Goal: Task Accomplishment & Management: Use online tool/utility

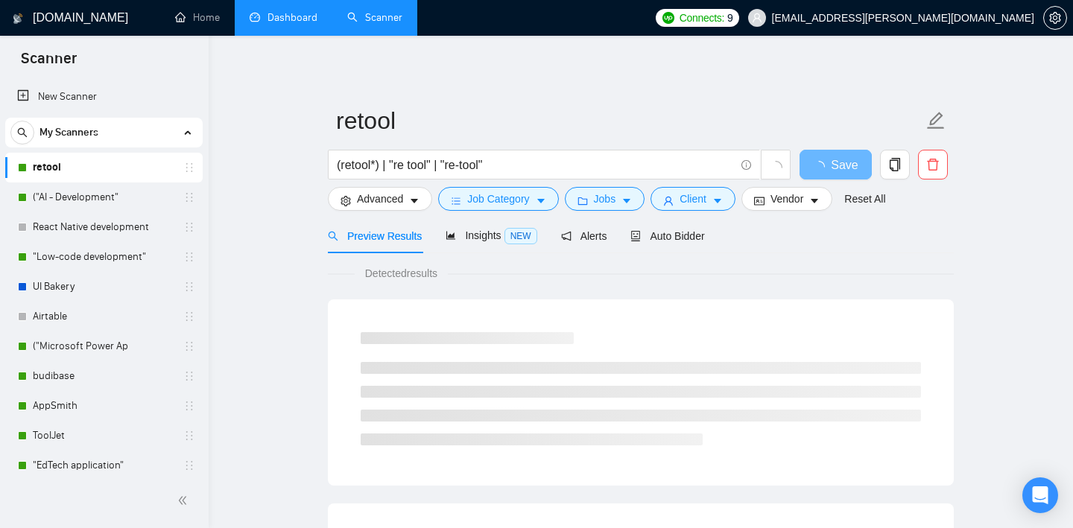
click at [294, 16] on link "Dashboard" at bounding box center [284, 17] width 68 height 13
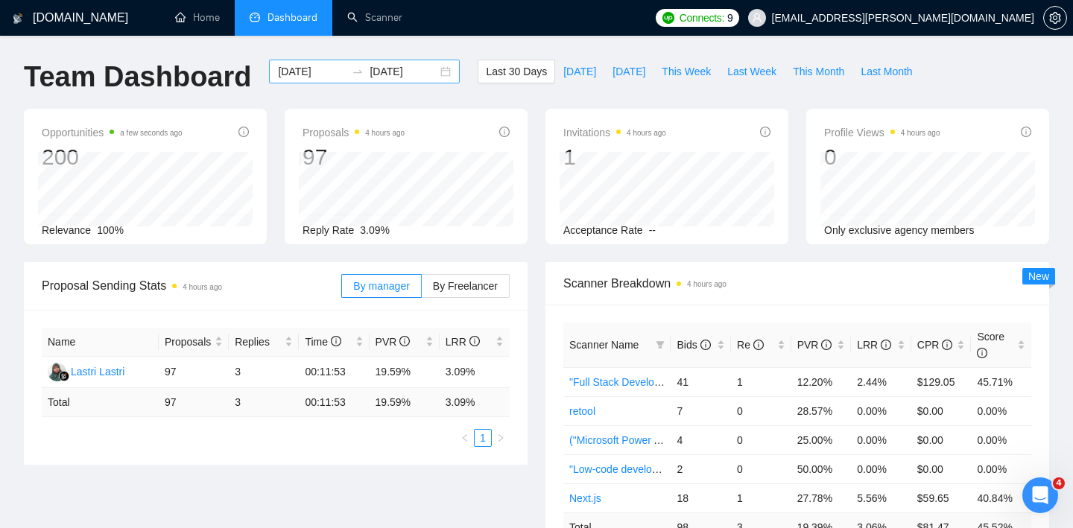
click at [435, 73] on div "2025-08-16 2025-09-15" at bounding box center [364, 72] width 191 height 24
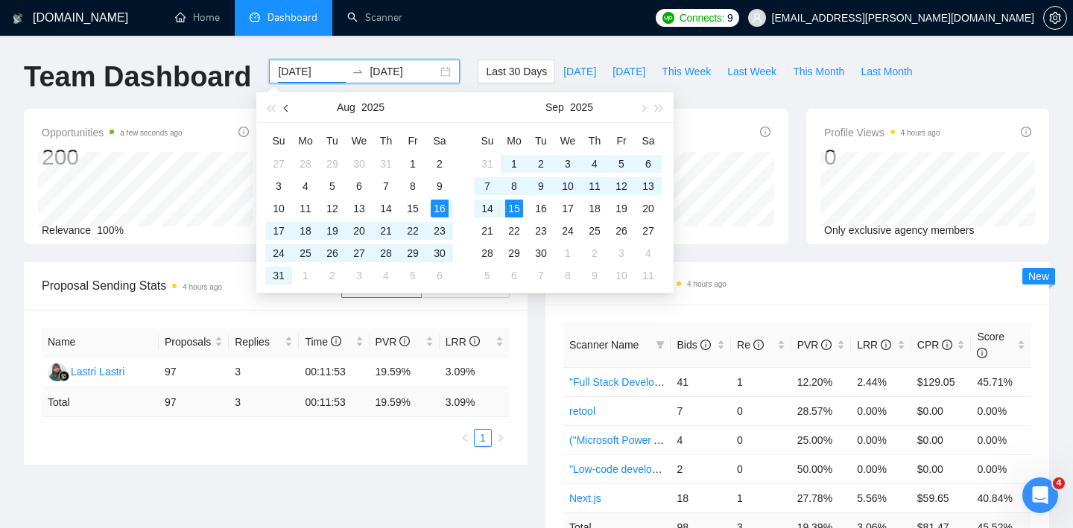
click at [293, 105] on button "button" at bounding box center [287, 107] width 16 height 30
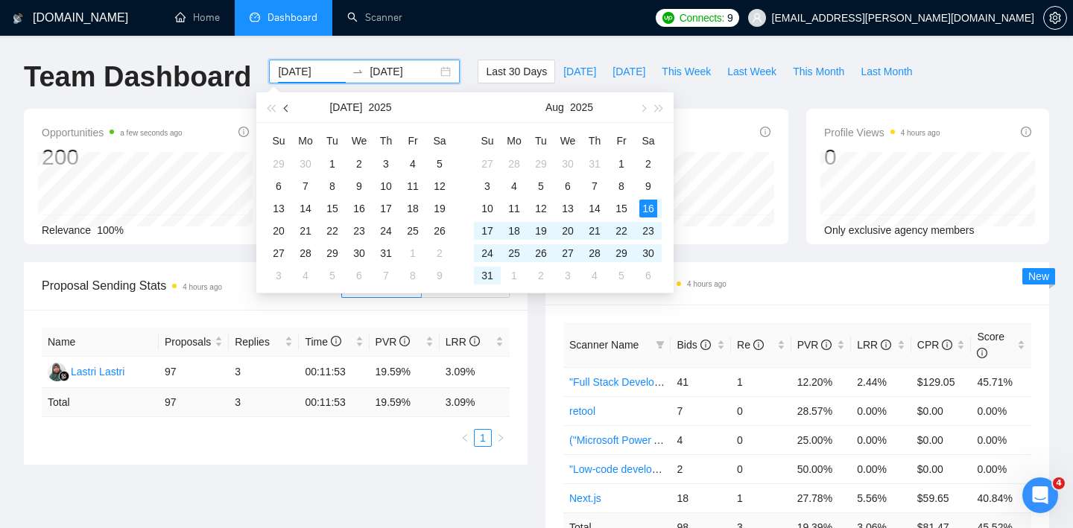
click at [287, 106] on span "button" at bounding box center [287, 107] width 7 height 7
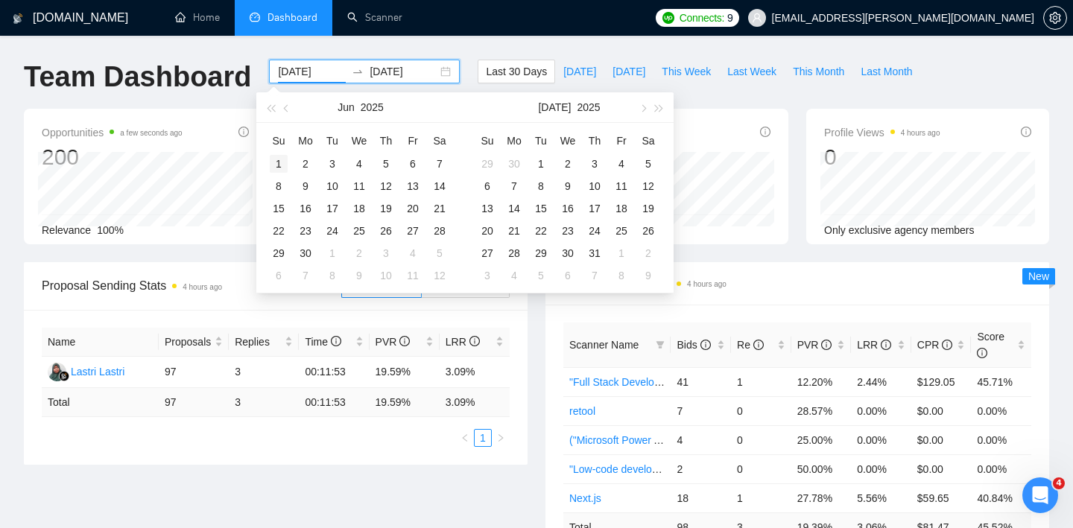
type input "2025-06-01"
click at [275, 161] on div "1" at bounding box center [279, 164] width 18 height 18
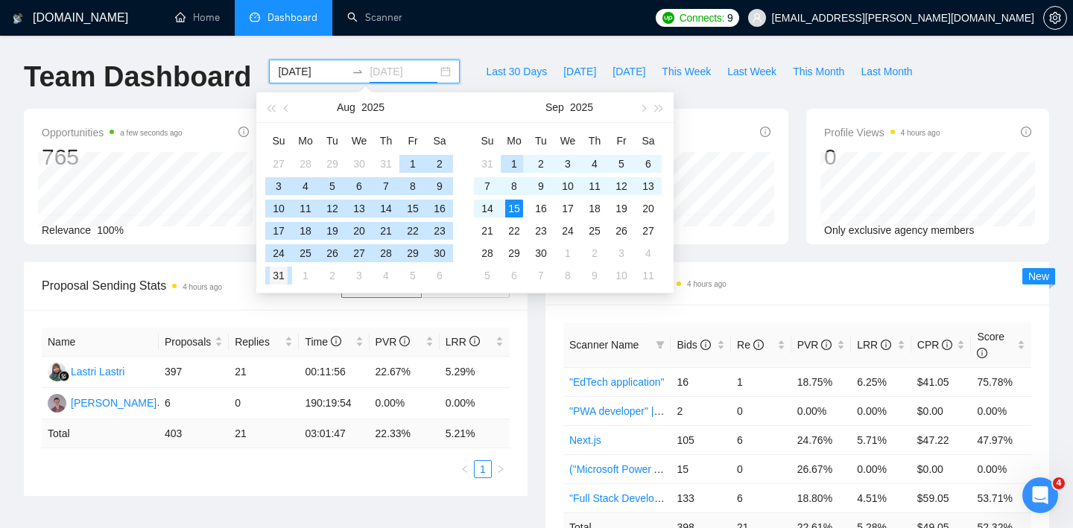
type input "2025-08-31"
click at [285, 276] on div "31" at bounding box center [279, 276] width 18 height 18
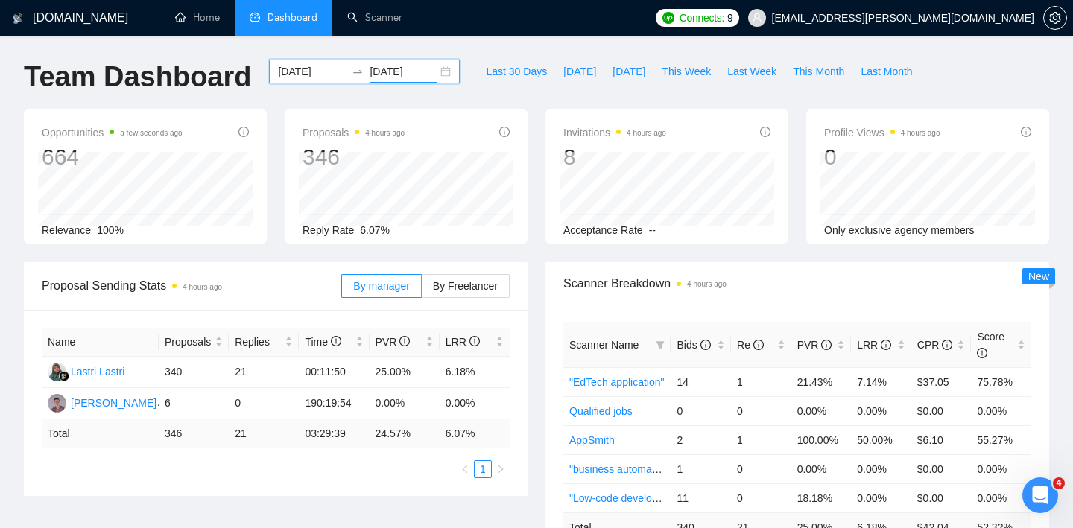
click at [473, 294] on label "By Freelancer" at bounding box center [466, 286] width 88 height 24
click at [422, 290] on input "By Freelancer" at bounding box center [422, 290] width 0 height 0
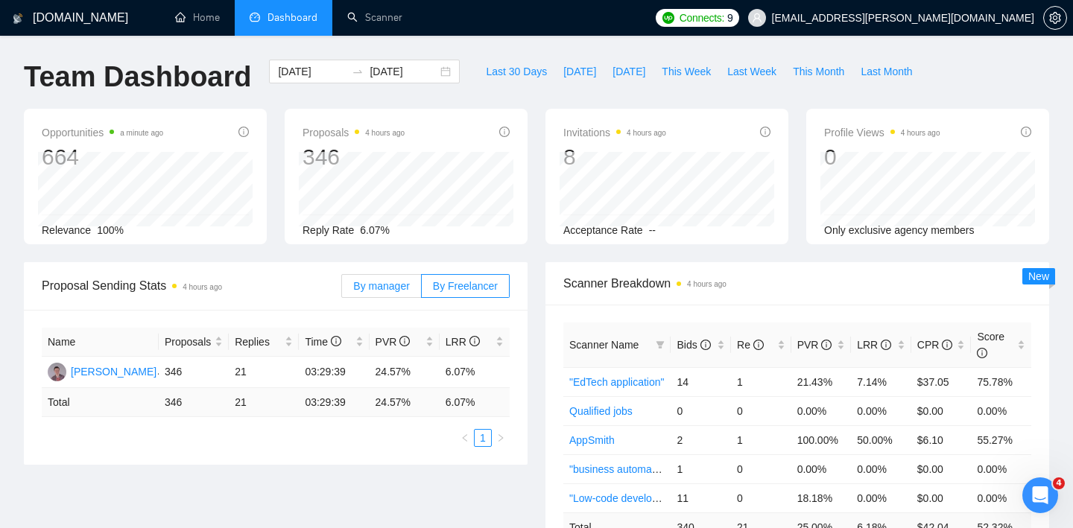
click at [393, 283] on span "By manager" at bounding box center [381, 286] width 56 height 12
click at [342, 290] on input "By manager" at bounding box center [342, 290] width 0 height 0
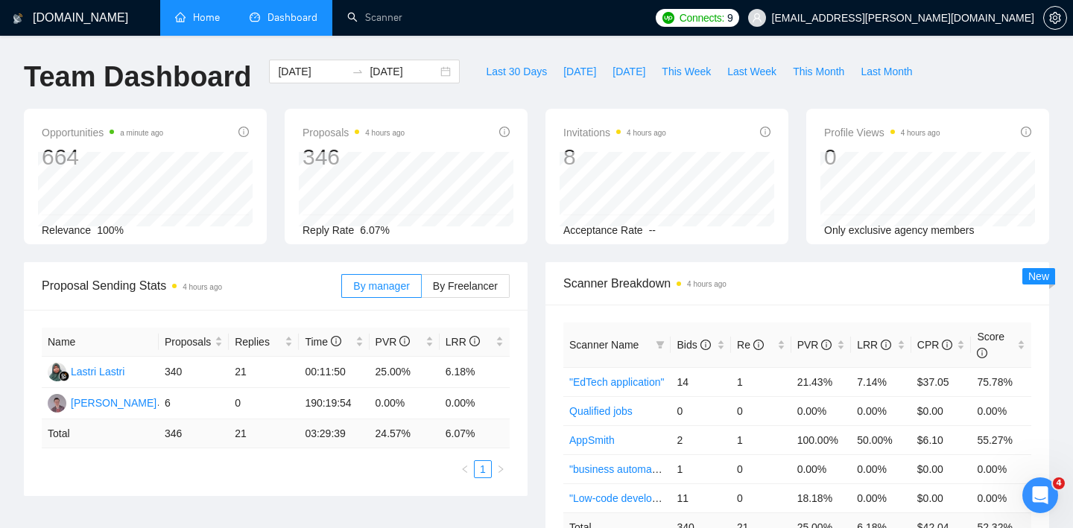
click at [220, 11] on link "Home" at bounding box center [197, 17] width 45 height 13
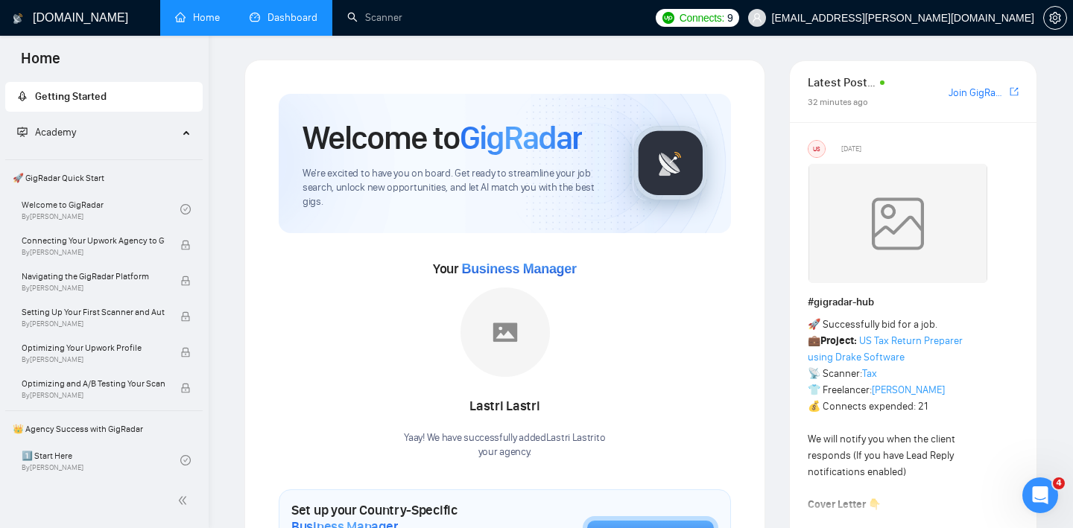
click at [253, 18] on link "Dashboard" at bounding box center [284, 17] width 68 height 13
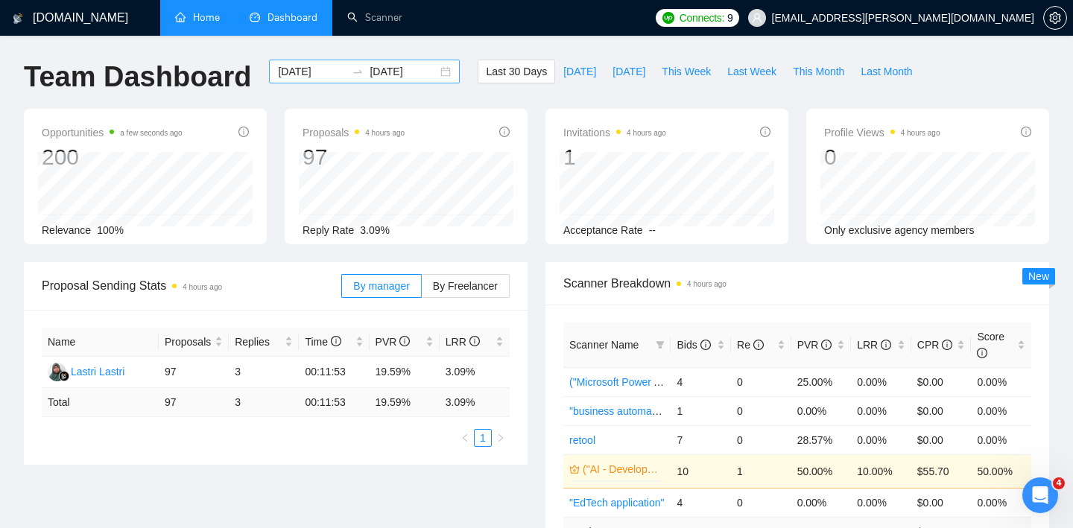
click at [428, 71] on div "2025-08-16 2025-09-15" at bounding box center [364, 72] width 191 height 24
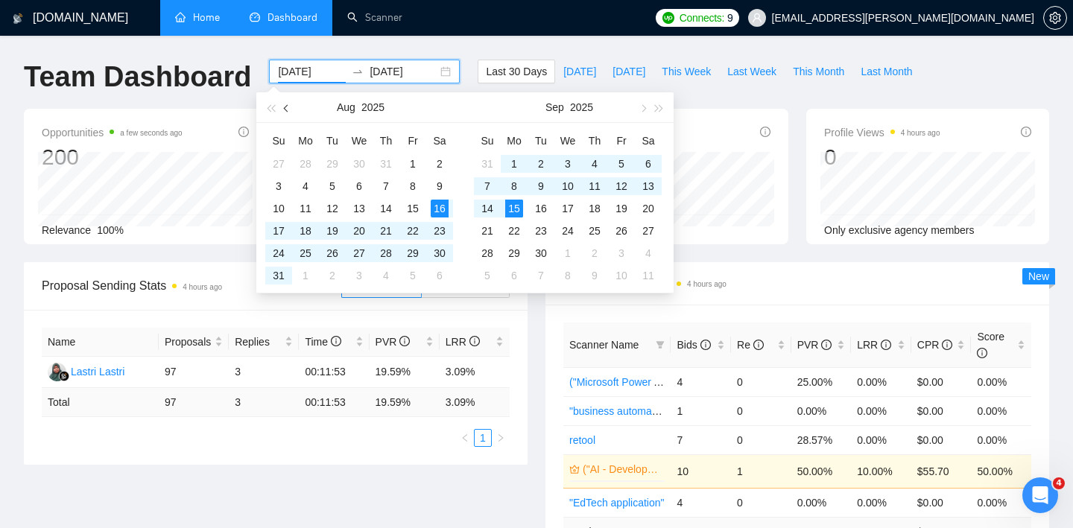
click at [283, 113] on button "button" at bounding box center [287, 107] width 16 height 30
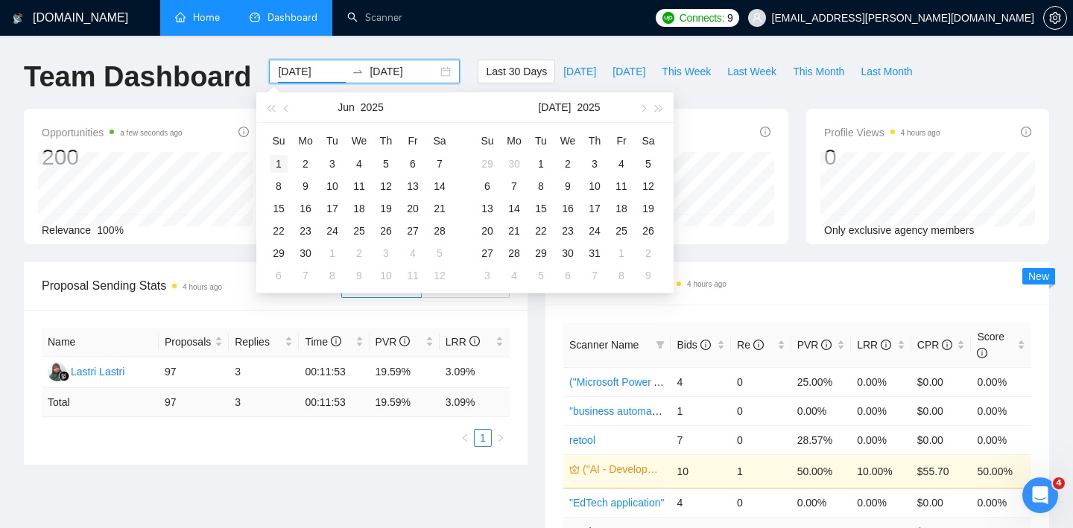
type input "2025-06-01"
click at [279, 155] on div "1" at bounding box center [279, 164] width 18 height 18
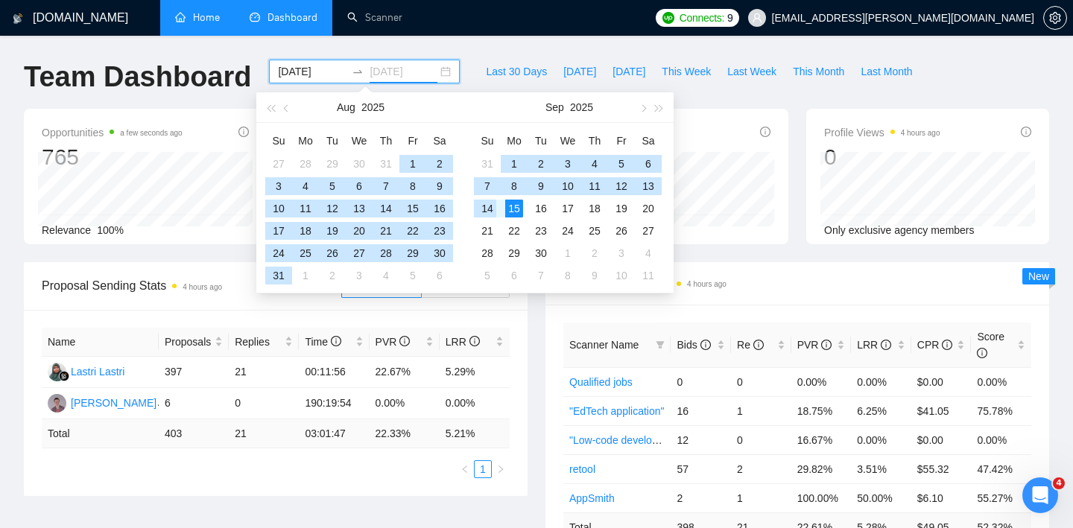
type input "2025-09-15"
click at [520, 206] on div "15" at bounding box center [514, 209] width 18 height 18
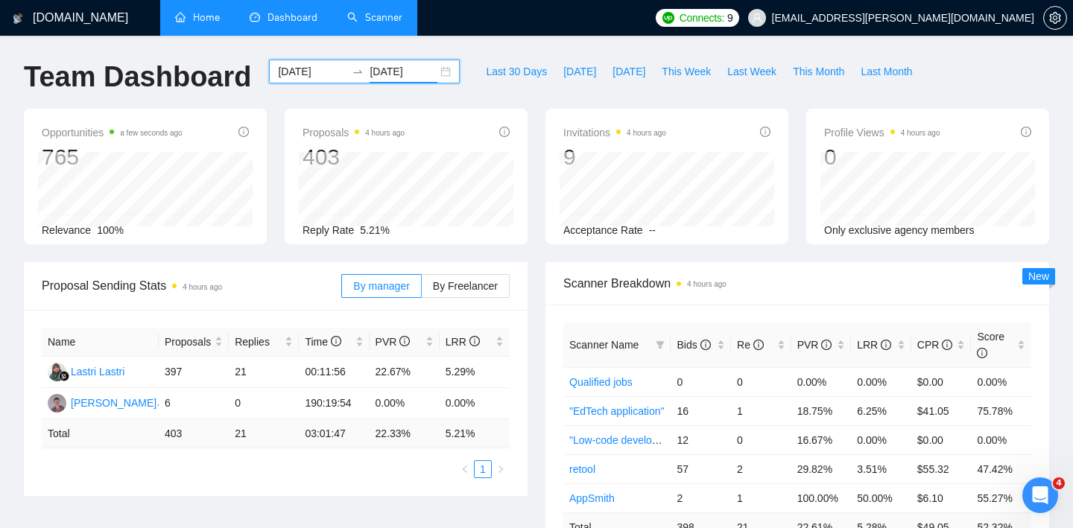
click at [402, 17] on link "Scanner" at bounding box center [374, 17] width 55 height 13
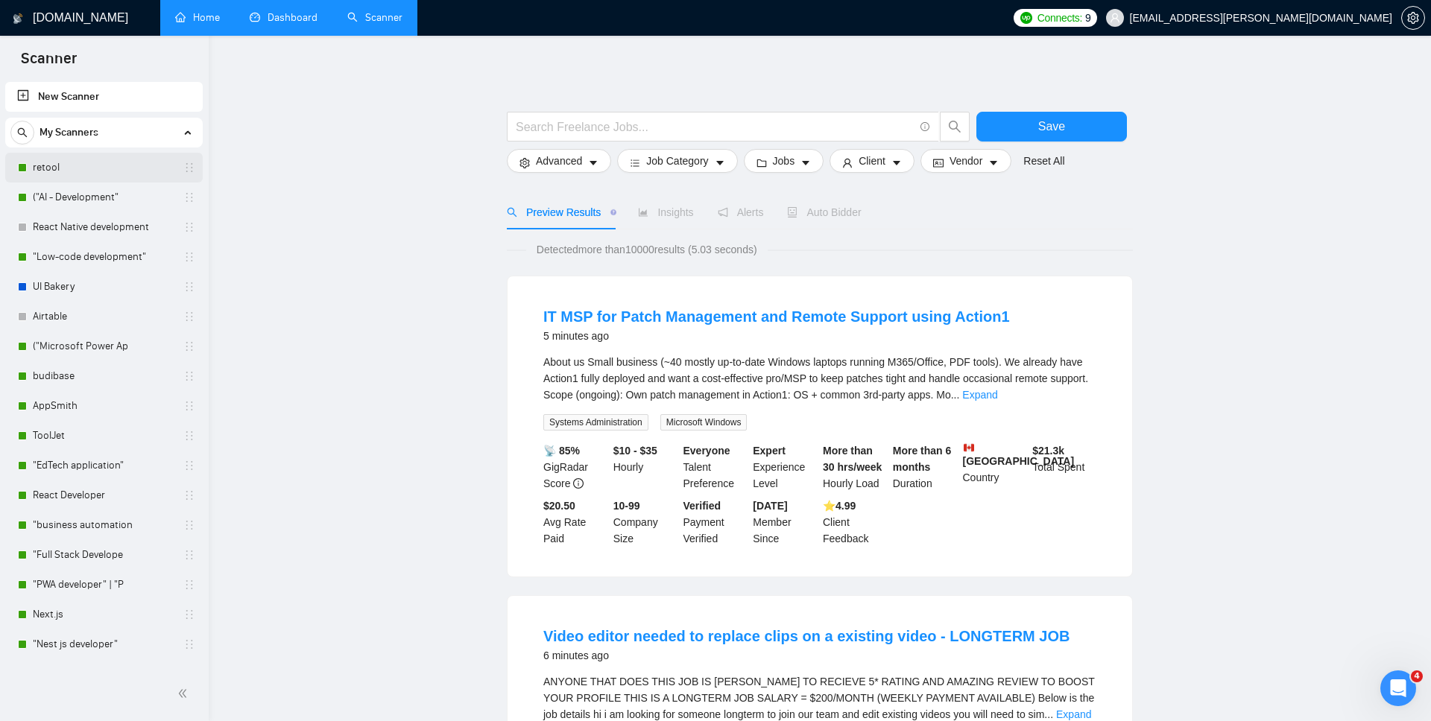
click at [96, 161] on link "retool" at bounding box center [104, 168] width 142 height 30
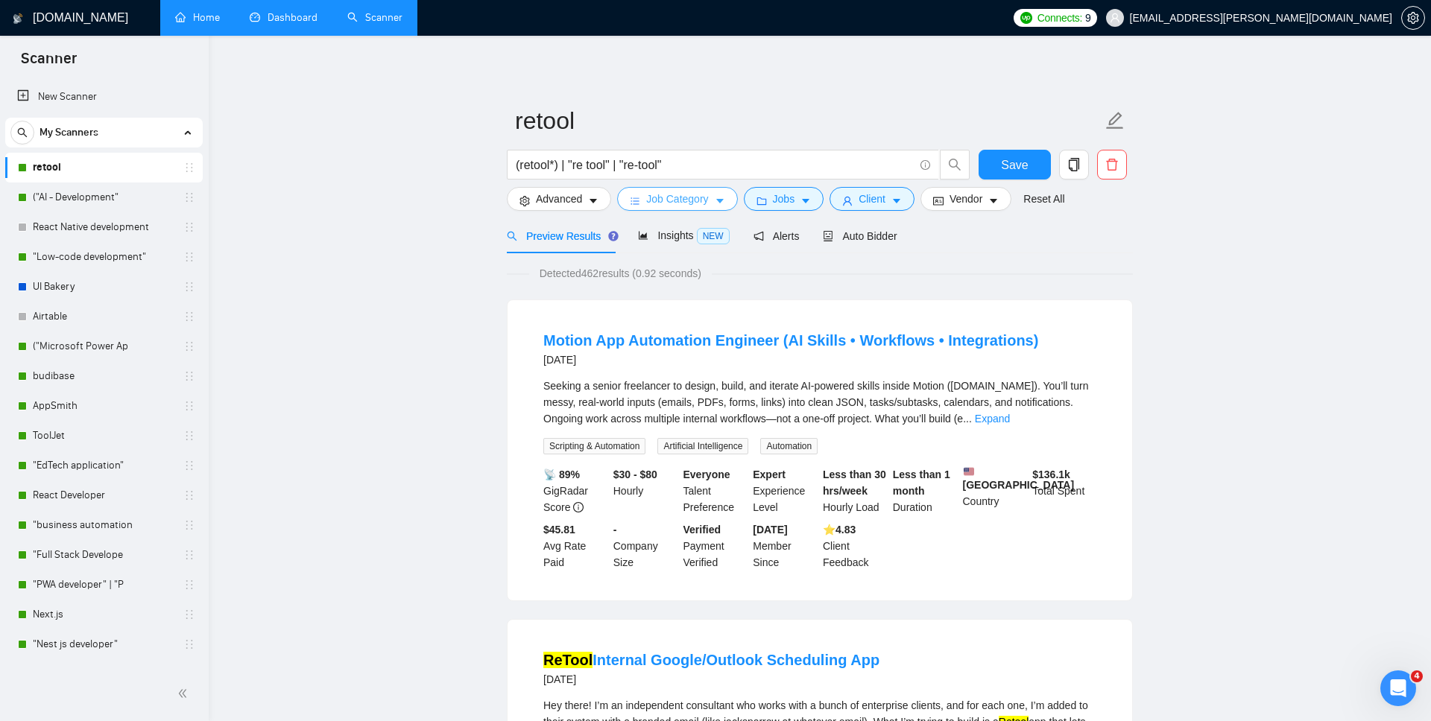
click at [690, 193] on span "Job Category" at bounding box center [677, 199] width 62 height 16
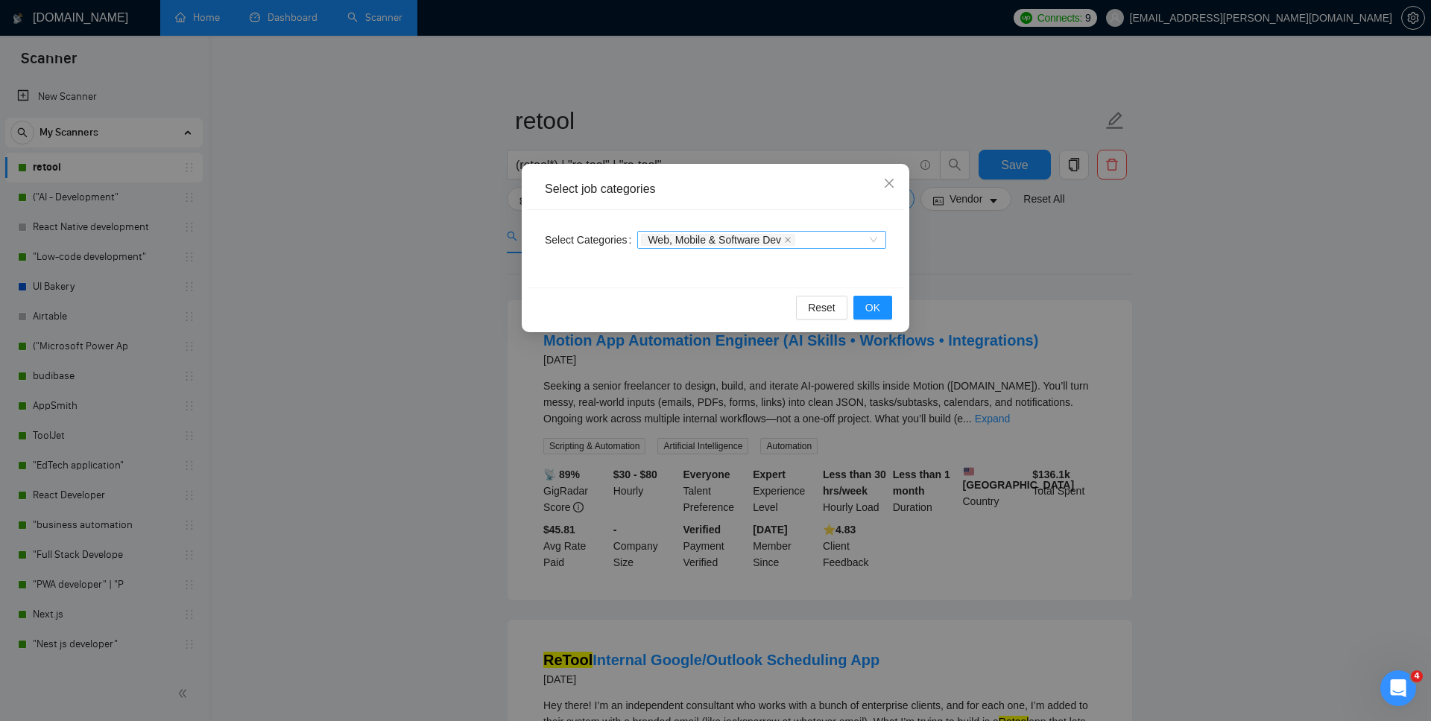
click at [881, 238] on div "Web, Mobile & Software Dev" at bounding box center [761, 240] width 249 height 18
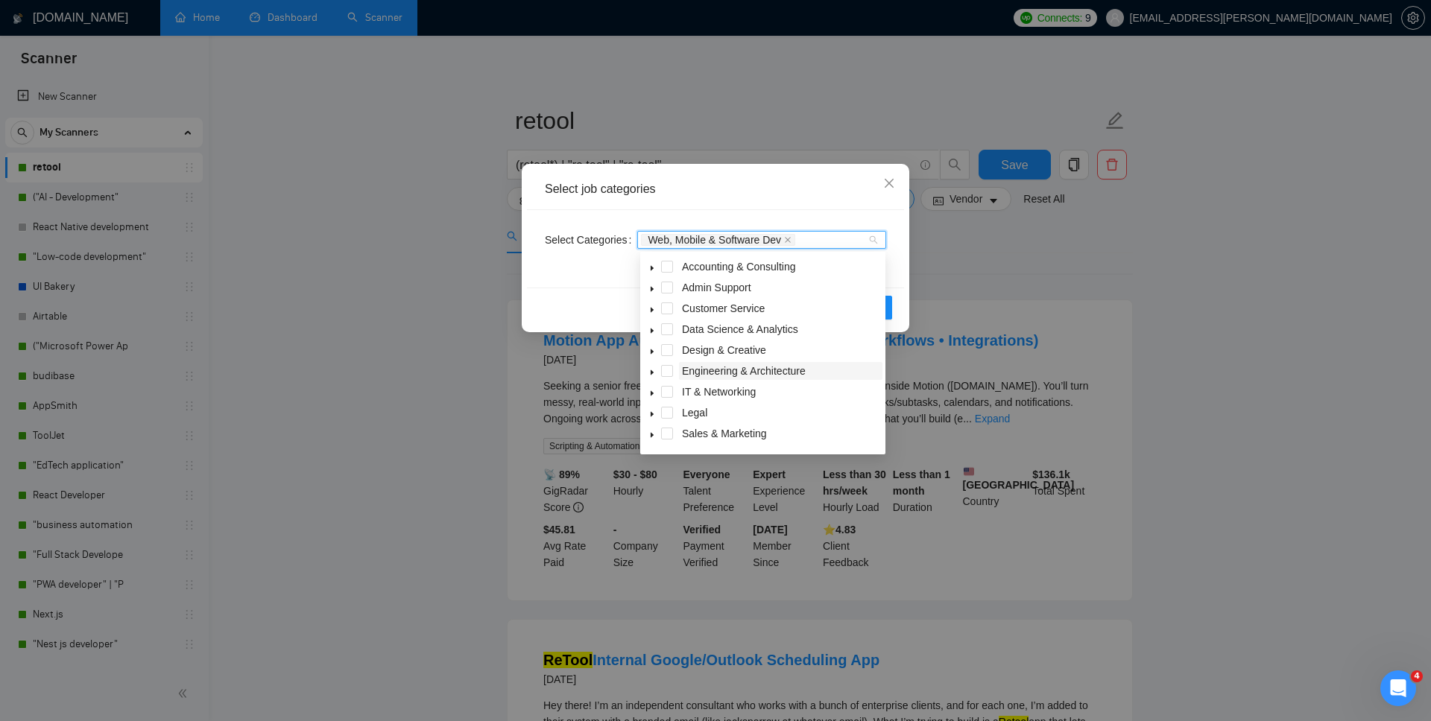
scroll to position [60, 0]
click at [648, 417] on icon "caret-down" at bounding box center [651, 417] width 7 height 7
click at [652, 370] on icon "caret-down" at bounding box center [651, 369] width 3 height 5
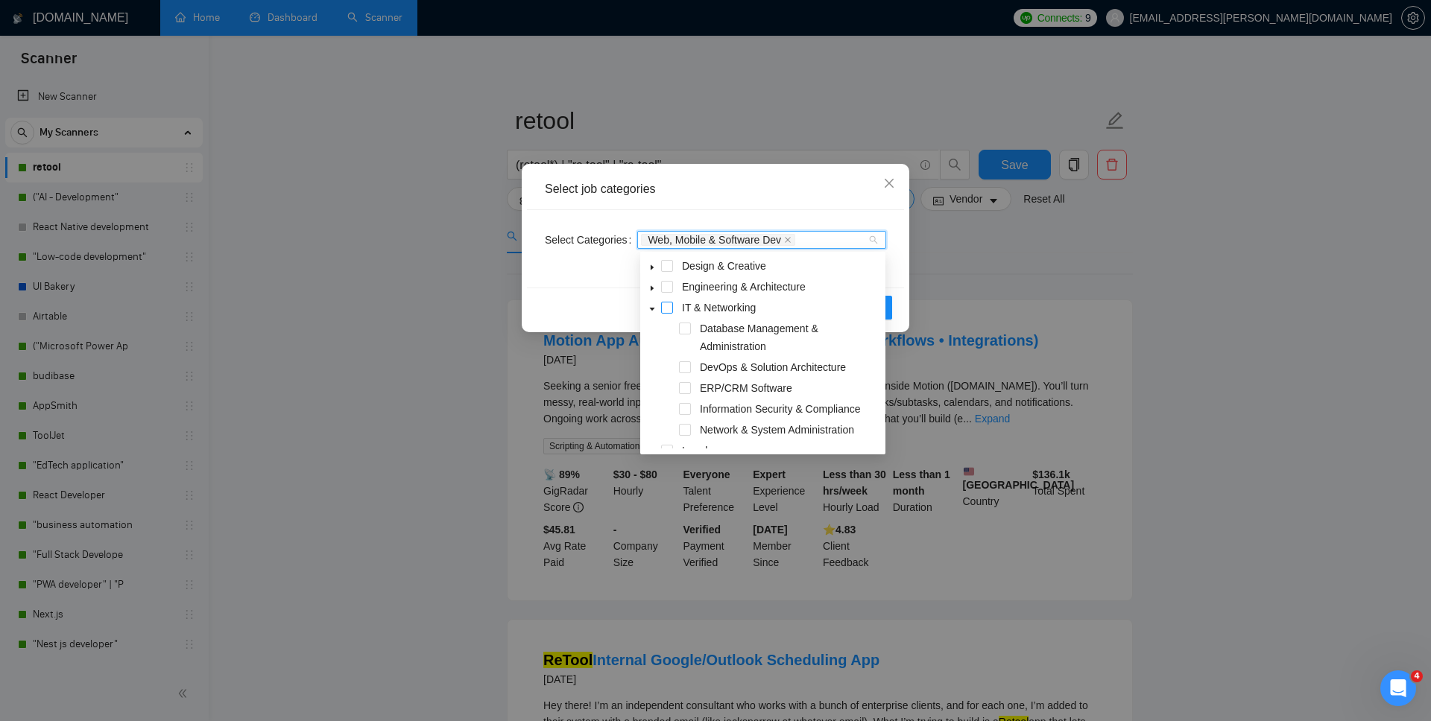
click at [664, 311] on span at bounding box center [667, 308] width 12 height 12
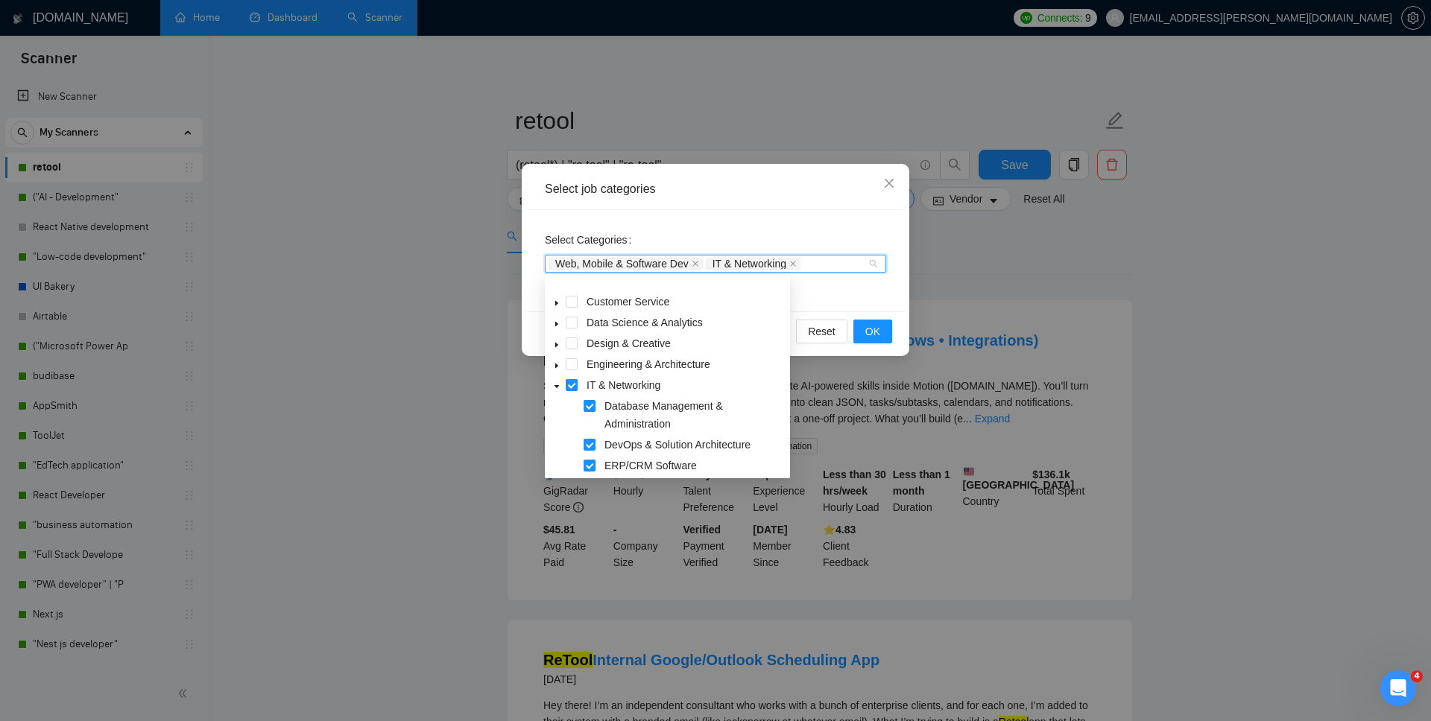
scroll to position [27, 0]
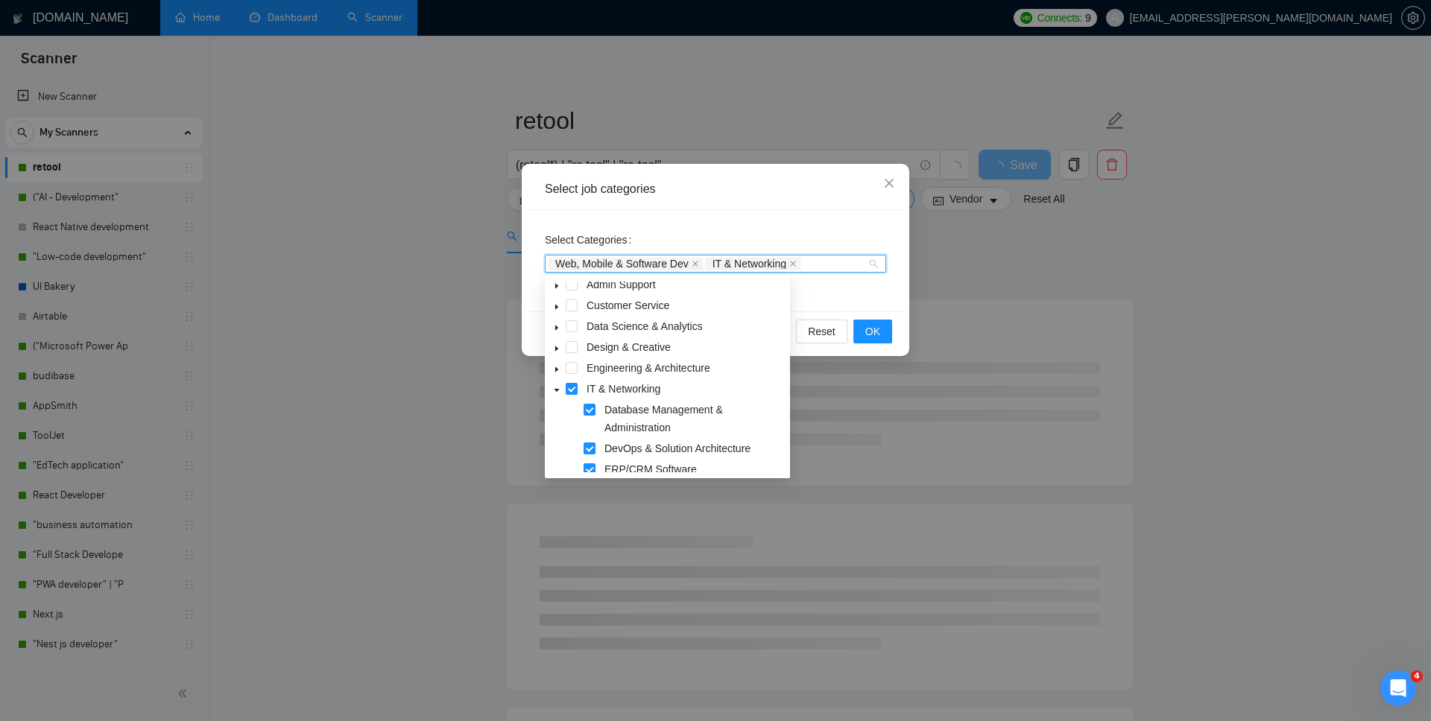
click at [557, 345] on icon "caret-down" at bounding box center [556, 348] width 7 height 7
click at [555, 344] on span at bounding box center [557, 347] width 18 height 18
click at [557, 308] on span at bounding box center [557, 311] width 18 height 18
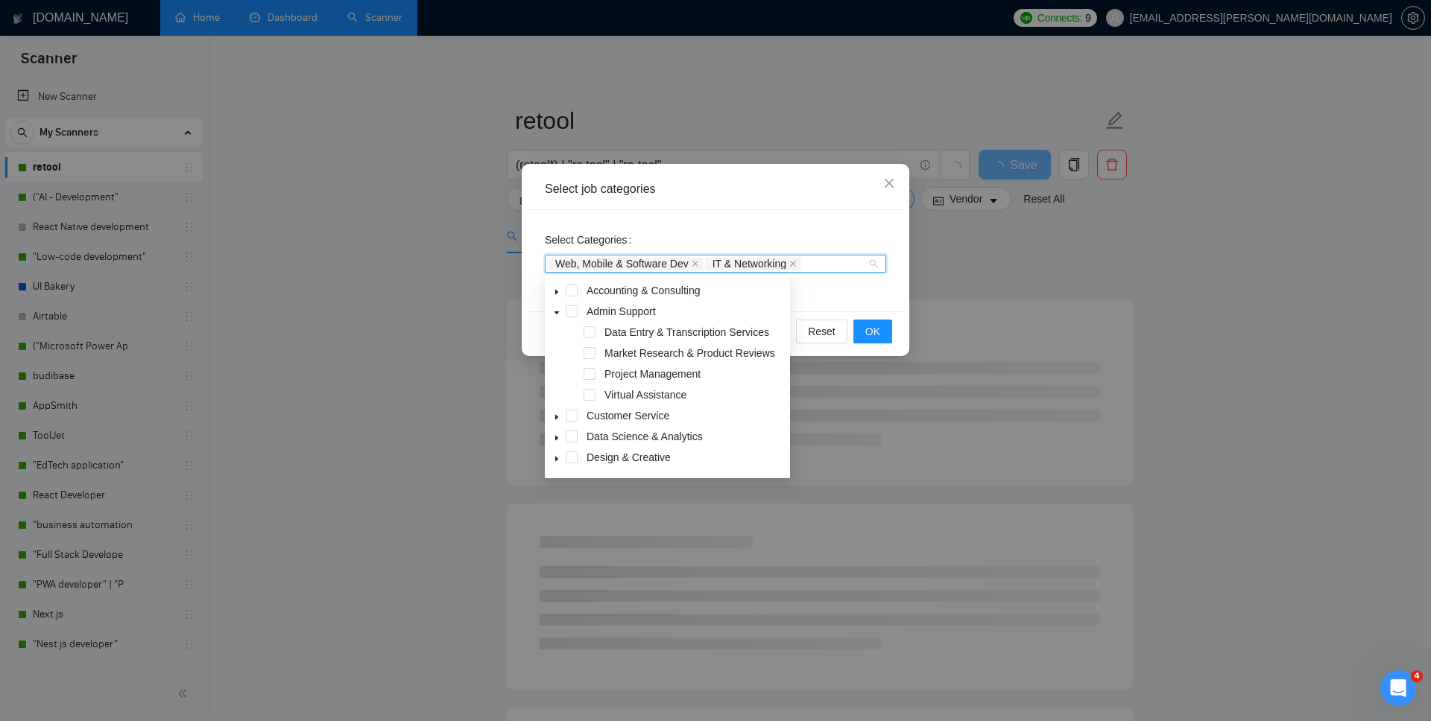
click at [557, 308] on span at bounding box center [557, 311] width 18 height 18
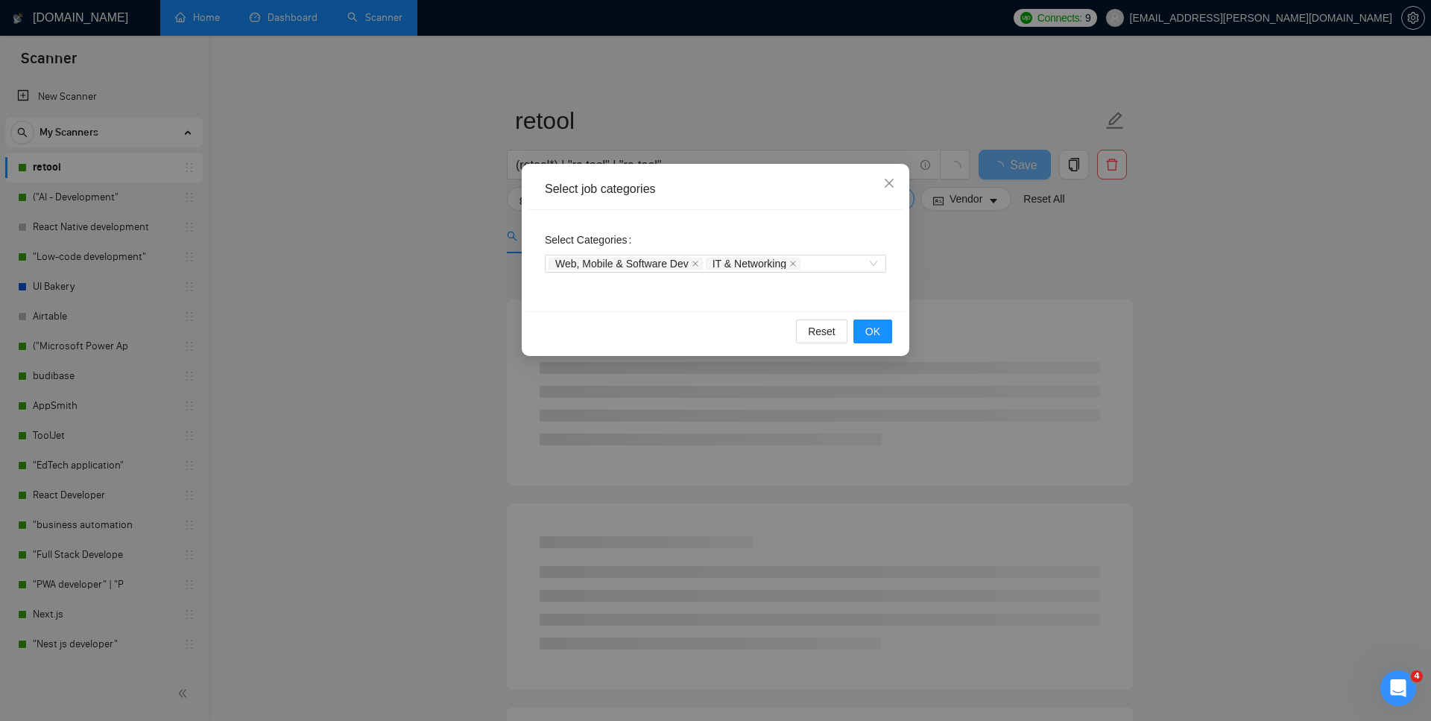
click at [878, 313] on div "Reset OK" at bounding box center [715, 330] width 377 height 39
click at [875, 338] on span "OK" at bounding box center [872, 331] width 15 height 16
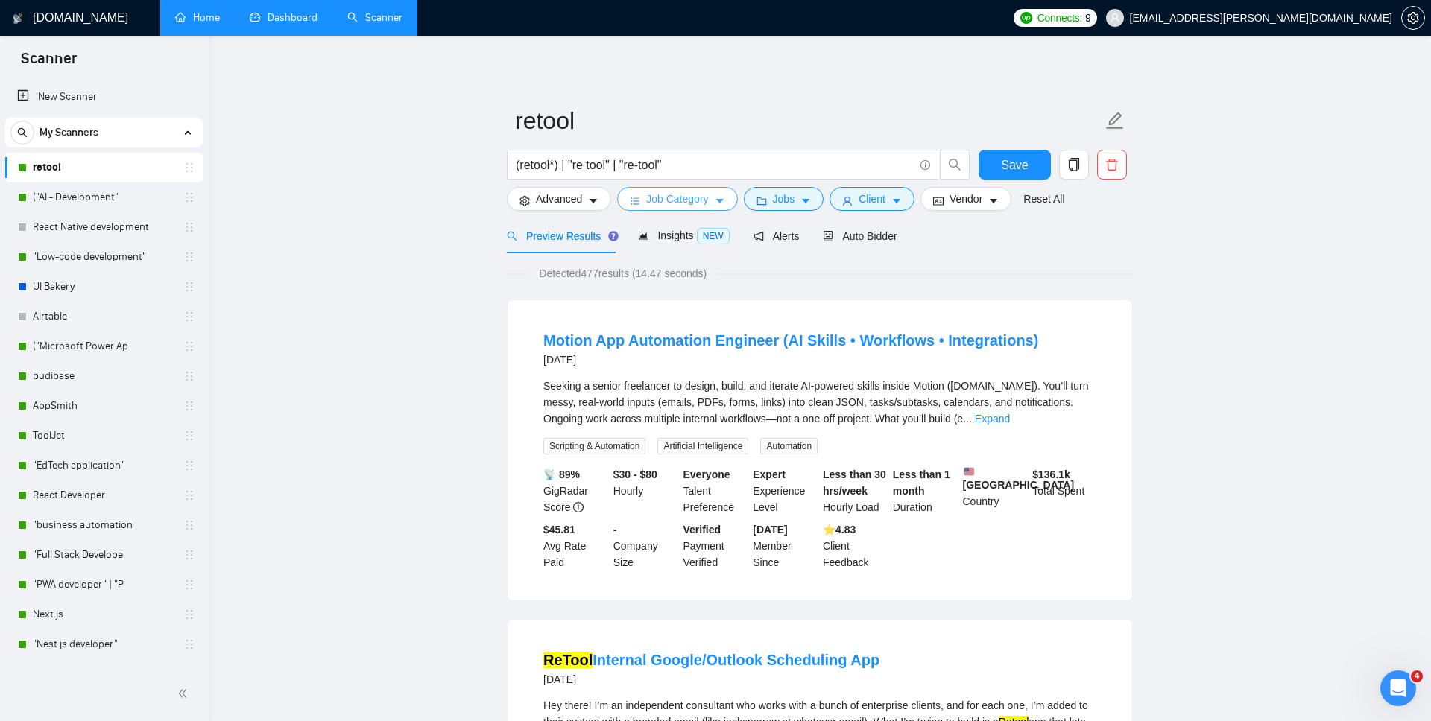
click at [706, 203] on span "Job Category" at bounding box center [677, 199] width 62 height 16
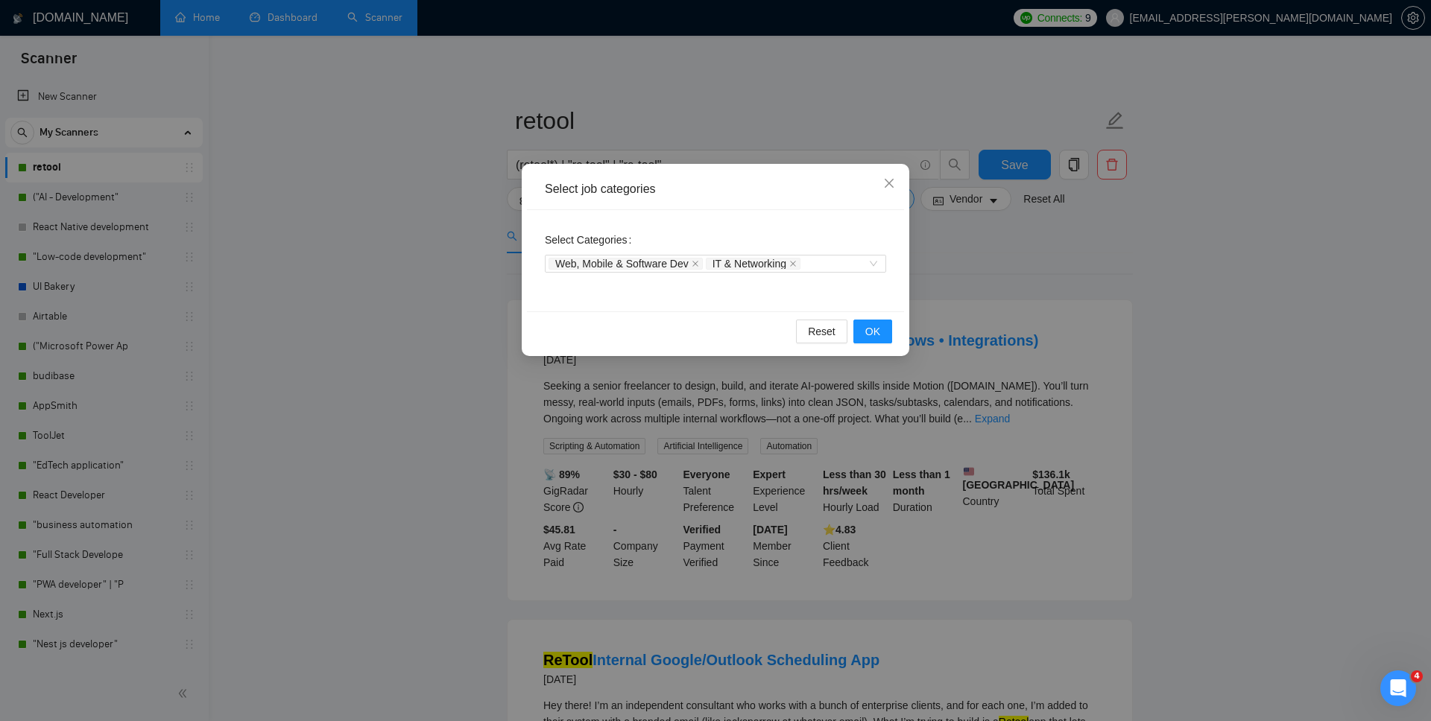
click at [984, 245] on div "Select job categories Select Categories Web, Mobile & Software Dev IT & Network…" at bounding box center [715, 360] width 1431 height 721
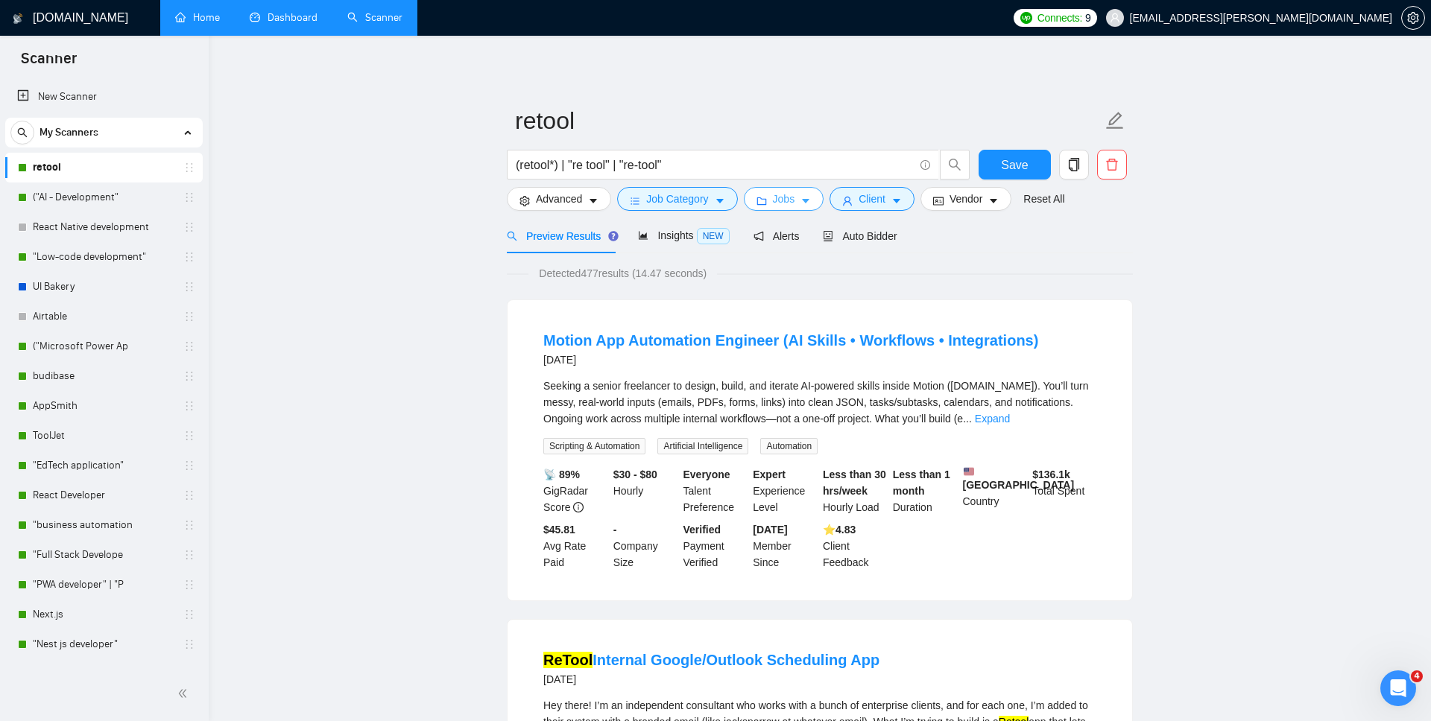
click at [793, 188] on button "Jobs" at bounding box center [784, 199] width 80 height 24
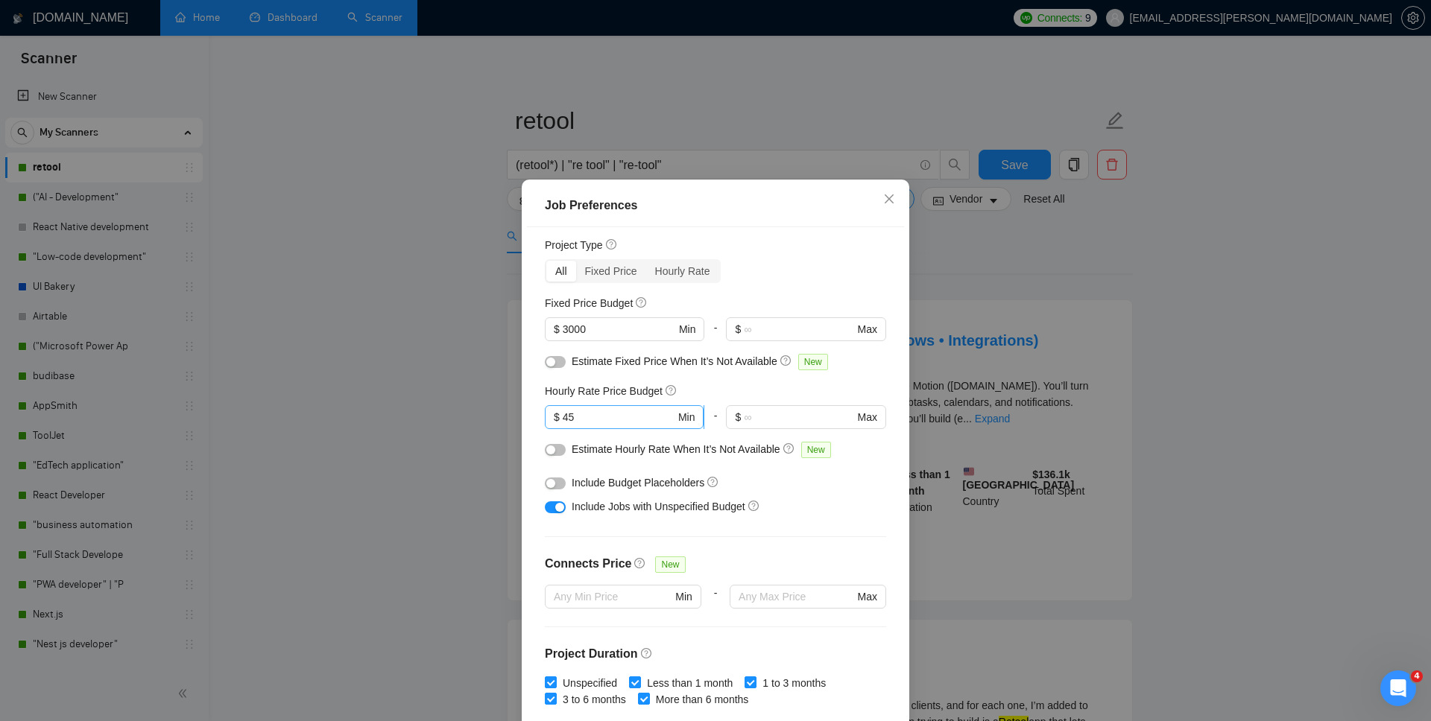
scroll to position [42, 0]
click at [609, 419] on input "45" at bounding box center [619, 413] width 113 height 16
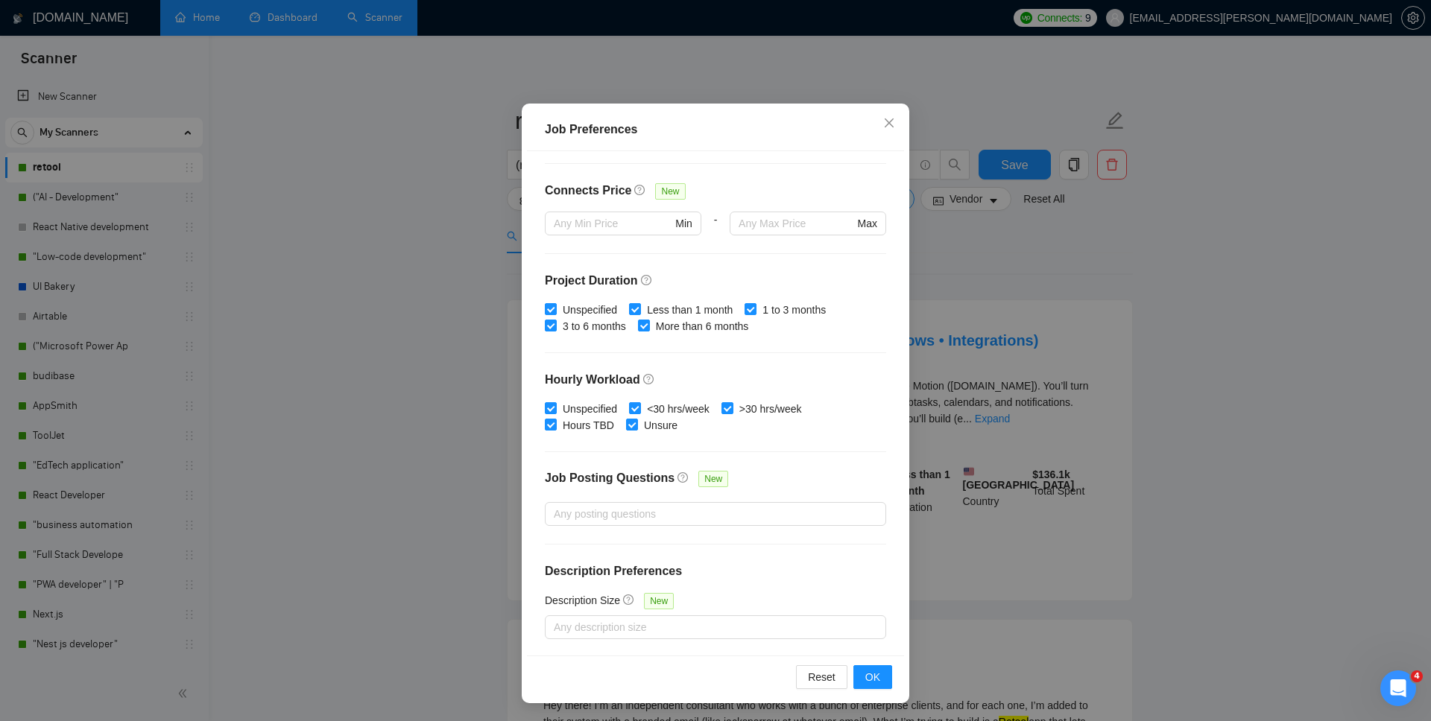
scroll to position [0, 0]
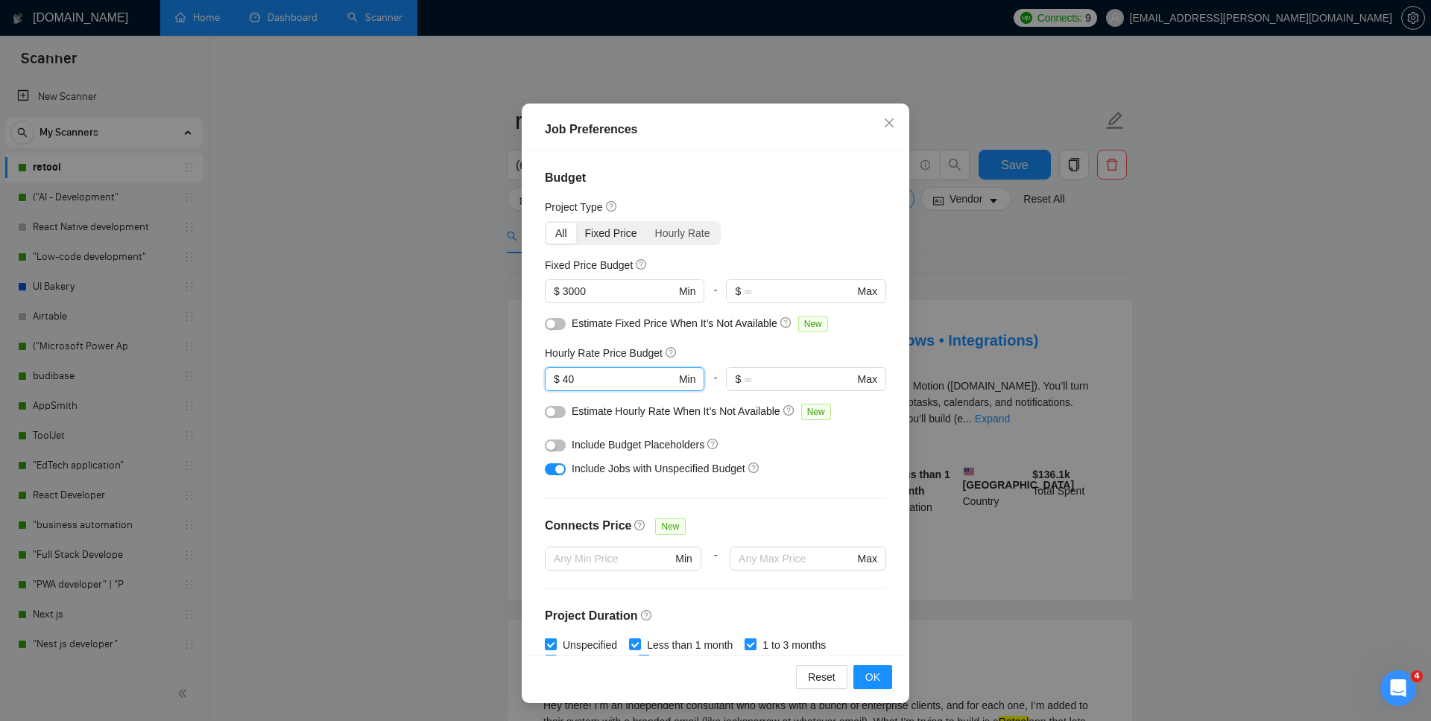
type input "40"
click at [627, 236] on div "Fixed Price" at bounding box center [611, 233] width 70 height 21
click at [576, 223] on input "Fixed Price" at bounding box center [576, 223] width 0 height 0
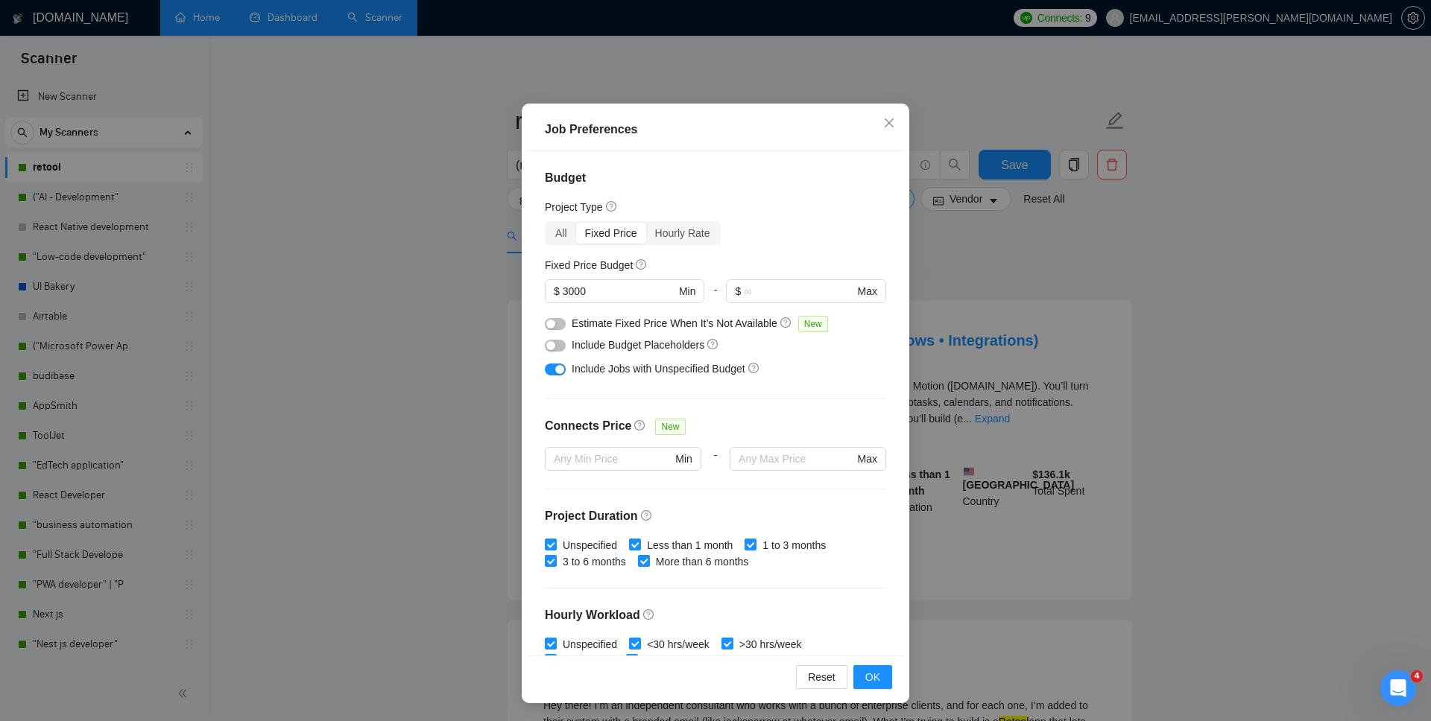
click at [533, 237] on div "Budget Project Type All Fixed Price Hourly Rate Fixed Price Budget $ 3000 Min -…" at bounding box center [715, 403] width 377 height 505
click at [563, 237] on div "All" at bounding box center [561, 233] width 30 height 21
click at [546, 223] on input "All" at bounding box center [546, 223] width 0 height 0
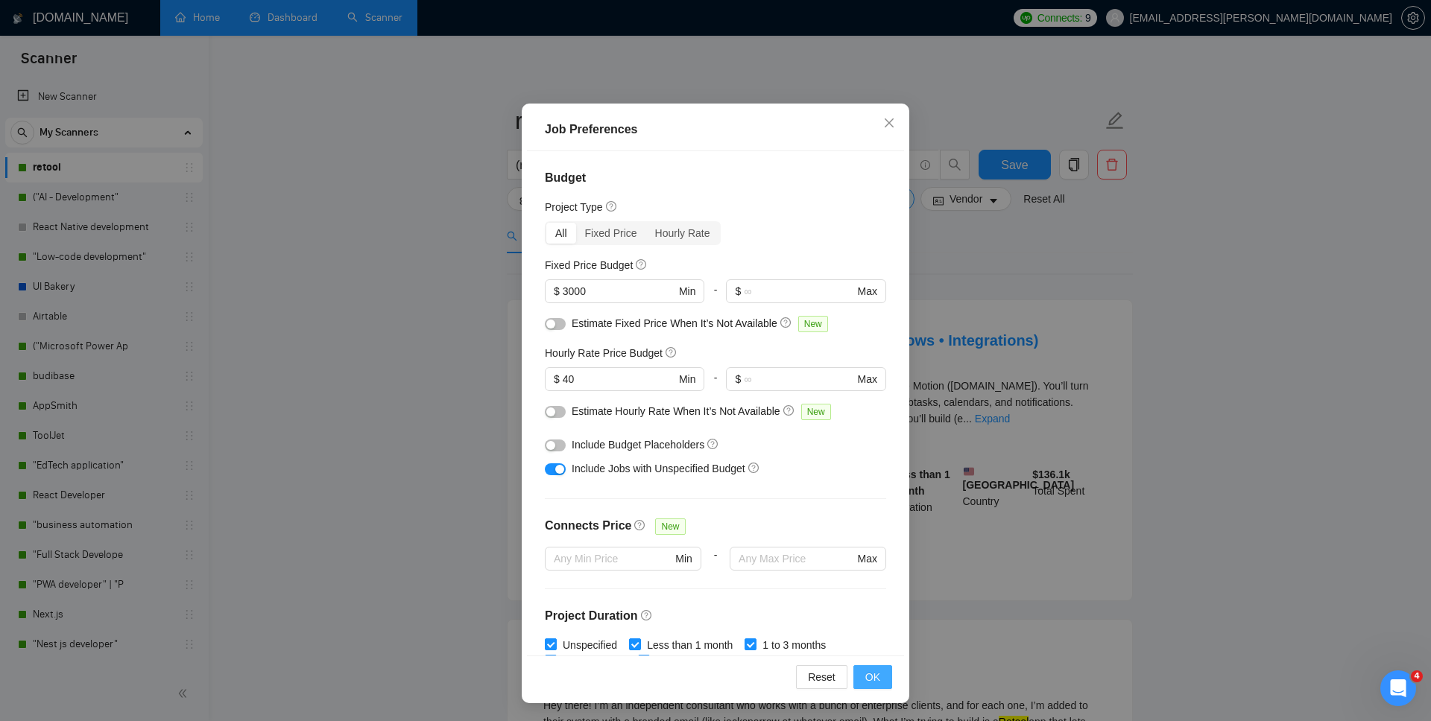
click at [864, 528] on button "OK" at bounding box center [872, 677] width 39 height 24
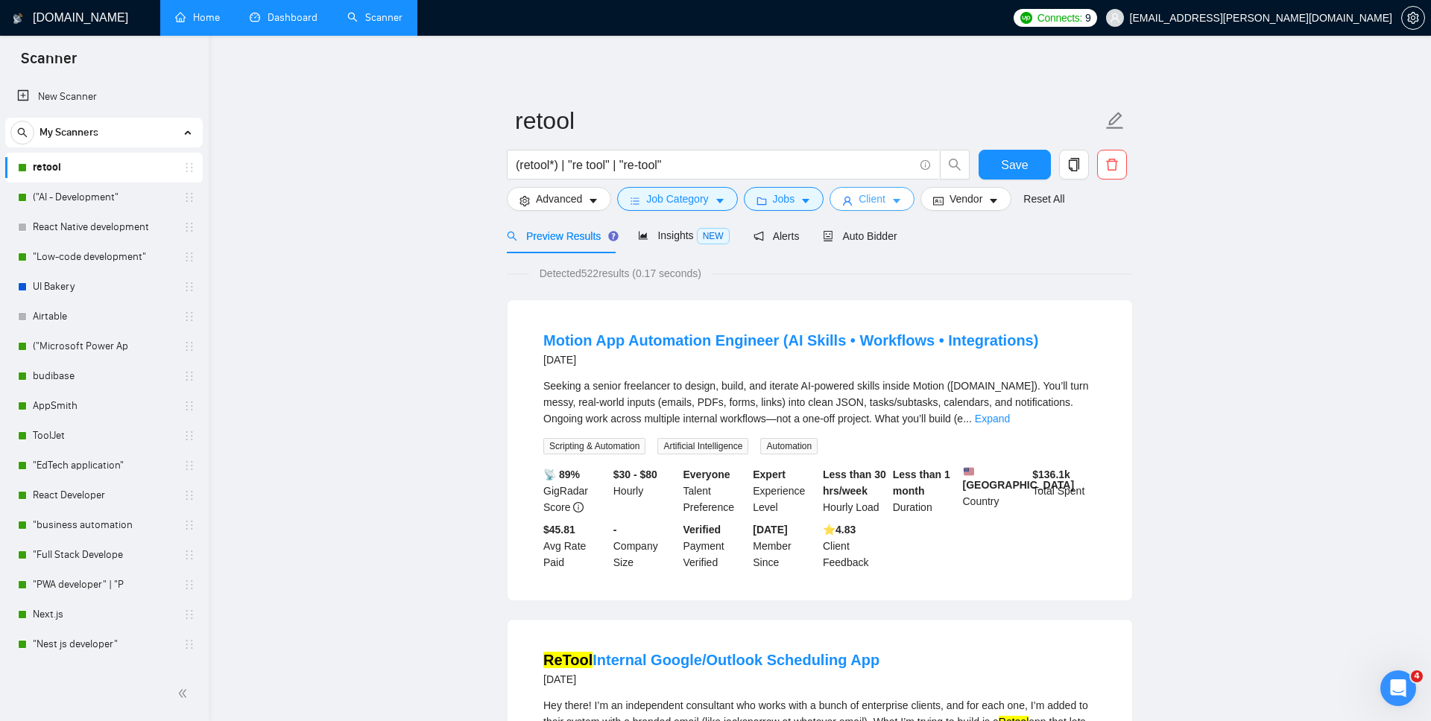
click at [885, 204] on span "Client" at bounding box center [871, 199] width 27 height 16
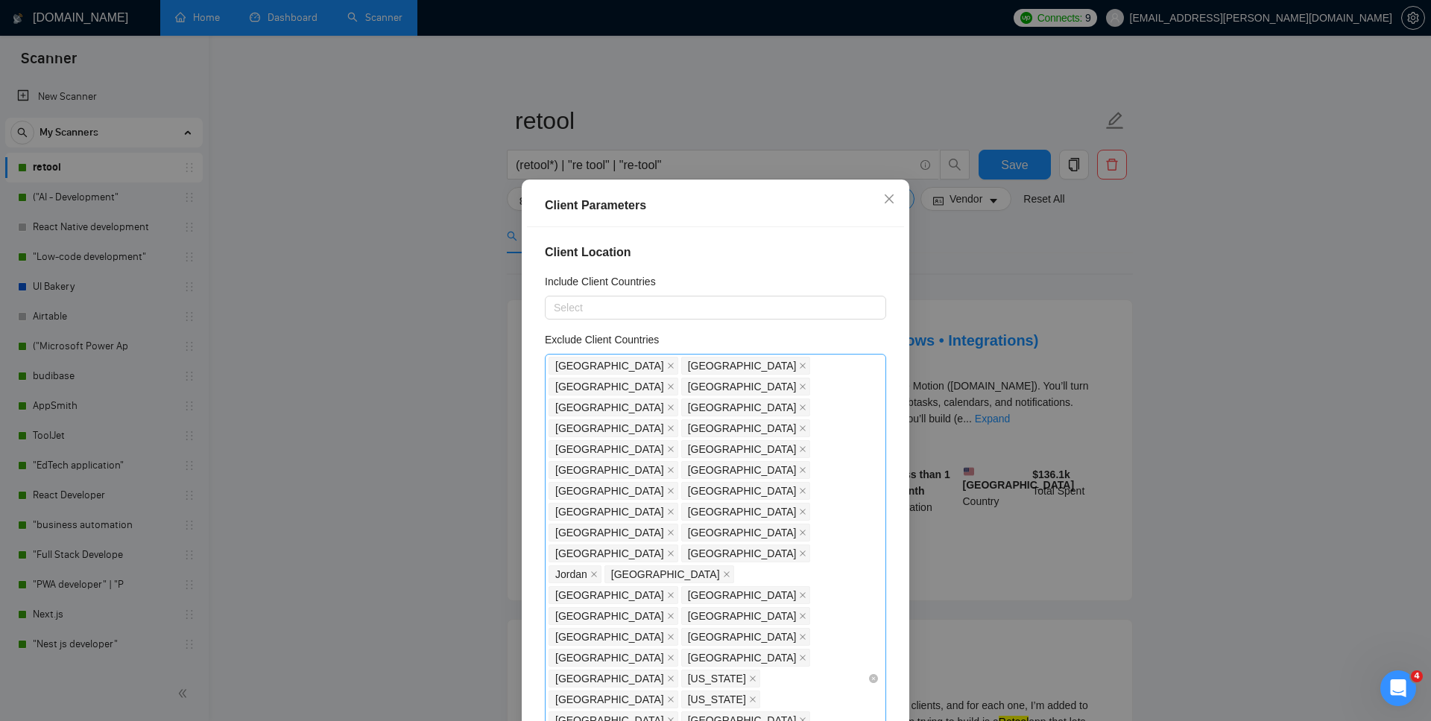
scroll to position [7, 0]
click at [674, 528] on icon "close" at bounding box center [671, 548] width 6 height 6
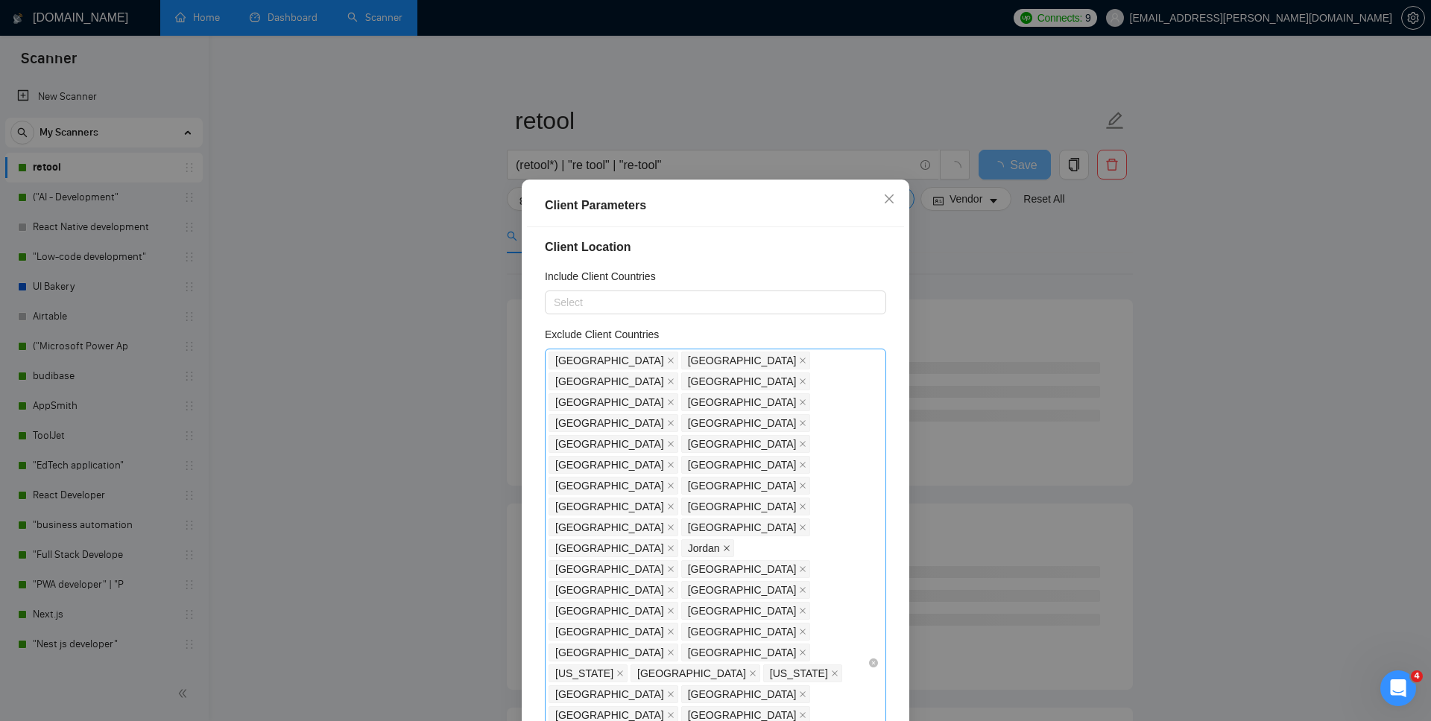
click at [730, 528] on icon "close" at bounding box center [726, 548] width 7 height 7
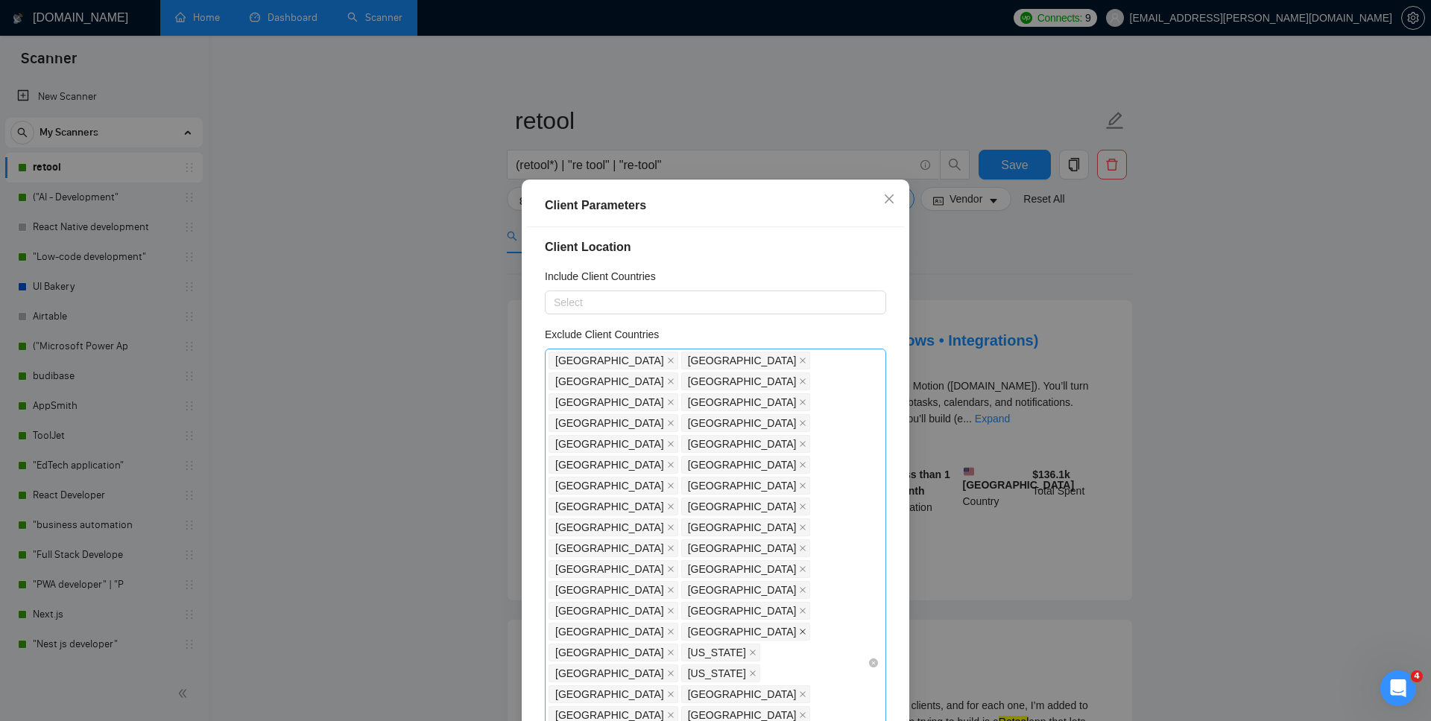
click at [806, 528] on icon "close" at bounding box center [802, 631] width 7 height 7
click at [799, 528] on icon "close" at bounding box center [802, 610] width 7 height 7
click at [674, 528] on icon "close" at bounding box center [671, 694] width 6 height 6
click at [674, 528] on icon "close" at bounding box center [670, 694] width 7 height 7
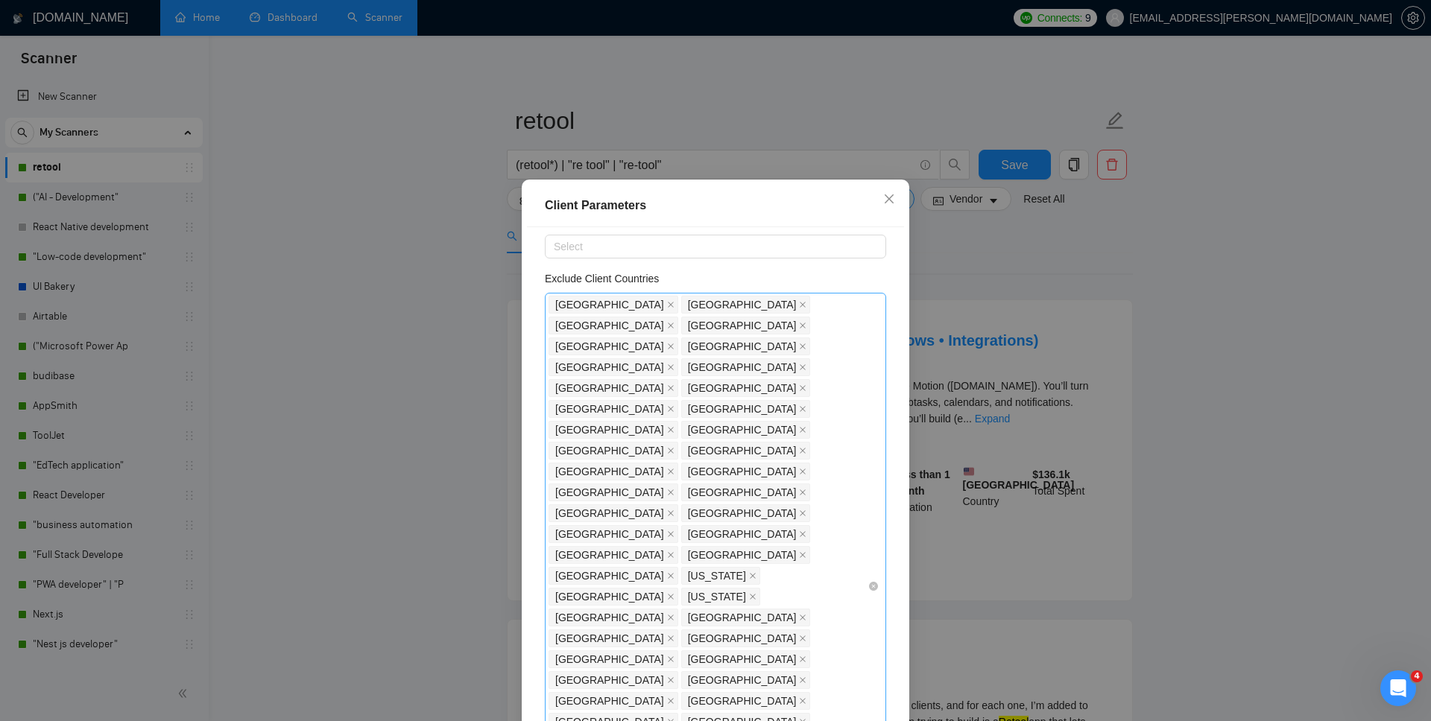
scroll to position [76, 0]
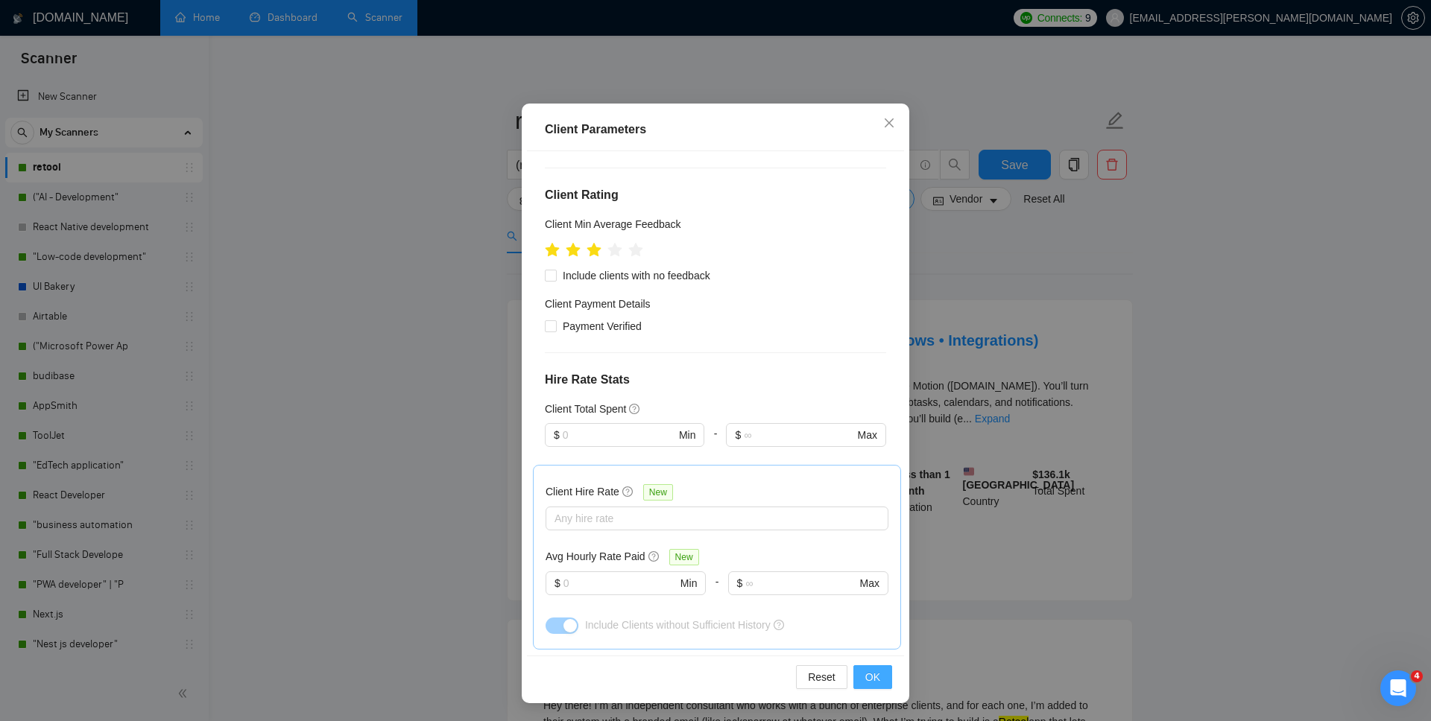
click at [869, 528] on button "OK" at bounding box center [872, 677] width 39 height 24
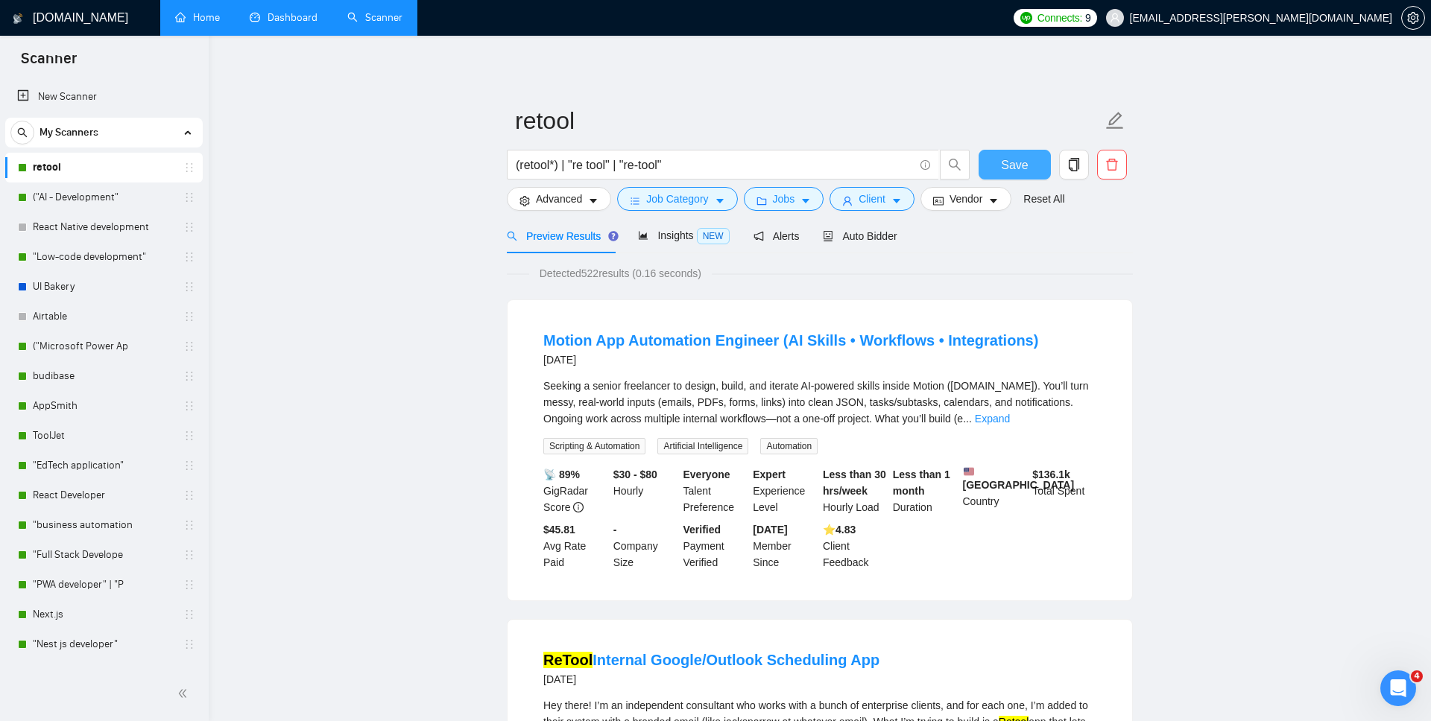
click at [1010, 169] on span "Save" at bounding box center [1014, 165] width 27 height 19
click at [861, 228] on div "Auto Bidder" at bounding box center [860, 236] width 74 height 16
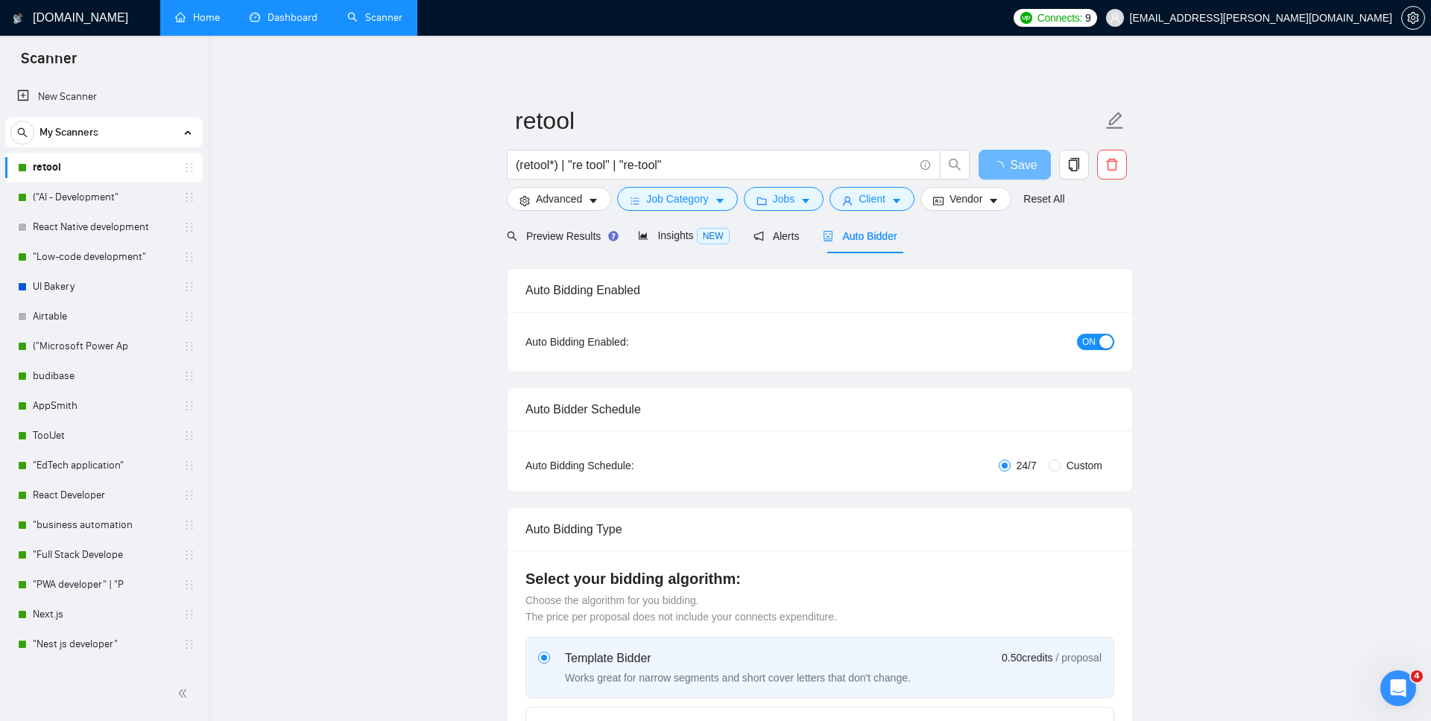
checkbox input "true"
click at [791, 242] on div "Alerts" at bounding box center [776, 236] width 46 height 16
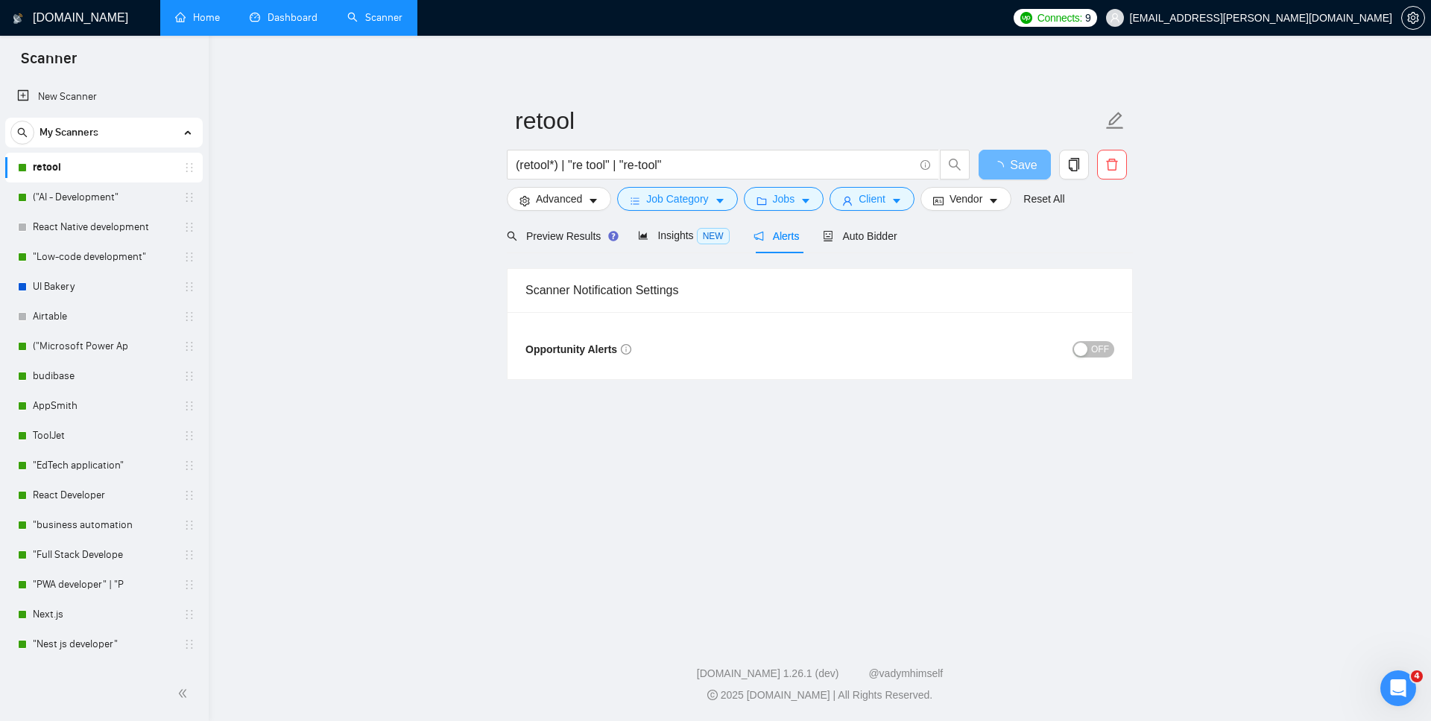
click at [903, 248] on div "Preview Results Insights NEW Alerts Auto Bidder" at bounding box center [820, 235] width 626 height 35
click at [889, 241] on span "Auto Bidder" at bounding box center [860, 236] width 74 height 12
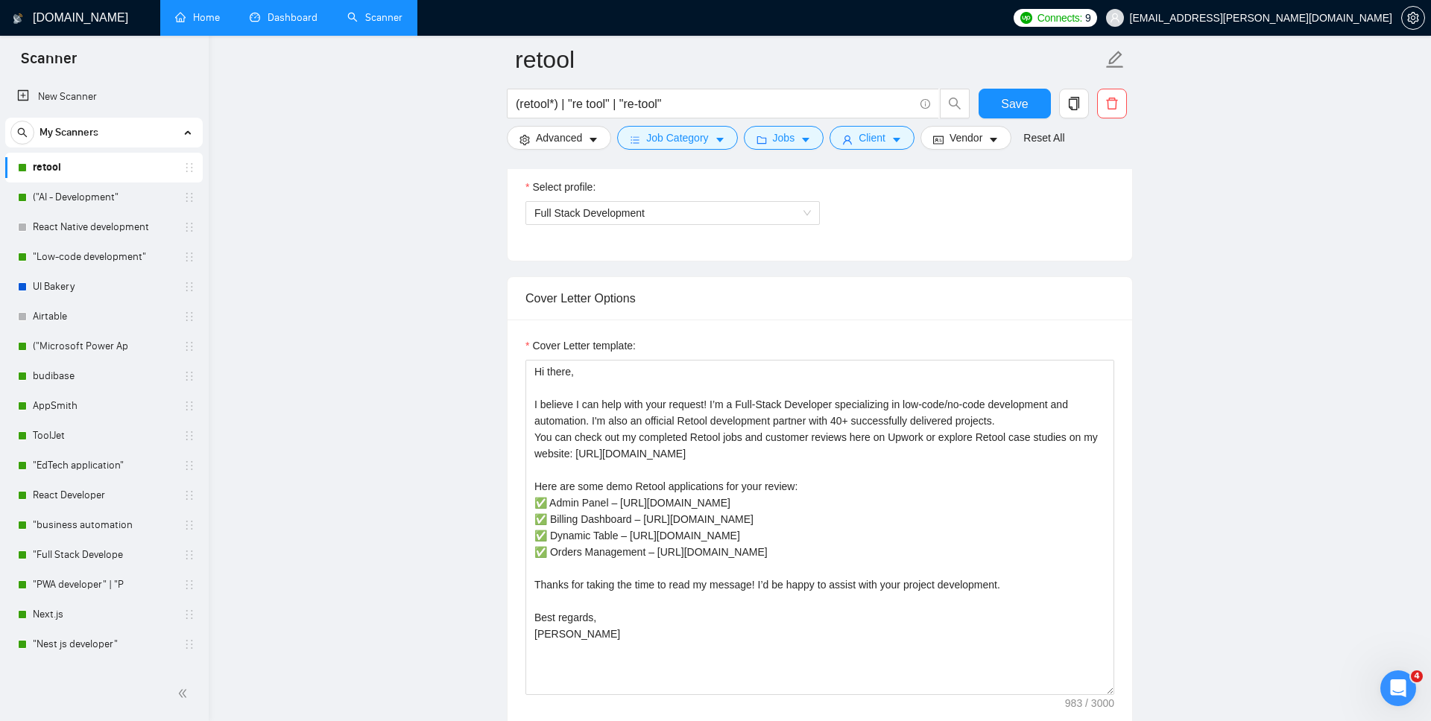
scroll to position [864, 0]
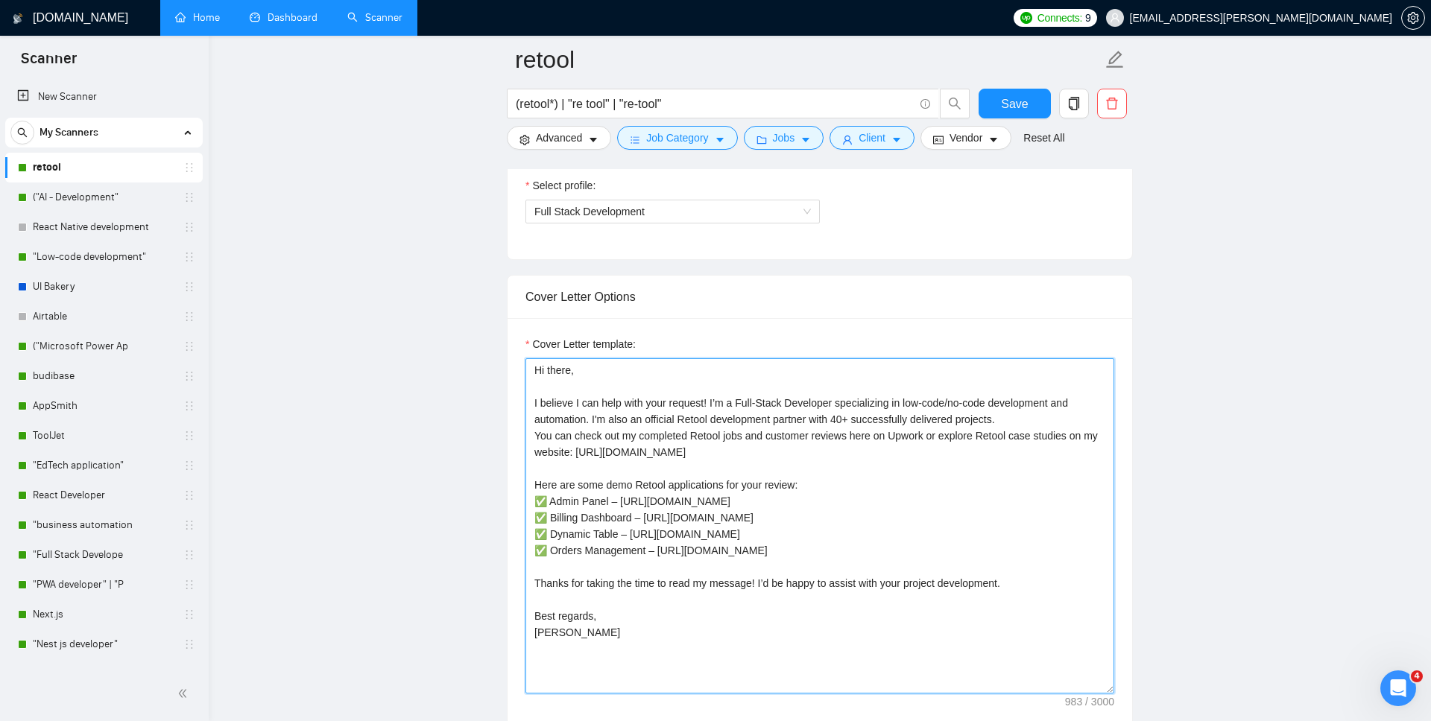
click at [877, 528] on textarea "Hi there, I believe I can help with your request! I’m a Full-Stack Developer sp…" at bounding box center [819, 525] width 589 height 335
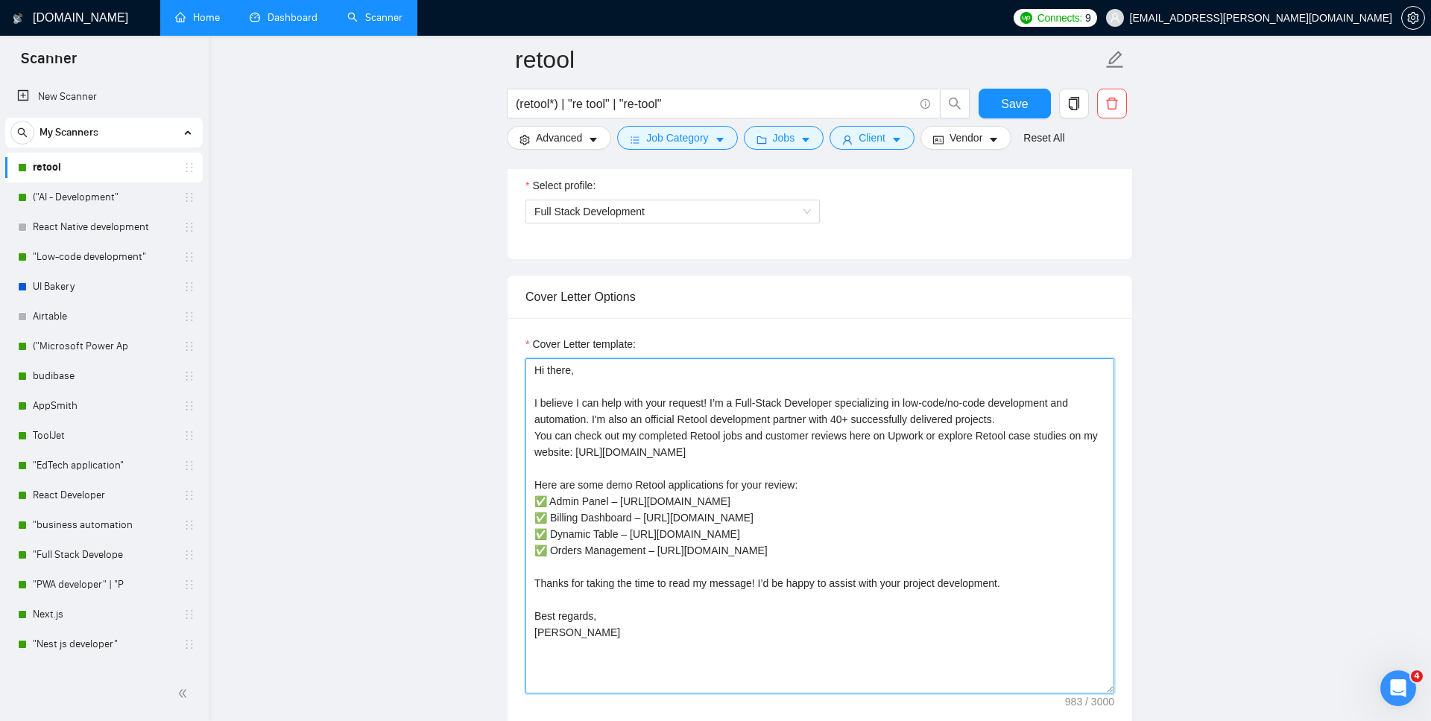
click at [913, 528] on textarea "Hi there, I believe I can help with your request! I’m a Full-Stack Developer sp…" at bounding box center [819, 525] width 589 height 335
paste textarea "Hi [client_first_name_or”there”], [short_funny_or_personal_intro_based_on_post …"
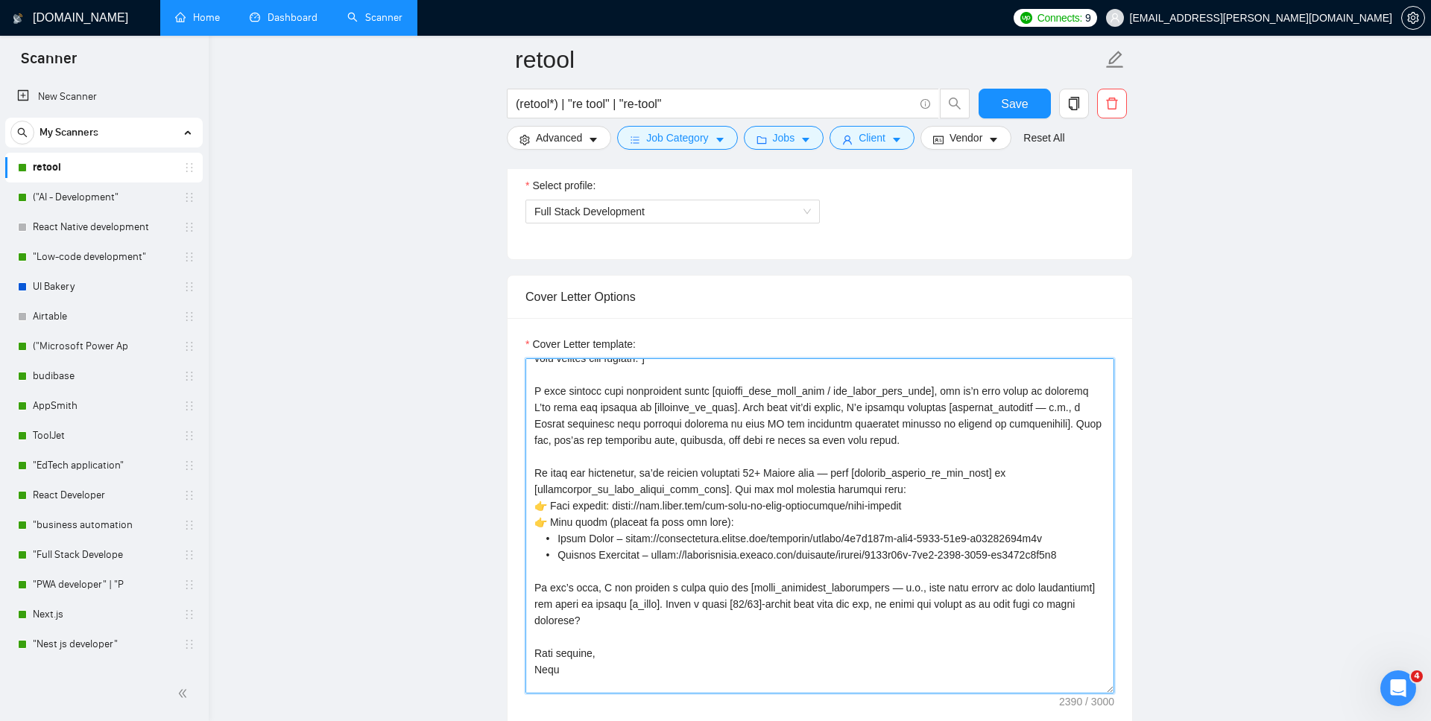
scroll to position [0, 0]
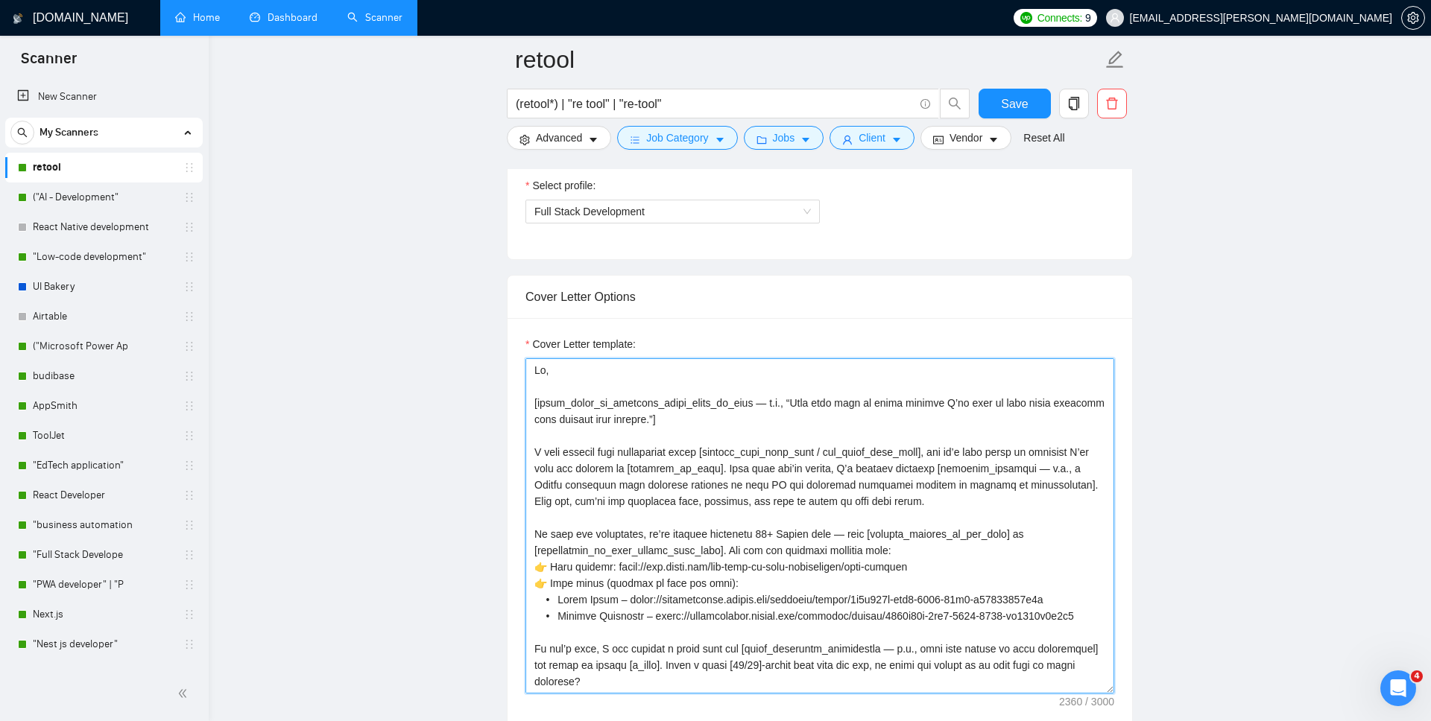
click at [772, 402] on textarea "Cover Letter template:" at bounding box center [819, 525] width 589 height 335
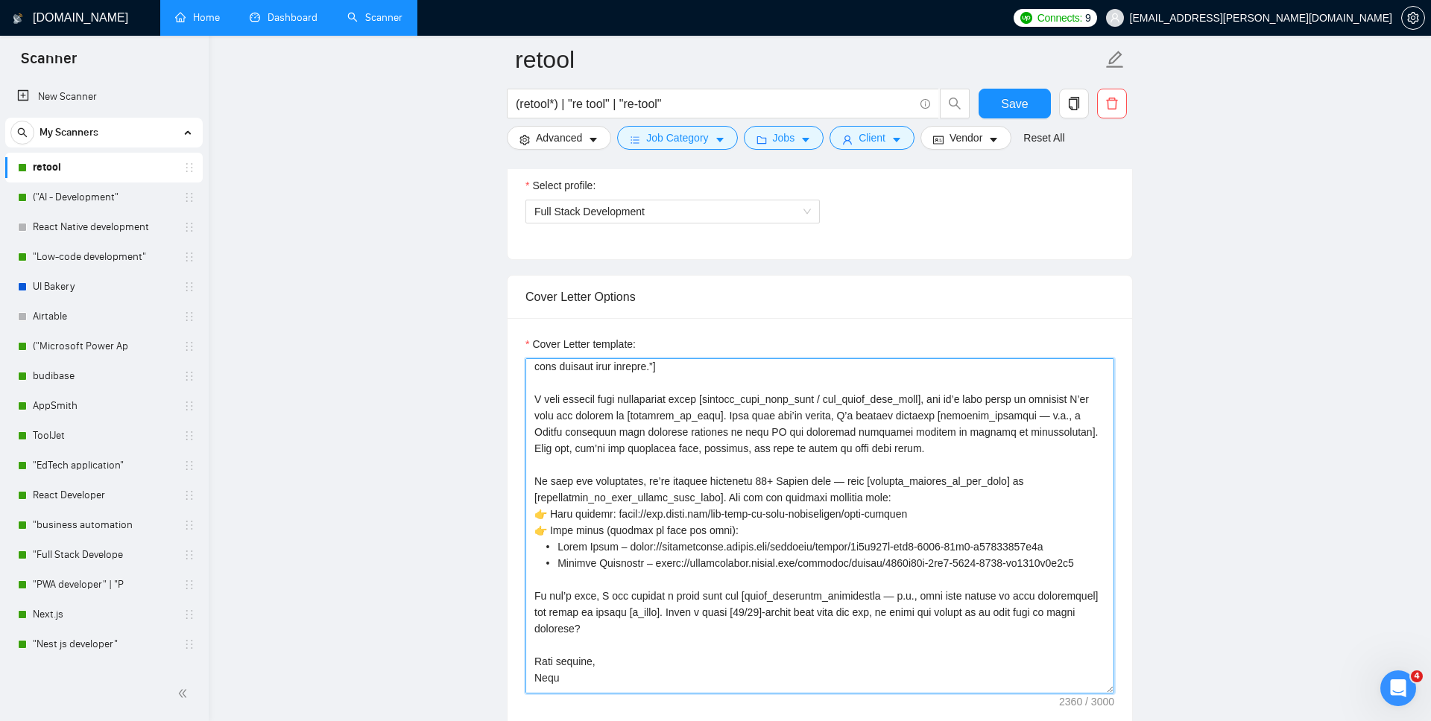
scroll to position [56, 0]
click at [735, 413] on textarea "Cover Letter template:" at bounding box center [819, 525] width 589 height 335
drag, startPoint x: 1086, startPoint y: 441, endPoint x: 1079, endPoint y: 429, distance: 14.1
click at [1072, 429] on textarea "Cover Letter template:" at bounding box center [819, 525] width 589 height 335
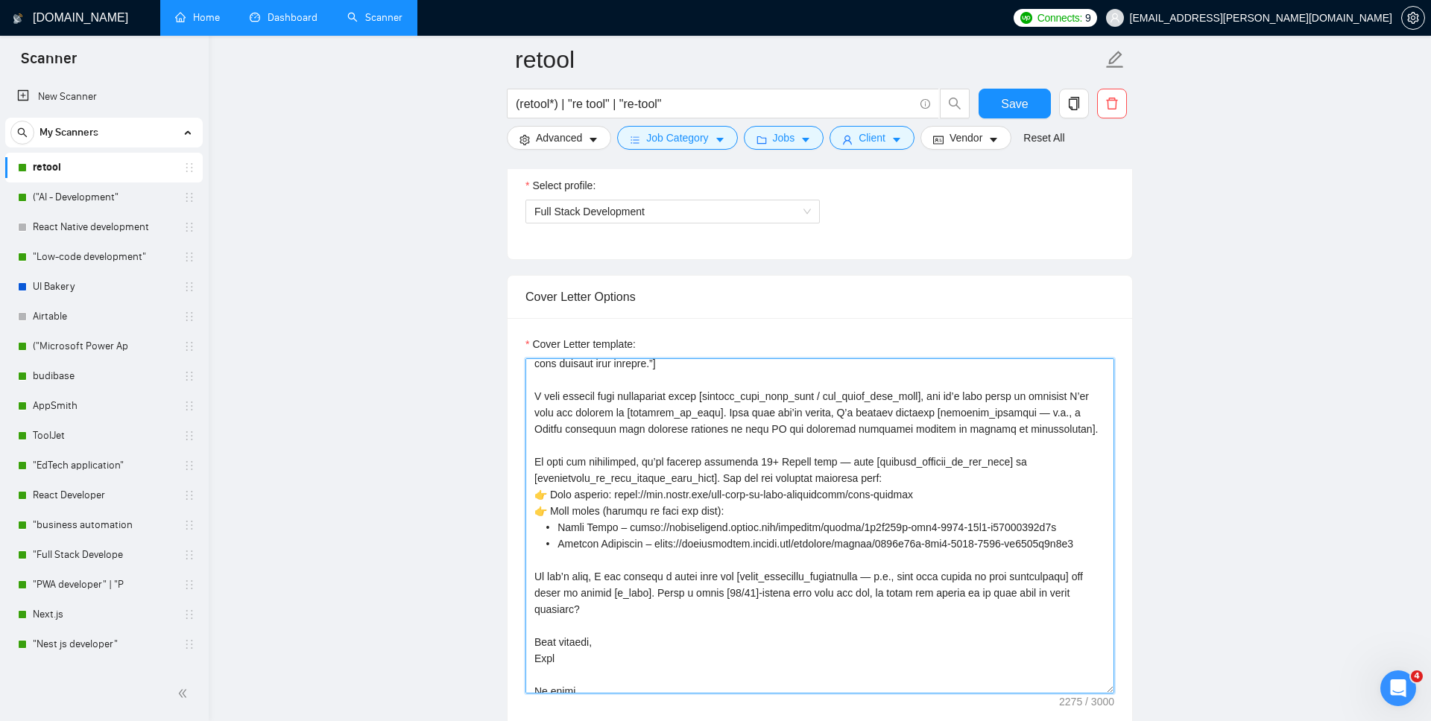
click at [656, 462] on textarea "Cover Letter template:" at bounding box center [819, 525] width 589 height 335
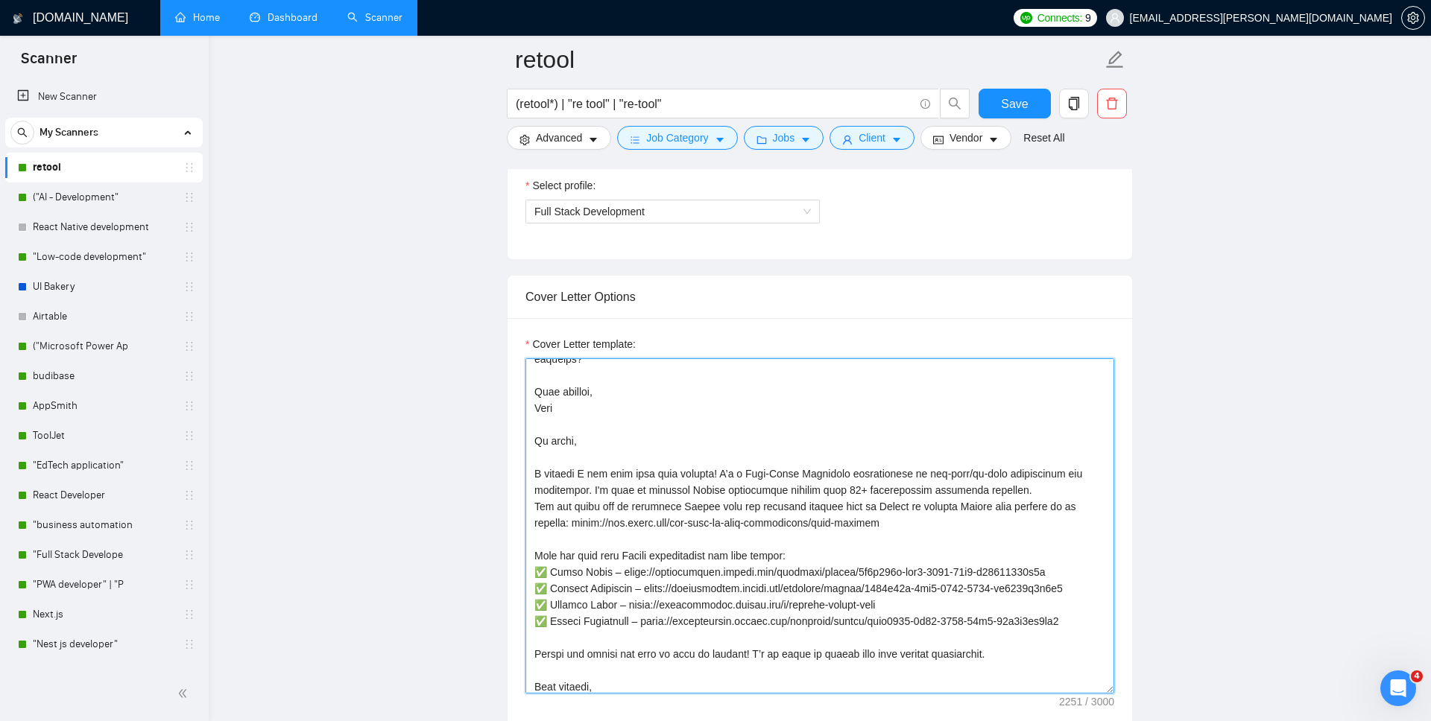
scroll to position [359, 0]
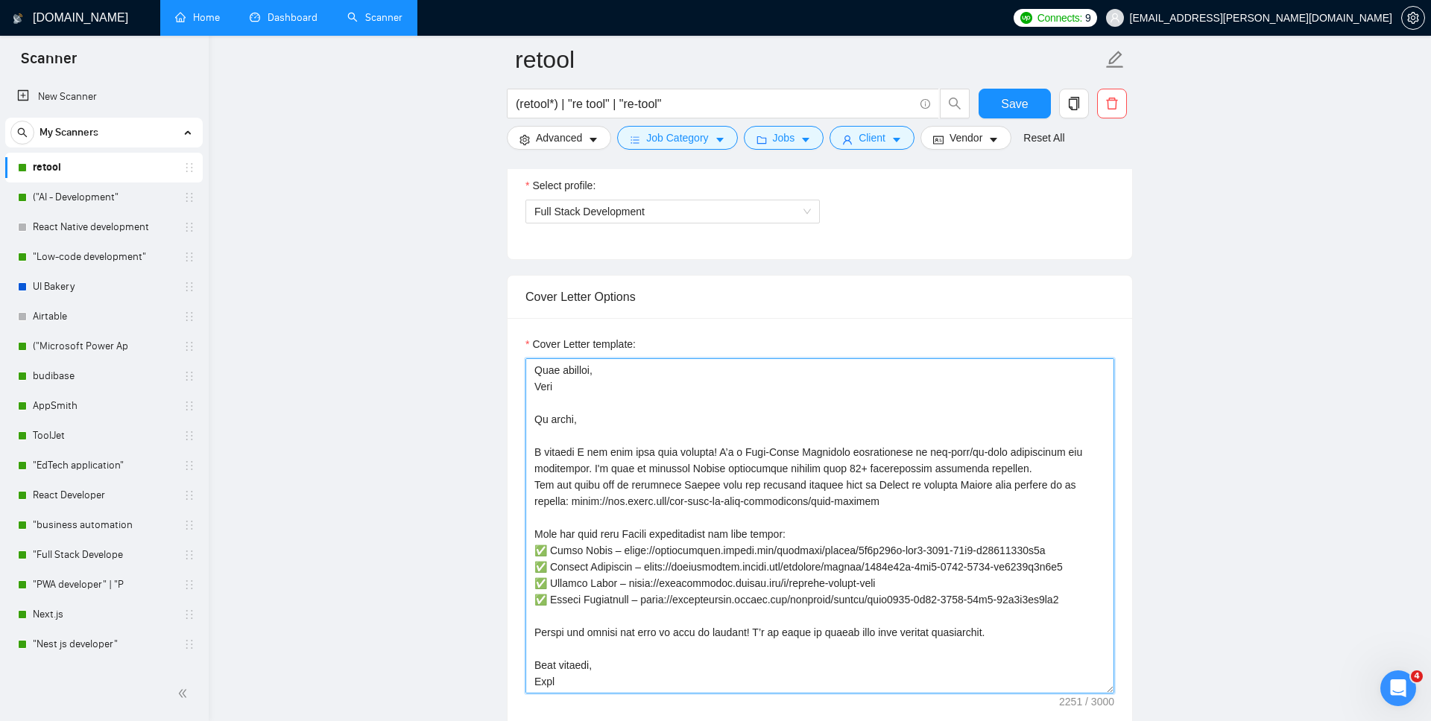
drag, startPoint x: 633, startPoint y: 618, endPoint x: 525, endPoint y: 540, distance: 132.3
click at [525, 528] on textarea "Cover Letter template:" at bounding box center [819, 525] width 589 height 335
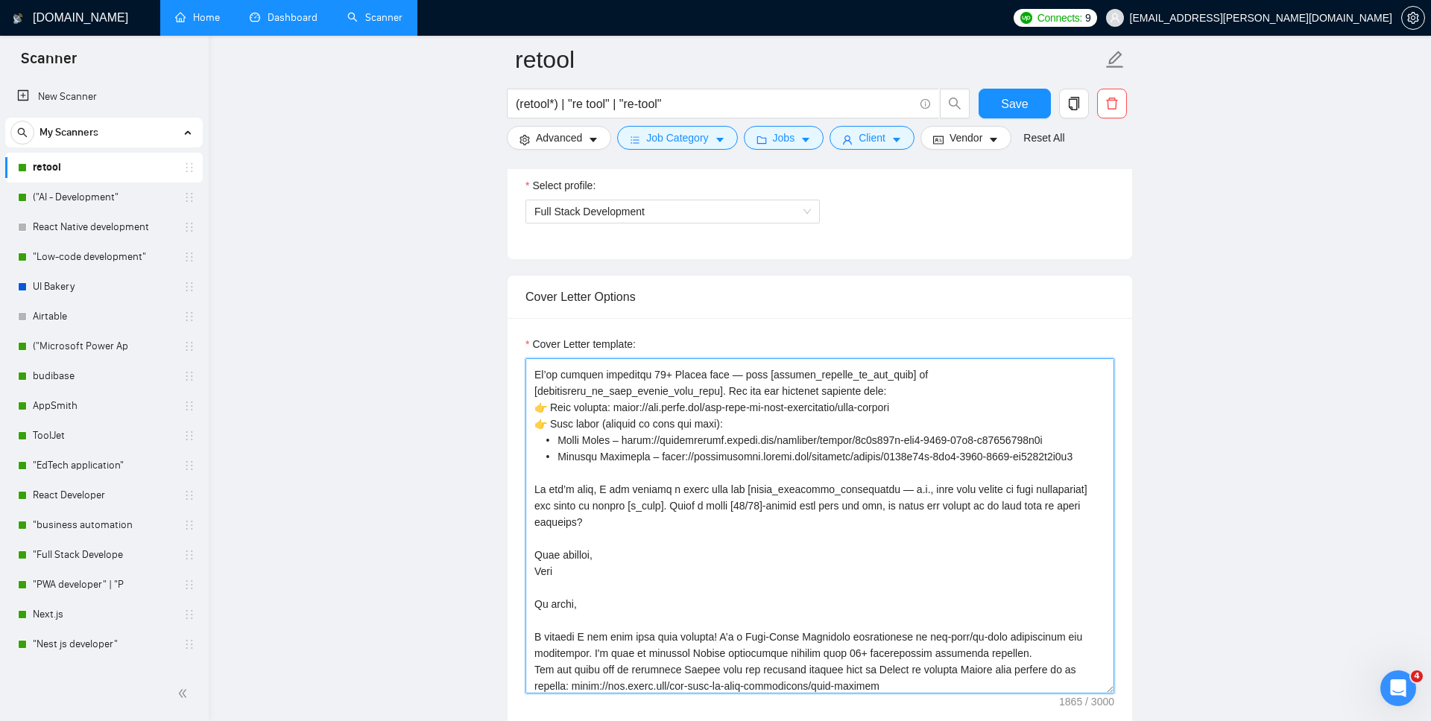
scroll to position [124, 0]
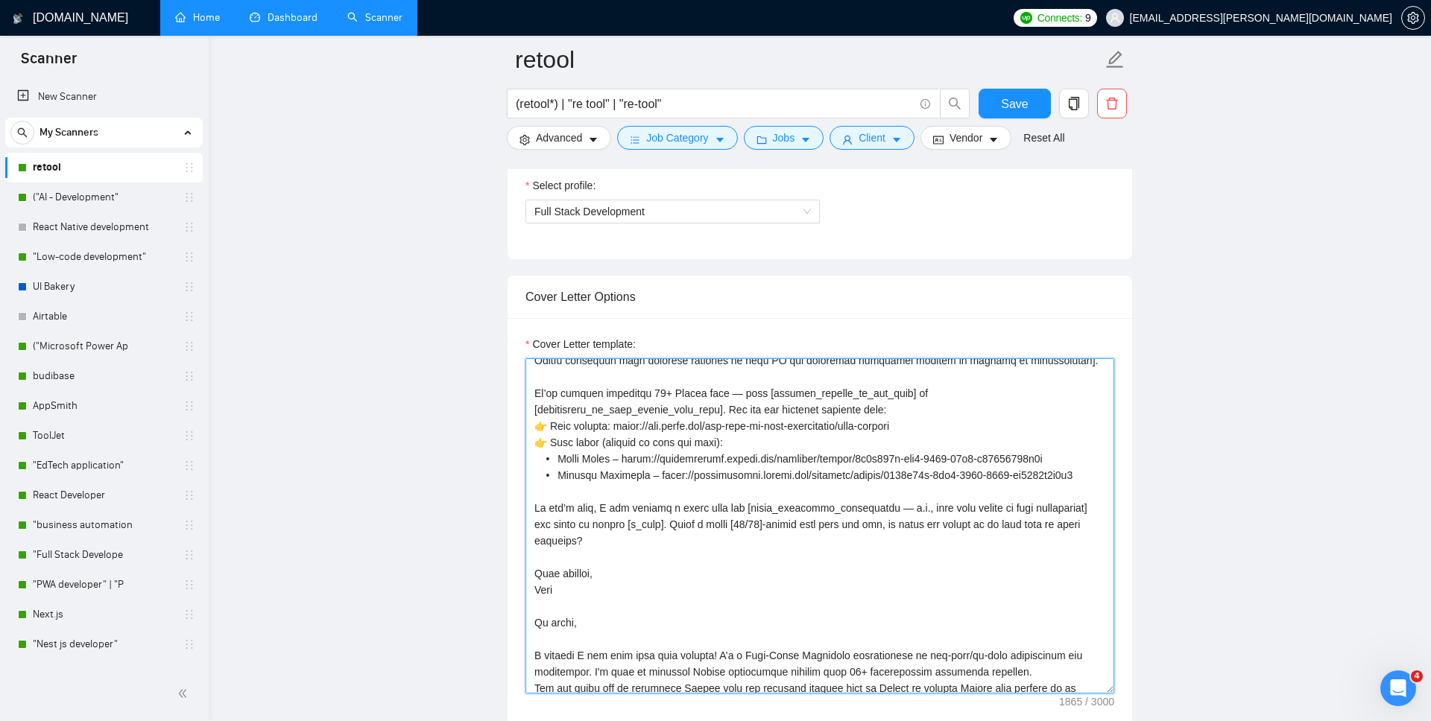
drag, startPoint x: 636, startPoint y: 495, endPoint x: 528, endPoint y: 457, distance: 114.3
click at [528, 457] on textarea "Cover Letter template:" at bounding box center [819, 525] width 589 height 335
paste textarea "✅ Admin Panel – https://akveocompany.retool.com/embedded/public/2f1a120c-ecf6-4…"
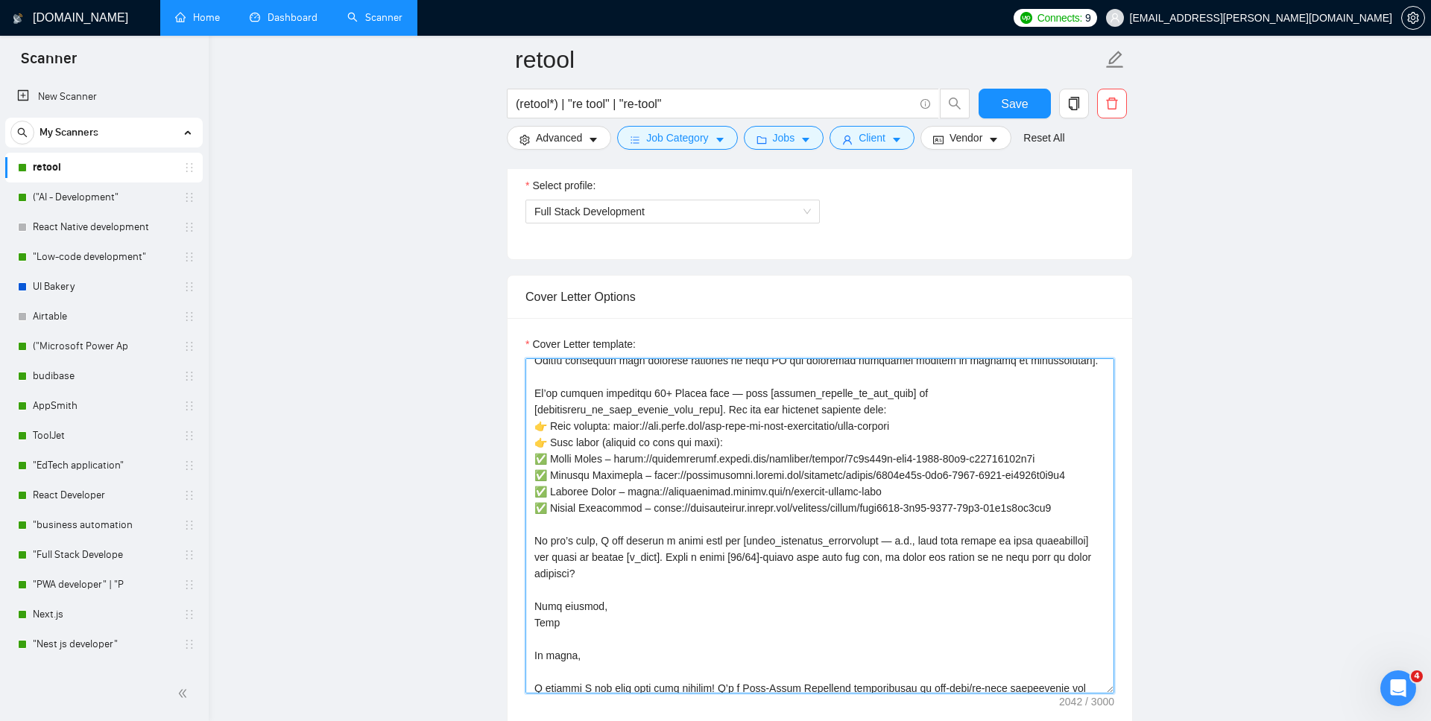
click at [973, 426] on textarea "Cover Letter template:" at bounding box center [819, 525] width 589 height 335
click at [551, 446] on textarea "Cover Letter template:" at bounding box center [819, 525] width 589 height 335
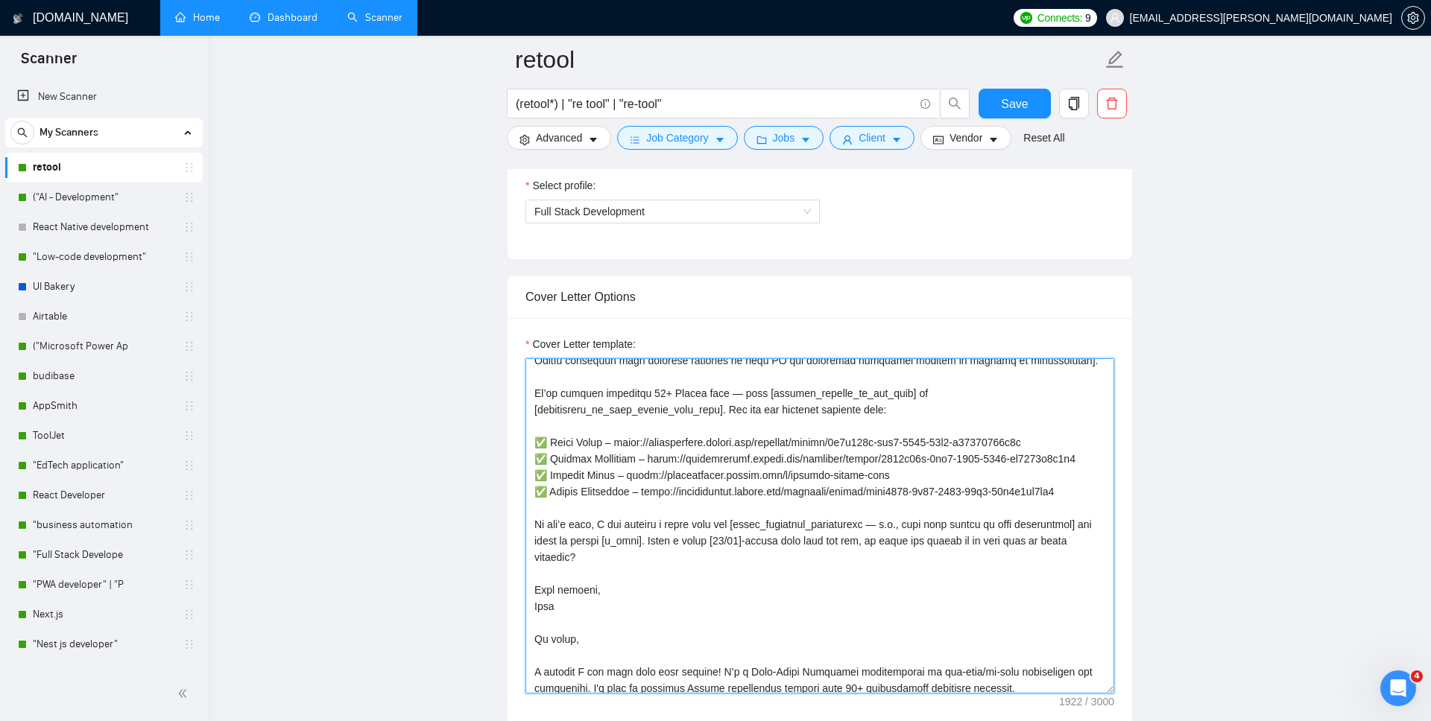
scroll to position [148, 0]
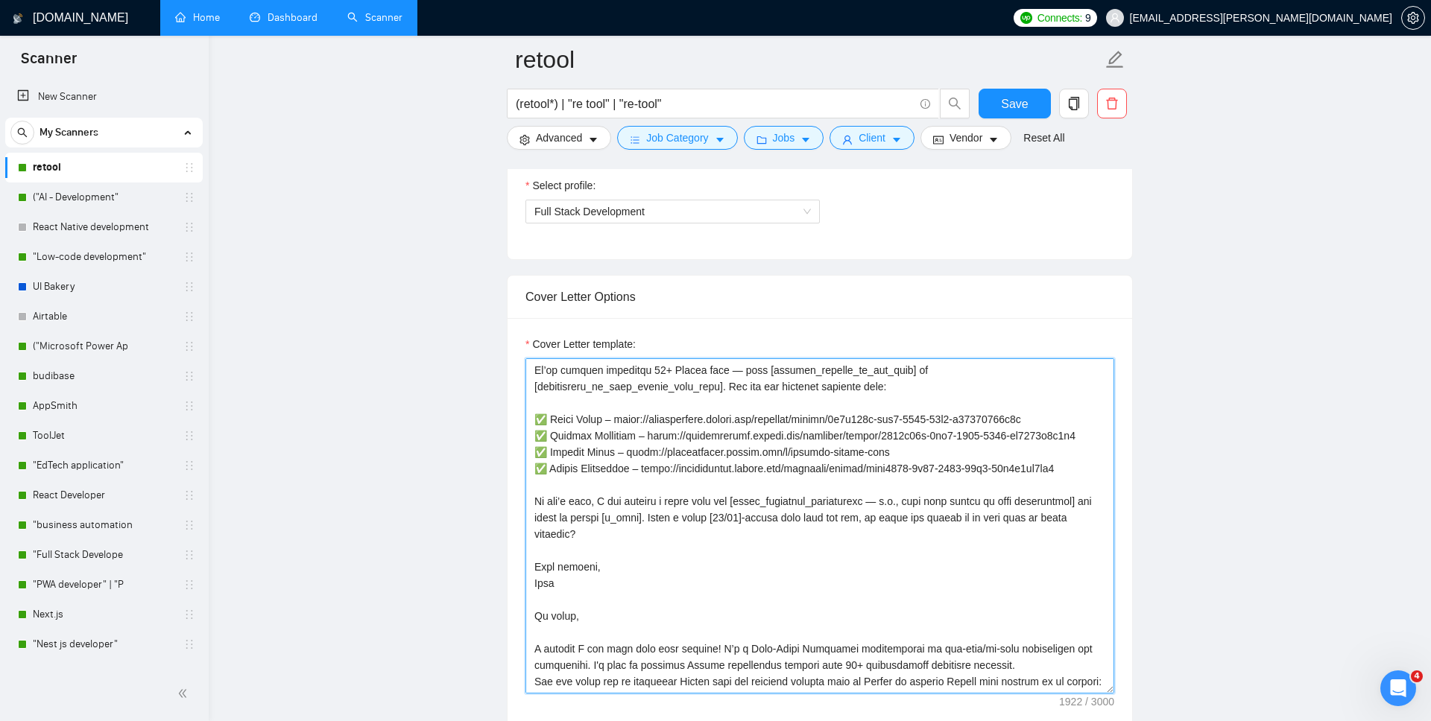
drag, startPoint x: 652, startPoint y: 551, endPoint x: 518, endPoint y: 533, distance: 135.2
click at [518, 528] on div "Cover Letter template:" at bounding box center [819, 523] width 624 height 411
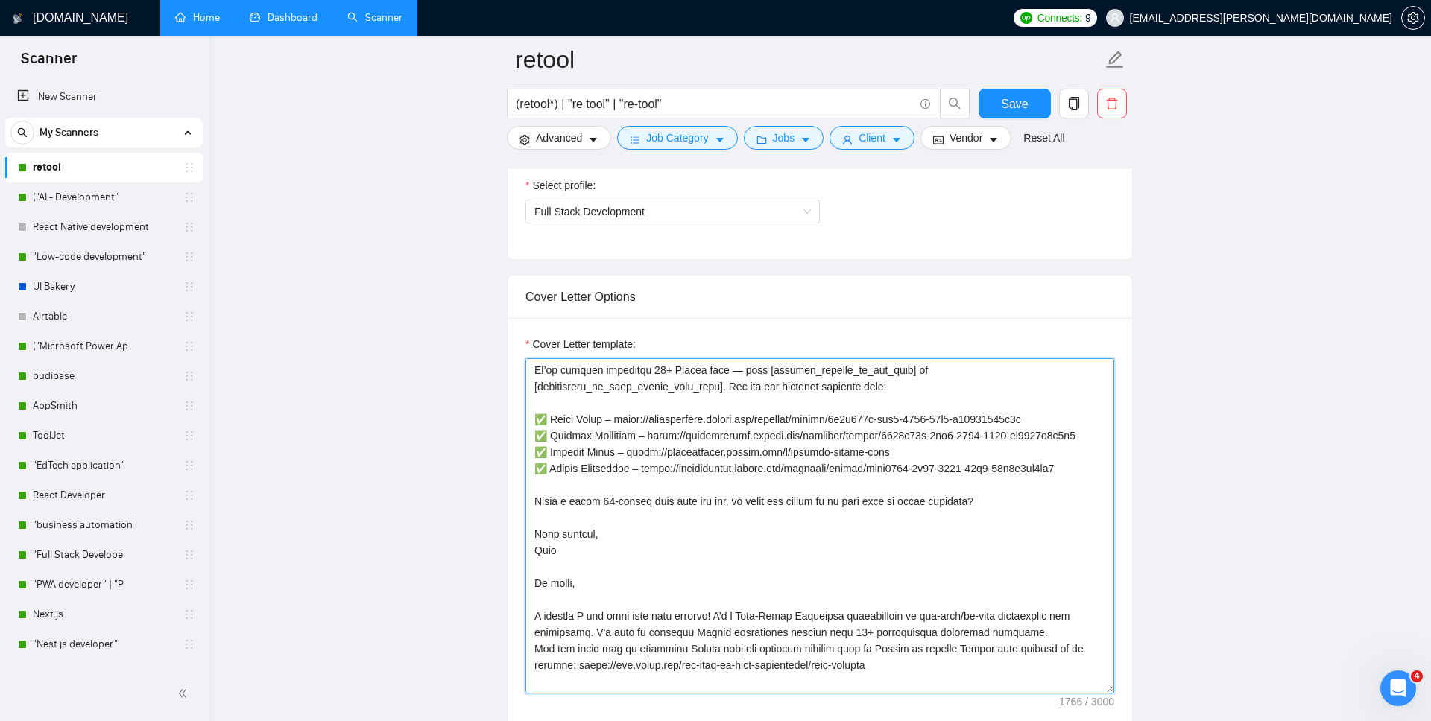
drag, startPoint x: 1001, startPoint y: 533, endPoint x: 737, endPoint y: 532, distance: 264.5
click at [737, 528] on textarea "Cover Letter template:" at bounding box center [819, 525] width 589 height 335
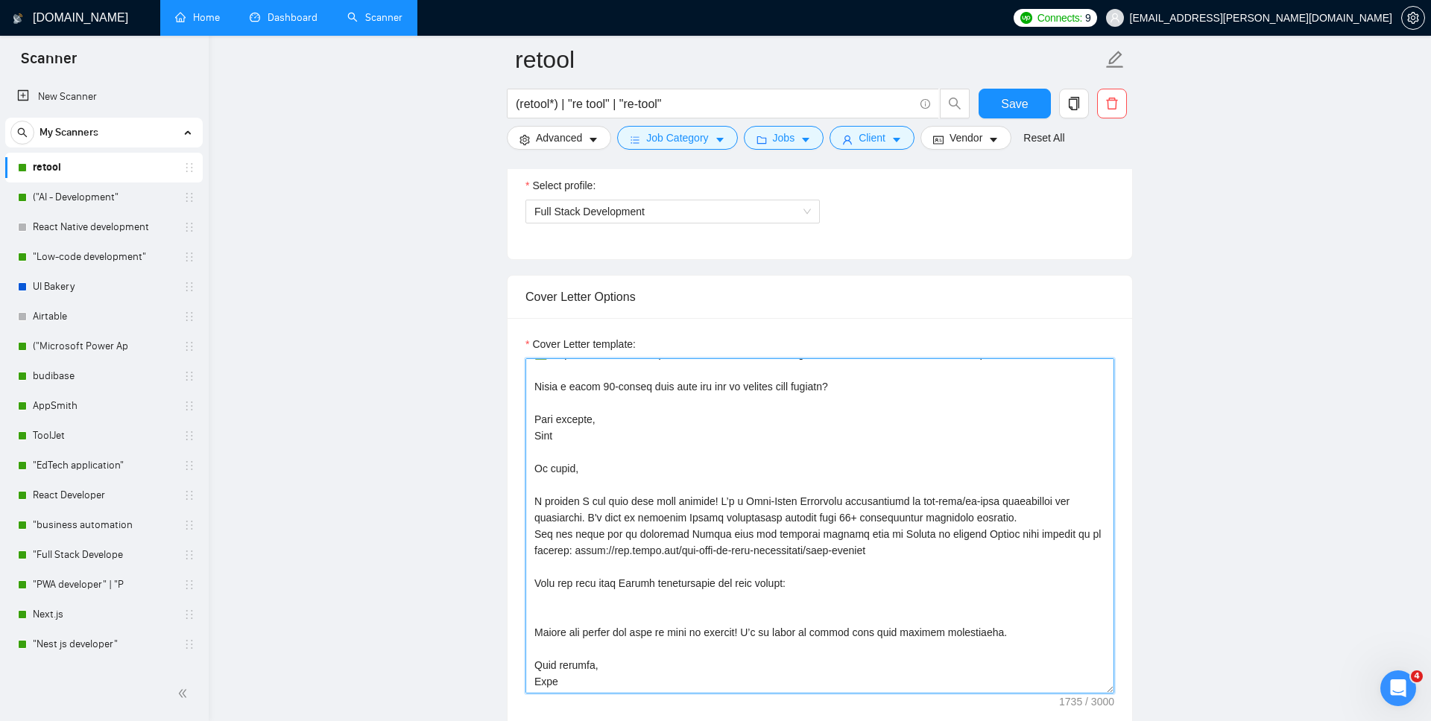
scroll to position [295, 0]
click at [536, 464] on textarea "Cover Letter template:" at bounding box center [819, 525] width 589 height 335
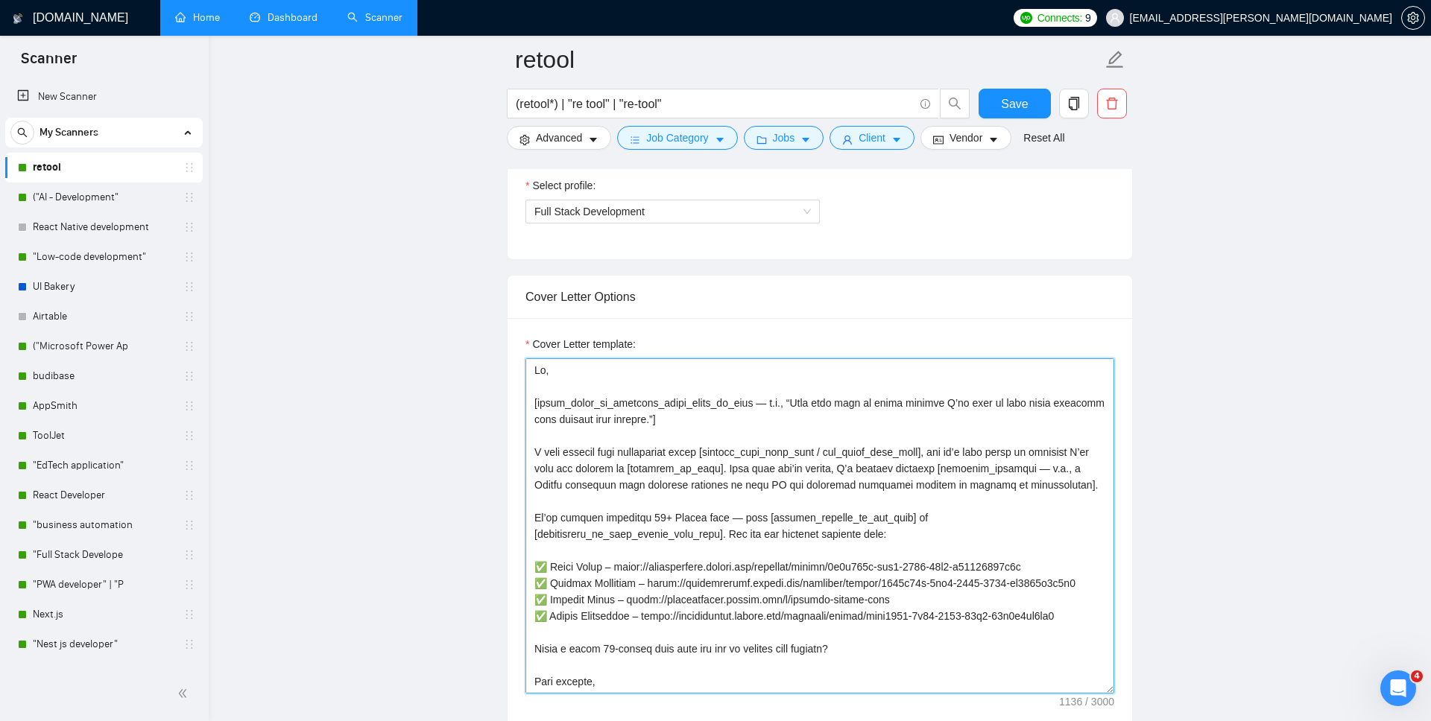
scroll to position [863, 0]
type textarea "Hi, [short_funny_or_personal_intro_based_on_post — e.g., “Your post made me smi…"
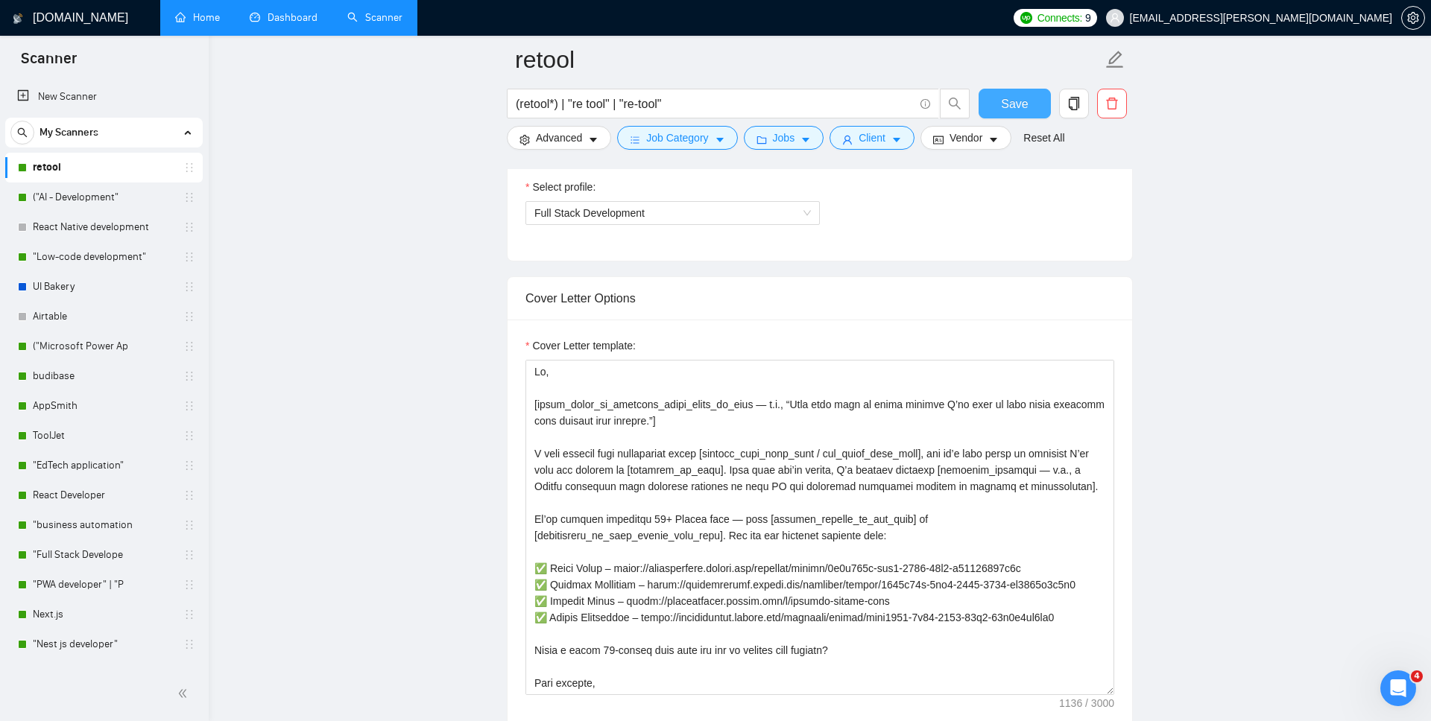
click at [1002, 98] on span "Save" at bounding box center [1014, 104] width 27 height 19
checkbox input "true"
click at [973, 136] on span "Vendor" at bounding box center [965, 138] width 33 height 16
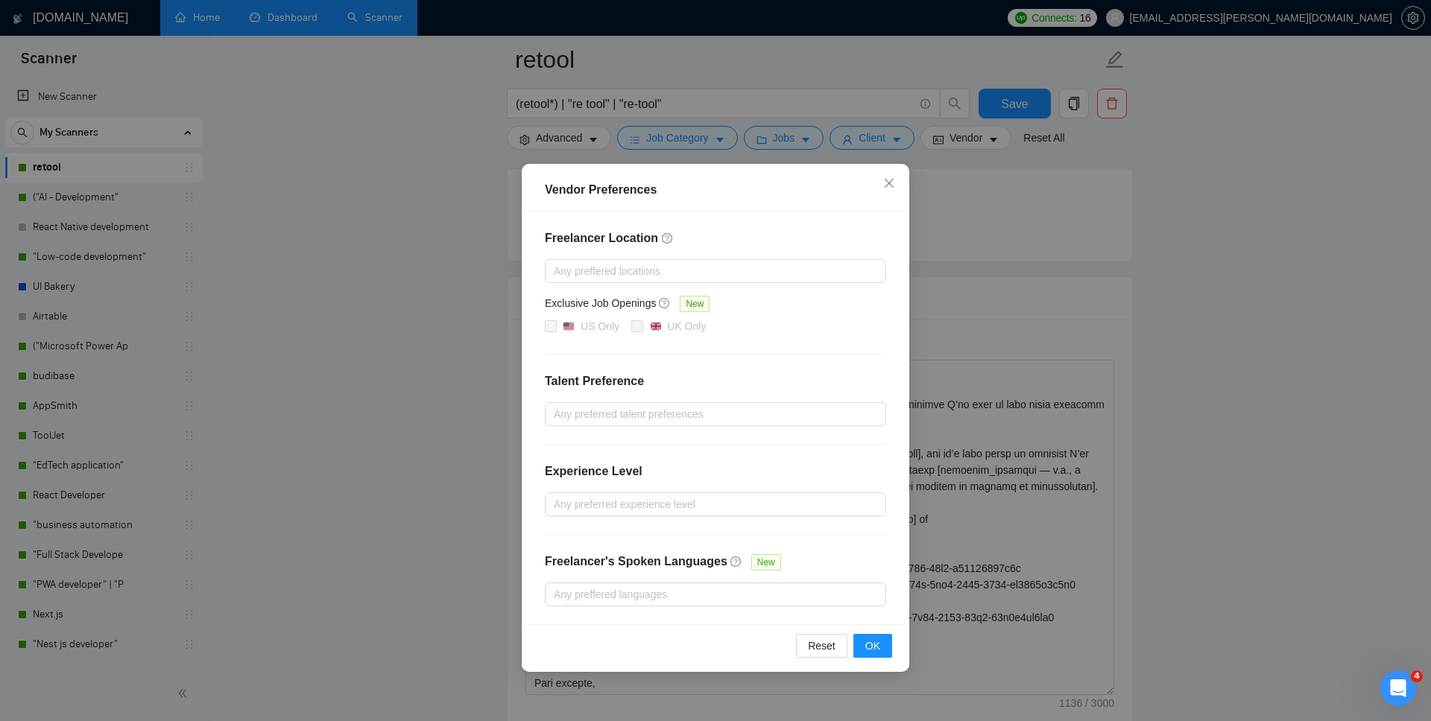
click at [1019, 259] on div "Vendor Preferences Freelancer Location Any preffered locations Exclusive Job Op…" at bounding box center [715, 360] width 1431 height 721
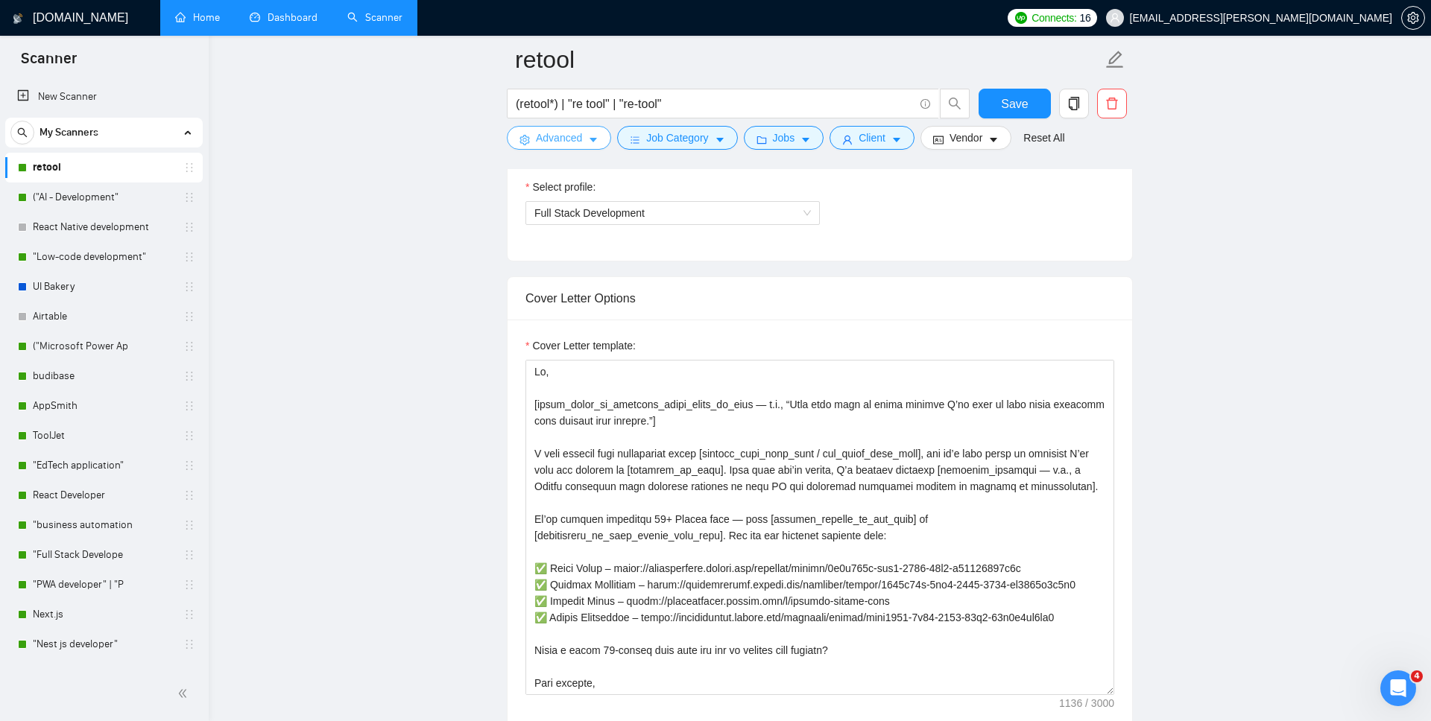
click at [580, 145] on span "Advanced" at bounding box center [559, 138] width 46 height 16
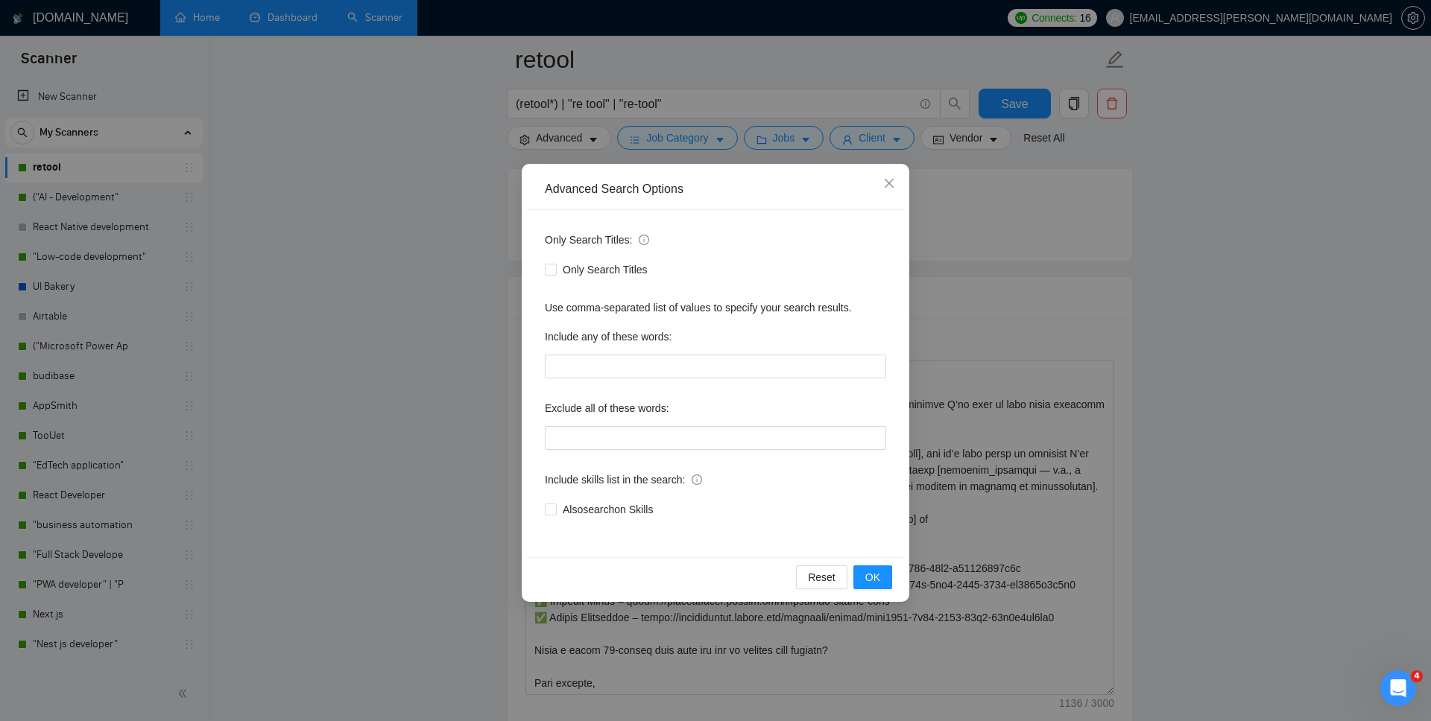
click at [1072, 202] on div "Advanced Search Options Only Search Titles: Only Search Titles Use comma-separa…" at bounding box center [715, 360] width 1431 height 721
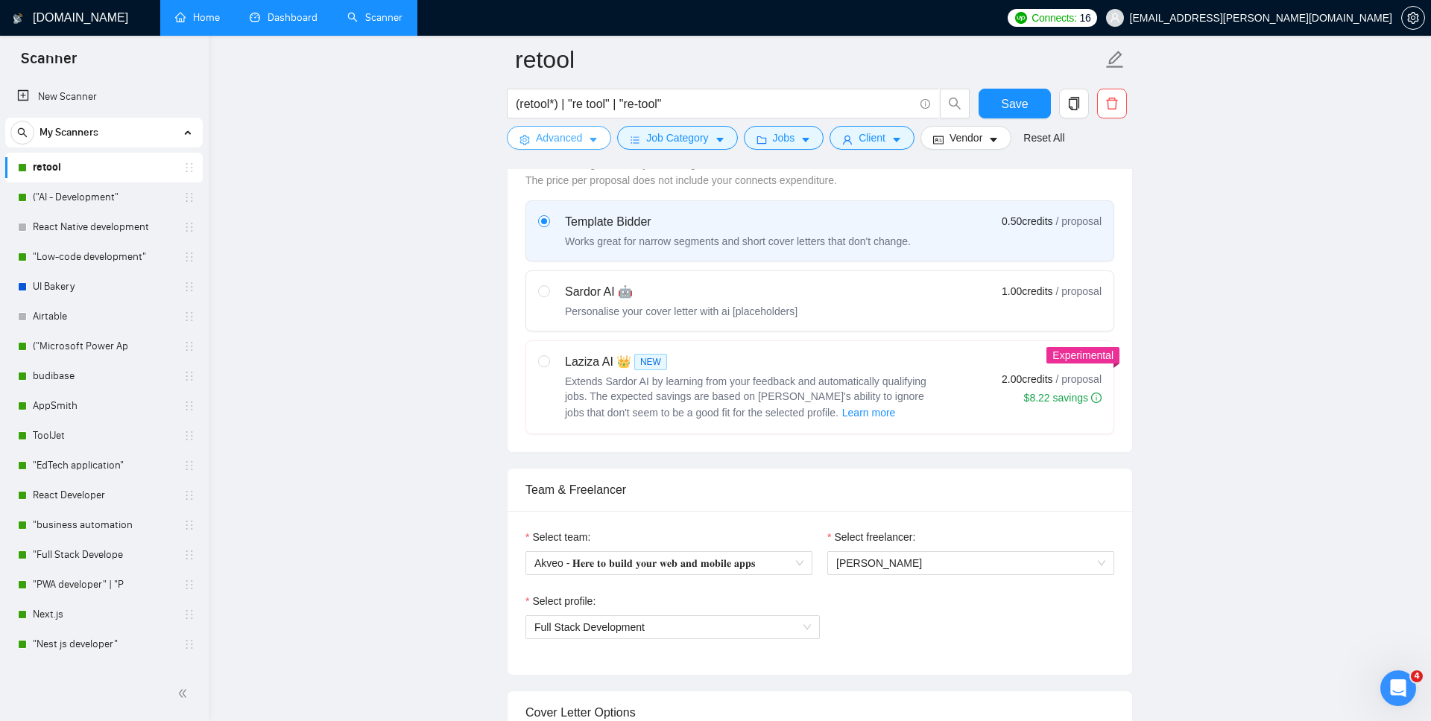
scroll to position [448, 0]
click at [845, 289] on div "Sardor AI 🤖 Personalise your cover letter with ai [placeholders] 1.00 credits /…" at bounding box center [819, 302] width 563 height 36
click at [548, 289] on input "radio" at bounding box center [543, 291] width 10 height 10
radio input "true"
radio input "false"
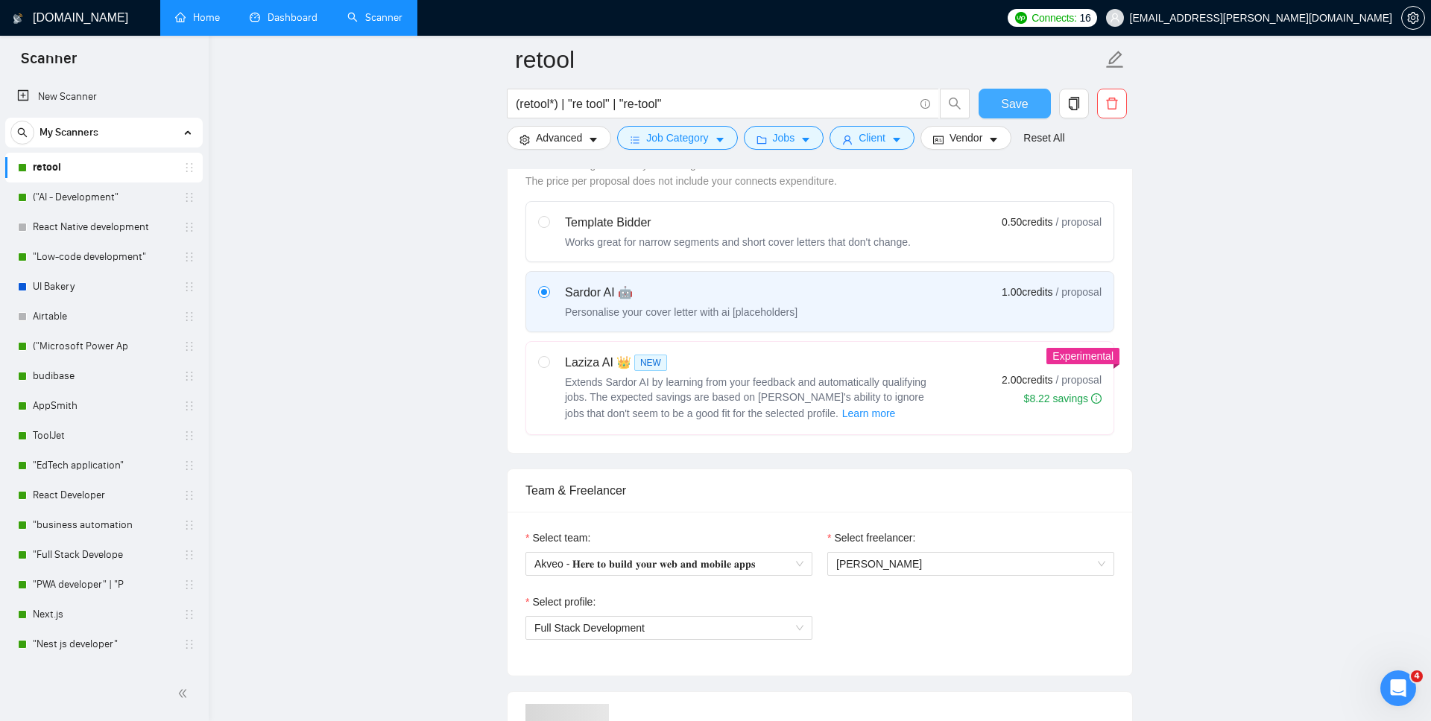
click at [1005, 99] on span "Save" at bounding box center [1014, 104] width 27 height 19
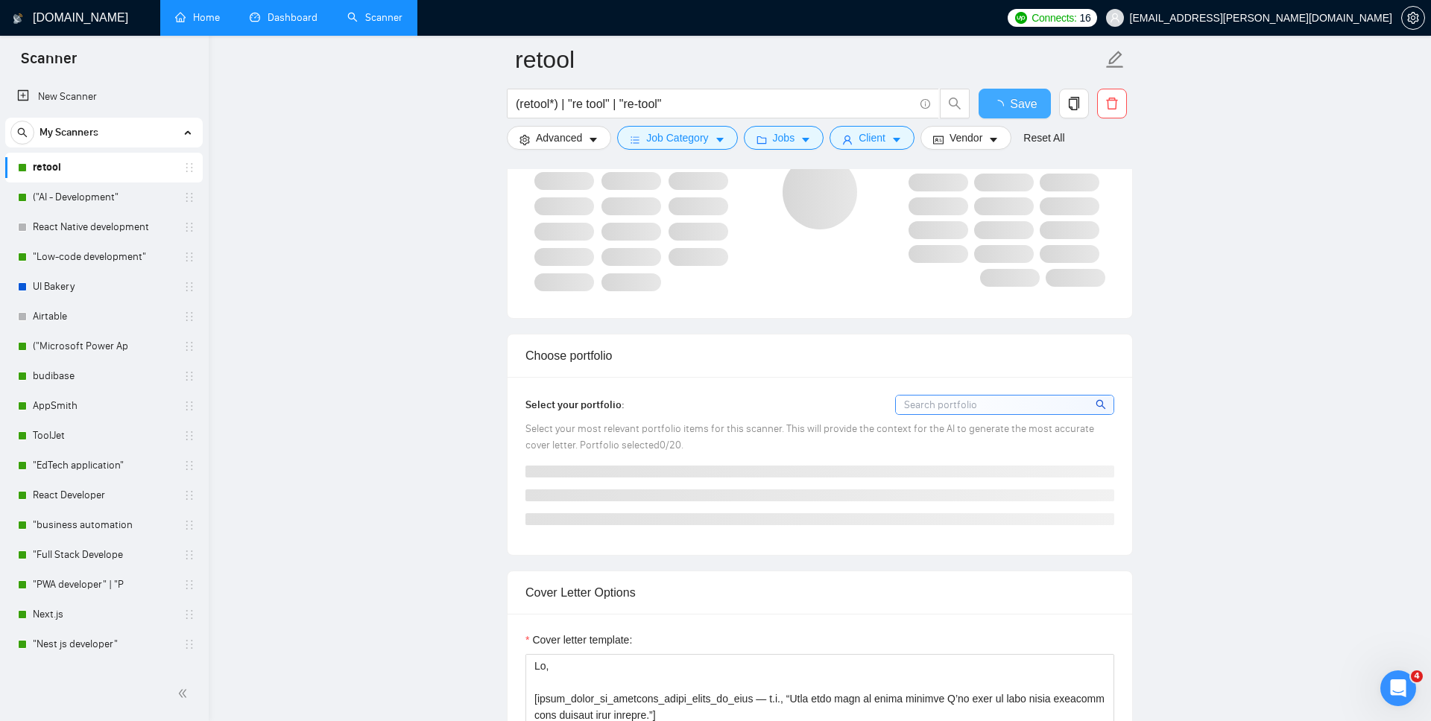
checkbox input "true"
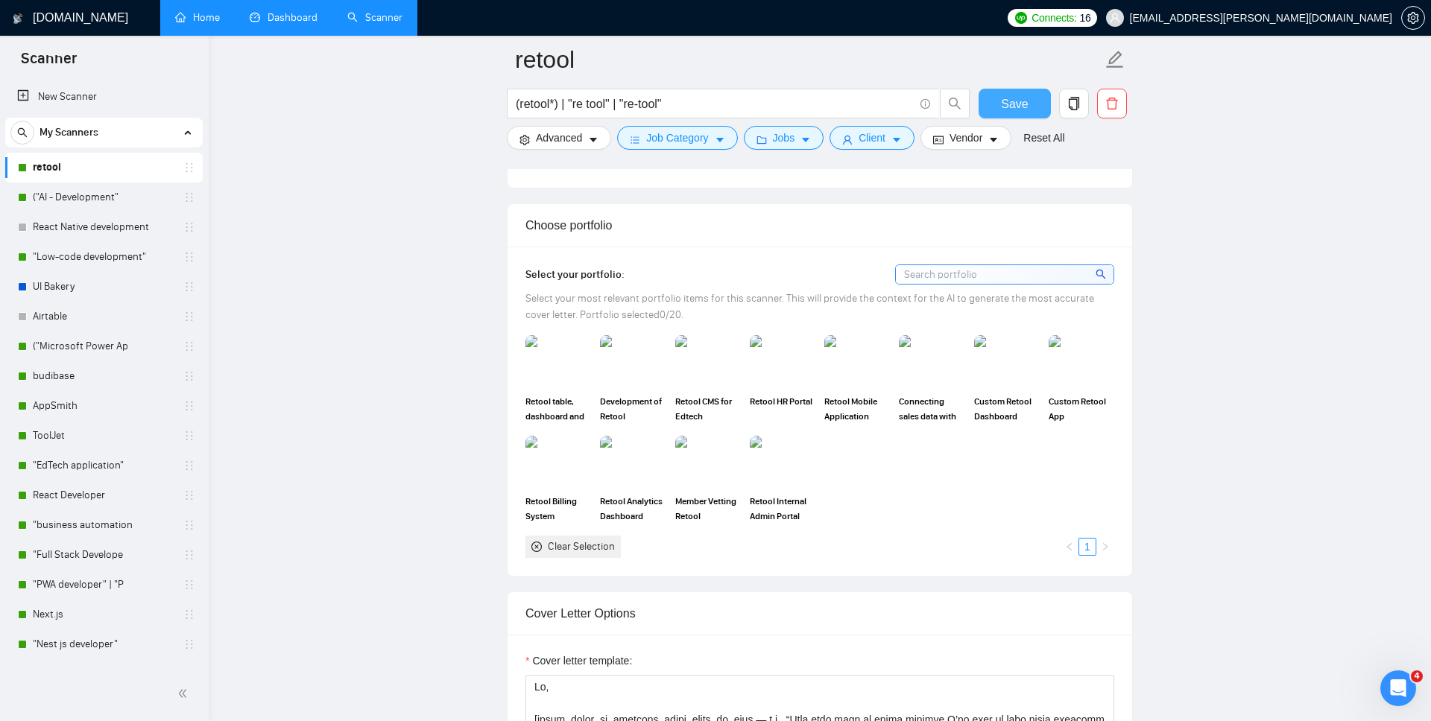
scroll to position [1138, 0]
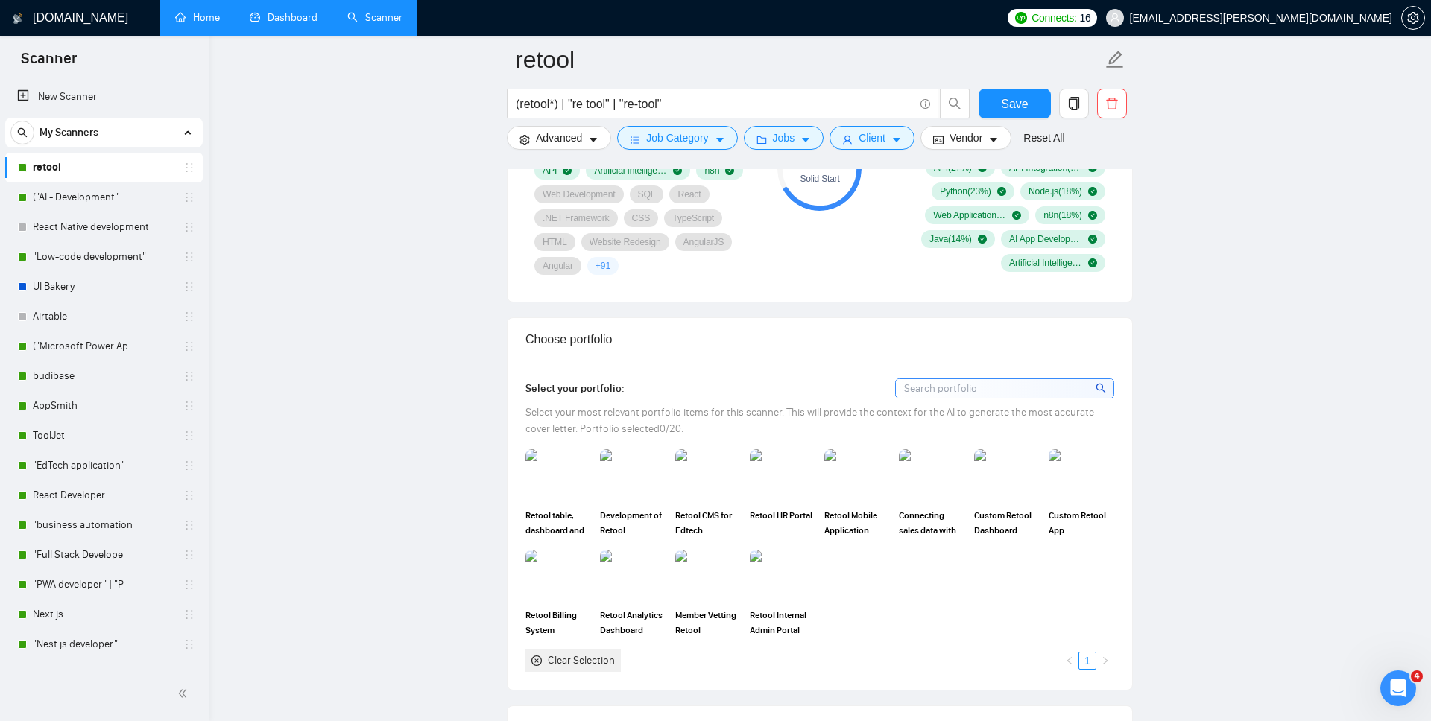
click at [995, 388] on input at bounding box center [1005, 388] width 218 height 19
click at [582, 475] on img at bounding box center [558, 475] width 63 height 49
click at [647, 475] on img at bounding box center [632, 475] width 63 height 49
click at [723, 469] on img at bounding box center [708, 475] width 63 height 49
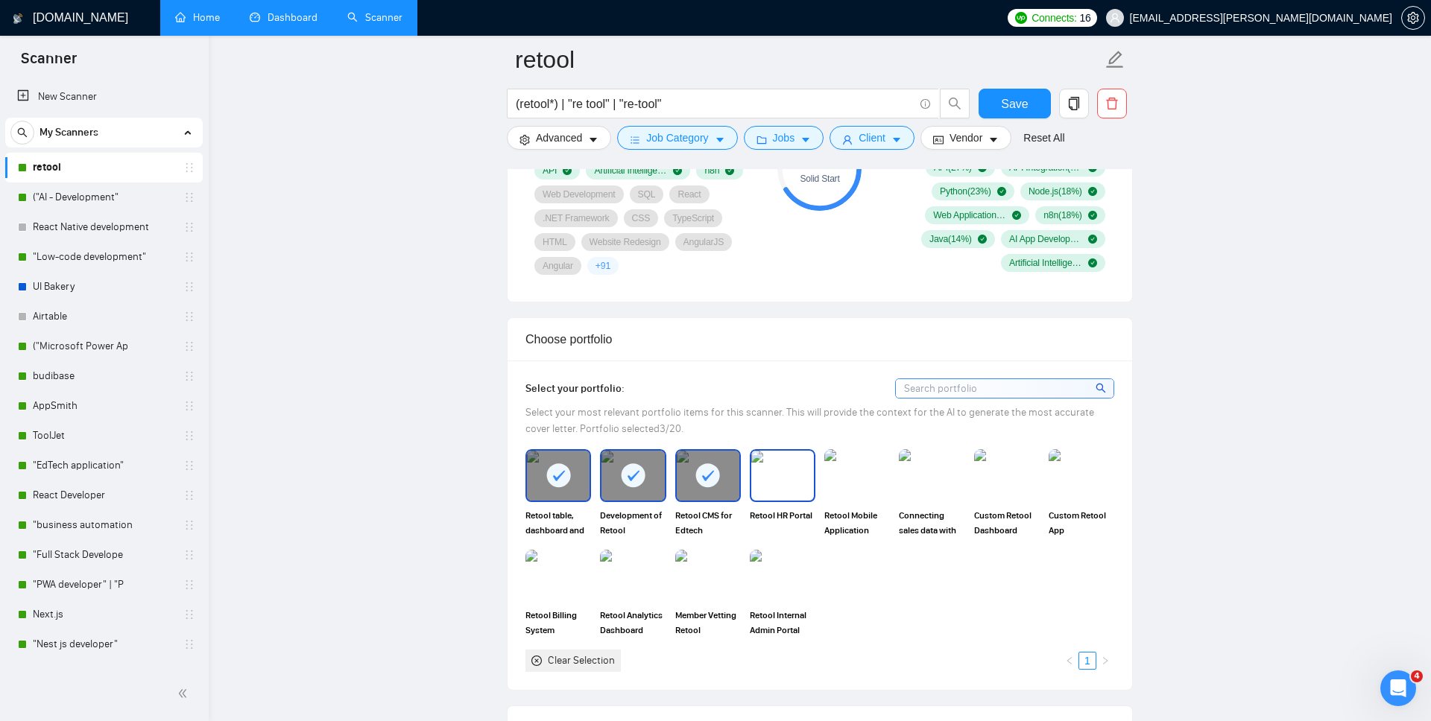
click at [790, 465] on img at bounding box center [782, 475] width 63 height 49
click at [863, 458] on img at bounding box center [857, 475] width 63 height 49
click at [943, 460] on img at bounding box center [931, 475] width 63 height 49
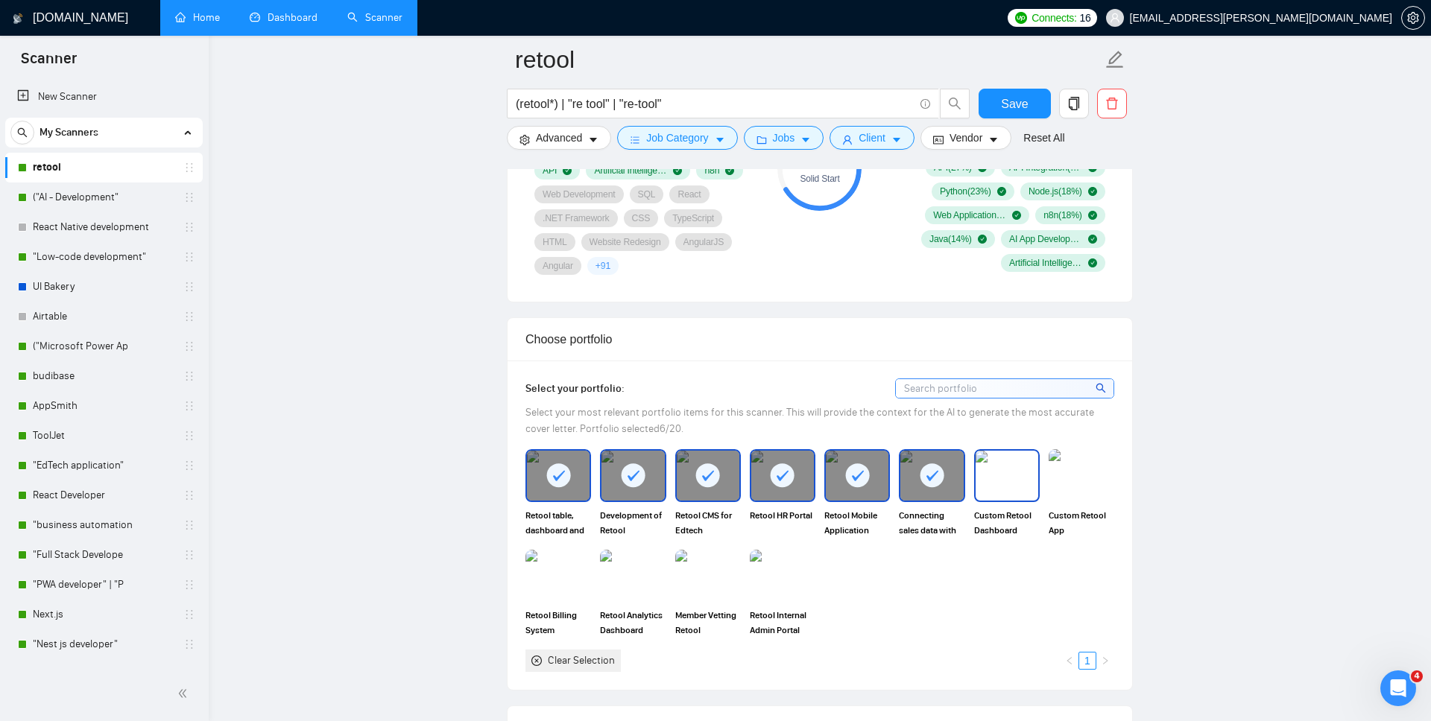
click at [1020, 475] on img at bounding box center [1006, 475] width 63 height 49
click at [1072, 485] on img at bounding box center [1081, 475] width 63 height 49
click at [795, 528] on img at bounding box center [782, 575] width 63 height 49
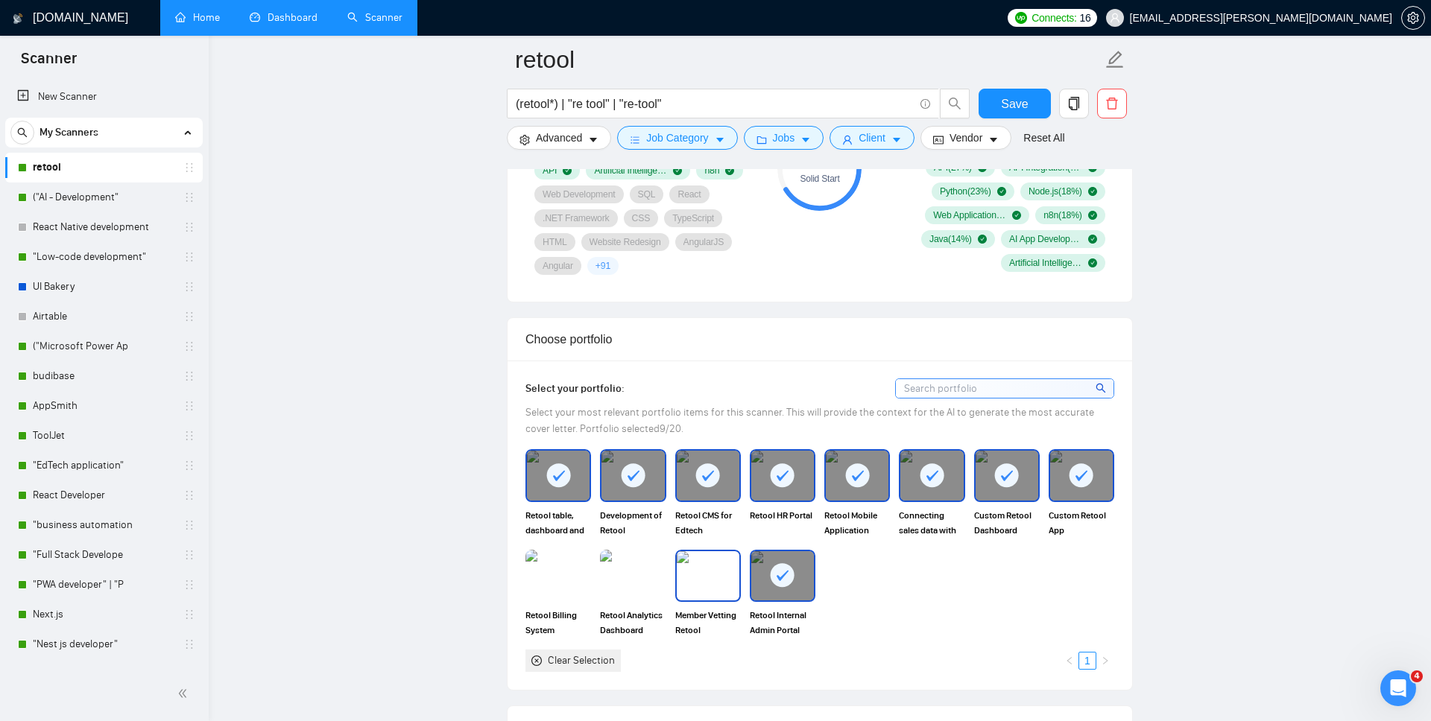
click at [702, 528] on img at bounding box center [708, 575] width 63 height 49
click at [633, 528] on img at bounding box center [632, 575] width 63 height 49
click at [559, 528] on img at bounding box center [558, 575] width 63 height 49
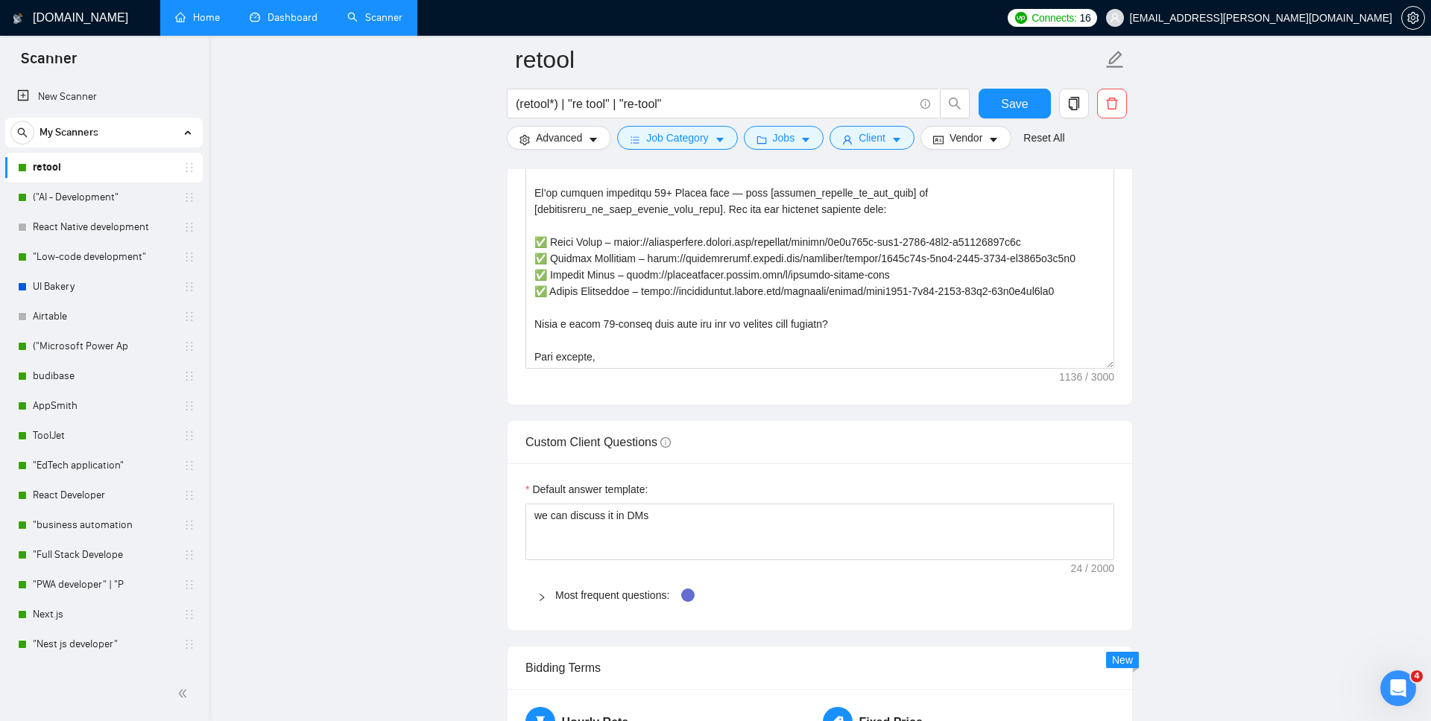
scroll to position [49, 0]
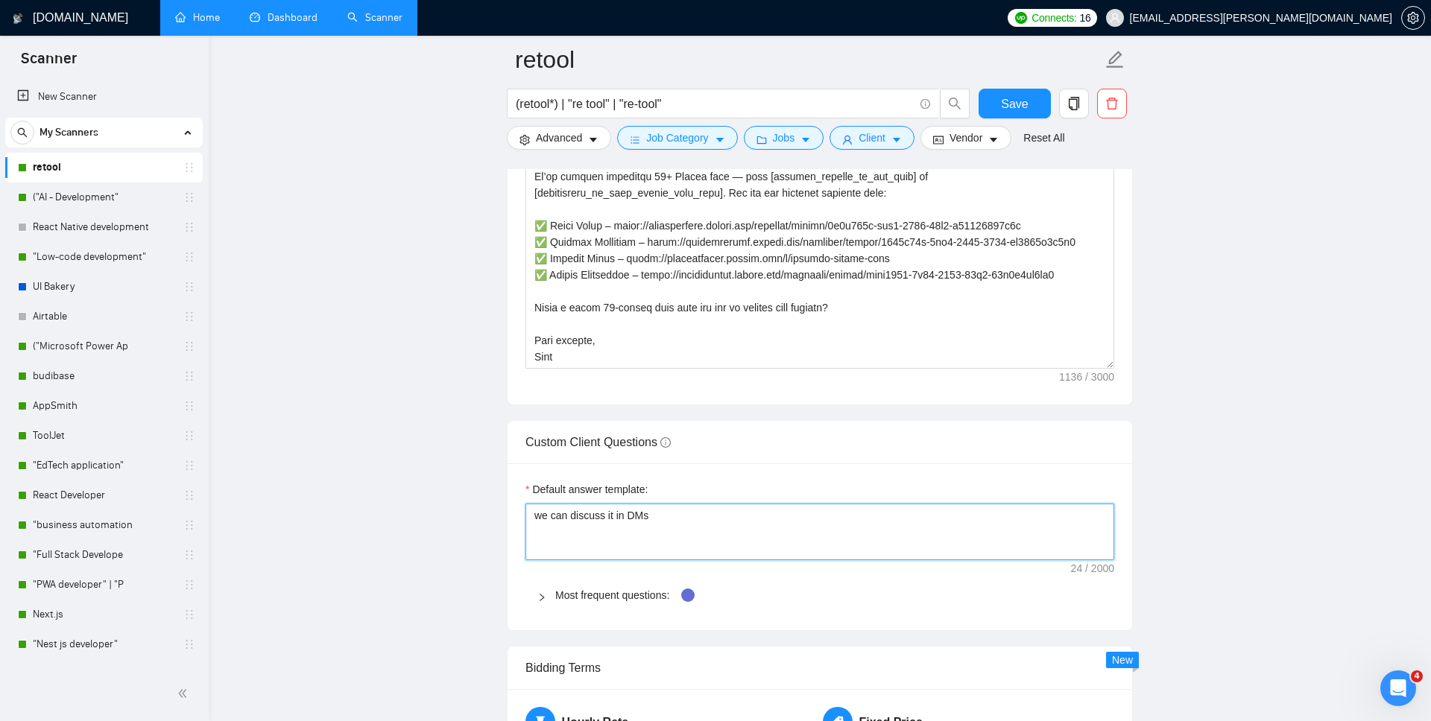
click at [560, 518] on textarea "we can discuss it in DMs" at bounding box center [819, 532] width 589 height 57
type textarea "discuss it in DMs"
type textarea "L discuss it in DMs"
type textarea "Le discuss it in DMs"
type textarea "Let discuss it in DMs"
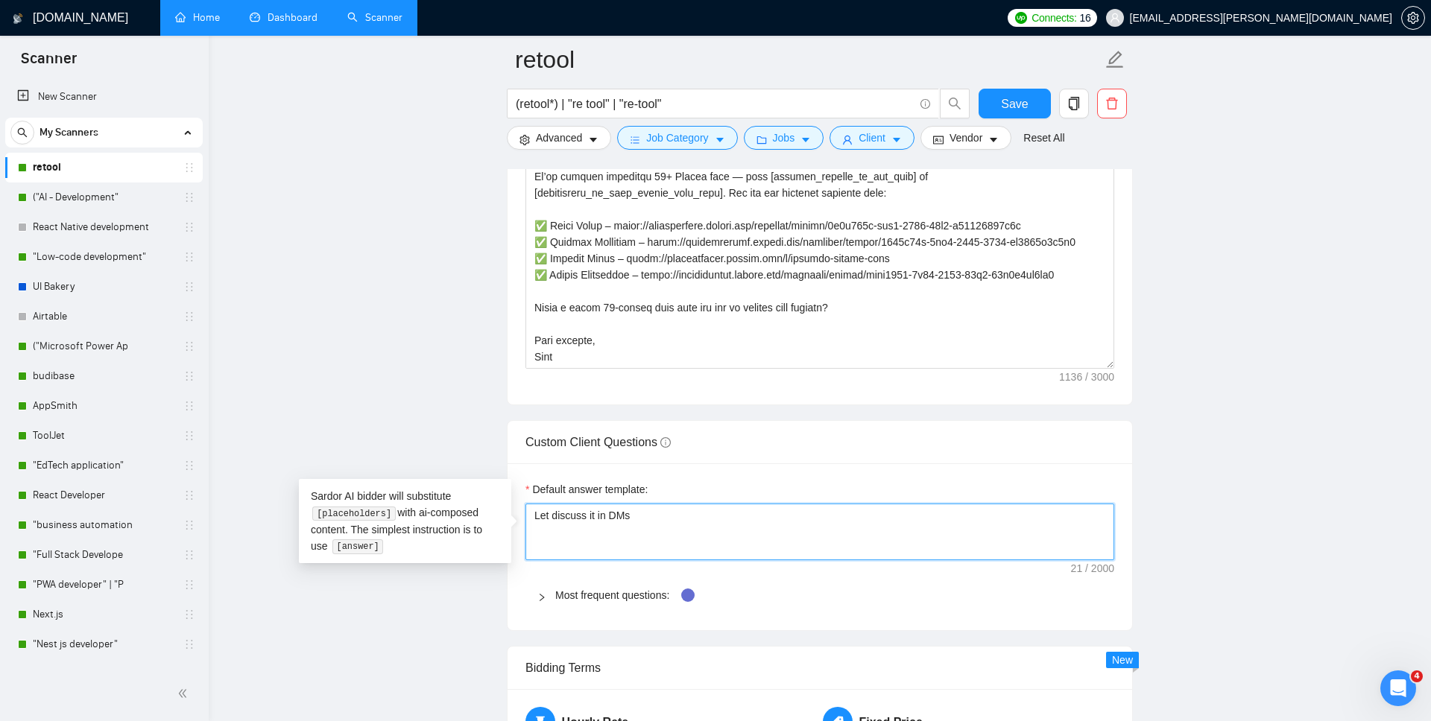
type textarea "Let' discuss it in DMs"
type textarea "Let's discuss it in DMs"
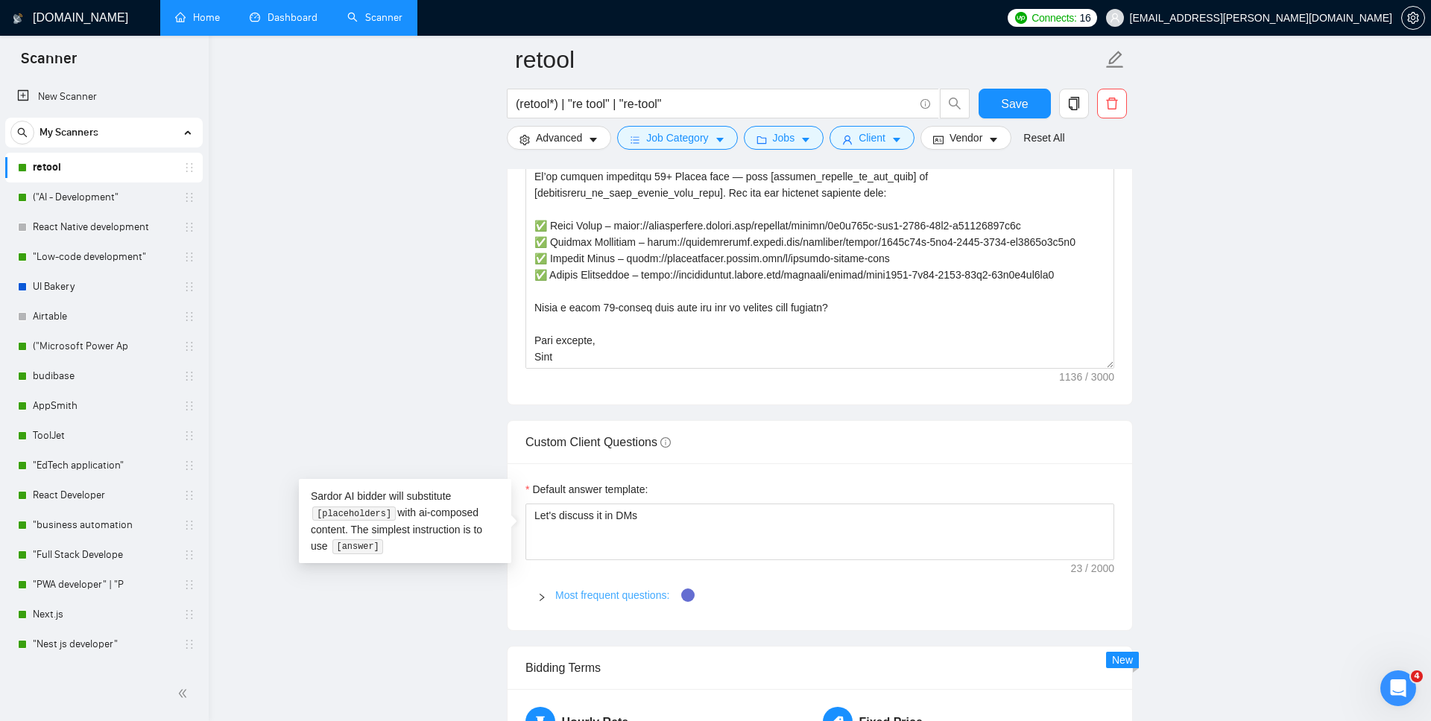
click at [567, 528] on div "Most frequent questions:" at bounding box center [819, 595] width 589 height 34
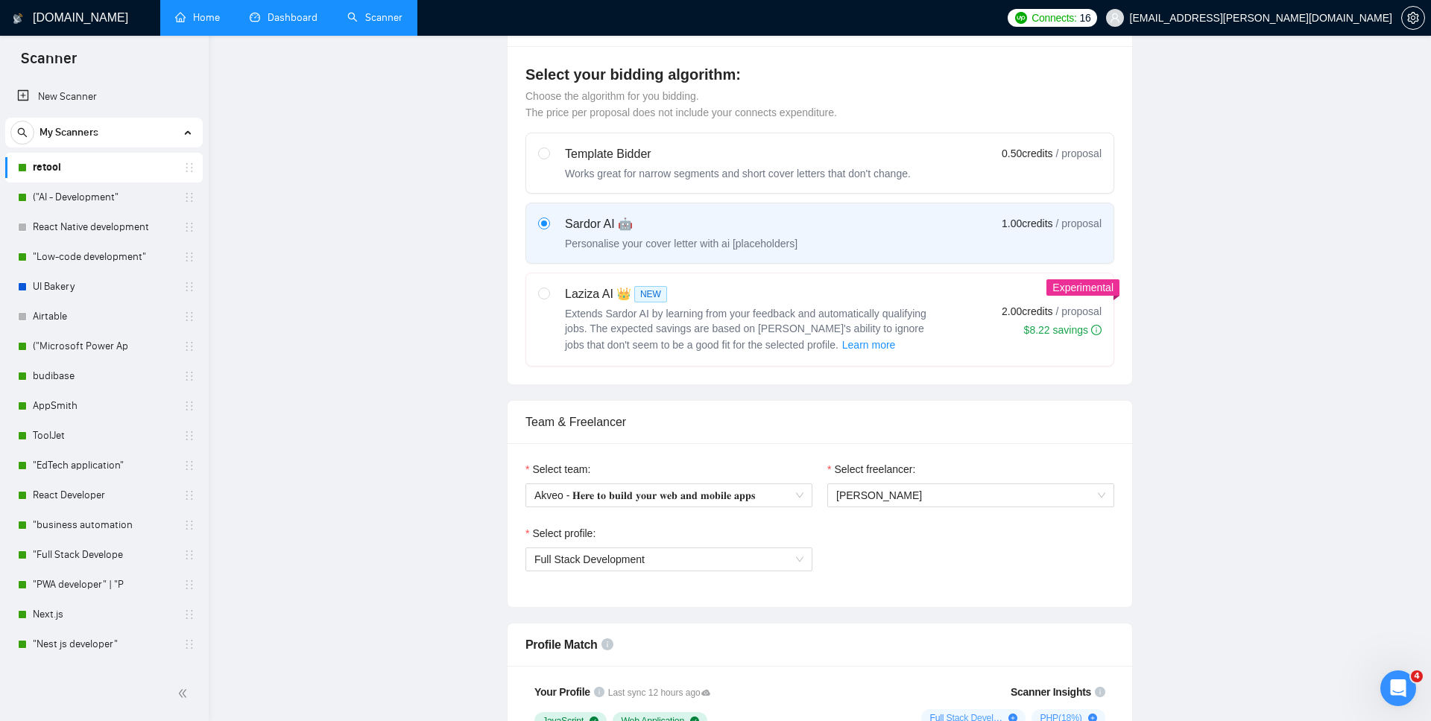
scroll to position [0, 0]
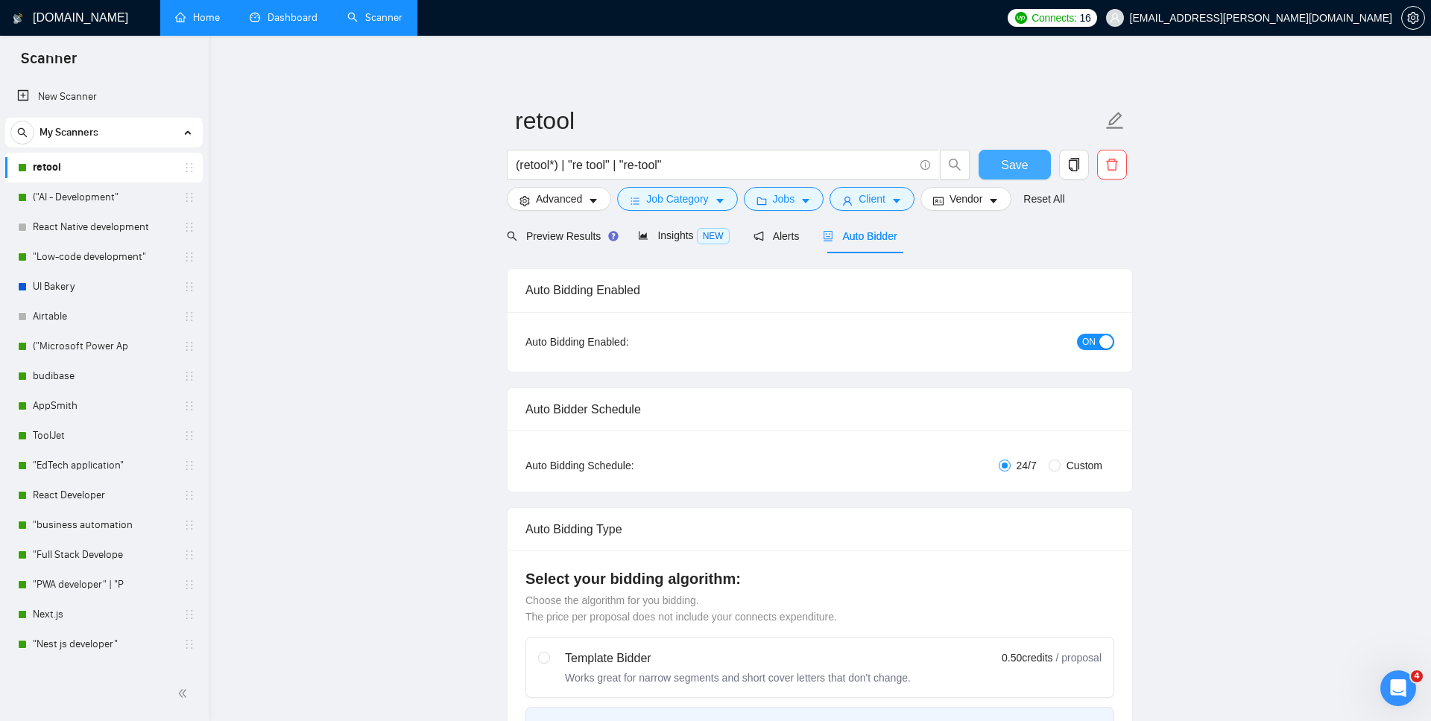
click at [1022, 150] on button "Save" at bounding box center [1014, 165] width 72 height 30
click at [1021, 160] on span "Save" at bounding box center [1014, 165] width 27 height 19
click at [114, 194] on link "("AI - Development"" at bounding box center [104, 198] width 142 height 30
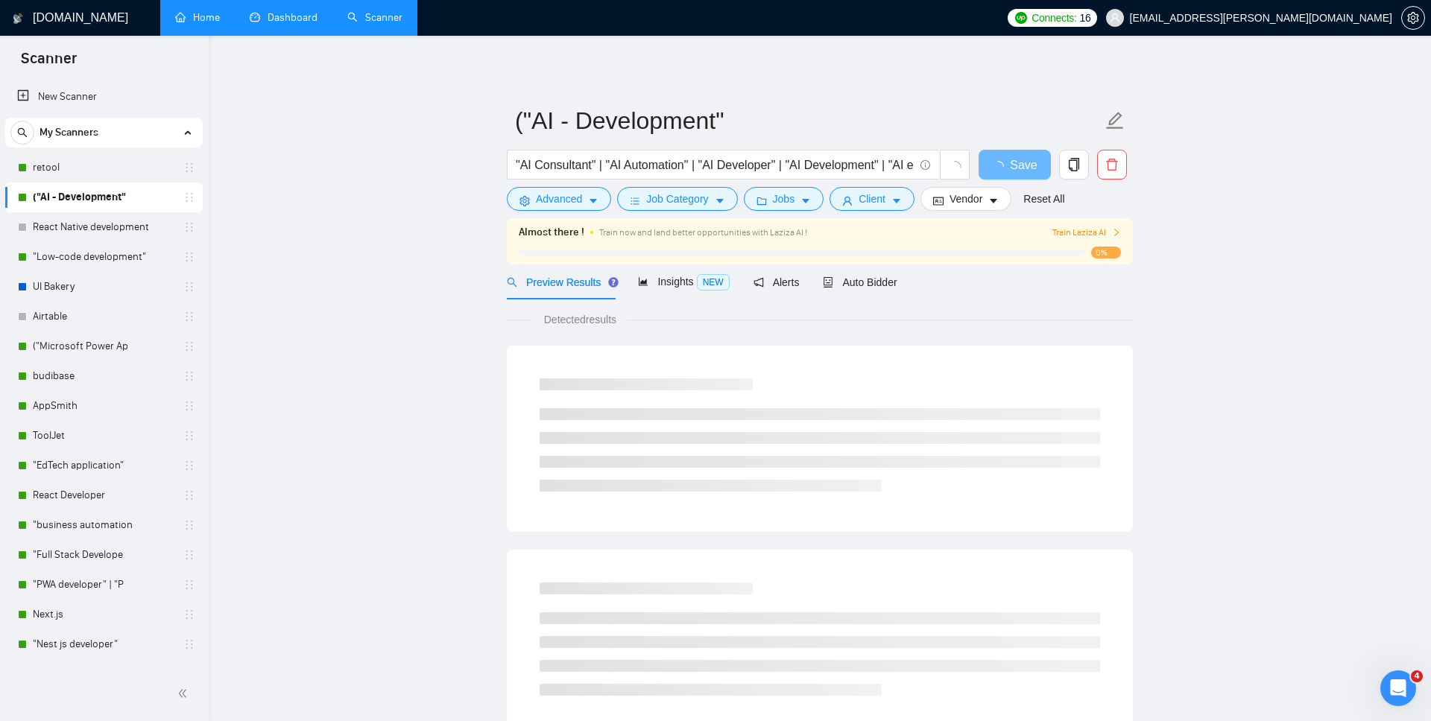
click at [1072, 230] on span "Train Laziza AI" at bounding box center [1086, 233] width 69 height 14
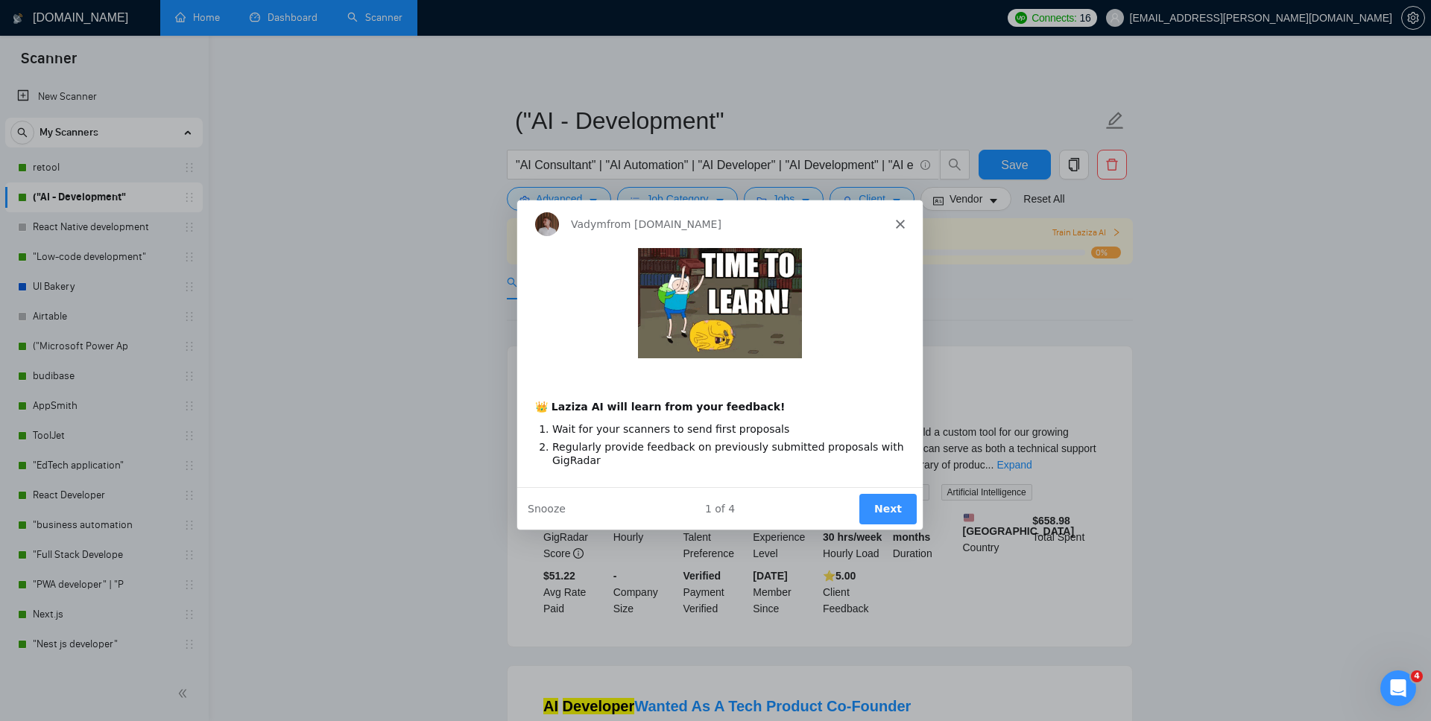
click at [712, 319] on img "Intercom messenger" at bounding box center [719, 302] width 164 height 110
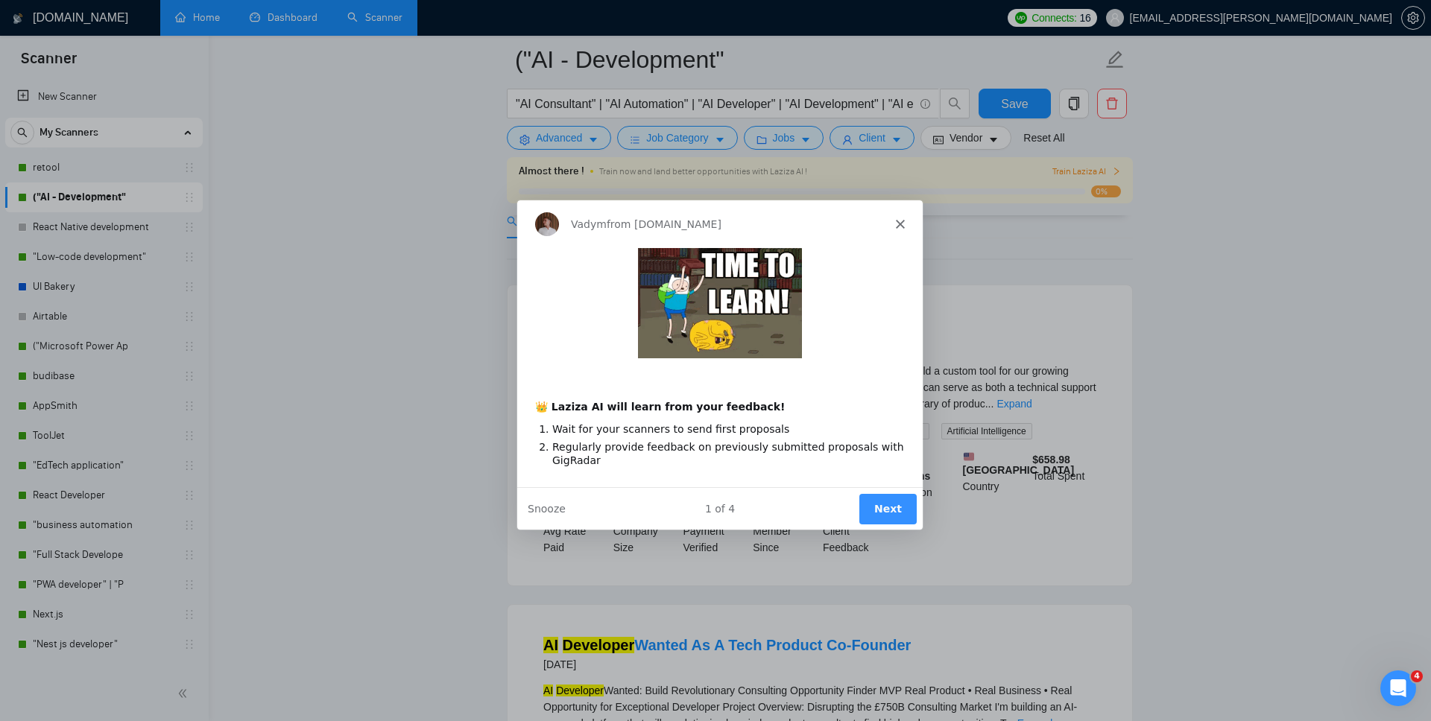
scroll to position [65, 0]
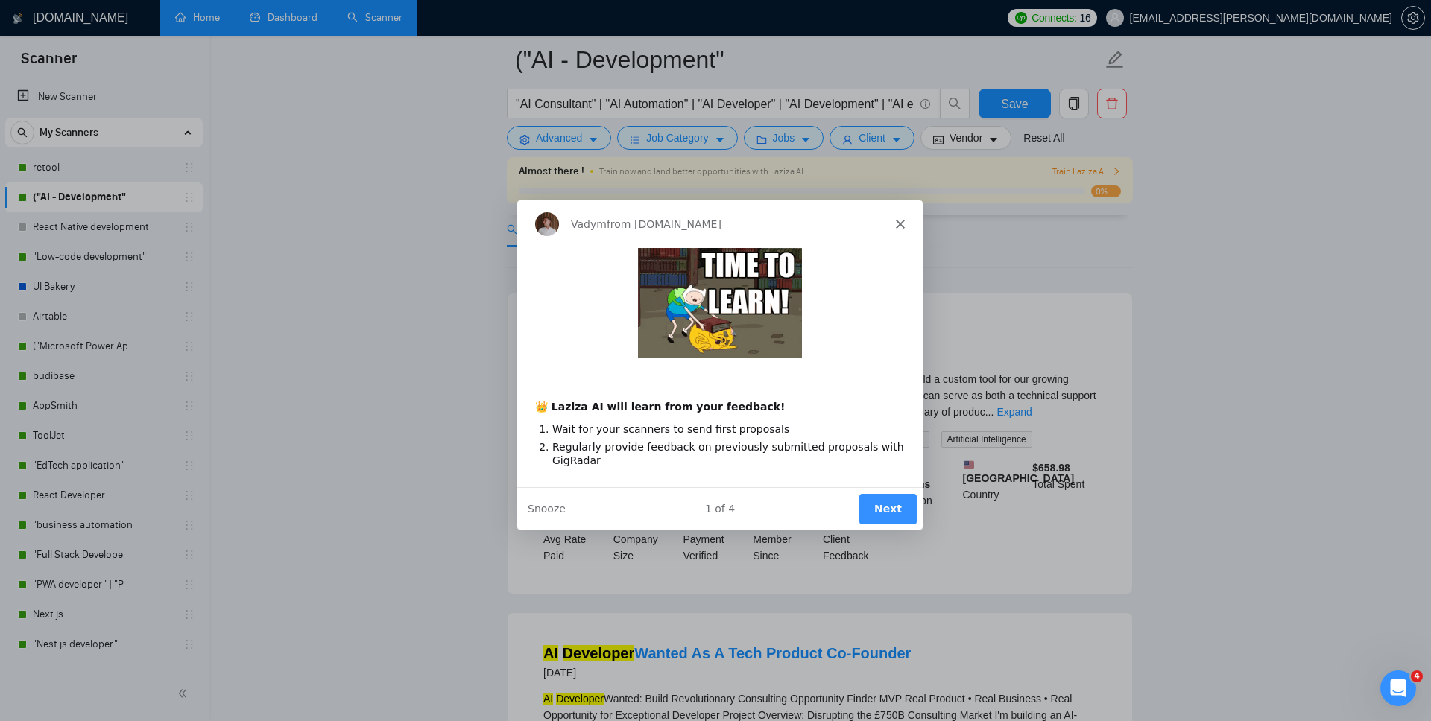
click at [898, 215] on div "Vadym from GigRadar.io" at bounding box center [718, 223] width 405 height 48
click at [897, 225] on icon "Close" at bounding box center [899, 222] width 9 height 9
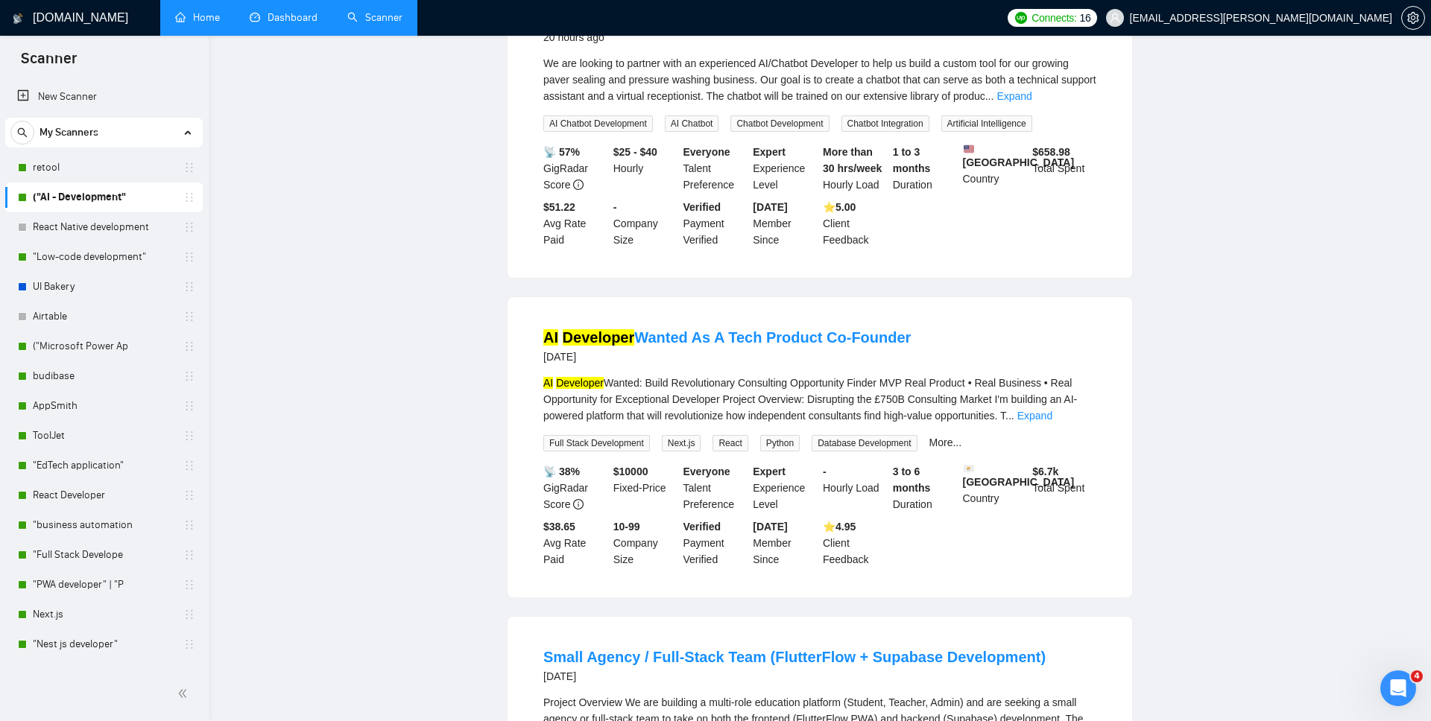
scroll to position [0, 0]
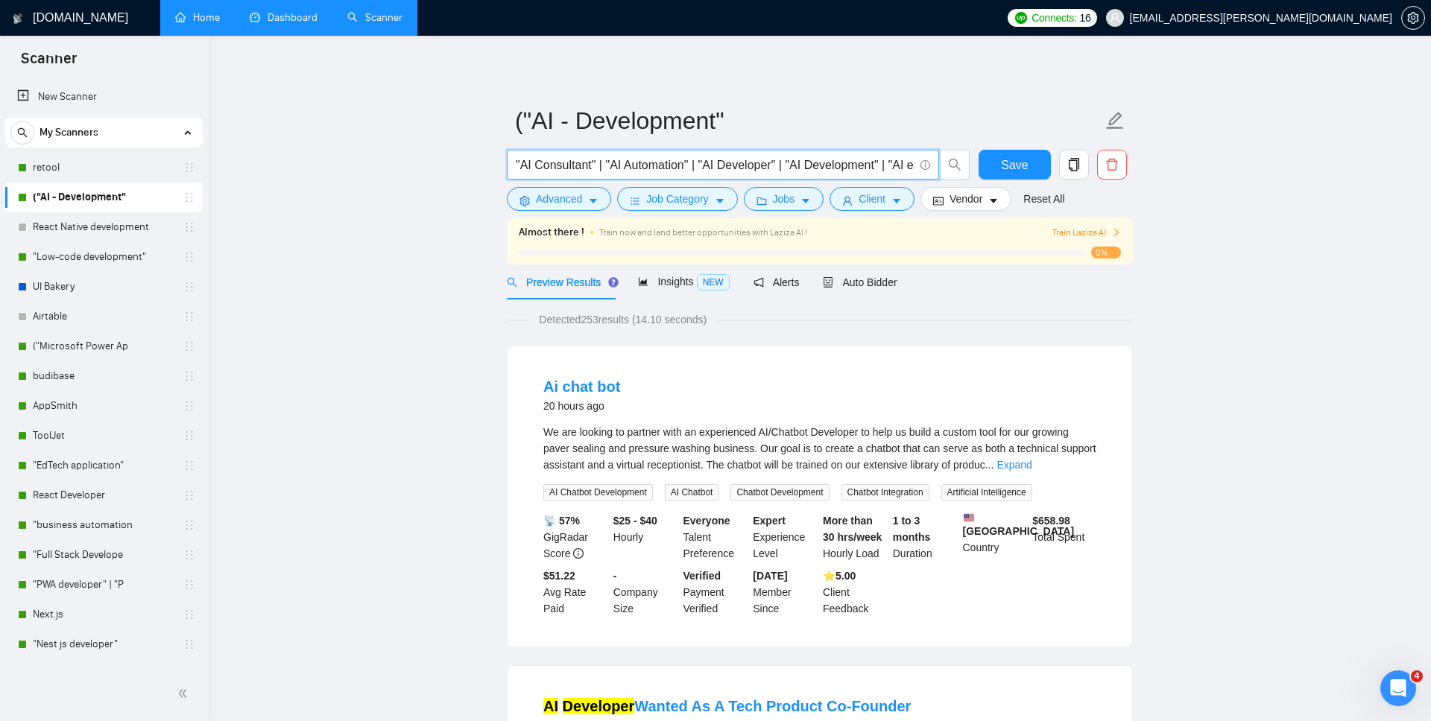
click at [602, 162] on input ""AI Consultant" | "AI Automation" | "AI Developer" | "AI Development" | "AI exp…" at bounding box center [715, 165] width 398 height 19
click at [594, 175] on span ""AI Consultant" | "AI Automation" | "AI Developer" | "AI Development" | "AI exp…" at bounding box center [723, 165] width 432 height 30
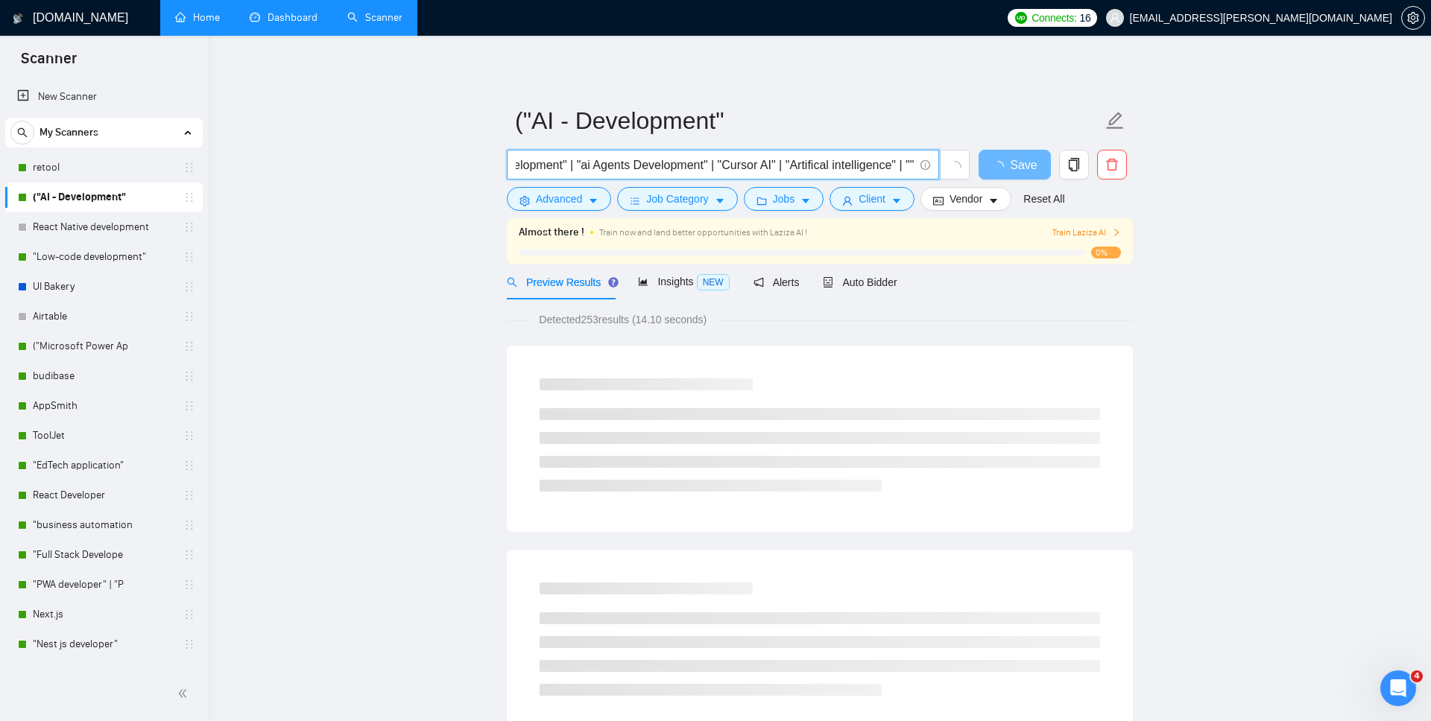
click at [601, 168] on input ""AI Consultant" | "AI Automation" | "AI Developer" | "AI Development" | "AI exp…" at bounding box center [715, 165] width 398 height 19
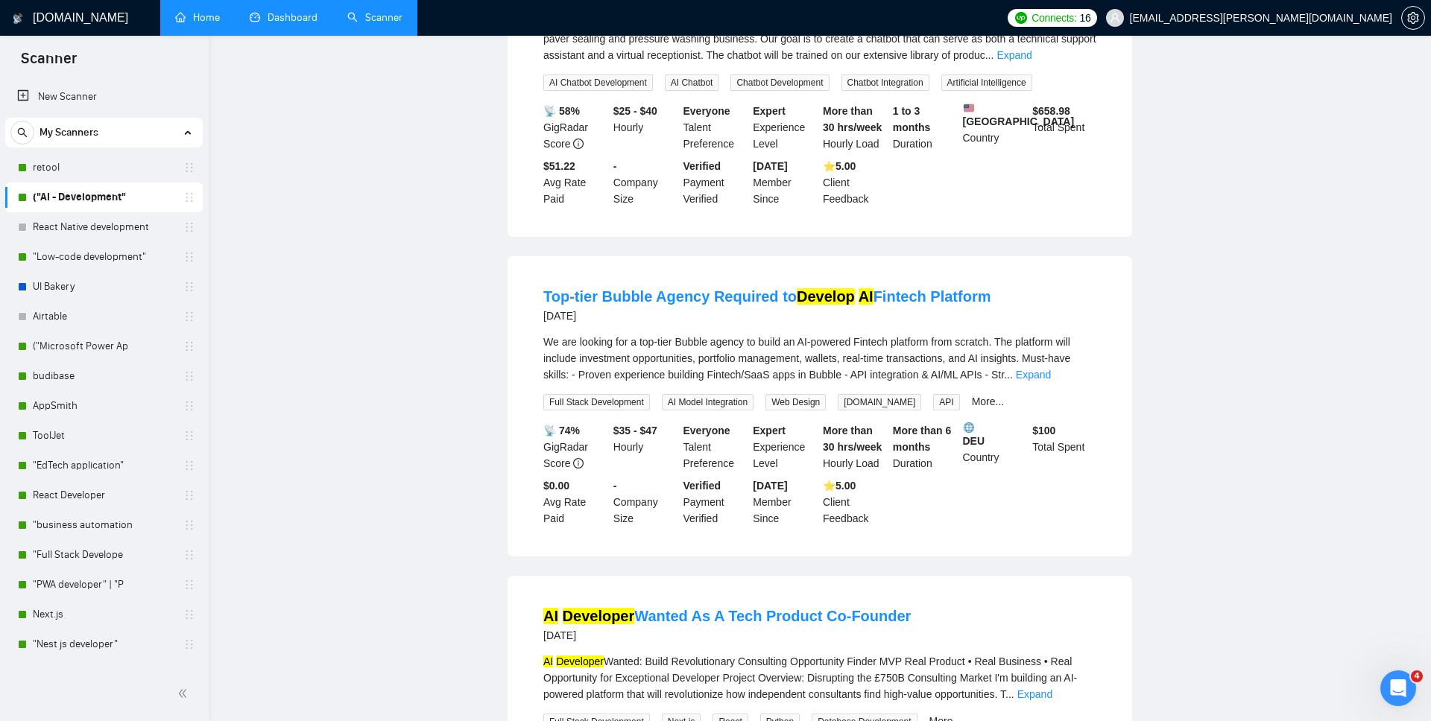
scroll to position [0, 0]
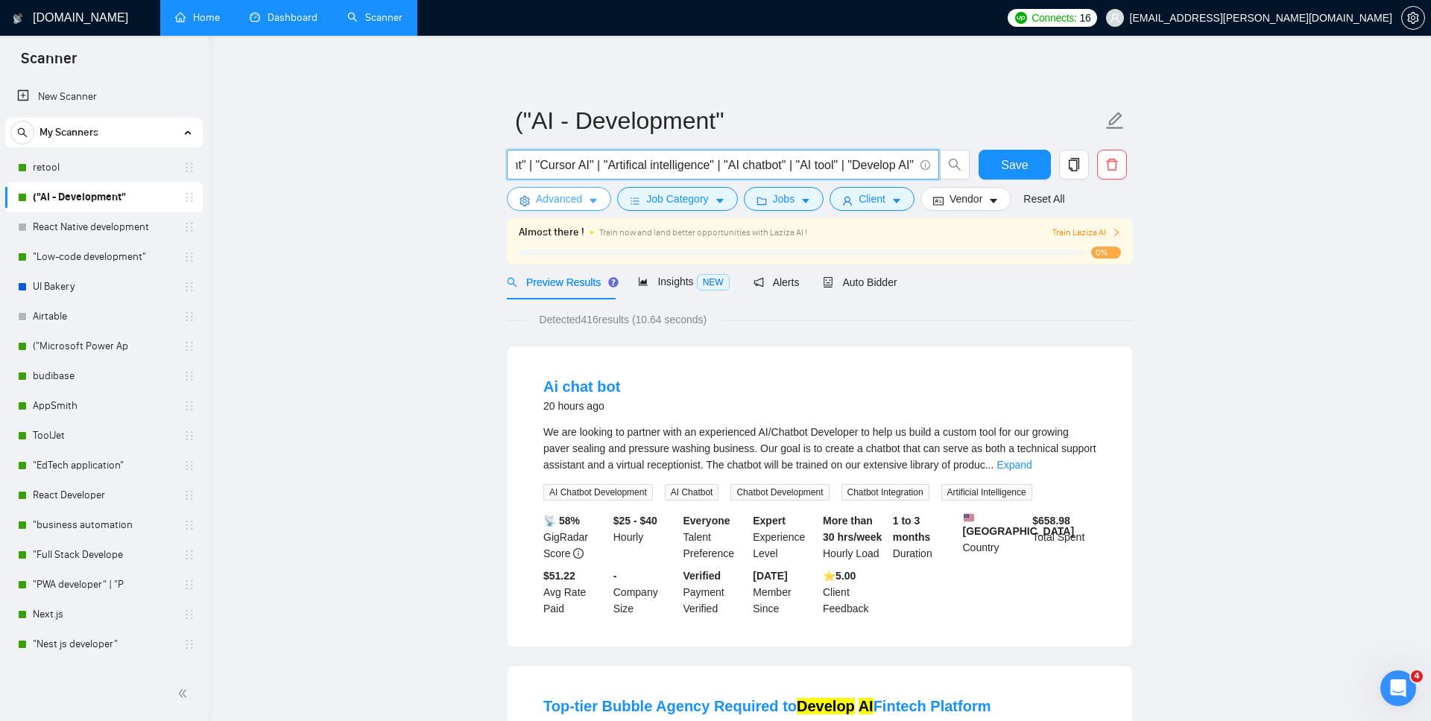
type input ""AI Consultant" | "AI Automation" | "AI Developer" | "AI Development" | "AI exp…"
click at [546, 200] on span "Advanced" at bounding box center [559, 199] width 46 height 16
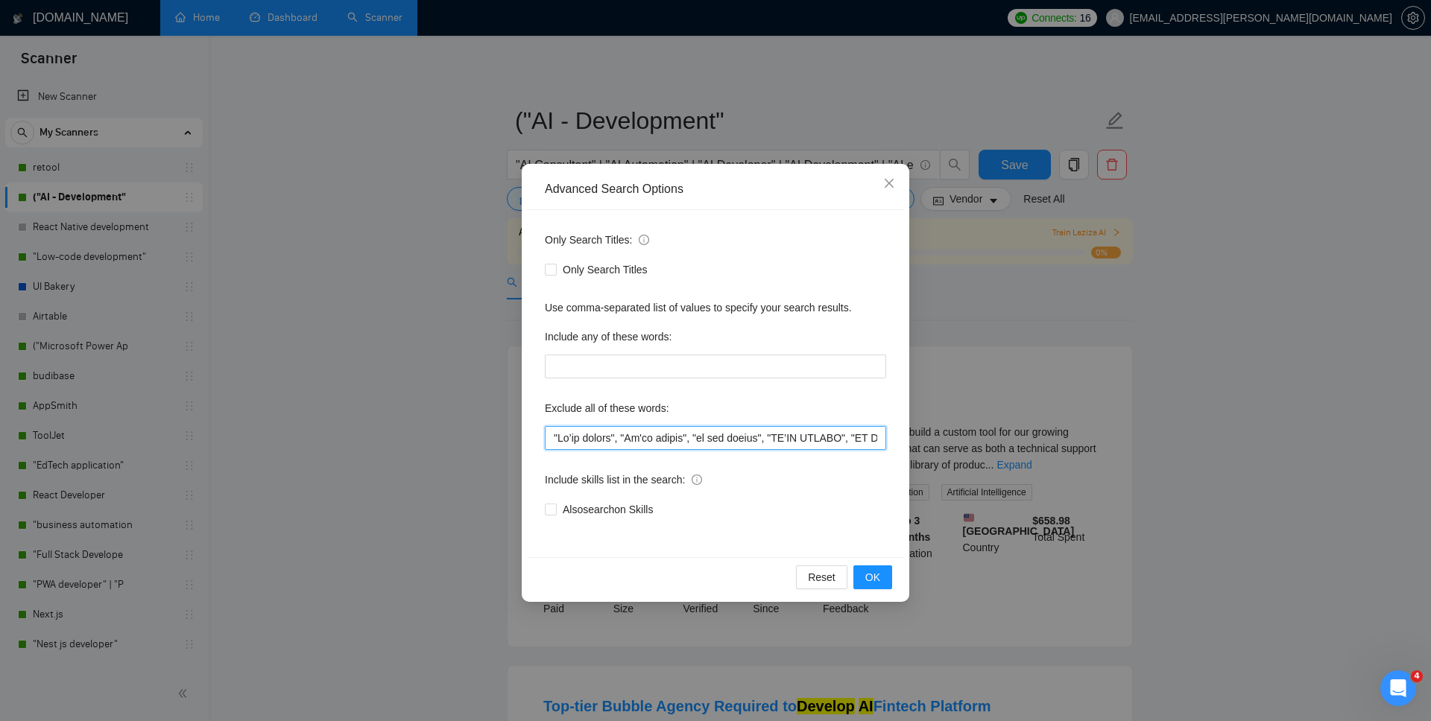
click at [729, 446] on input "text" at bounding box center [715, 438] width 341 height 24
click at [884, 185] on icon "close" at bounding box center [889, 183] width 12 height 12
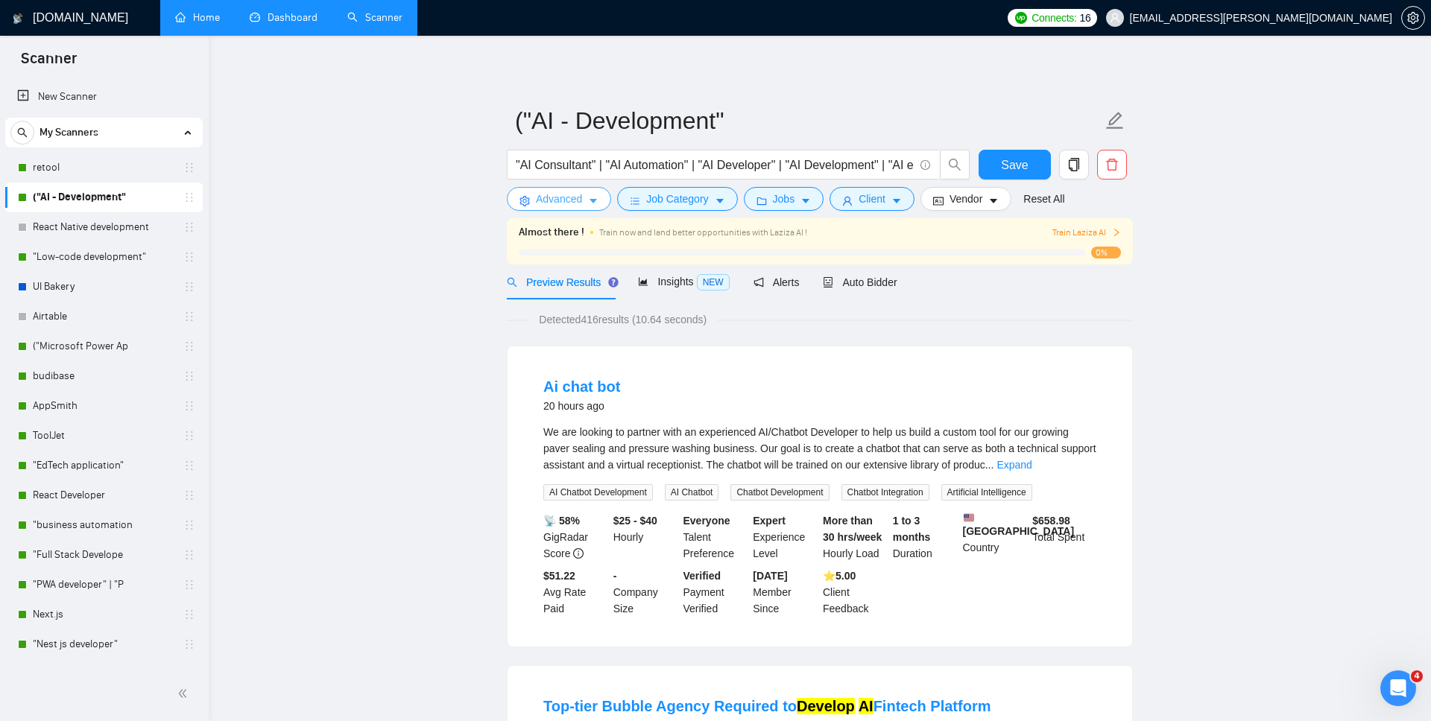
click at [564, 195] on span "Advanced" at bounding box center [559, 199] width 46 height 16
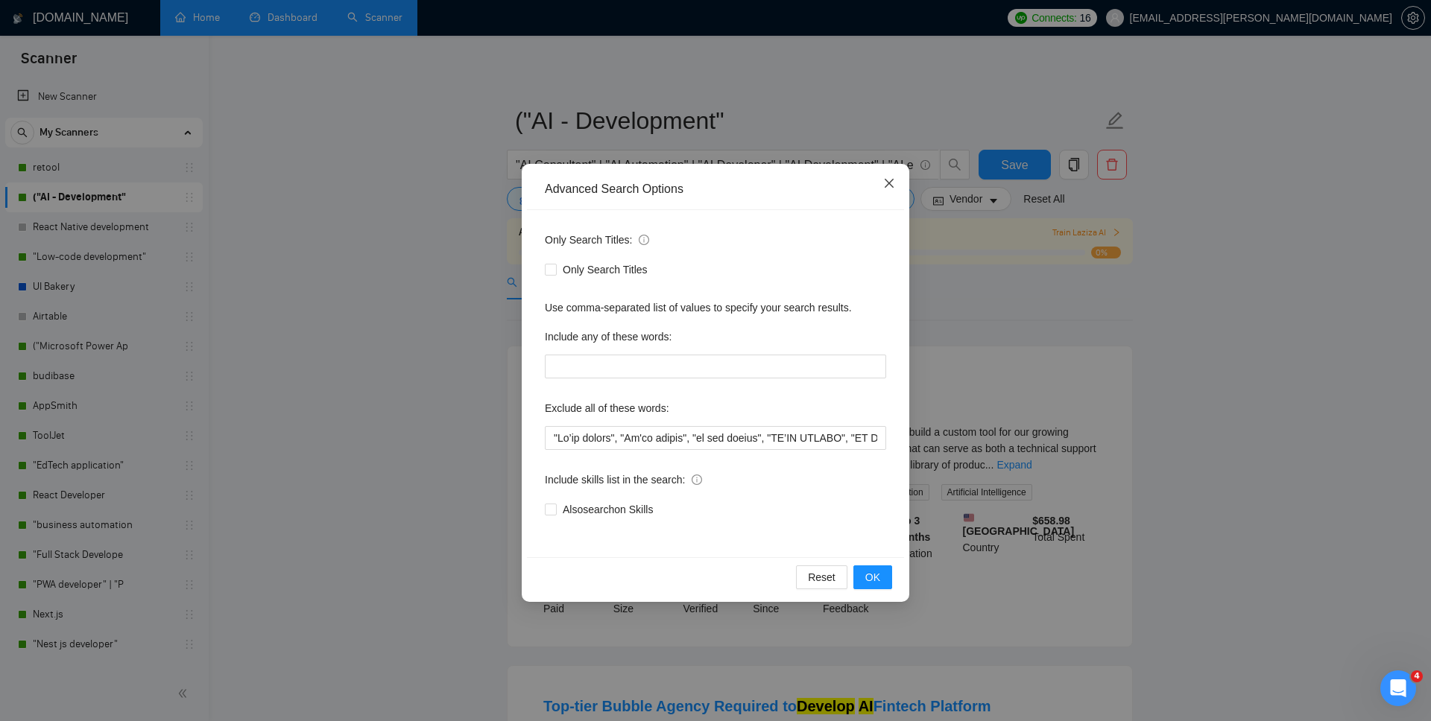
click at [891, 186] on icon "close" at bounding box center [888, 183] width 9 height 9
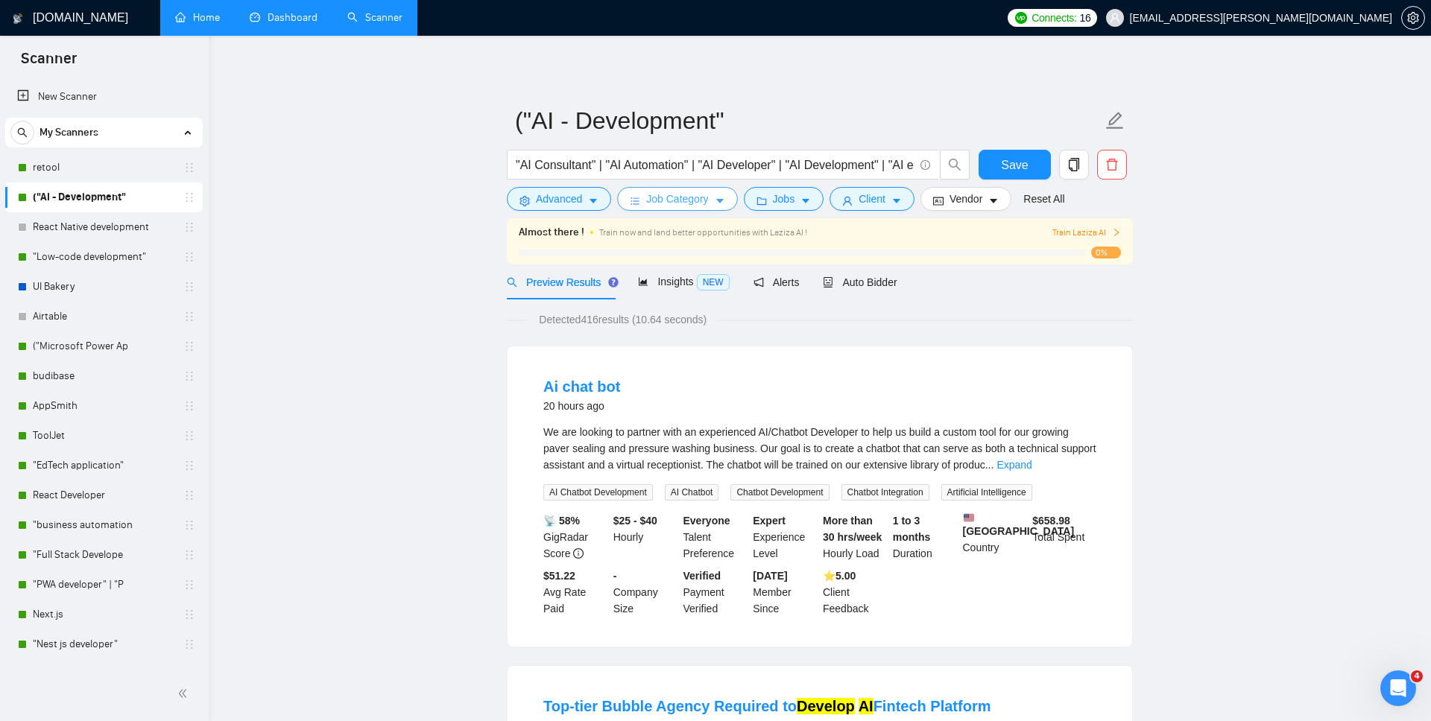
click at [647, 194] on span "Job Category" at bounding box center [677, 199] width 62 height 16
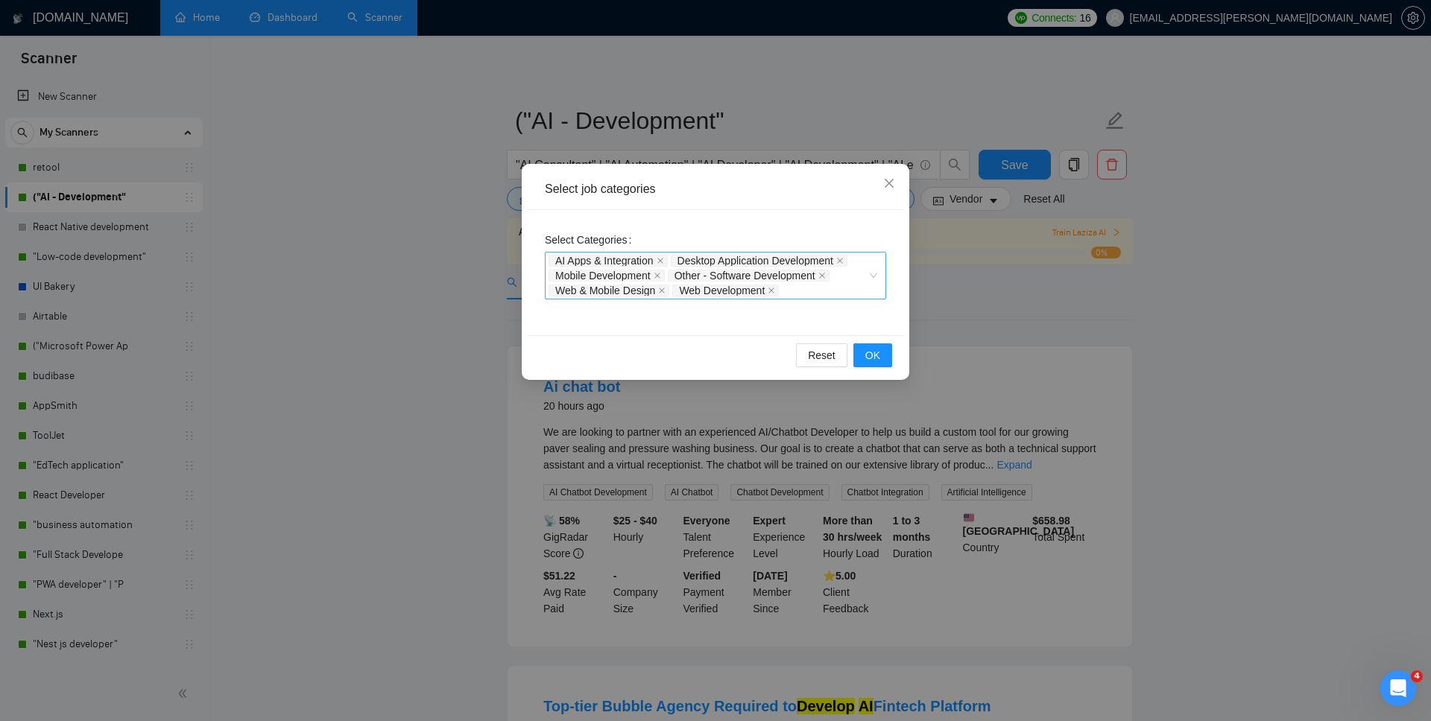
click at [870, 274] on div "AI Apps & Integration Desktop Application Development Mobile Development Other …" at bounding box center [715, 276] width 341 height 48
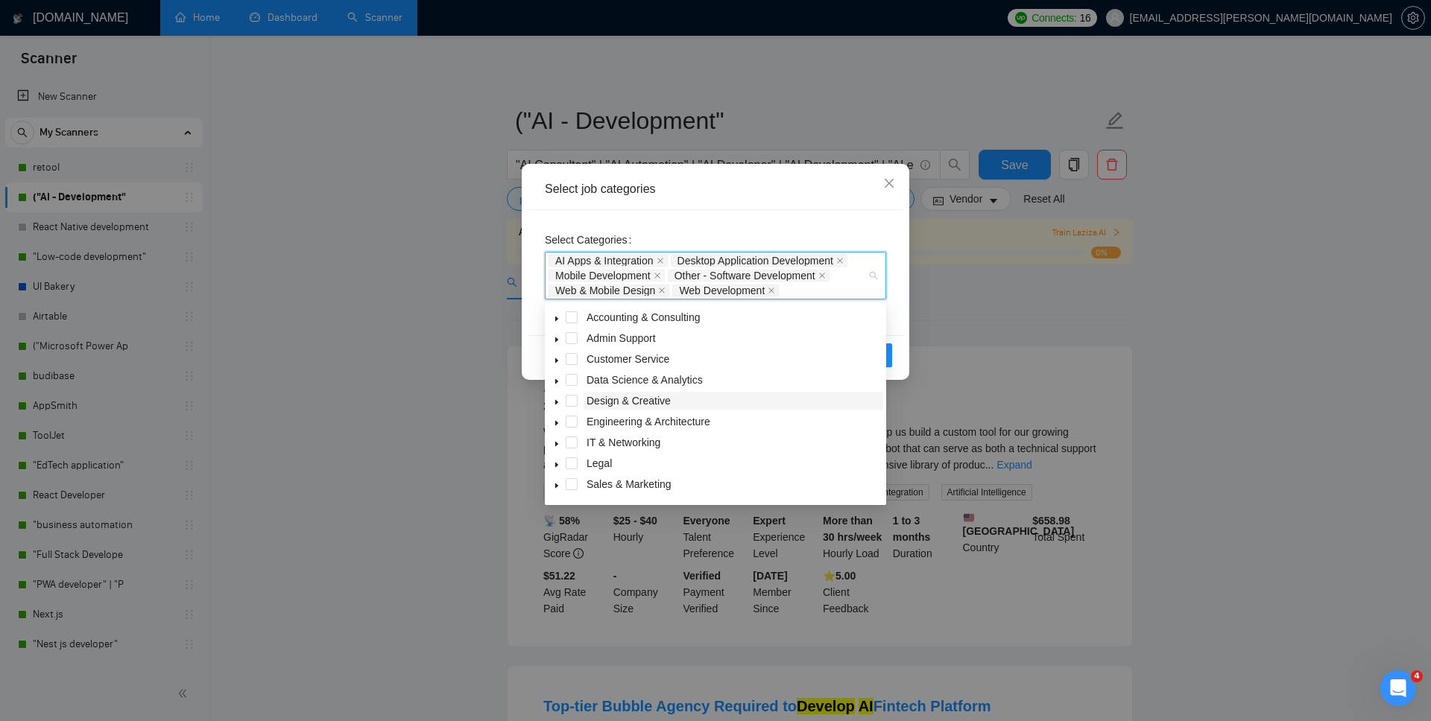
scroll to position [60, 0]
click at [556, 468] on icon "caret-down" at bounding box center [556, 468] width 3 height 5
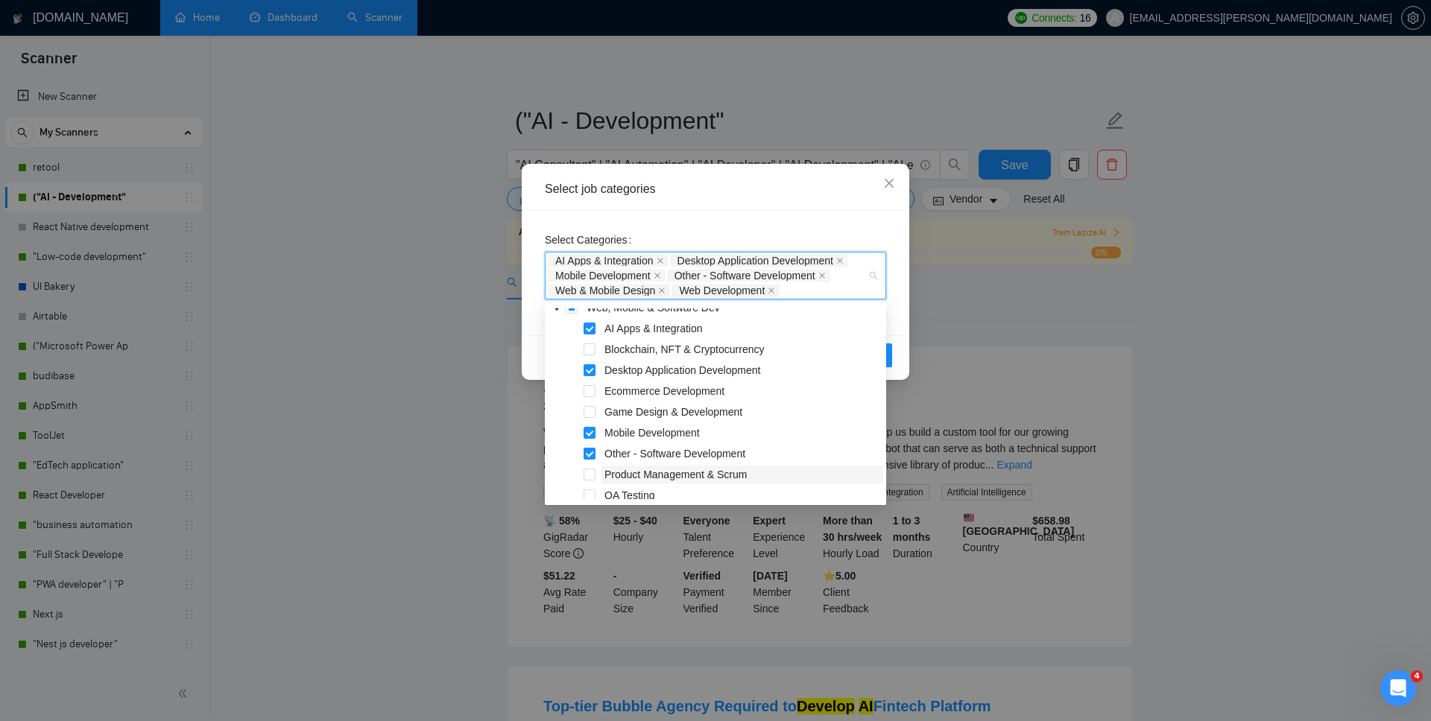
scroll to position [216, 0]
click at [586, 350] on span at bounding box center [589, 352] width 12 height 12
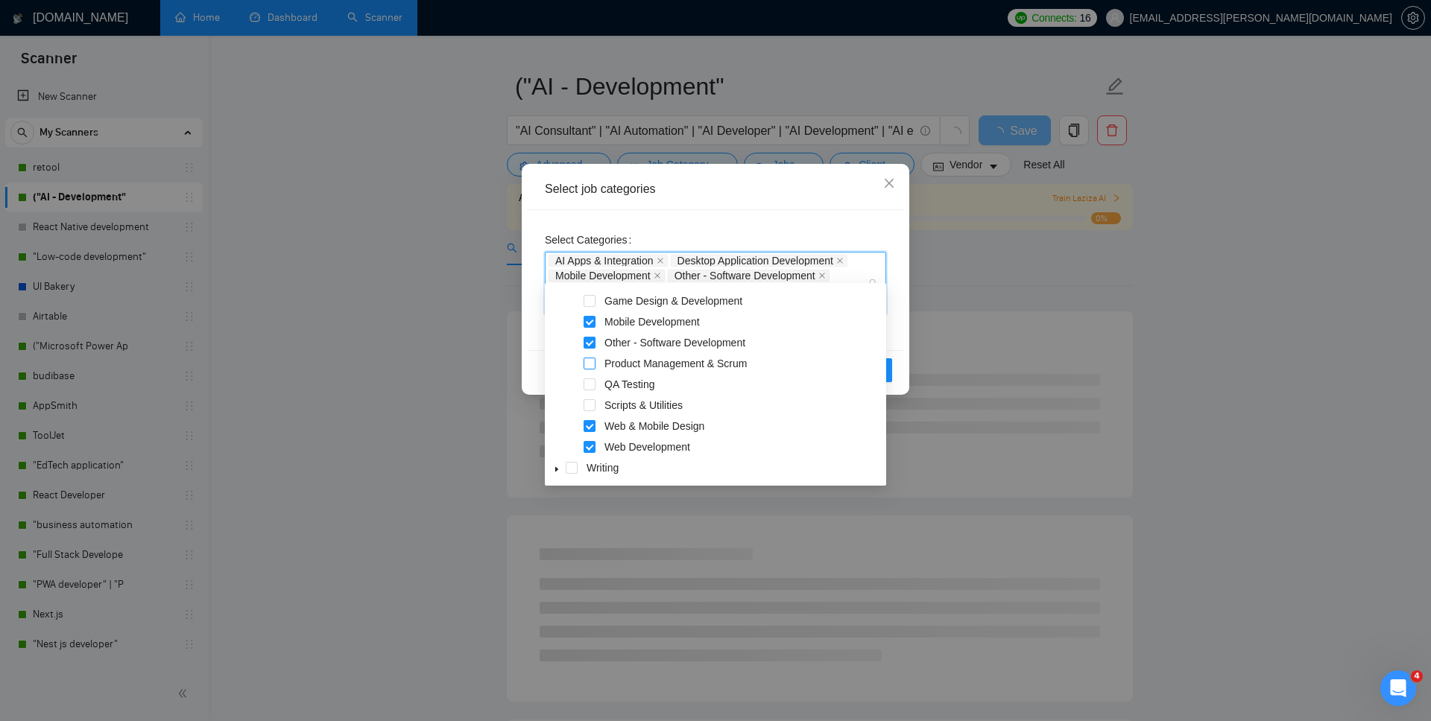
scroll to position [43, 0]
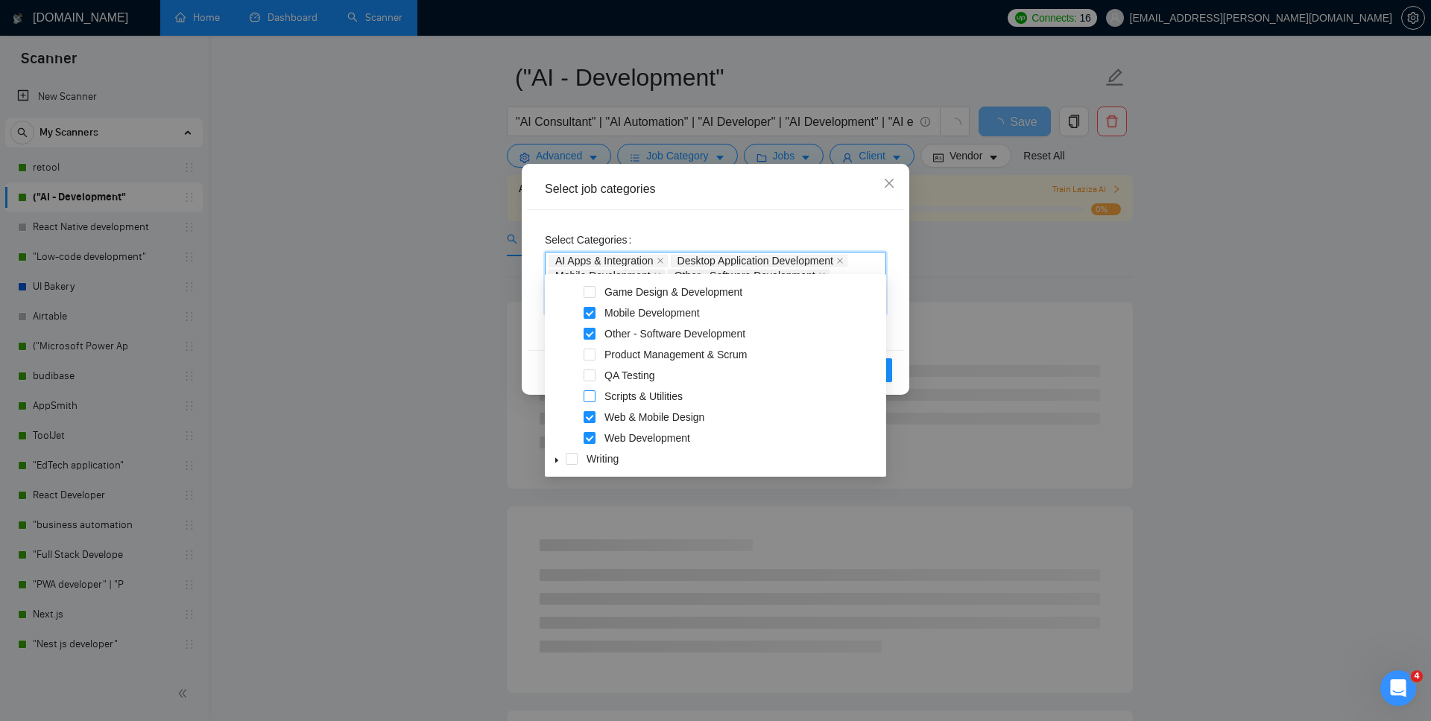
click at [590, 399] on span at bounding box center [589, 396] width 12 height 12
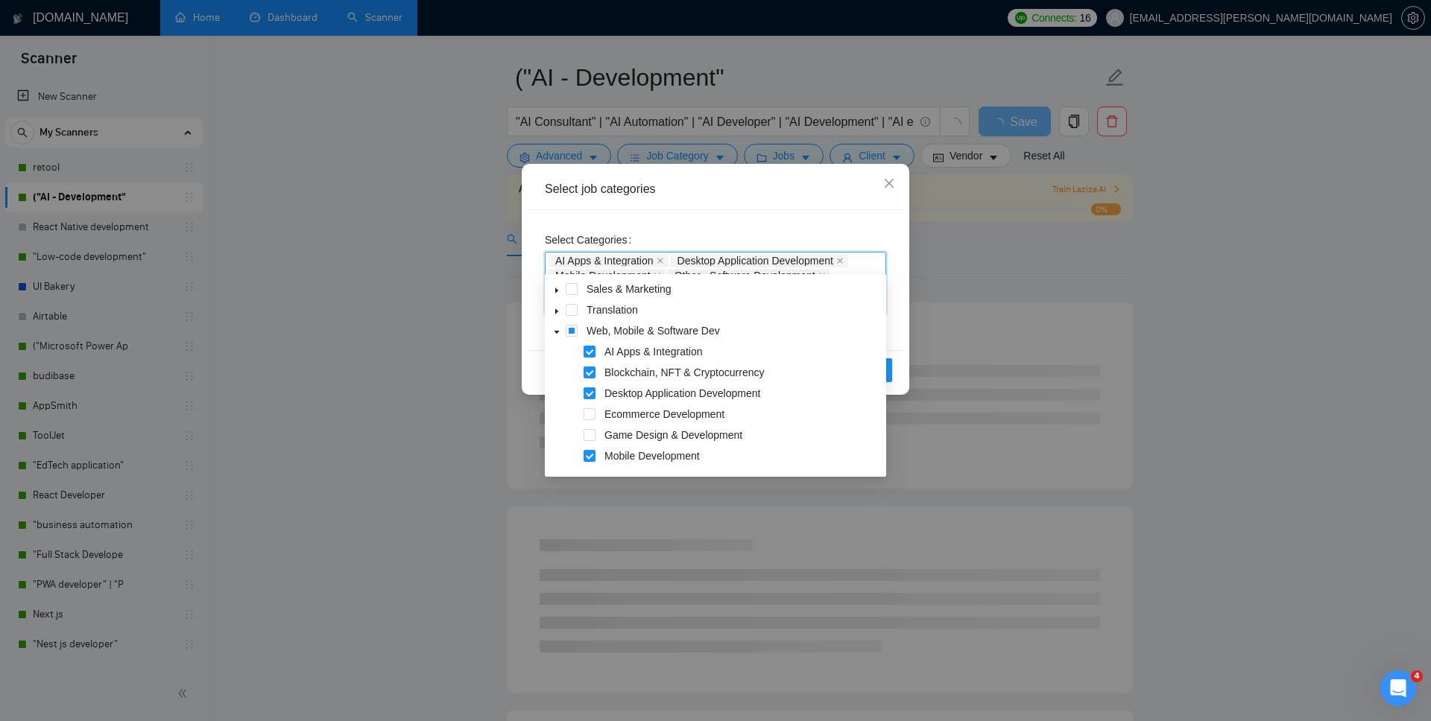
click at [557, 328] on span at bounding box center [557, 331] width 18 height 18
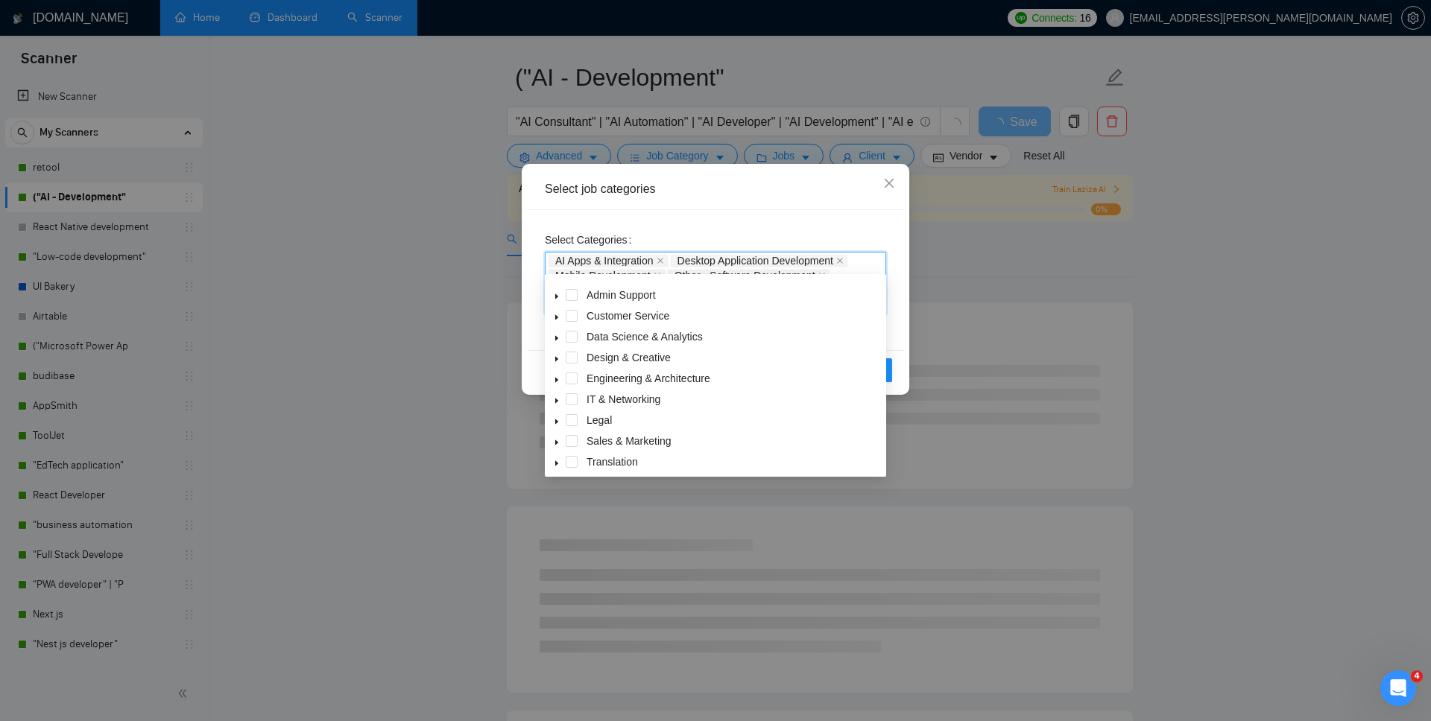
scroll to position [13, 0]
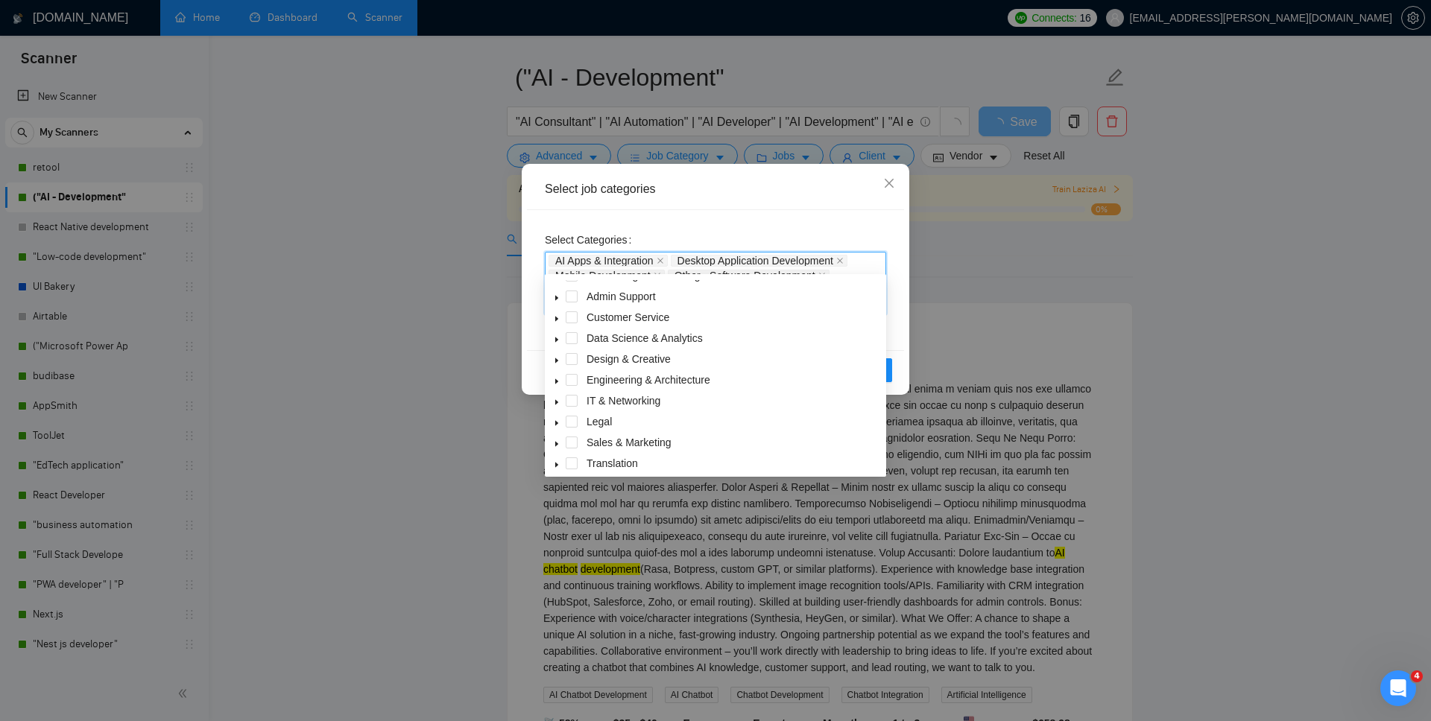
click at [554, 335] on span at bounding box center [557, 338] width 18 height 18
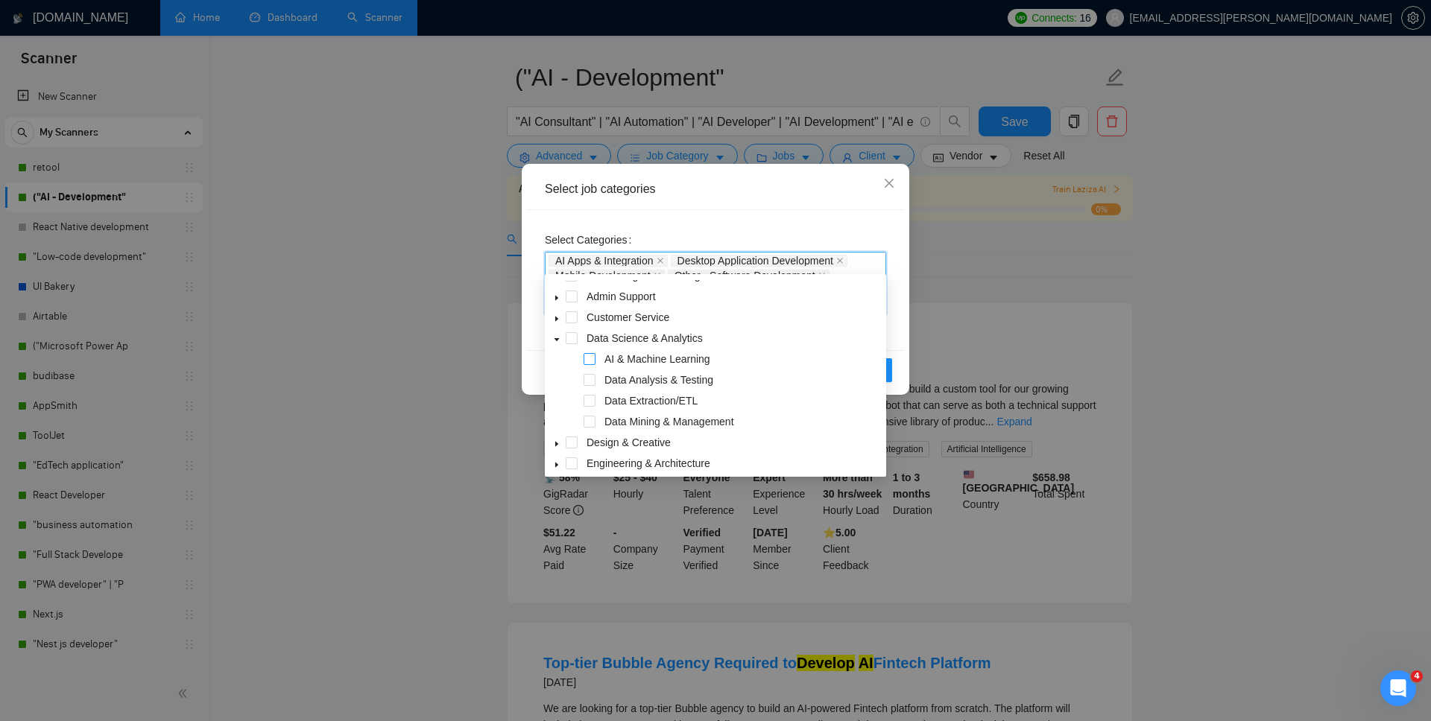
click at [592, 361] on span at bounding box center [589, 359] width 12 height 12
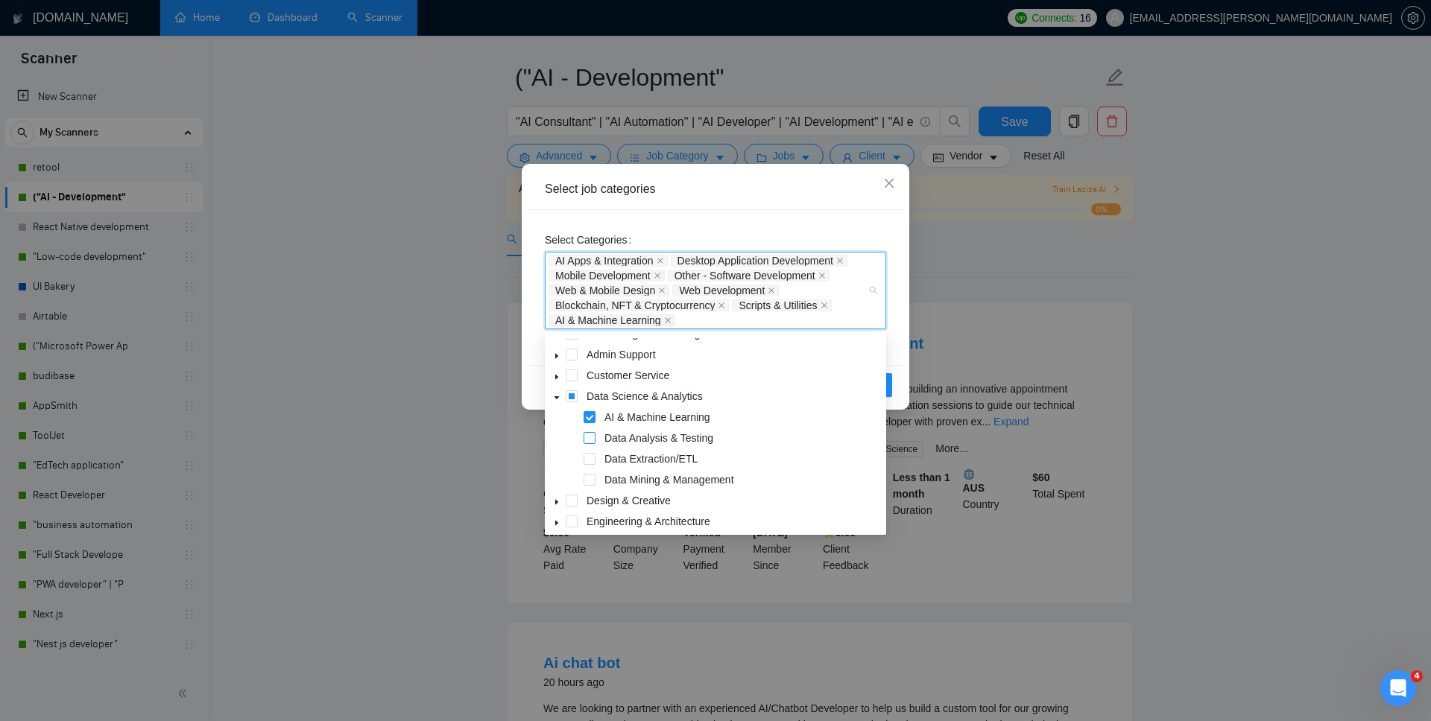
click at [592, 439] on span at bounding box center [589, 438] width 12 height 12
click at [592, 459] on span at bounding box center [589, 459] width 12 height 12
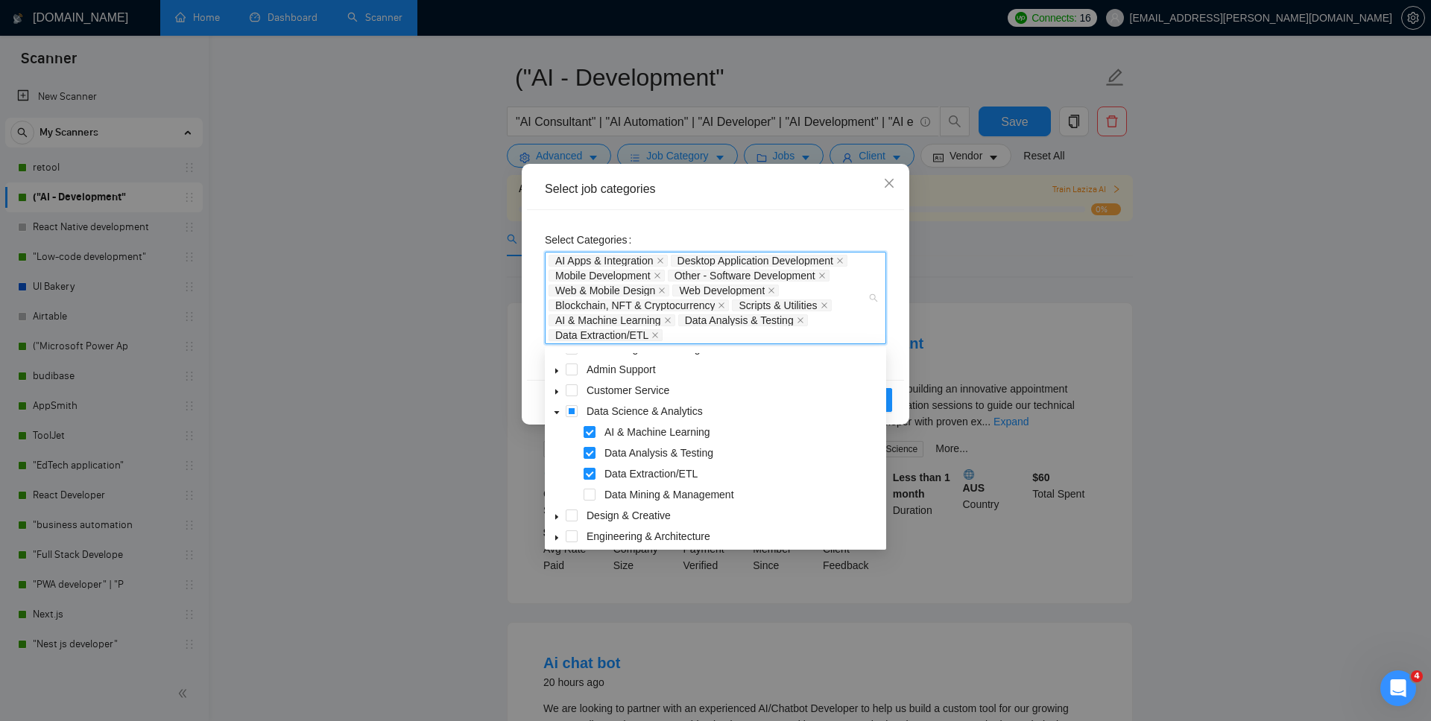
click at [588, 482] on div "Data Extraction/ETL" at bounding box center [715, 475] width 335 height 21
click at [588, 492] on span at bounding box center [589, 495] width 12 height 12
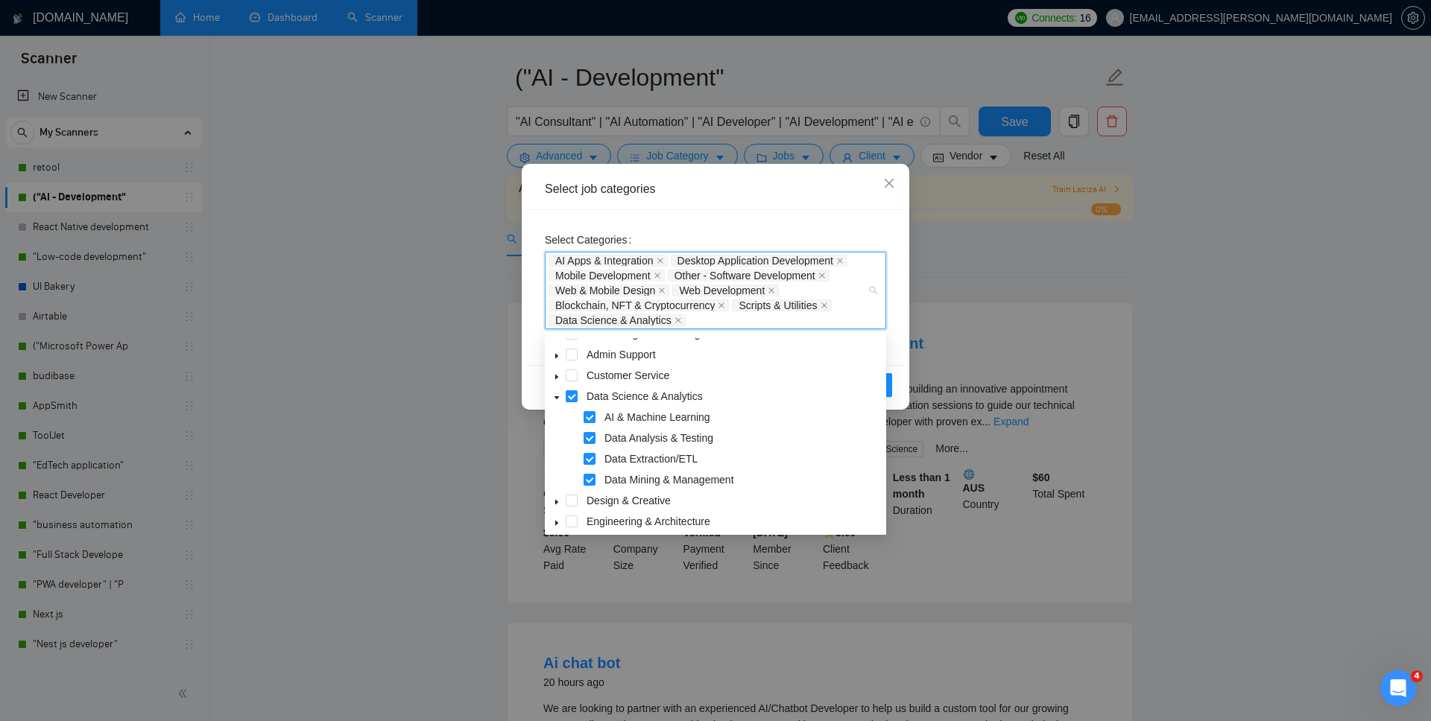
click at [556, 403] on span at bounding box center [557, 396] width 18 height 18
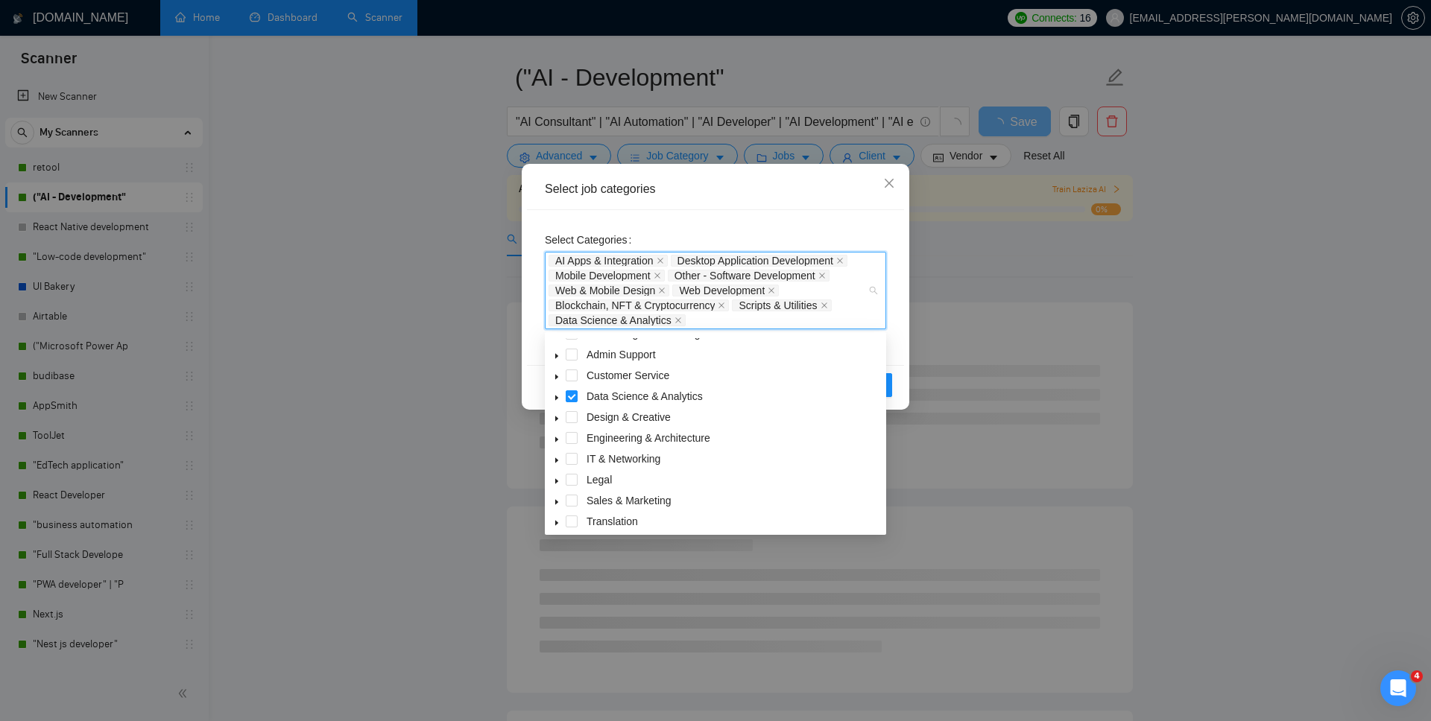
click at [563, 456] on span at bounding box center [557, 459] width 18 height 18
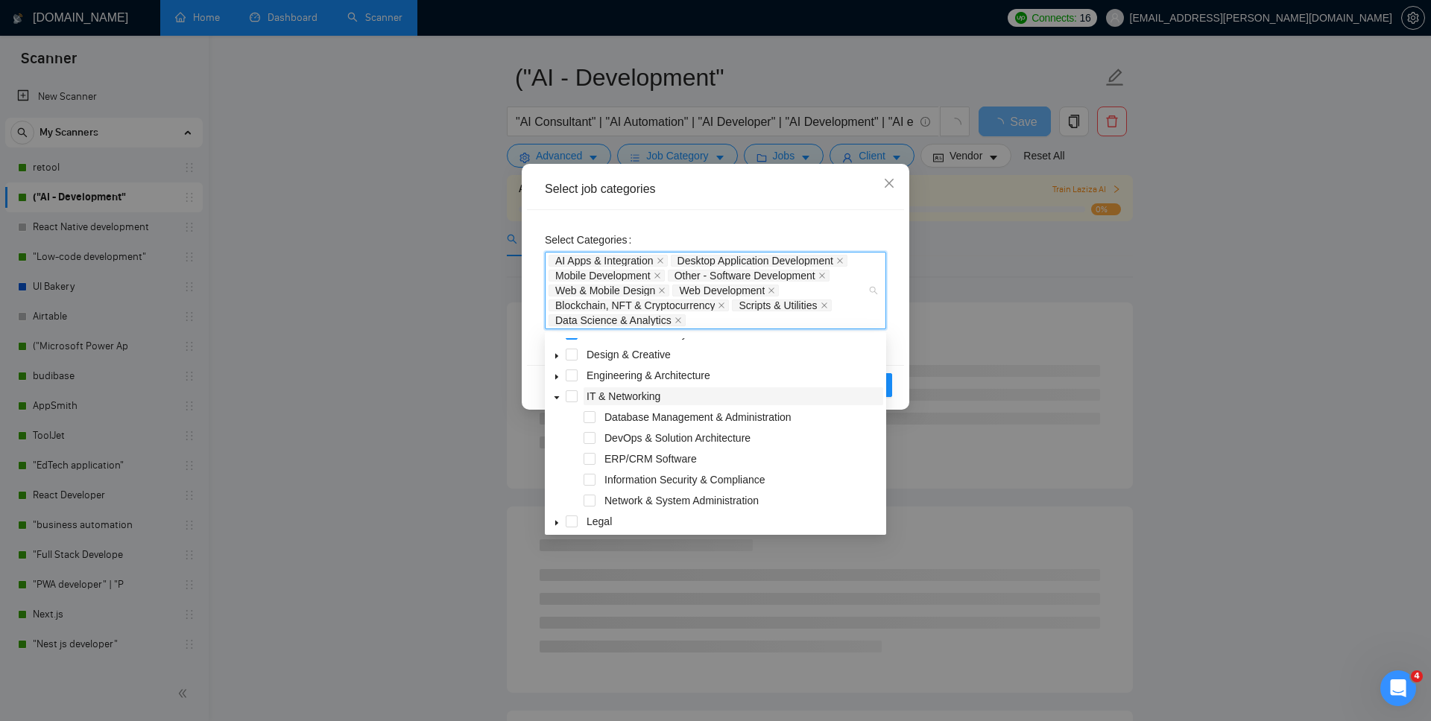
scroll to position [95, 0]
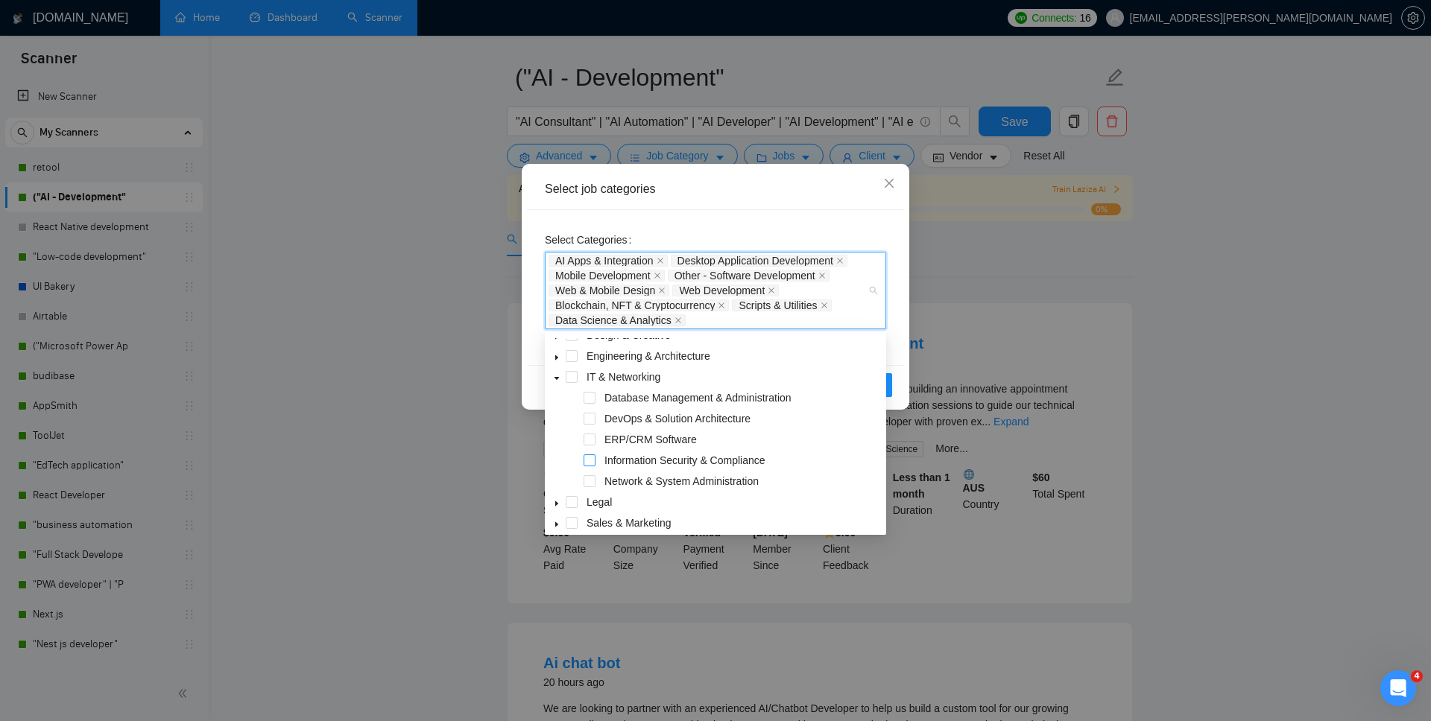
click at [592, 463] on span at bounding box center [589, 460] width 12 height 12
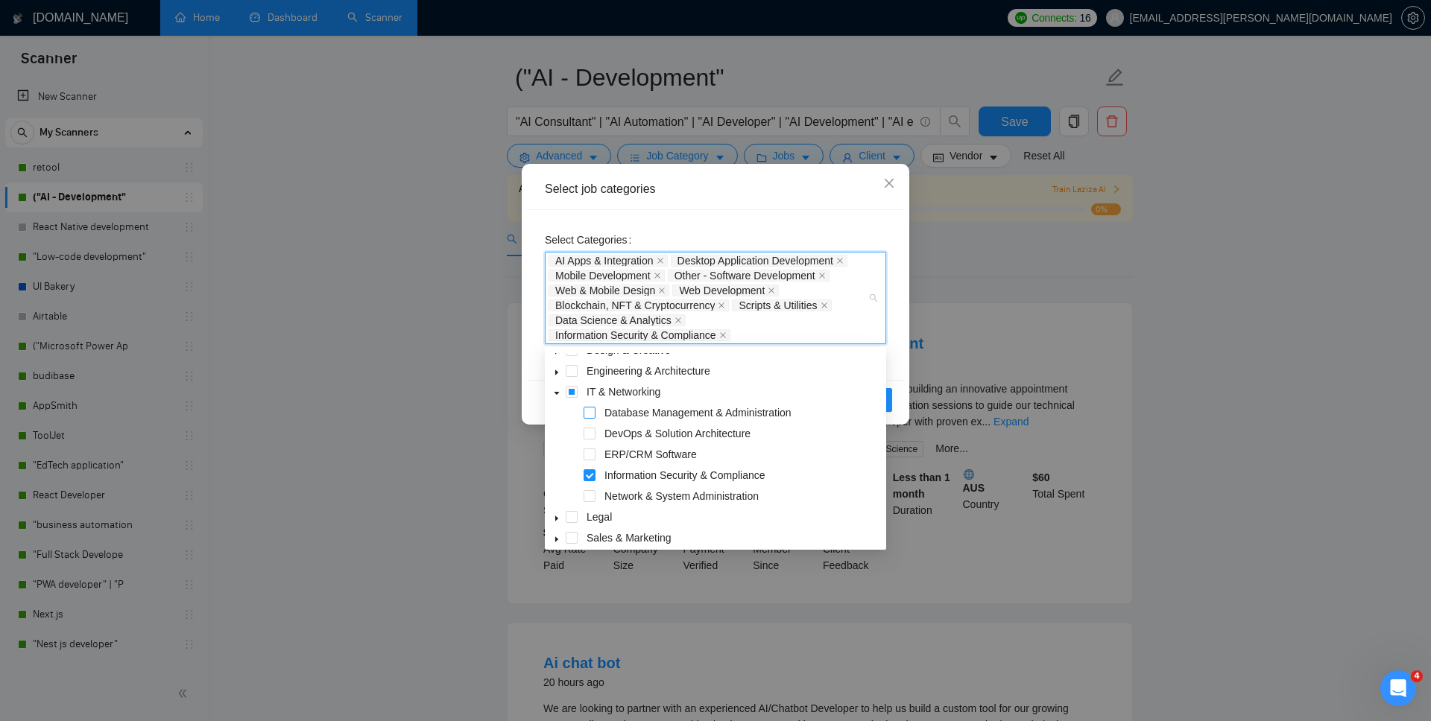
click at [590, 411] on span at bounding box center [589, 413] width 12 height 12
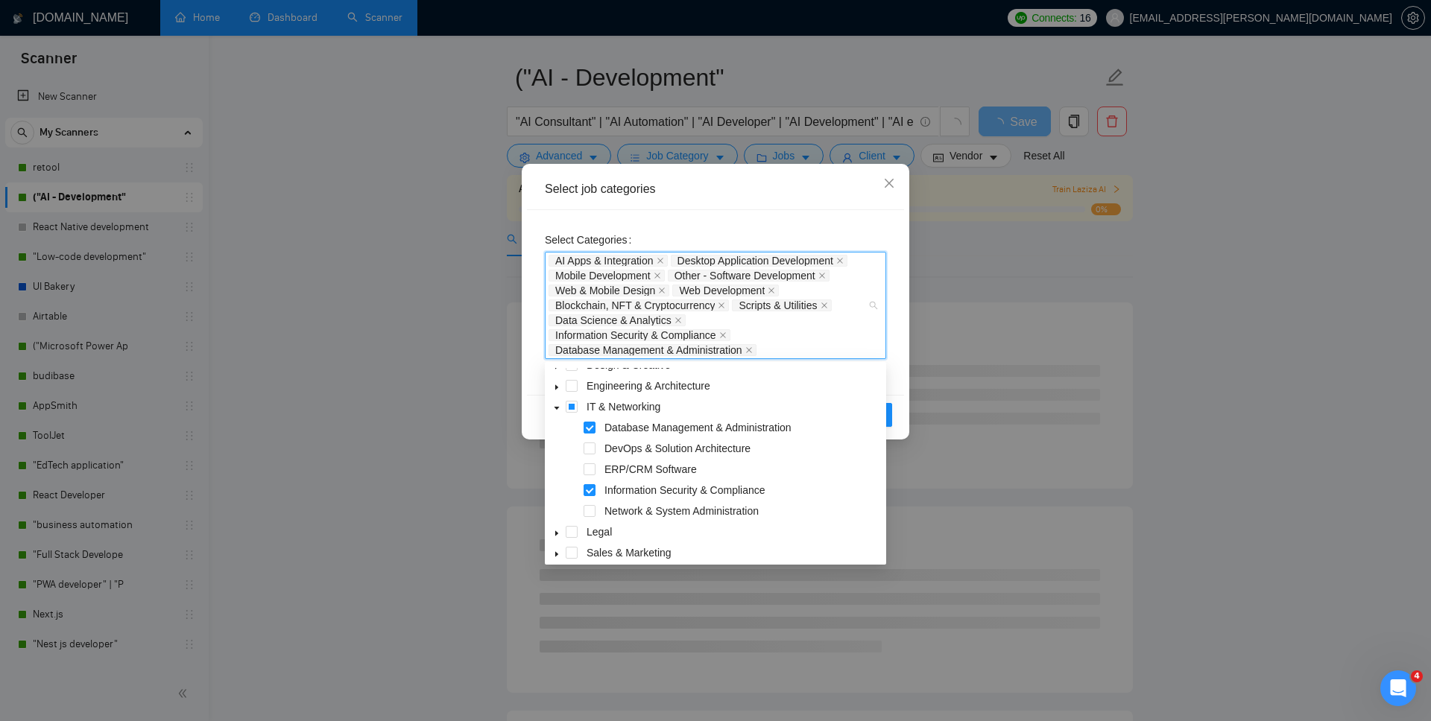
click at [592, 456] on div "DevOps & Solution Architecture" at bounding box center [715, 450] width 335 height 21
click at [589, 451] on span at bounding box center [589, 449] width 12 height 12
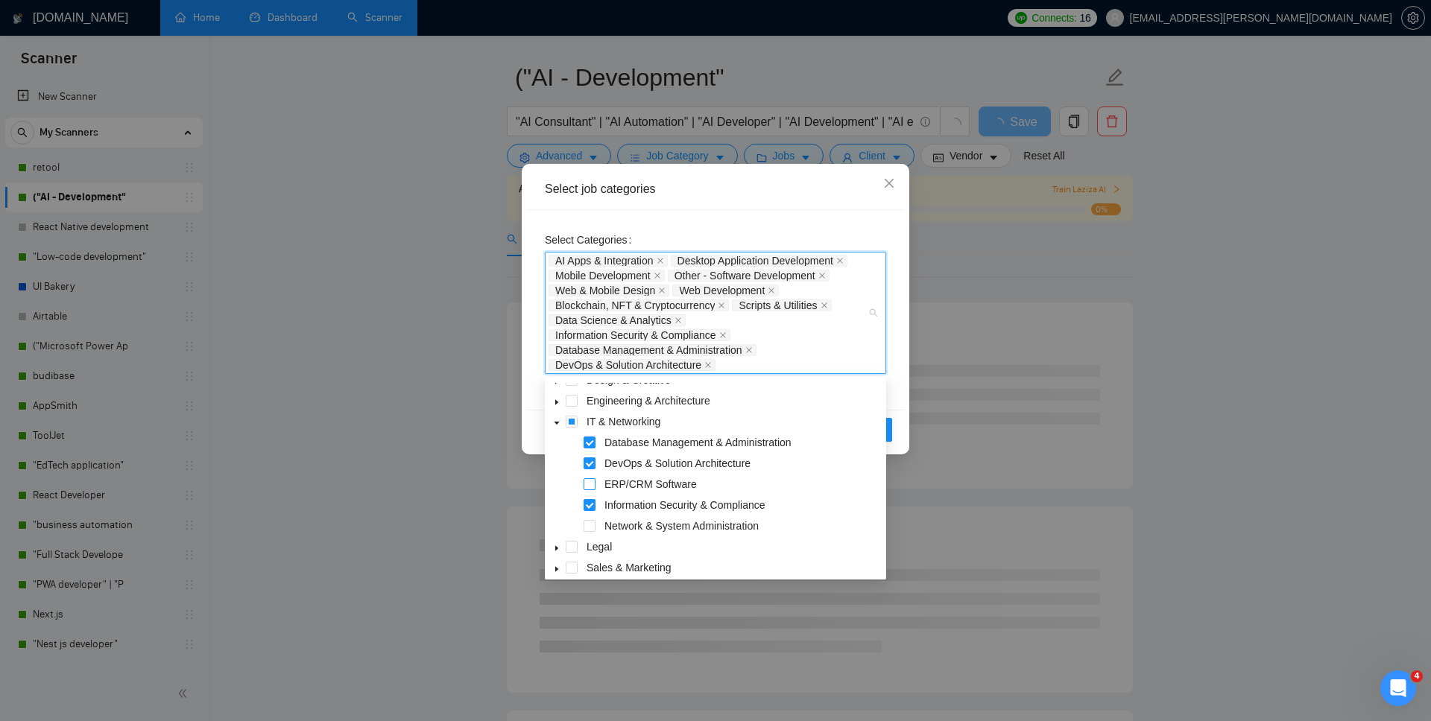
click at [589, 478] on span at bounding box center [589, 484] width 12 height 12
click at [589, 528] on span at bounding box center [589, 526] width 12 height 12
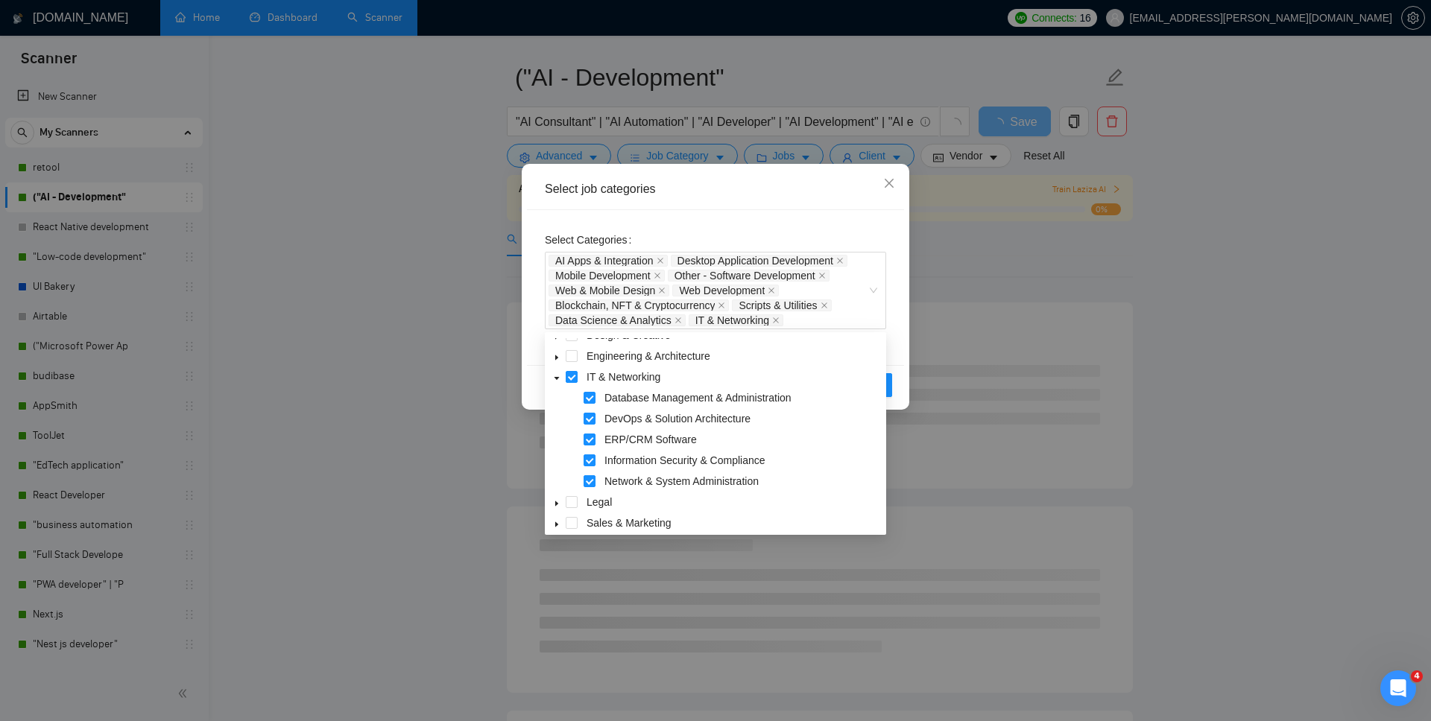
click at [900, 351] on div "Select Categories AI Apps & Integration Desktop Application Development Mobile …" at bounding box center [715, 287] width 377 height 155
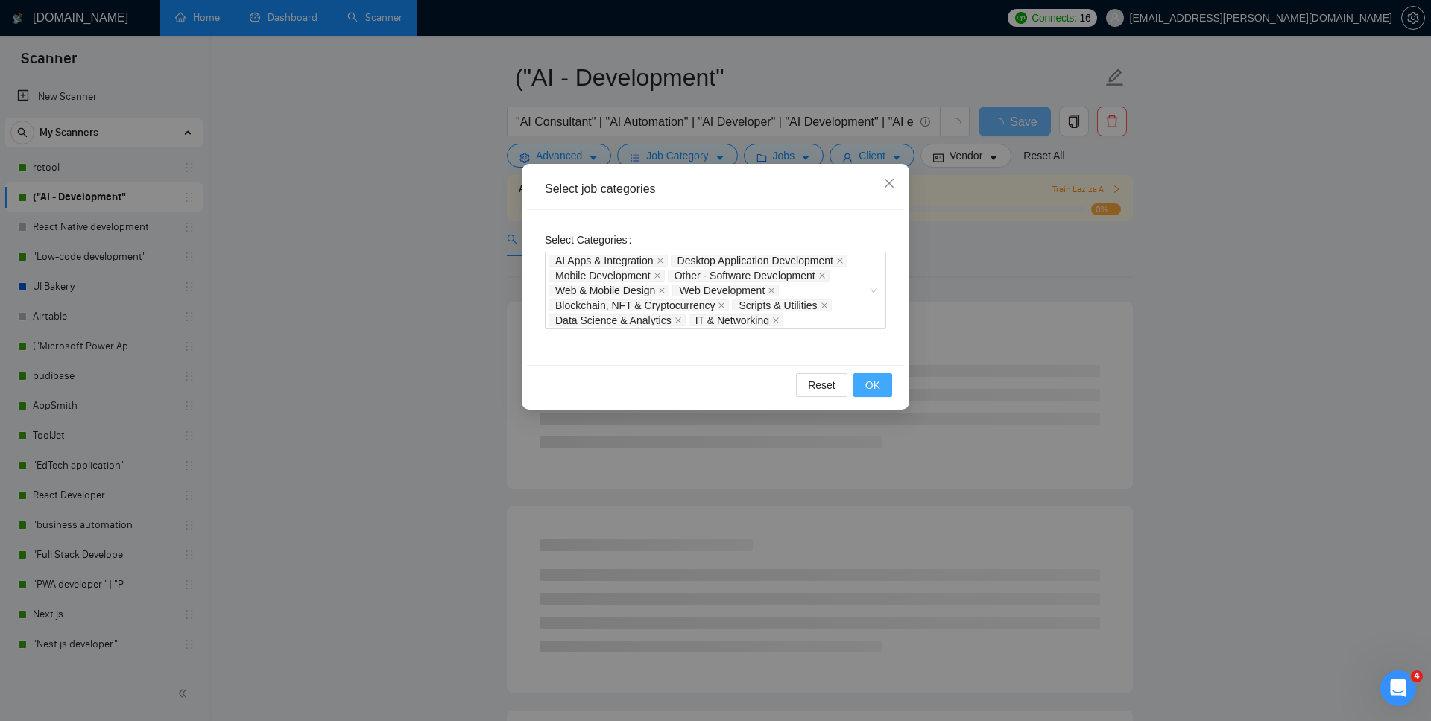
click at [875, 378] on span "OK" at bounding box center [872, 385] width 15 height 16
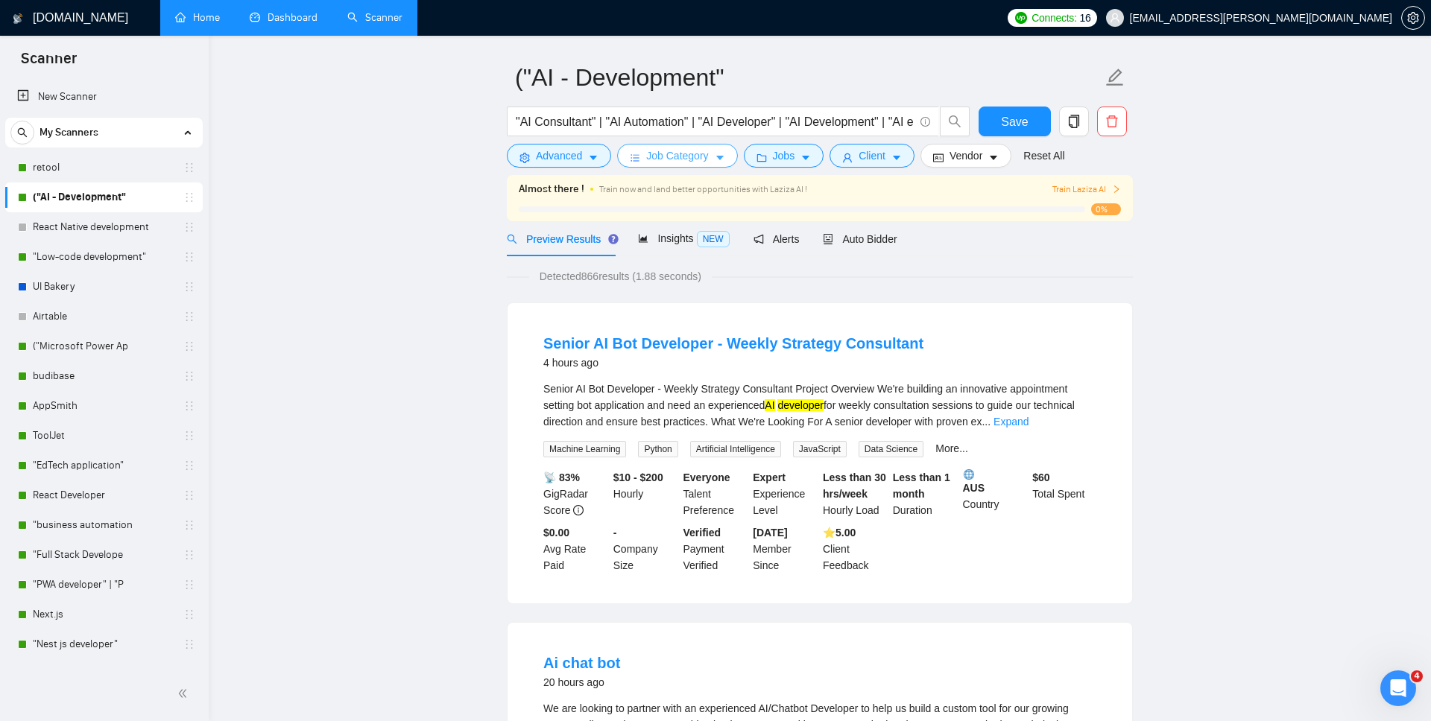
click at [697, 156] on span "Job Category" at bounding box center [677, 156] width 62 height 16
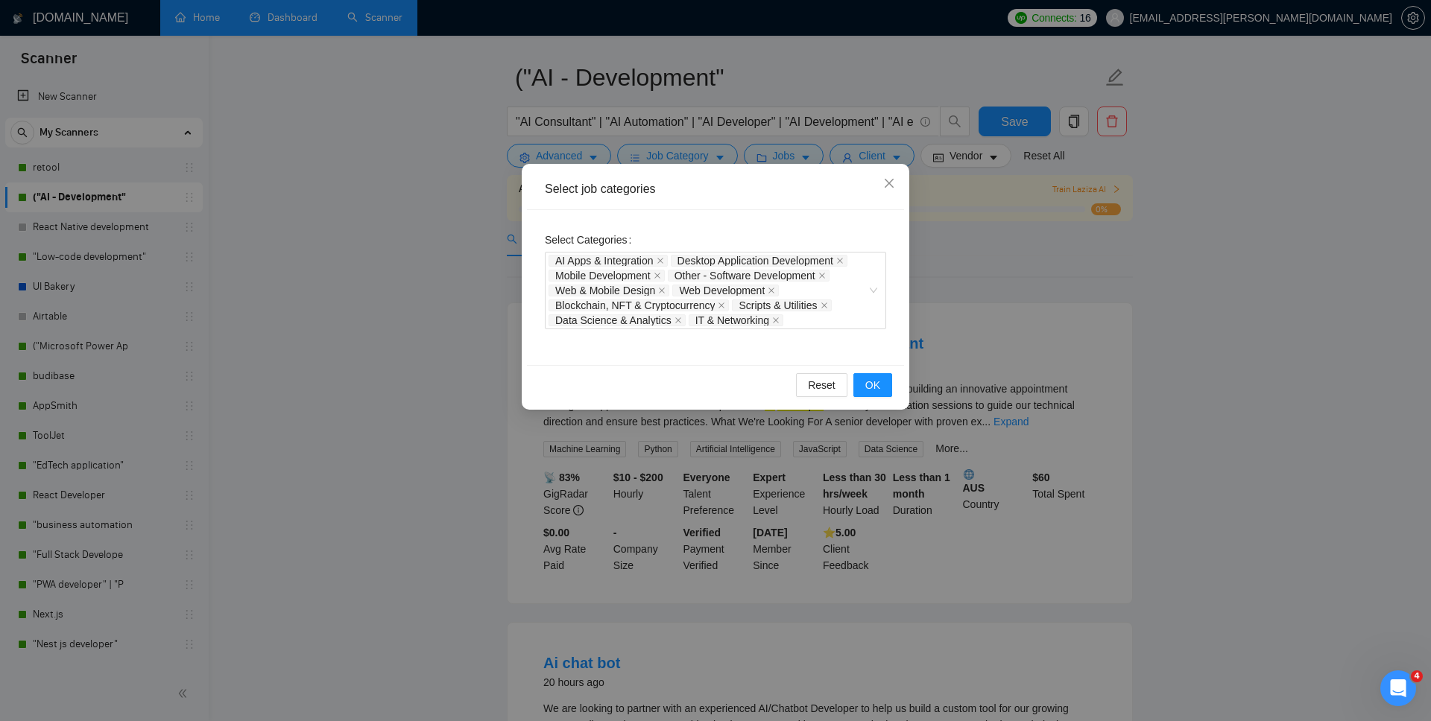
click at [995, 247] on div "Select job categories Select Categories AI Apps & Integration Desktop Applicati…" at bounding box center [715, 360] width 1431 height 721
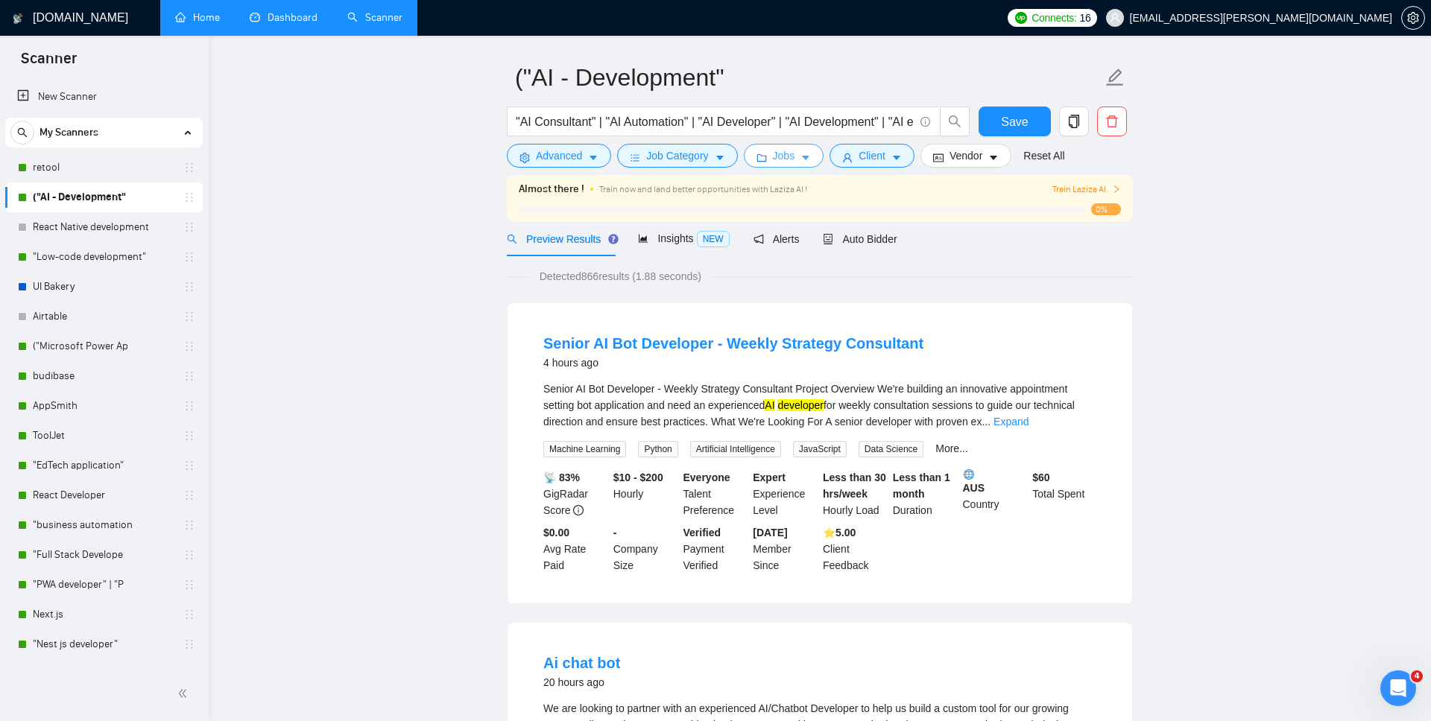
click at [785, 158] on span "Jobs" at bounding box center [784, 156] width 22 height 16
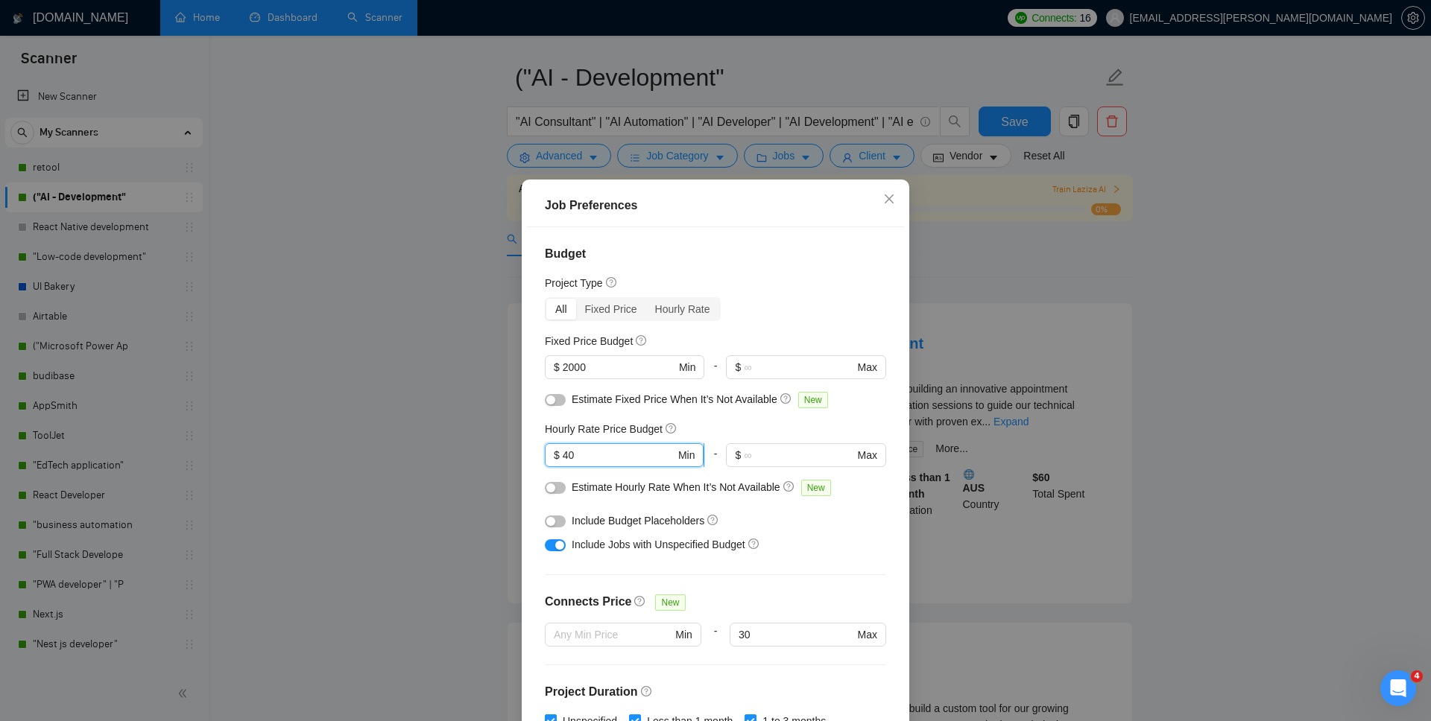
click at [583, 454] on input "40" at bounding box center [619, 455] width 113 height 16
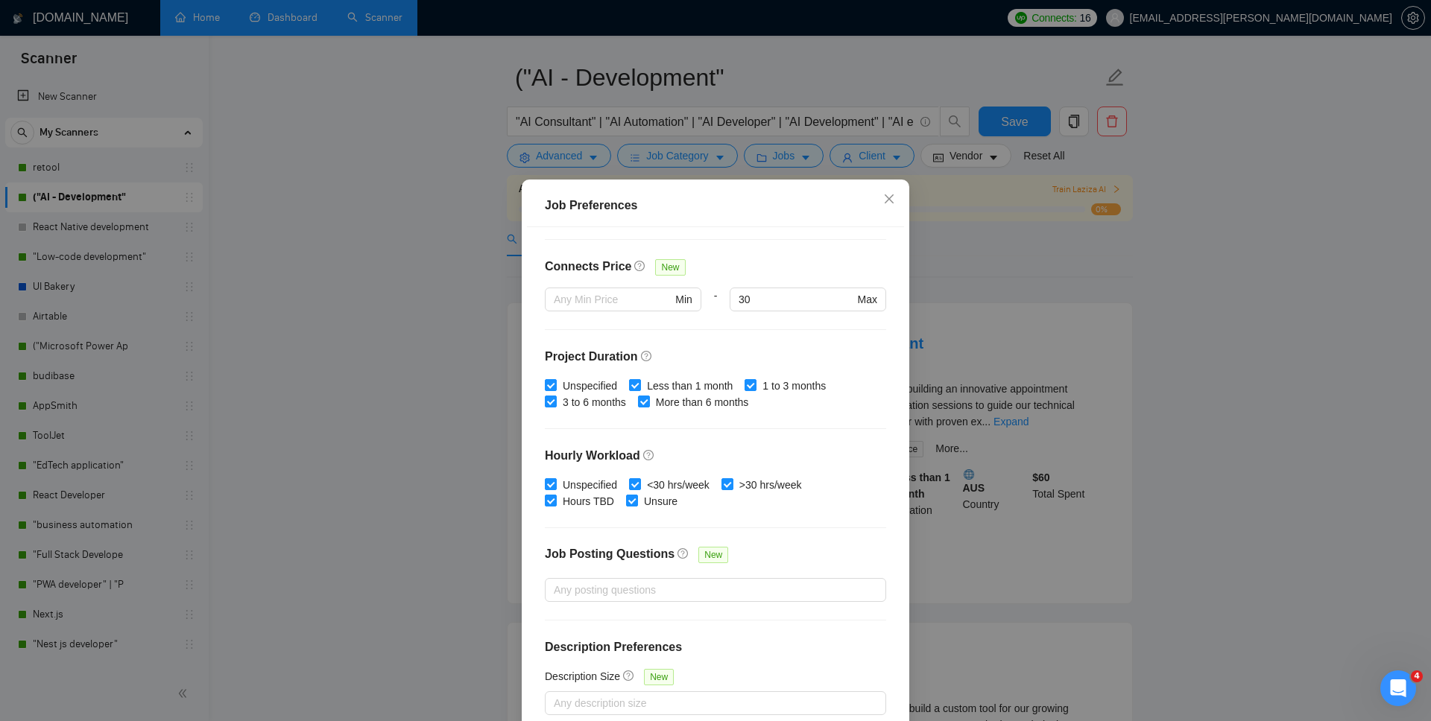
scroll to position [76, 0]
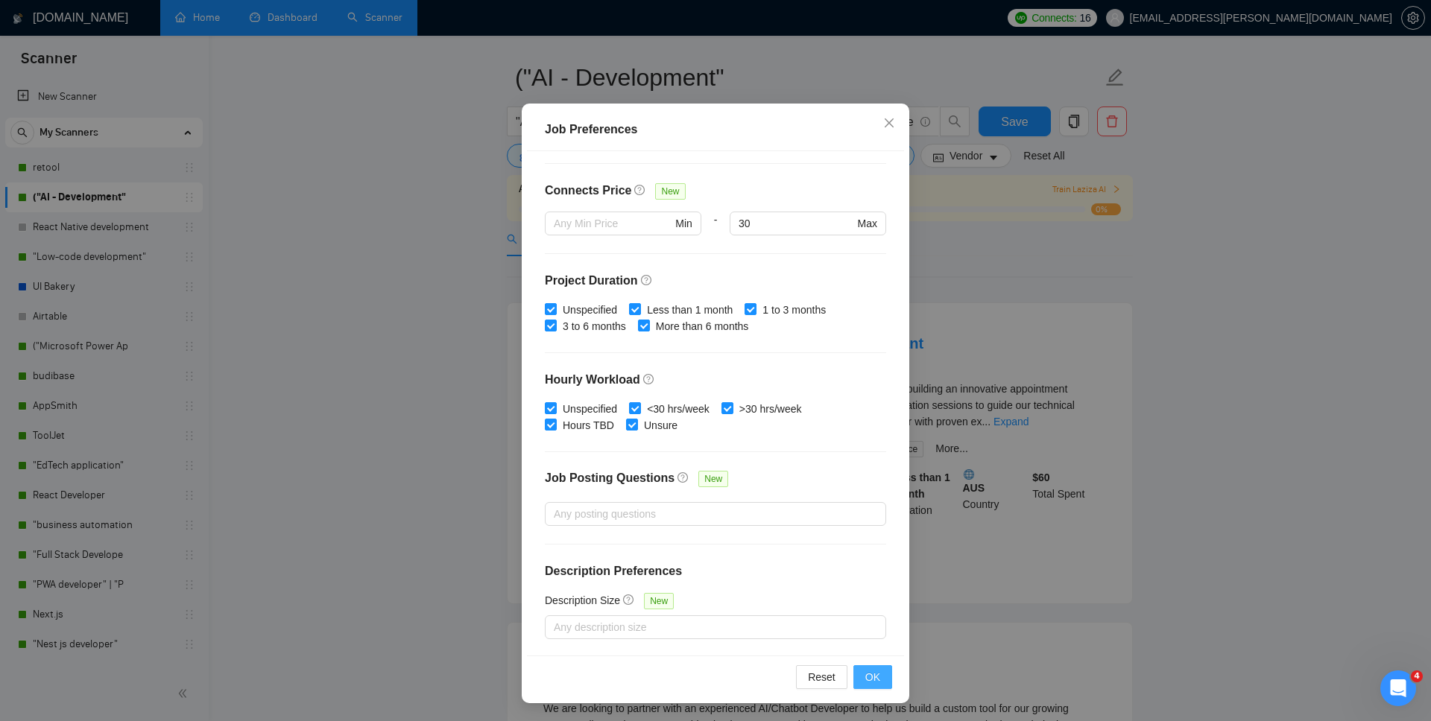
click at [879, 528] on span "OK" at bounding box center [872, 677] width 15 height 16
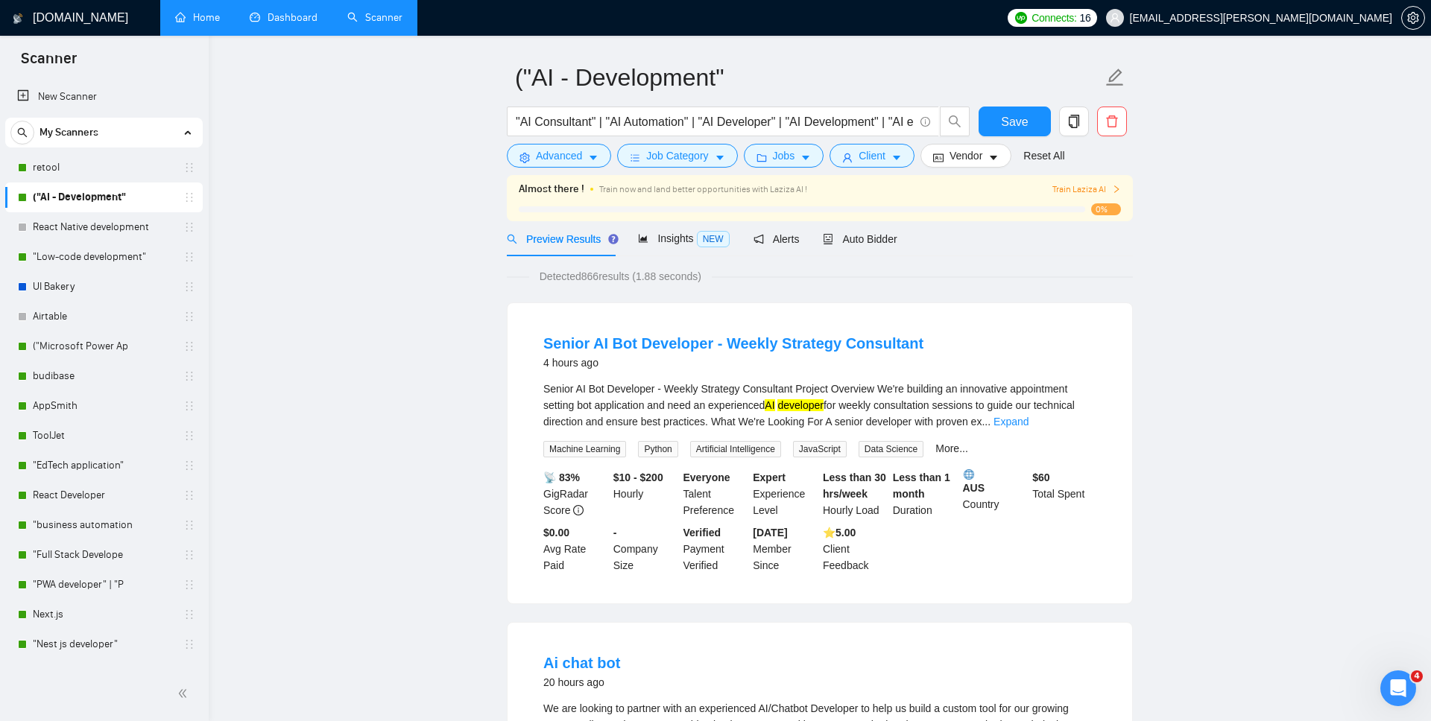
scroll to position [0, 0]
click at [867, 165] on button "Client" at bounding box center [871, 156] width 85 height 24
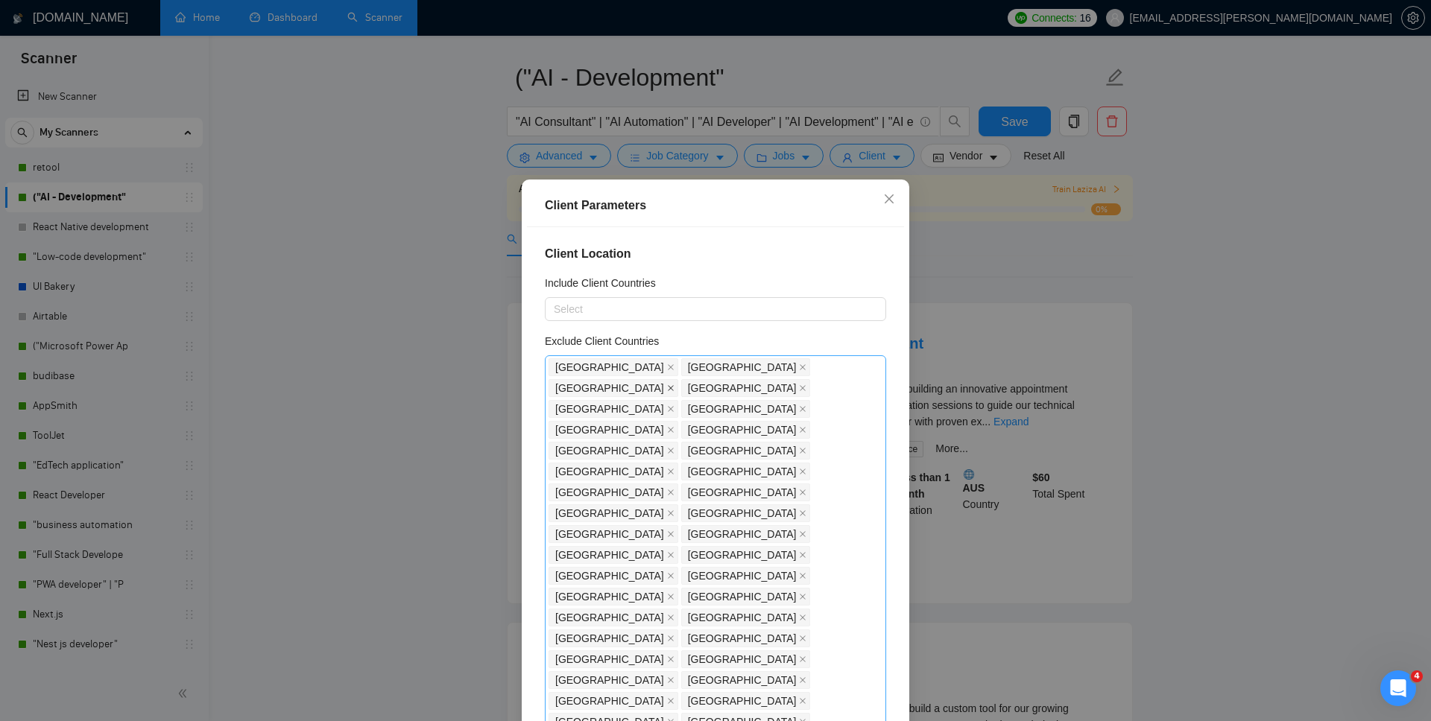
click at [674, 385] on icon "close" at bounding box center [671, 388] width 6 height 6
click at [806, 447] on icon "close" at bounding box center [802, 450] width 7 height 7
click at [799, 489] on icon "close" at bounding box center [802, 492] width 7 height 7
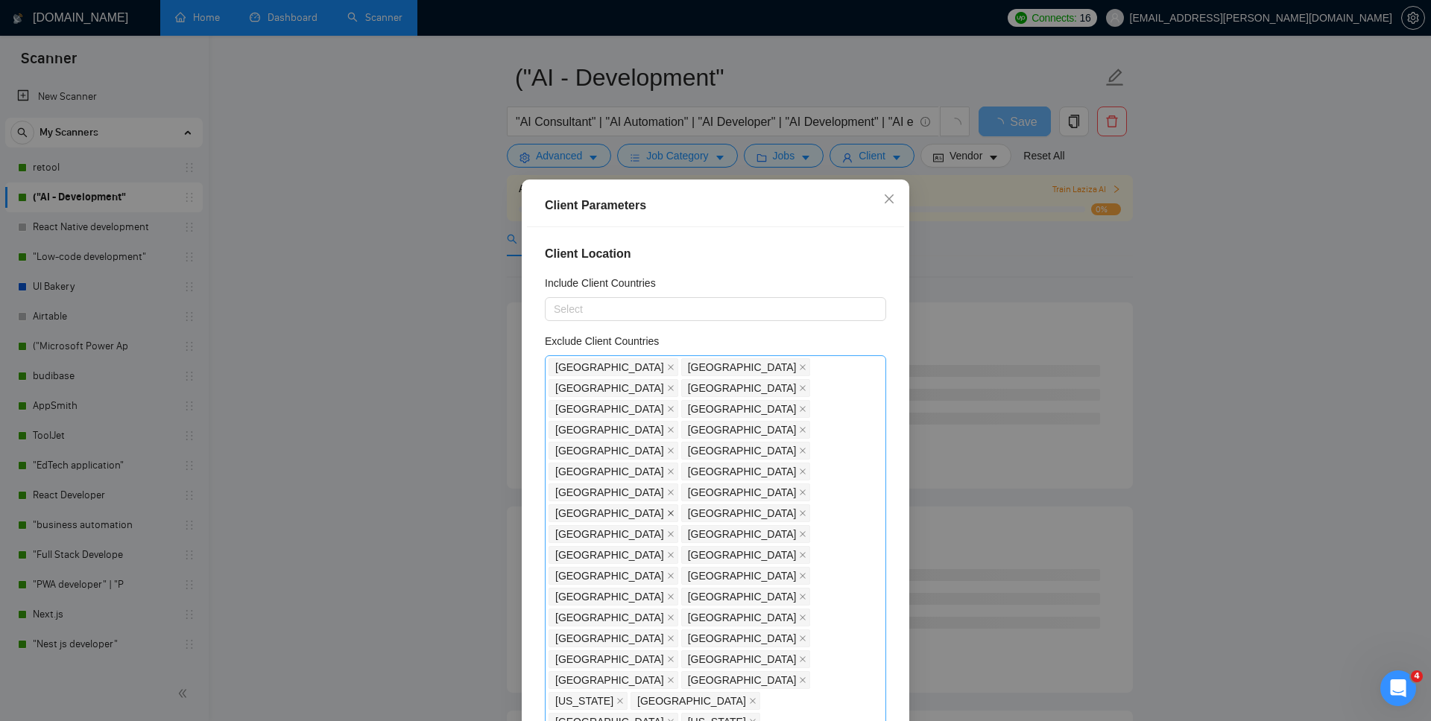
click at [667, 510] on icon "close" at bounding box center [670, 513] width 7 height 7
click at [674, 528] on icon "close" at bounding box center [670, 554] width 7 height 7
click at [667, 528] on icon "close" at bounding box center [670, 575] width 7 height 7
click at [674, 528] on icon "close" at bounding box center [671, 597] width 6 height 6
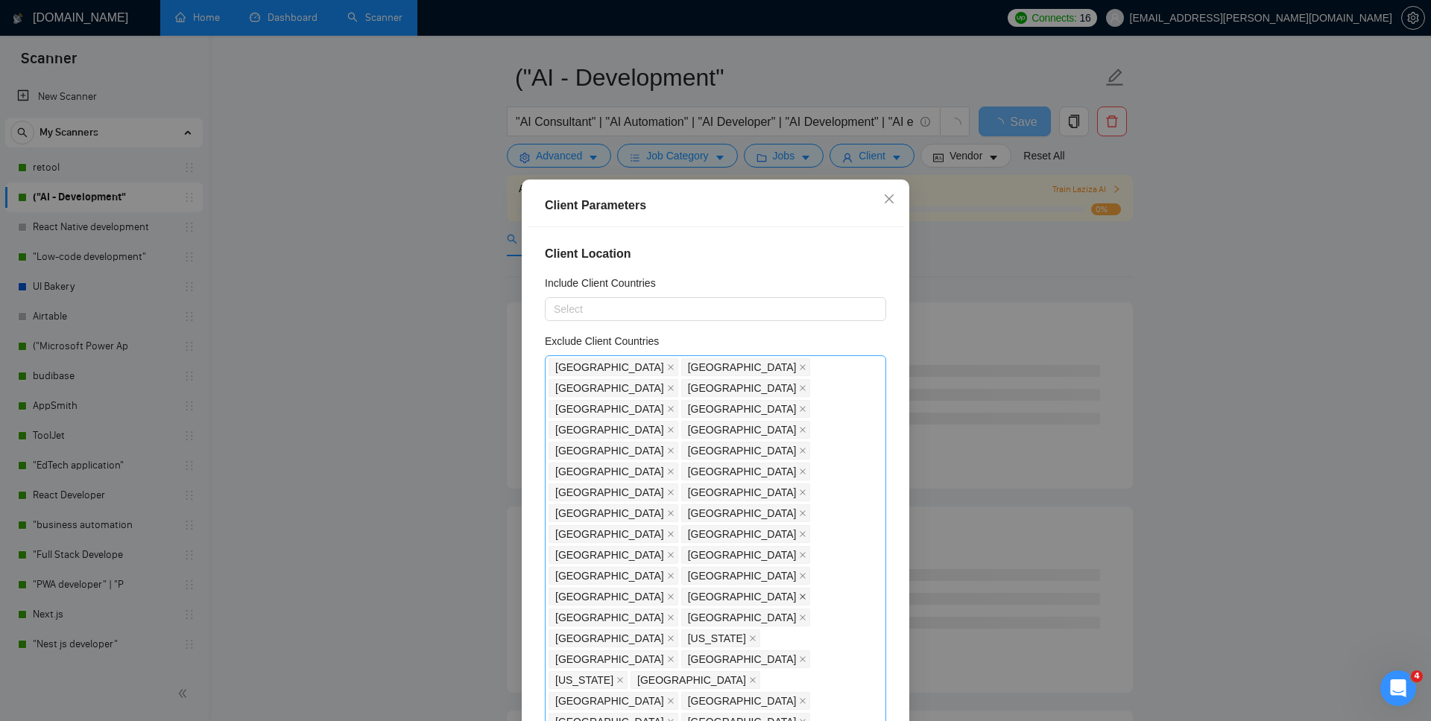
click at [806, 528] on icon "close" at bounding box center [802, 596] width 7 height 7
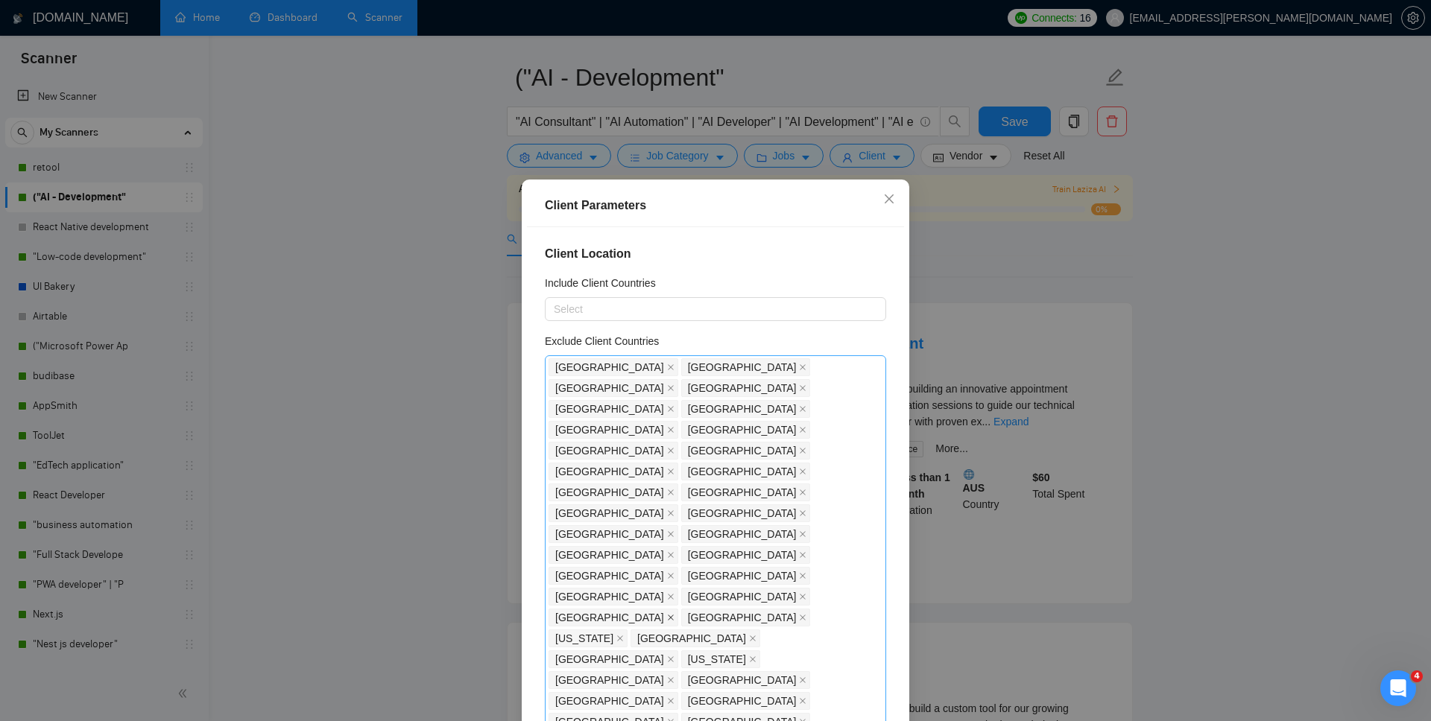
click at [667, 528] on icon "close" at bounding box center [670, 617] width 7 height 7
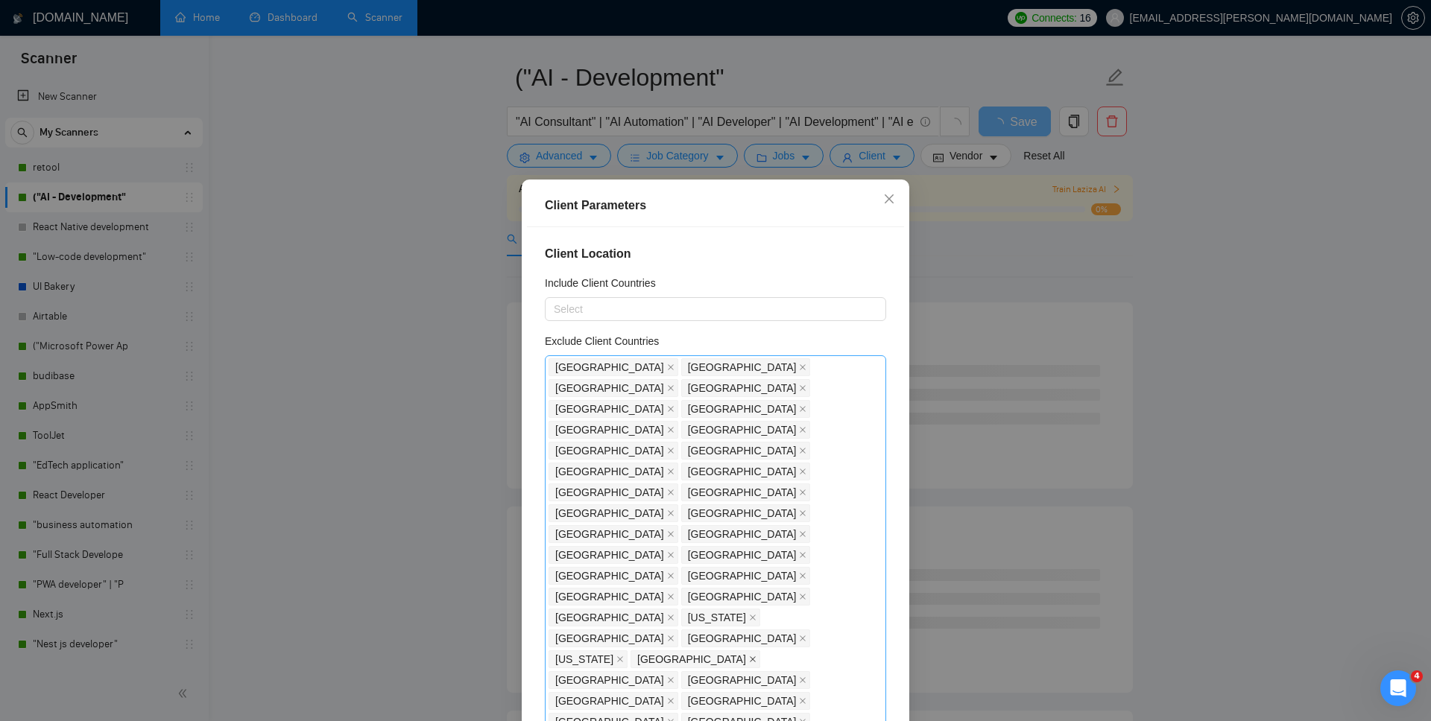
click at [749, 528] on icon "close" at bounding box center [752, 659] width 7 height 7
click at [800, 528] on icon "close" at bounding box center [803, 680] width 6 height 6
click at [799, 528] on icon "close" at bounding box center [802, 680] width 7 height 7
click at [800, 528] on icon "close" at bounding box center [803, 701] width 6 height 6
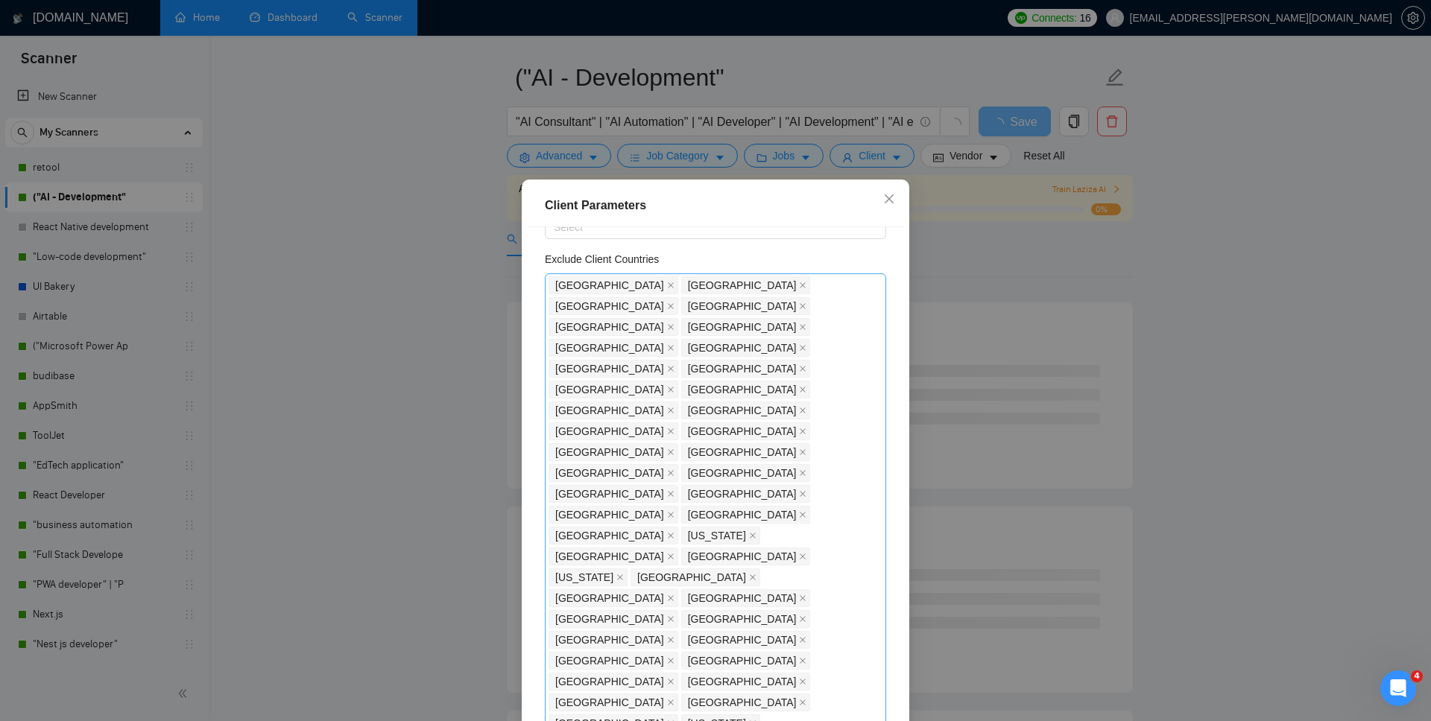
scroll to position [121, 0]
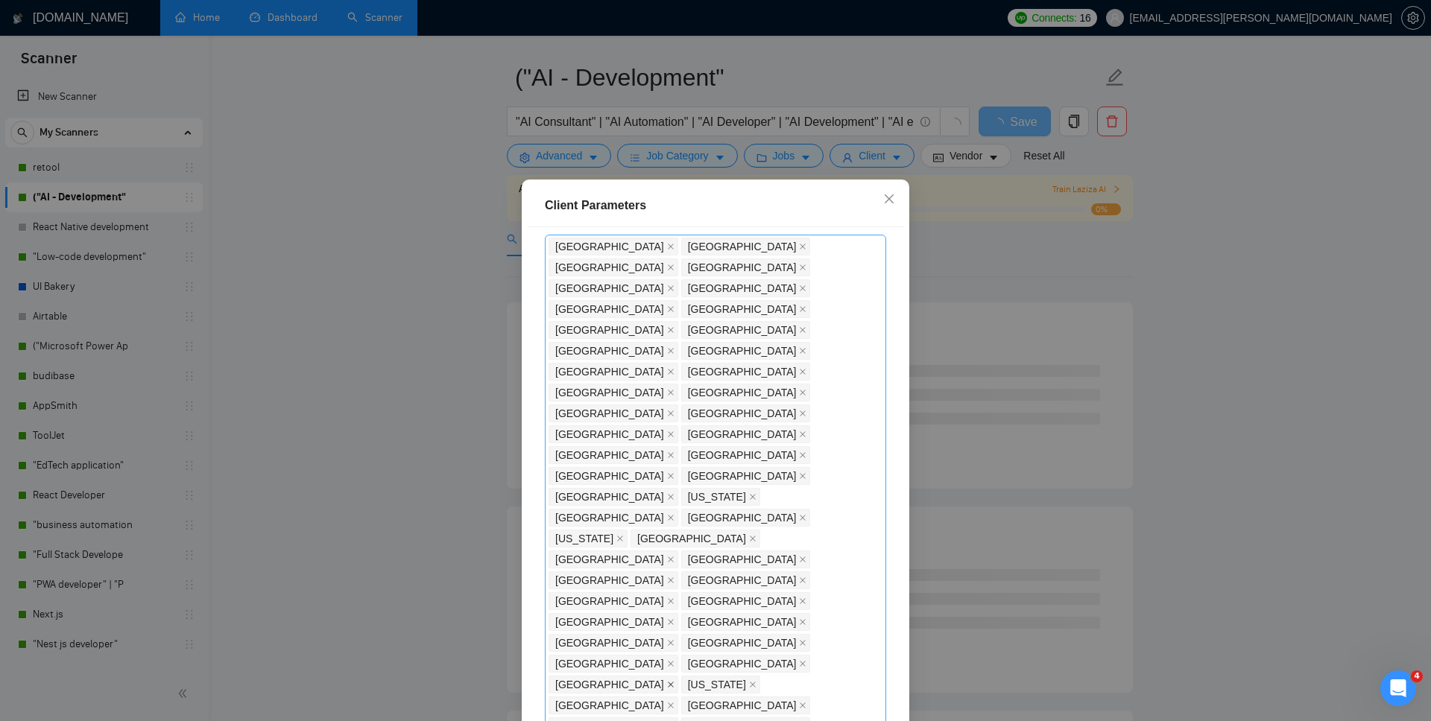
click at [667, 528] on icon "close" at bounding box center [670, 684] width 7 height 7
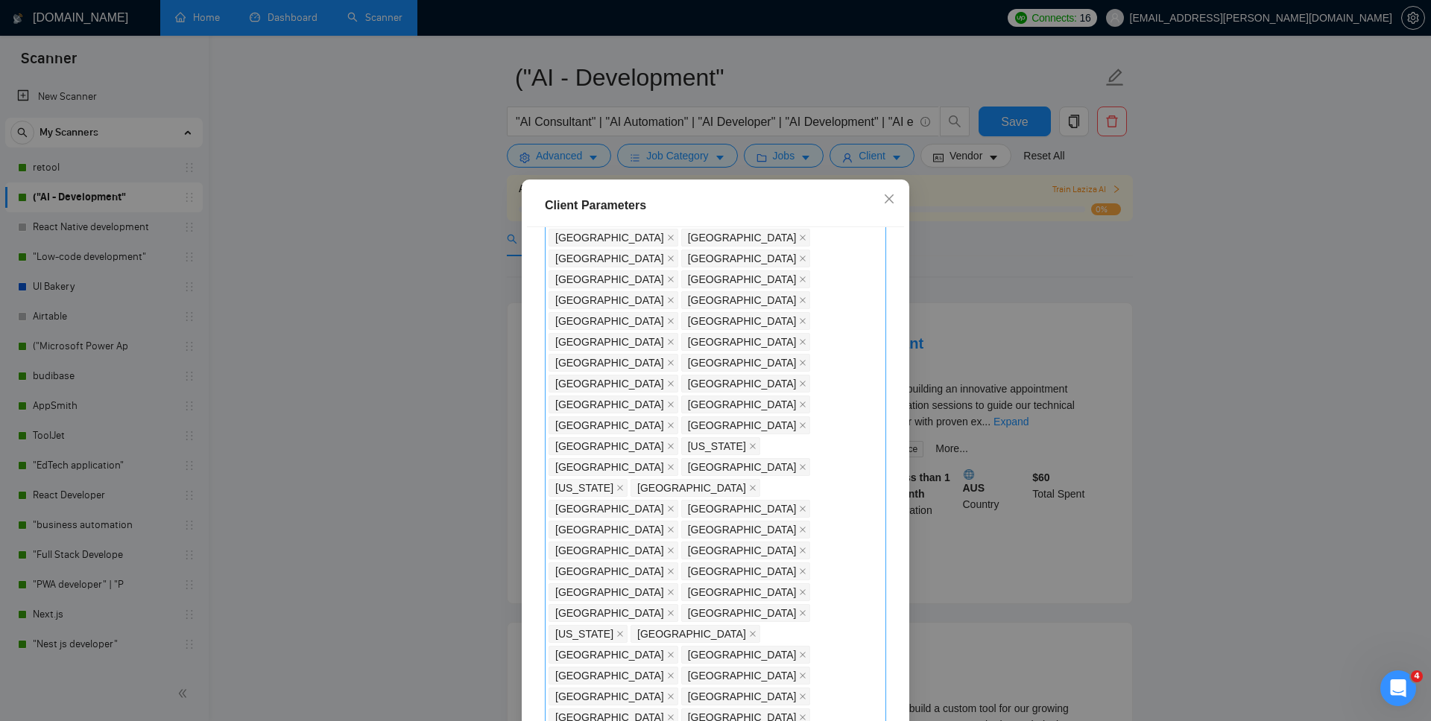
scroll to position [195, 0]
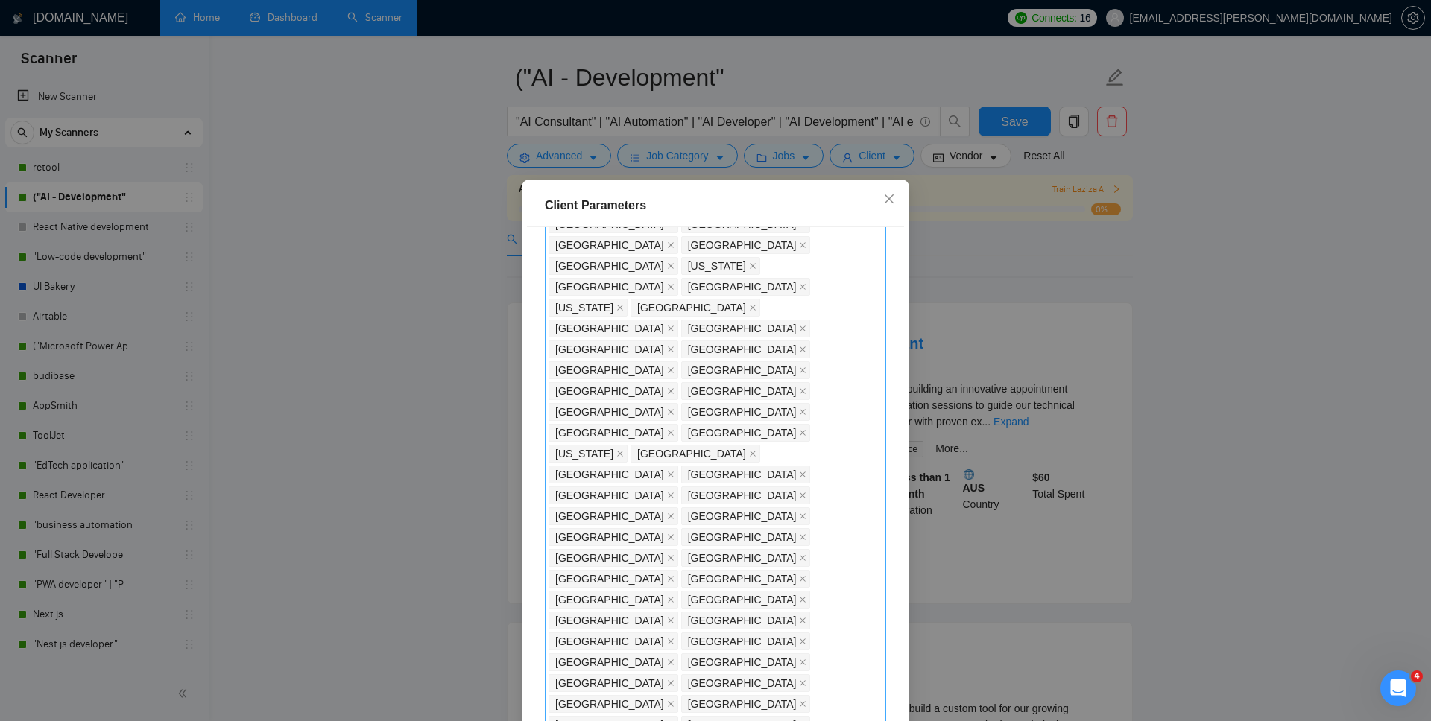
scroll to position [360, 0]
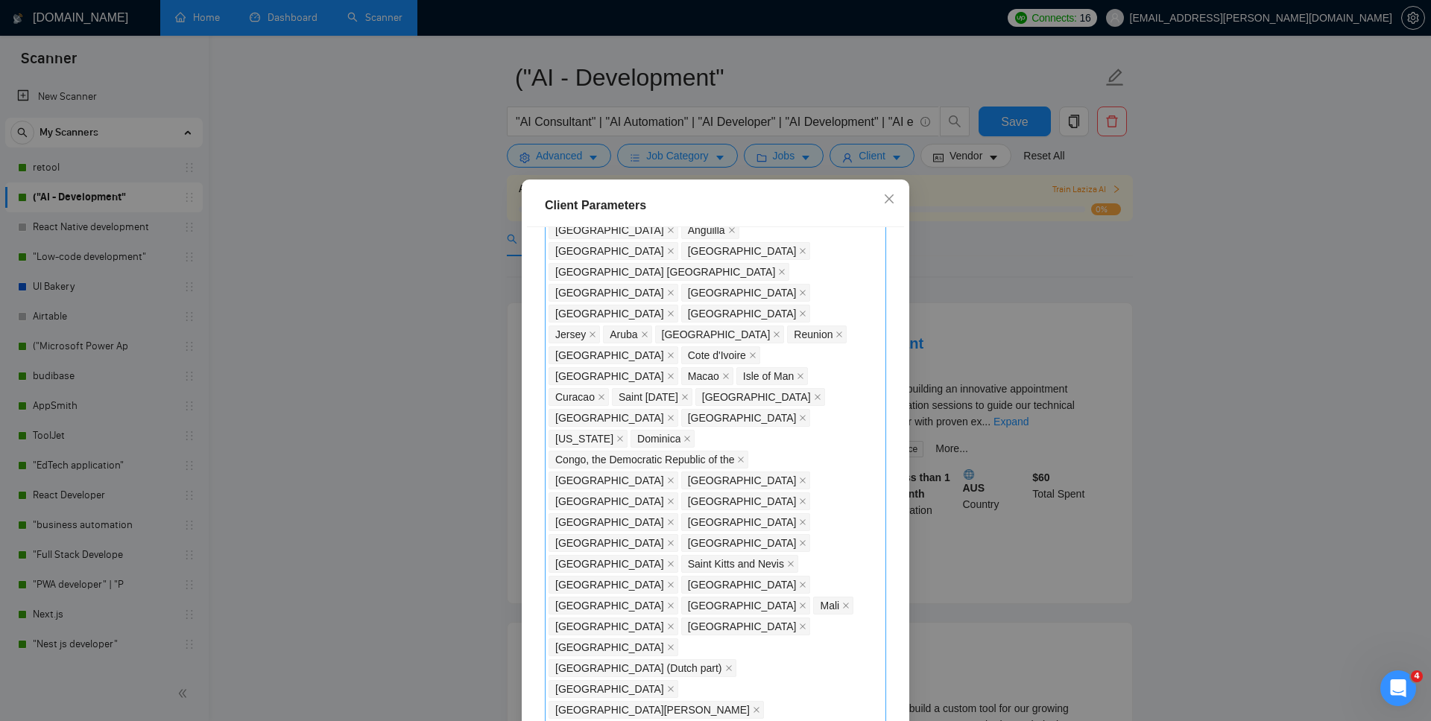
scroll to position [957, 0]
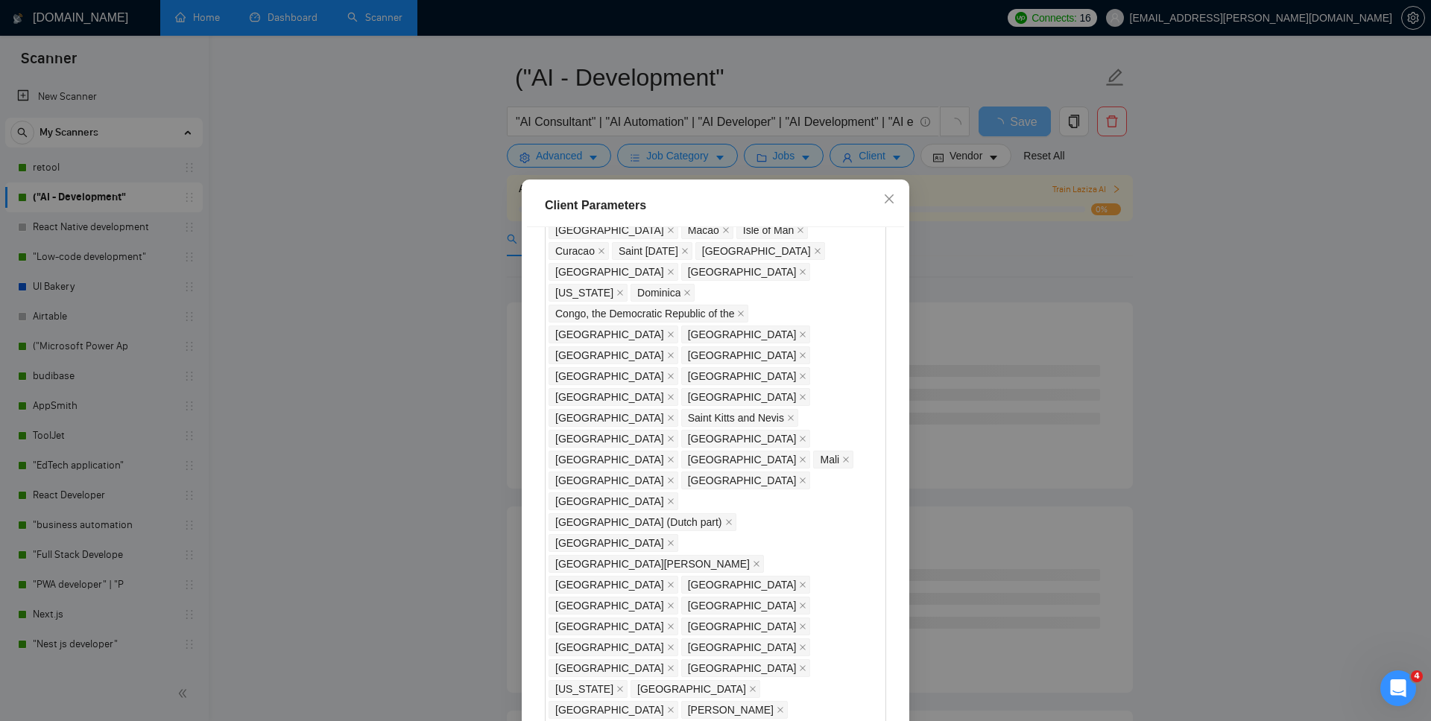
drag, startPoint x: 597, startPoint y: 550, endPoint x: 348, endPoint y: 534, distance: 249.3
click at [348, 528] on div "Client Parameters Client Location Include Client Countries Select Exclude Clien…" at bounding box center [715, 360] width 1431 height 721
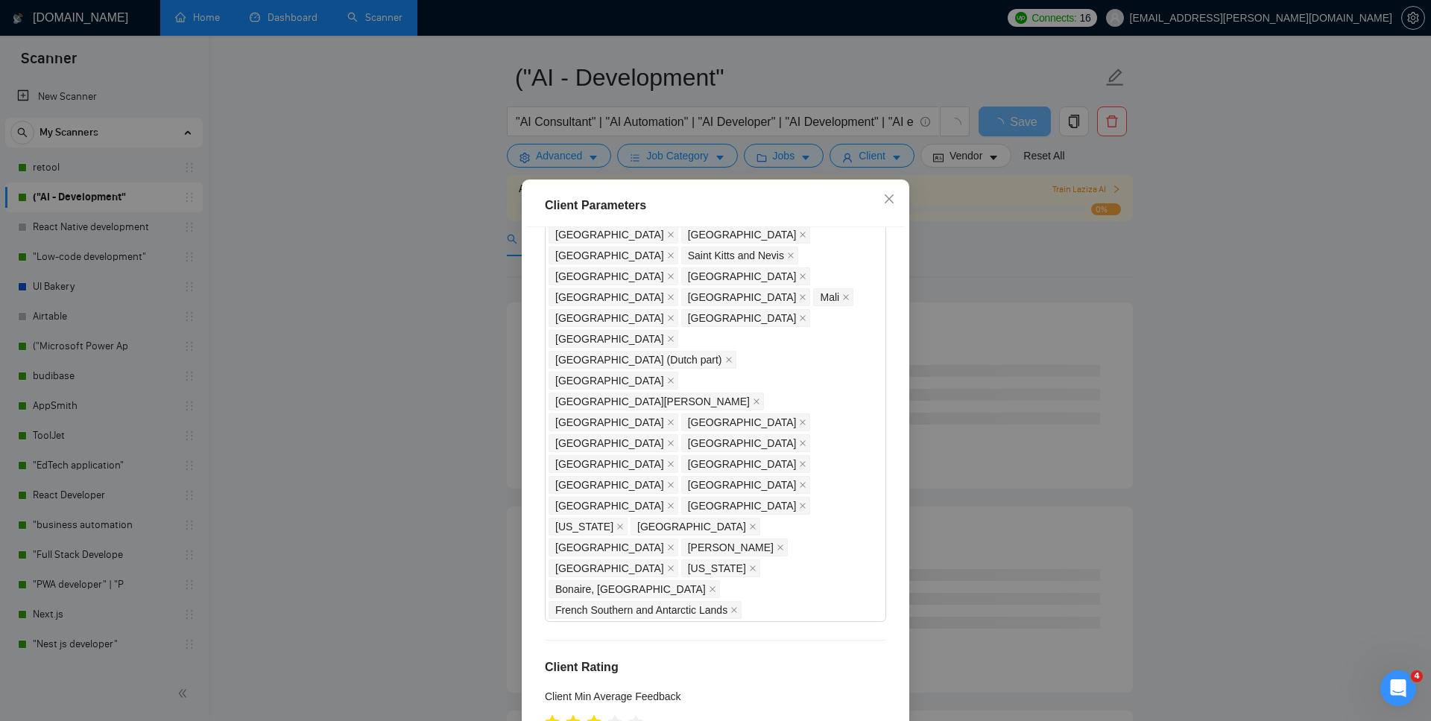
scroll to position [76, 0]
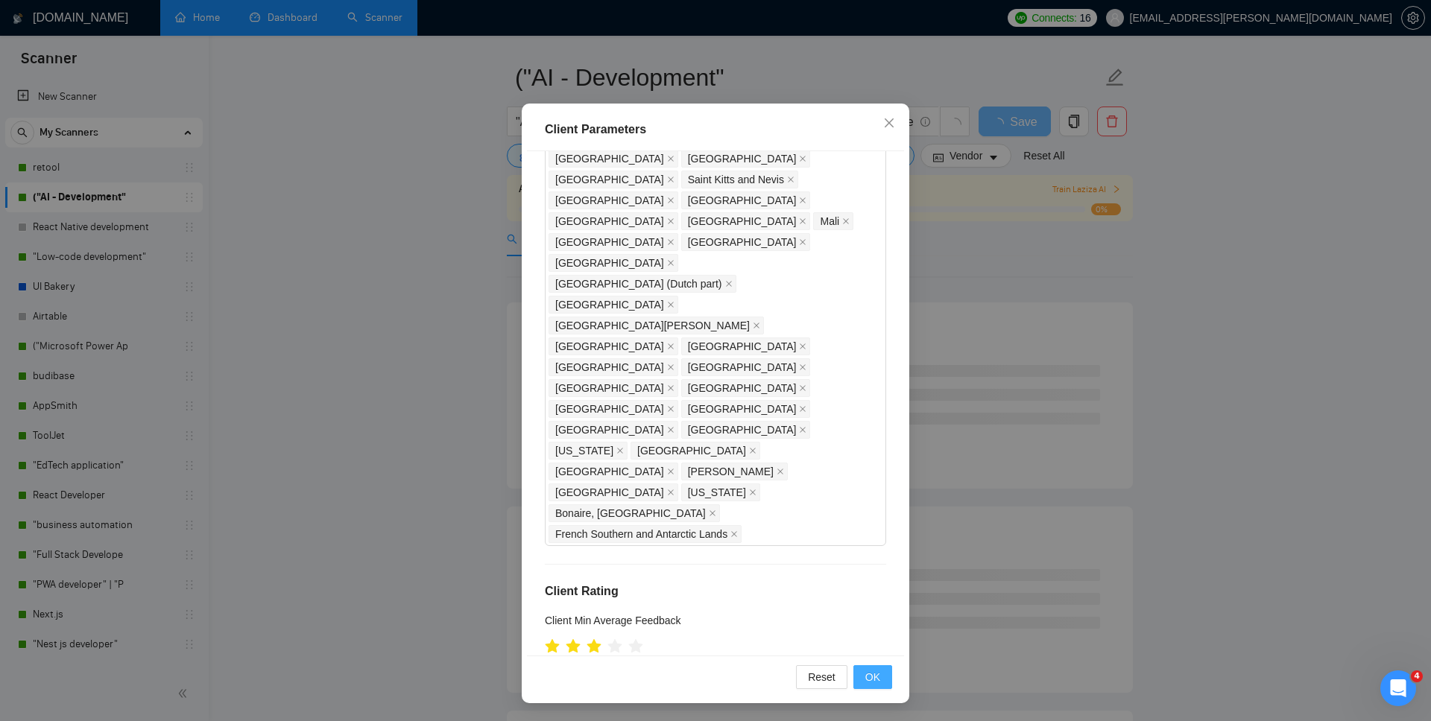
click at [870, 528] on span "OK" at bounding box center [872, 677] width 15 height 16
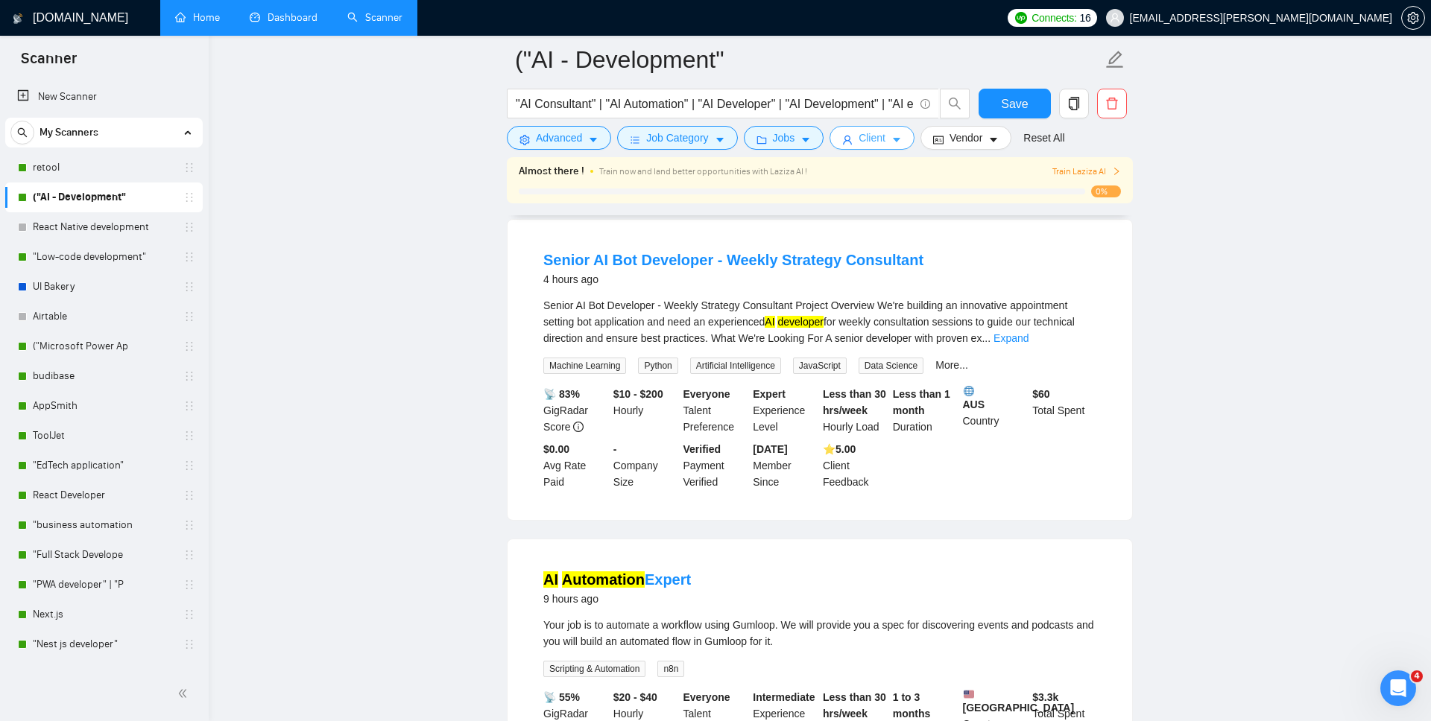
scroll to position [0, 0]
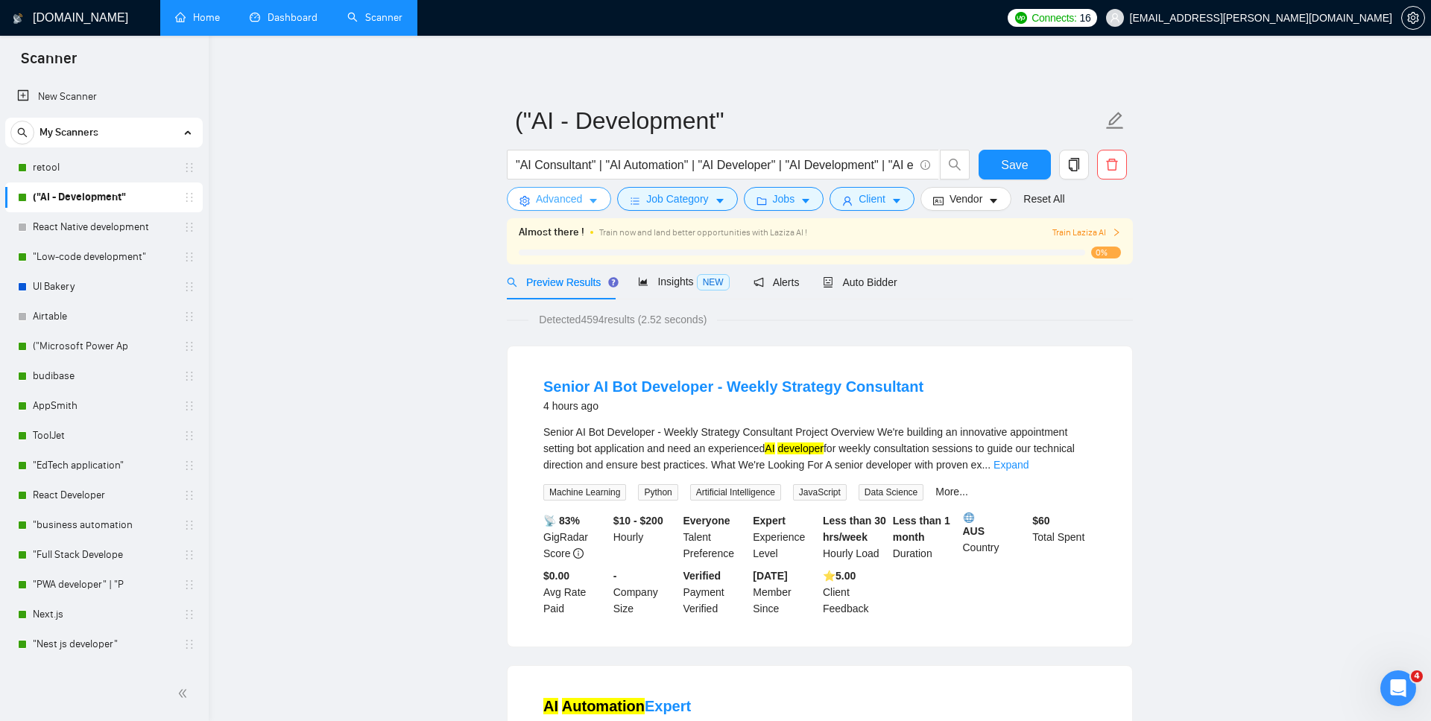
click at [574, 197] on span "Advanced" at bounding box center [559, 199] width 46 height 16
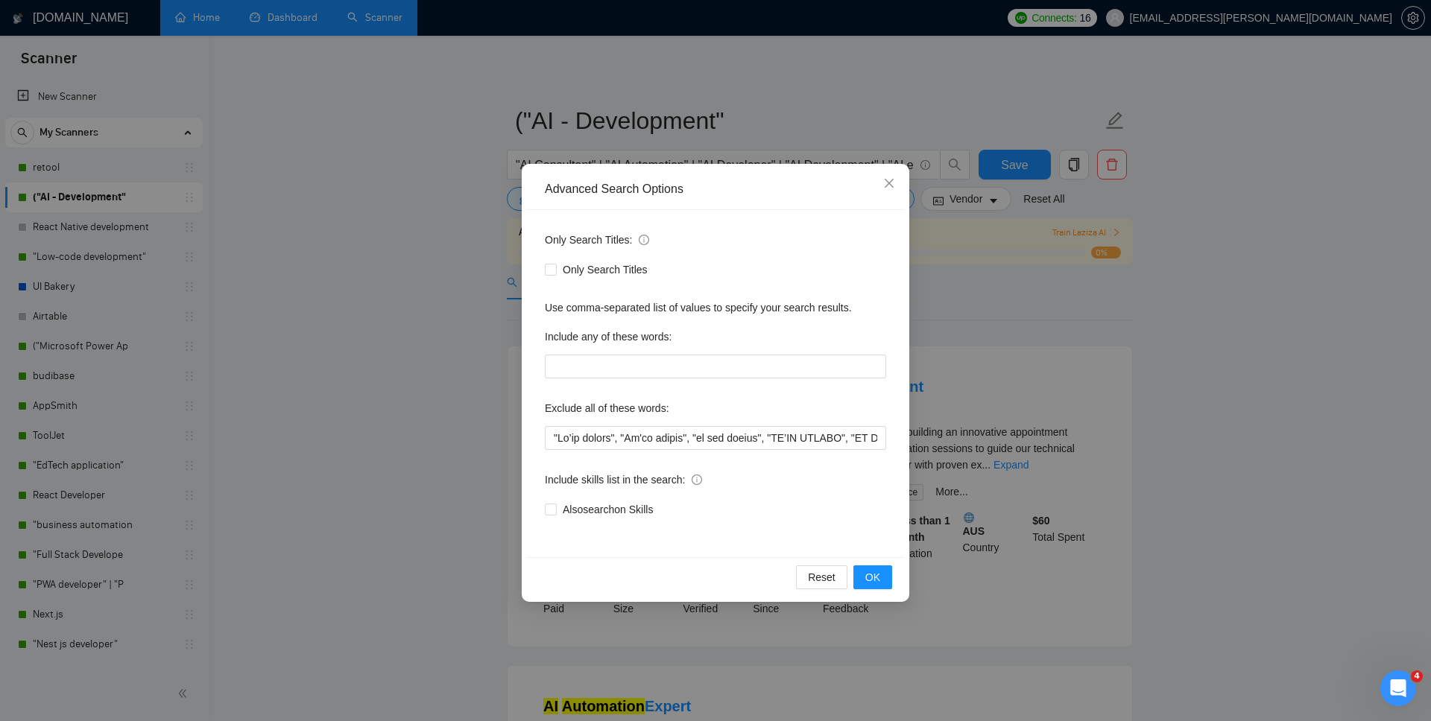
click at [1020, 417] on div "Advanced Search Options Only Search Titles: Only Search Titles Use comma-separa…" at bounding box center [715, 360] width 1431 height 721
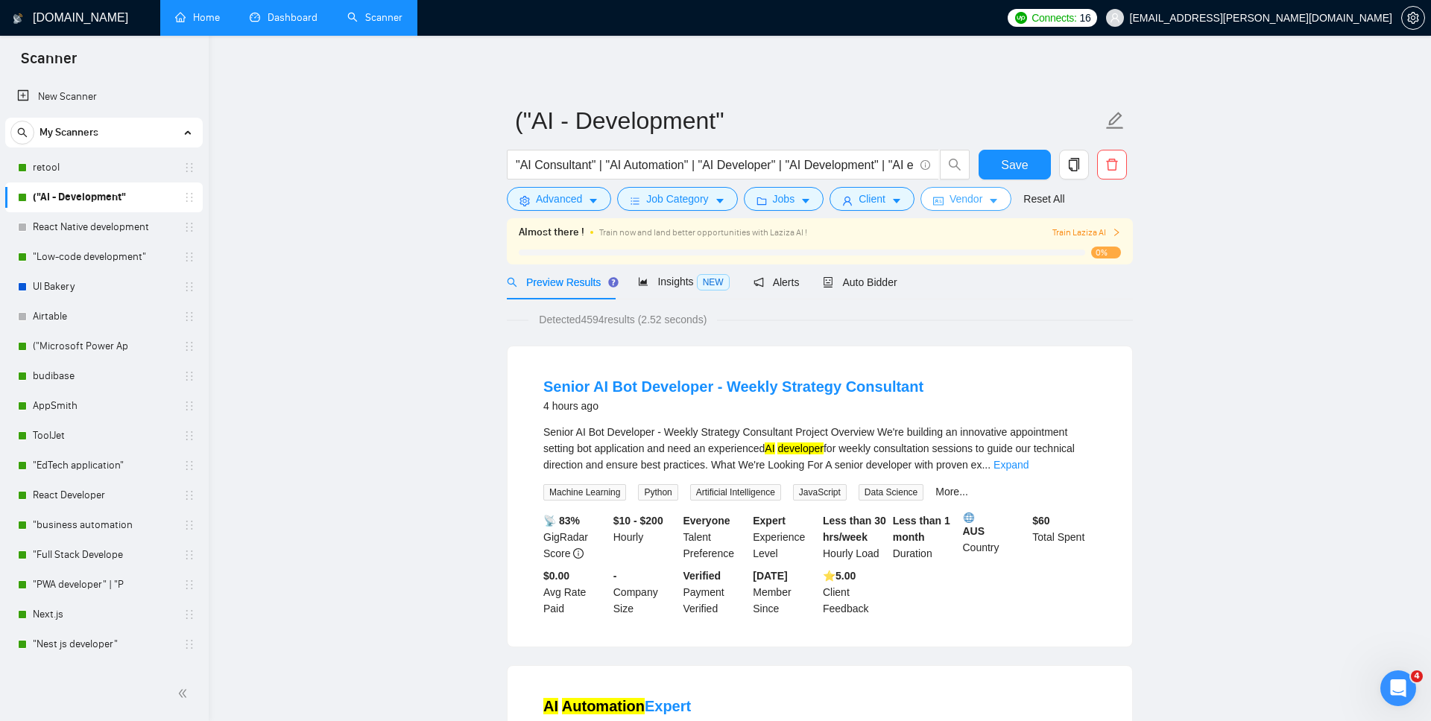
click at [982, 197] on span "Vendor" at bounding box center [965, 199] width 33 height 16
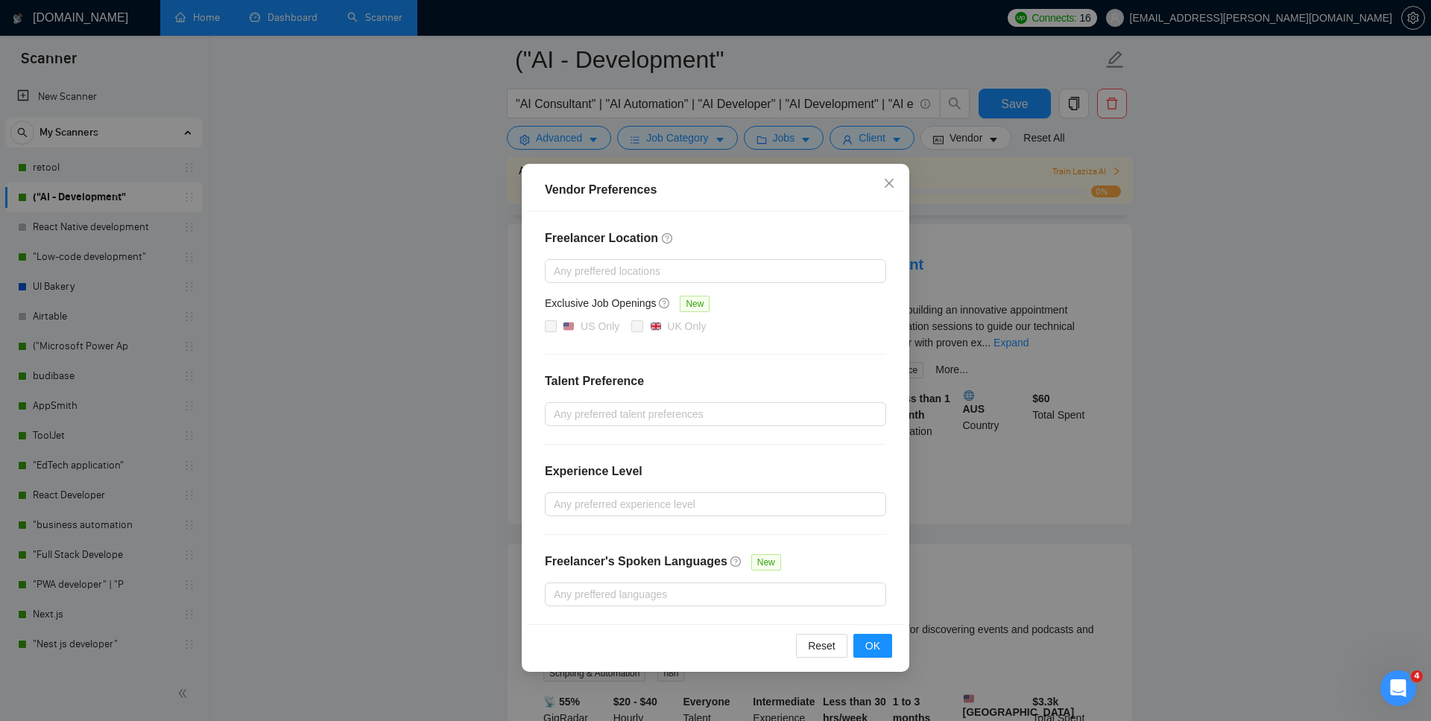
scroll to position [212, 0]
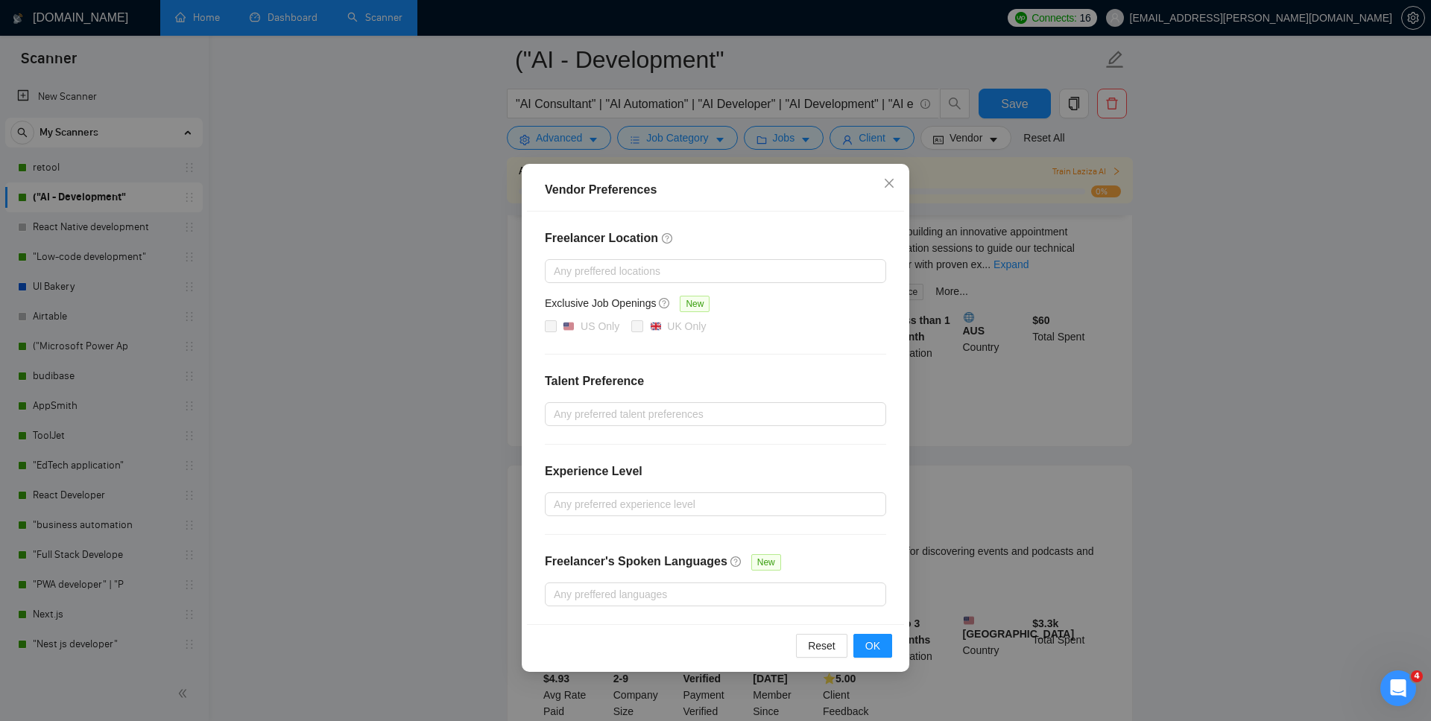
click at [748, 441] on div "Freelancer Location Any preffered locations Exclusive Job Openings New US Only …" at bounding box center [715, 418] width 377 height 413
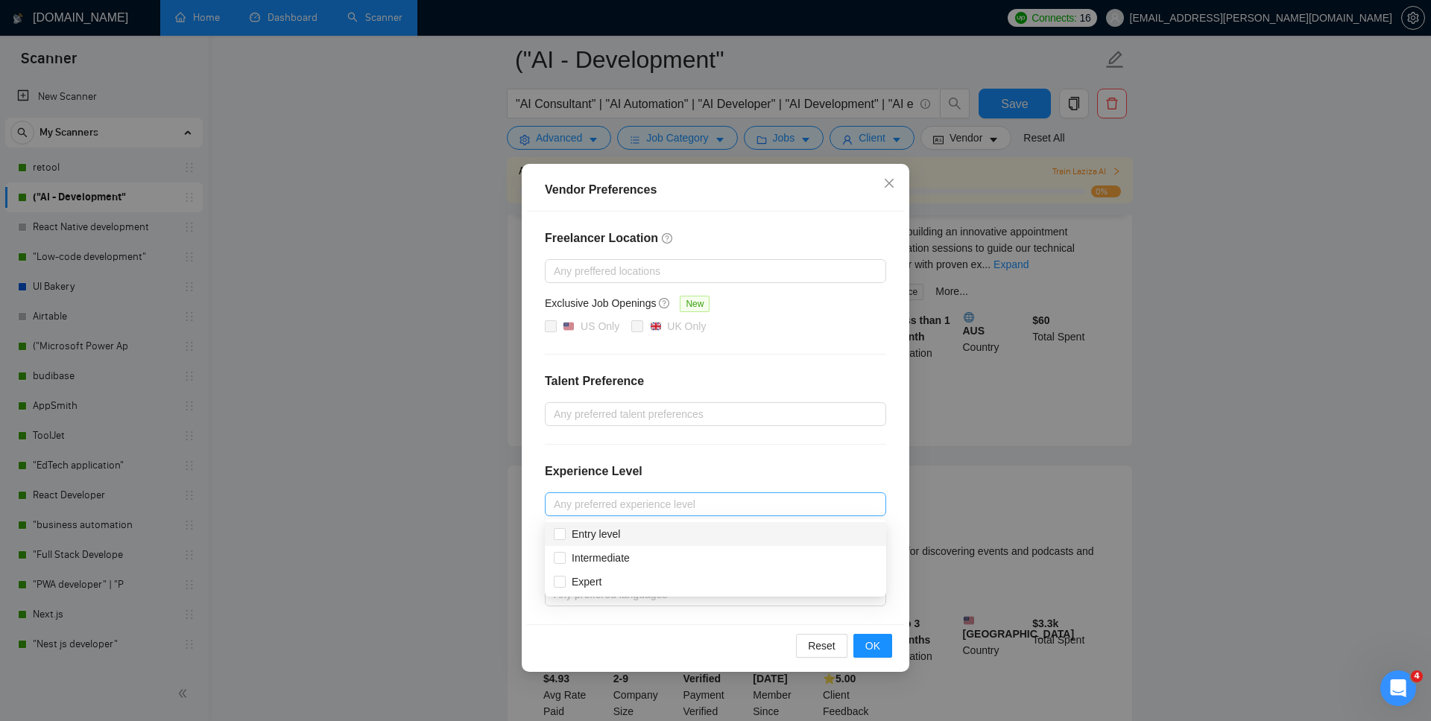
click at [728, 499] on div at bounding box center [707, 504] width 319 height 18
click at [650, 528] on div "Intermediate" at bounding box center [715, 558] width 323 height 16
checkbox input "true"
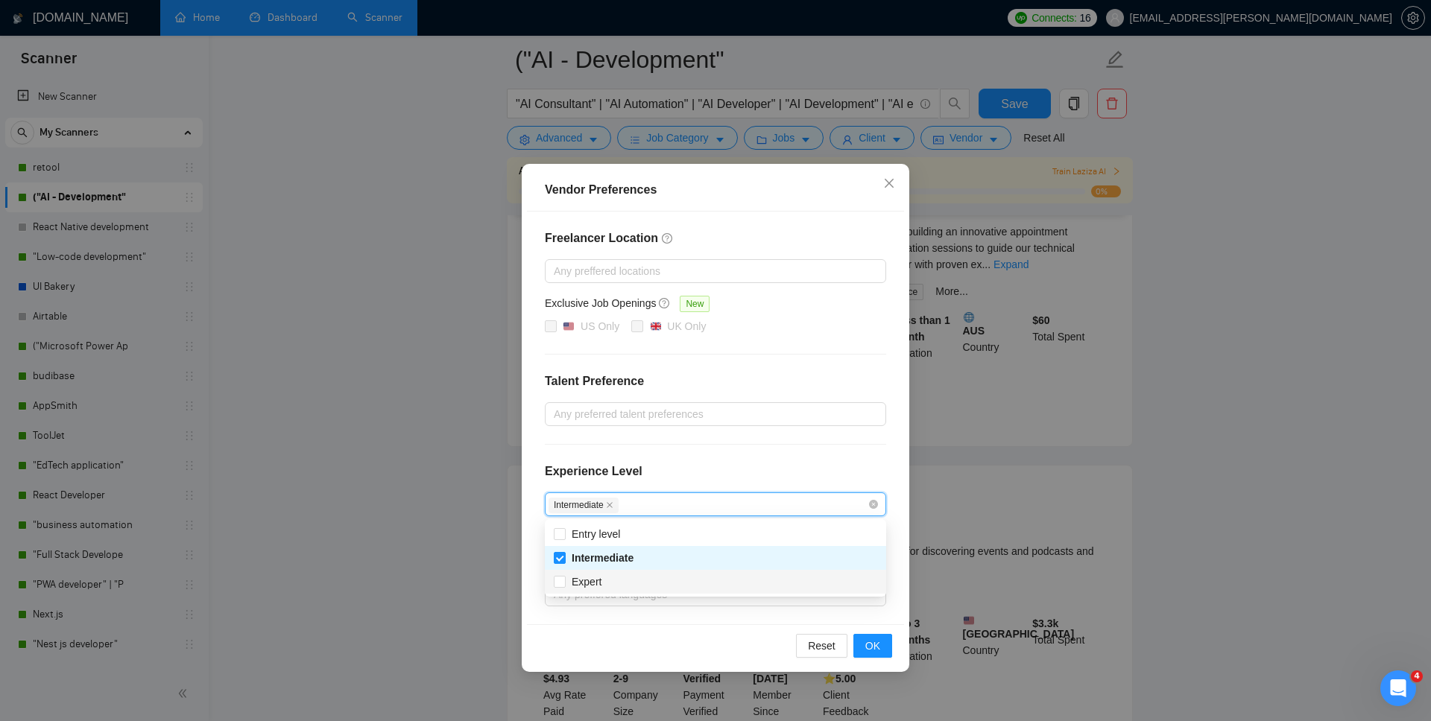
click at [627, 528] on div "Expert" at bounding box center [715, 582] width 323 height 16
checkbox input "true"
click at [871, 528] on span "OK" at bounding box center [872, 646] width 15 height 16
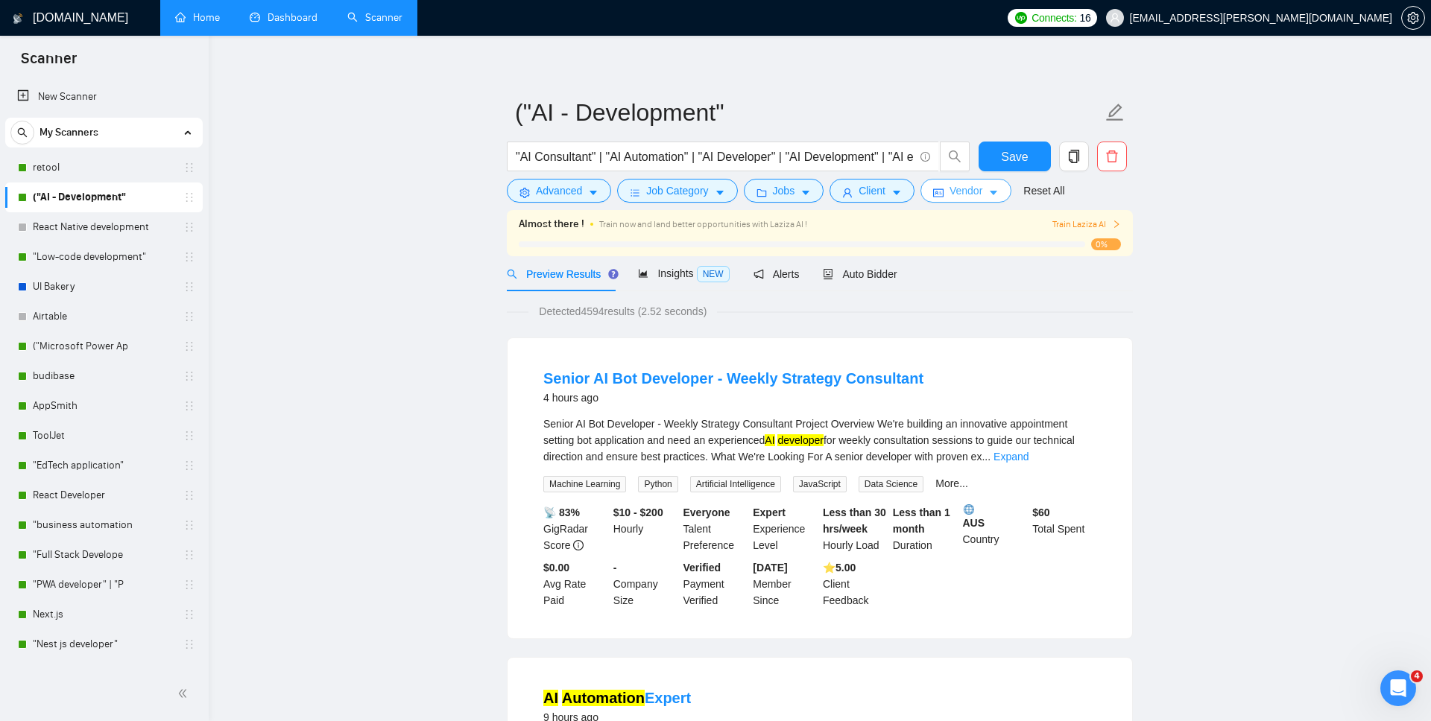
scroll to position [0, 0]
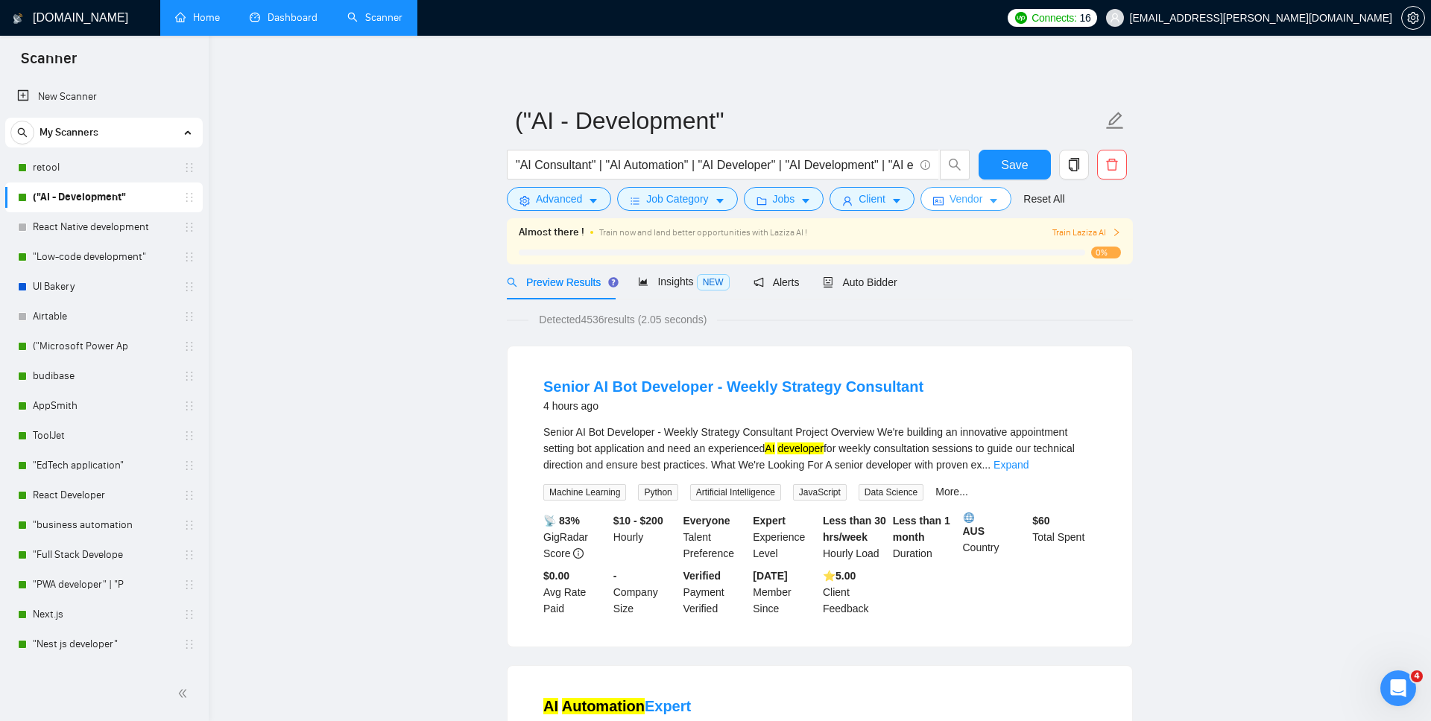
click at [978, 198] on span "Vendor" at bounding box center [965, 199] width 33 height 16
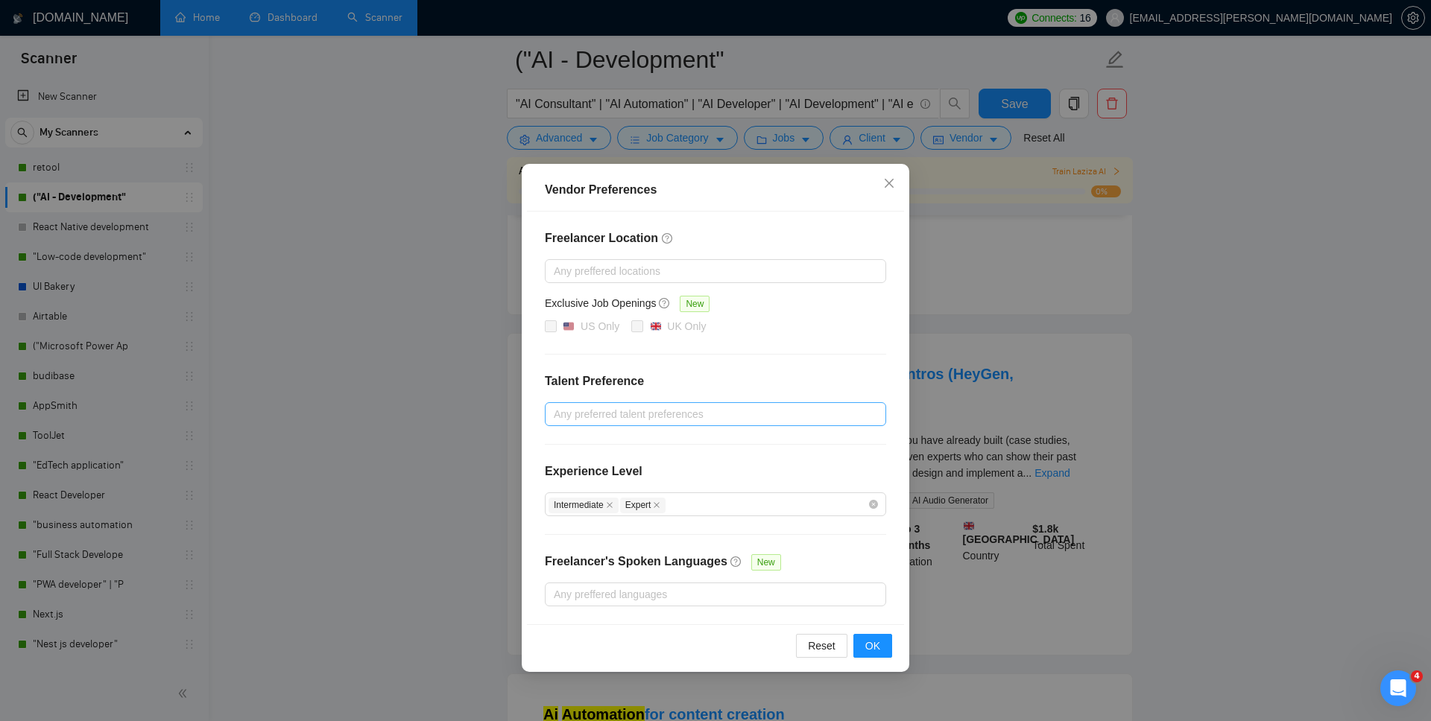
scroll to position [1781, 0]
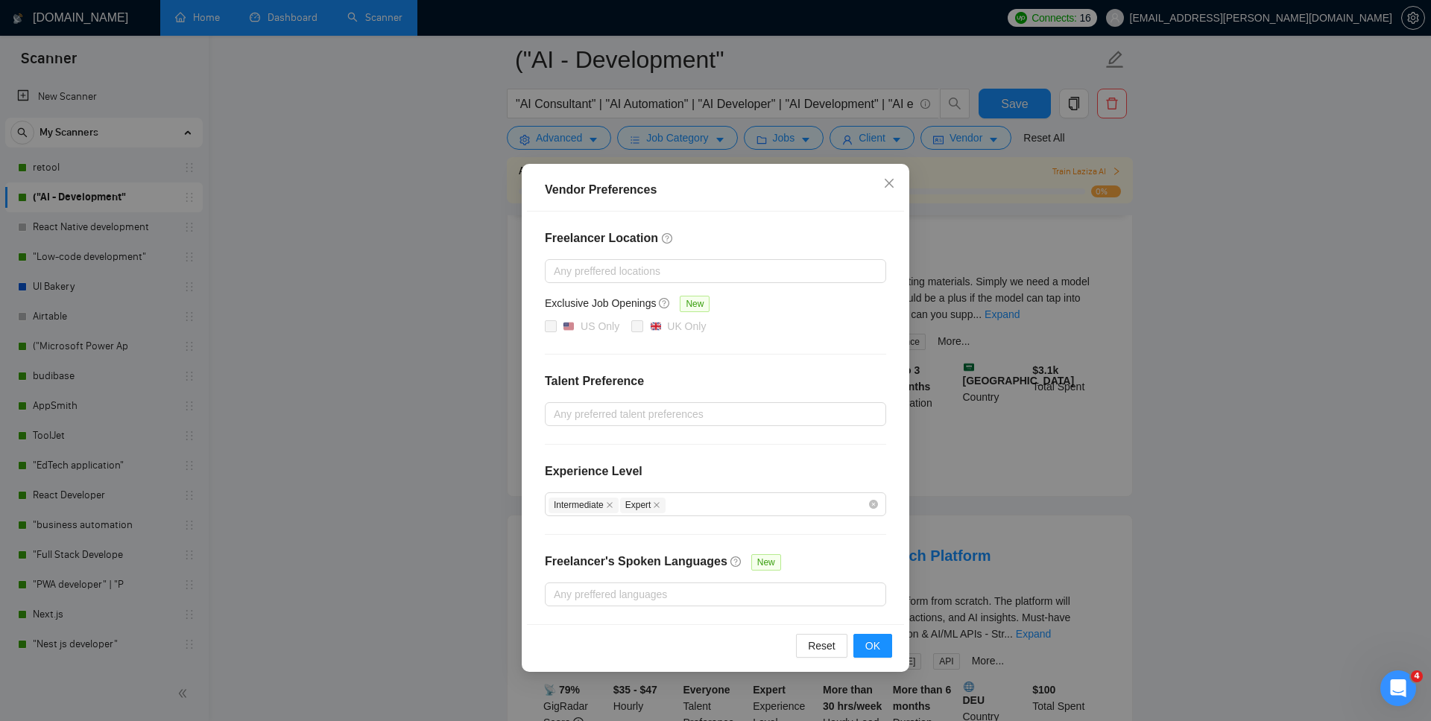
click at [1001, 430] on div "Vendor Preferences Freelancer Location Any preffered locations Exclusive Job Op…" at bounding box center [715, 360] width 1431 height 721
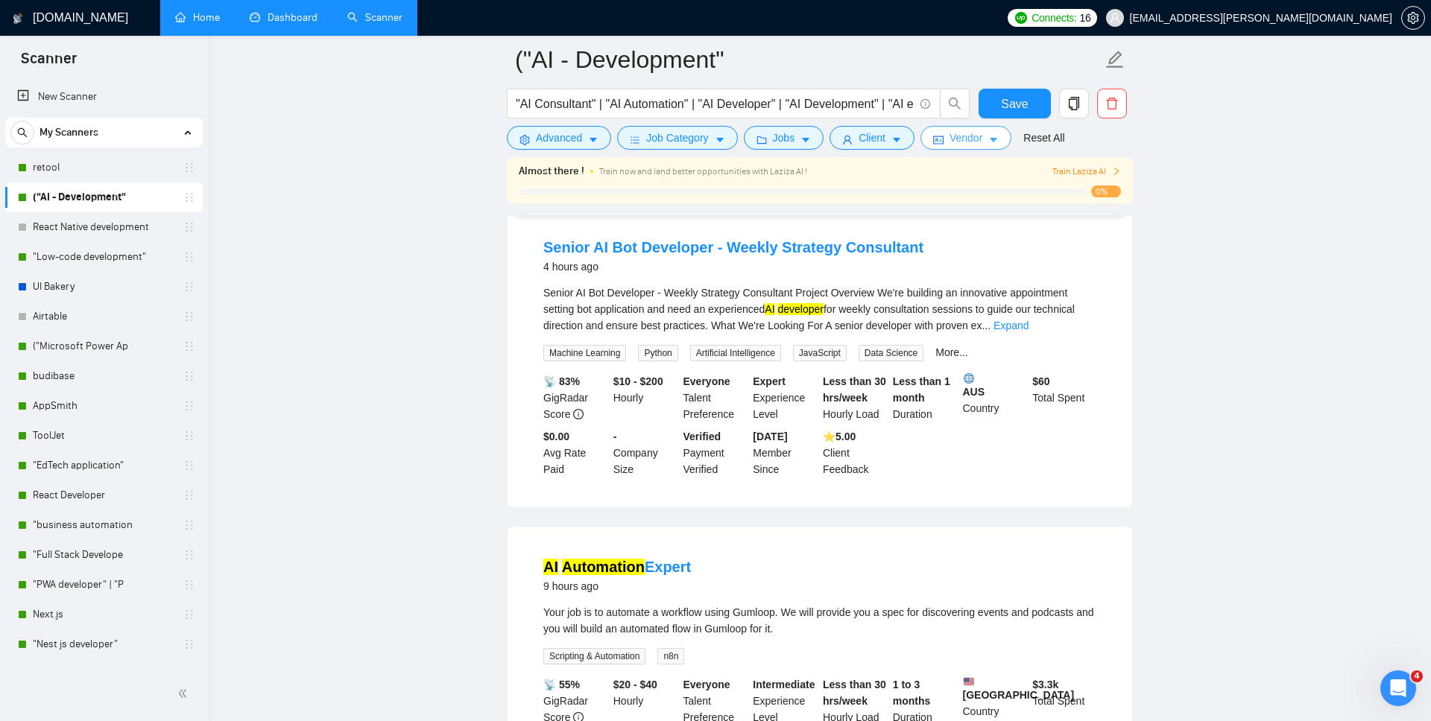
scroll to position [113, 0]
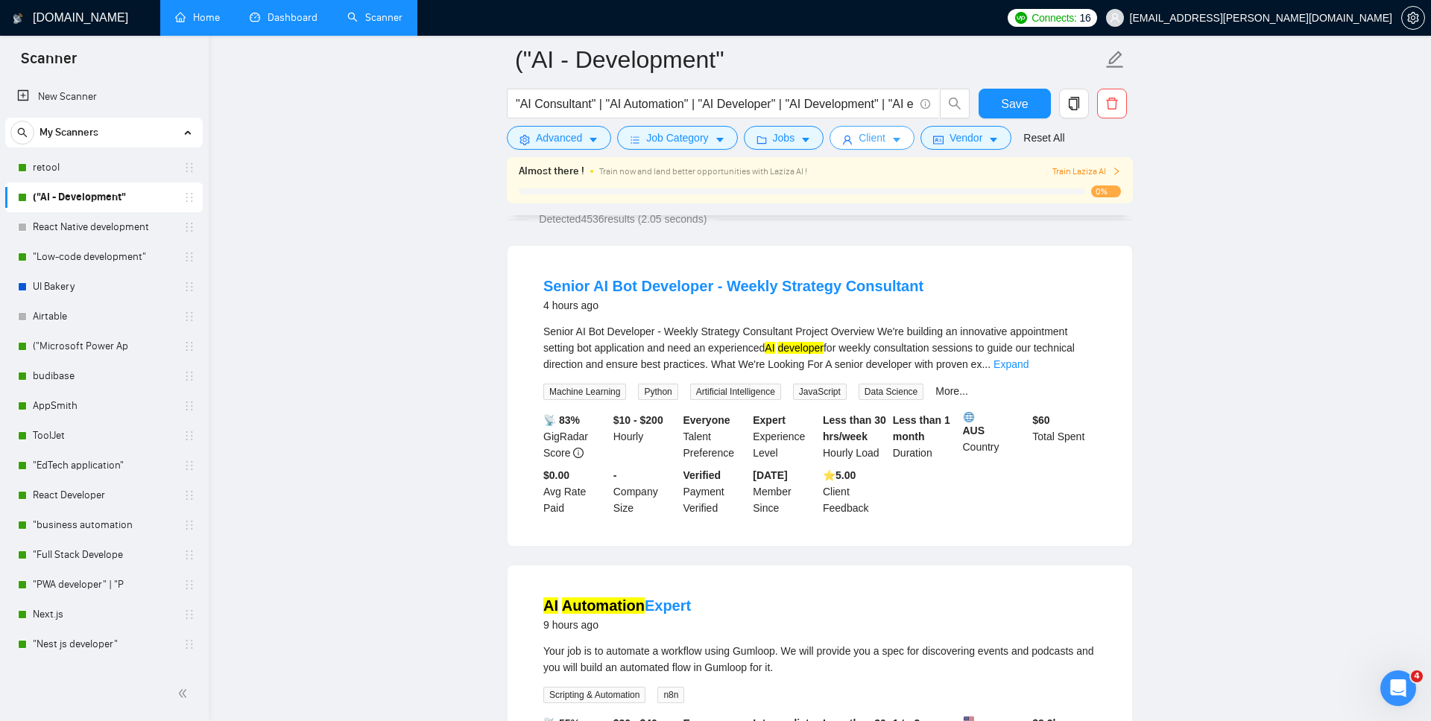
click at [874, 136] on span "Client" at bounding box center [871, 138] width 27 height 16
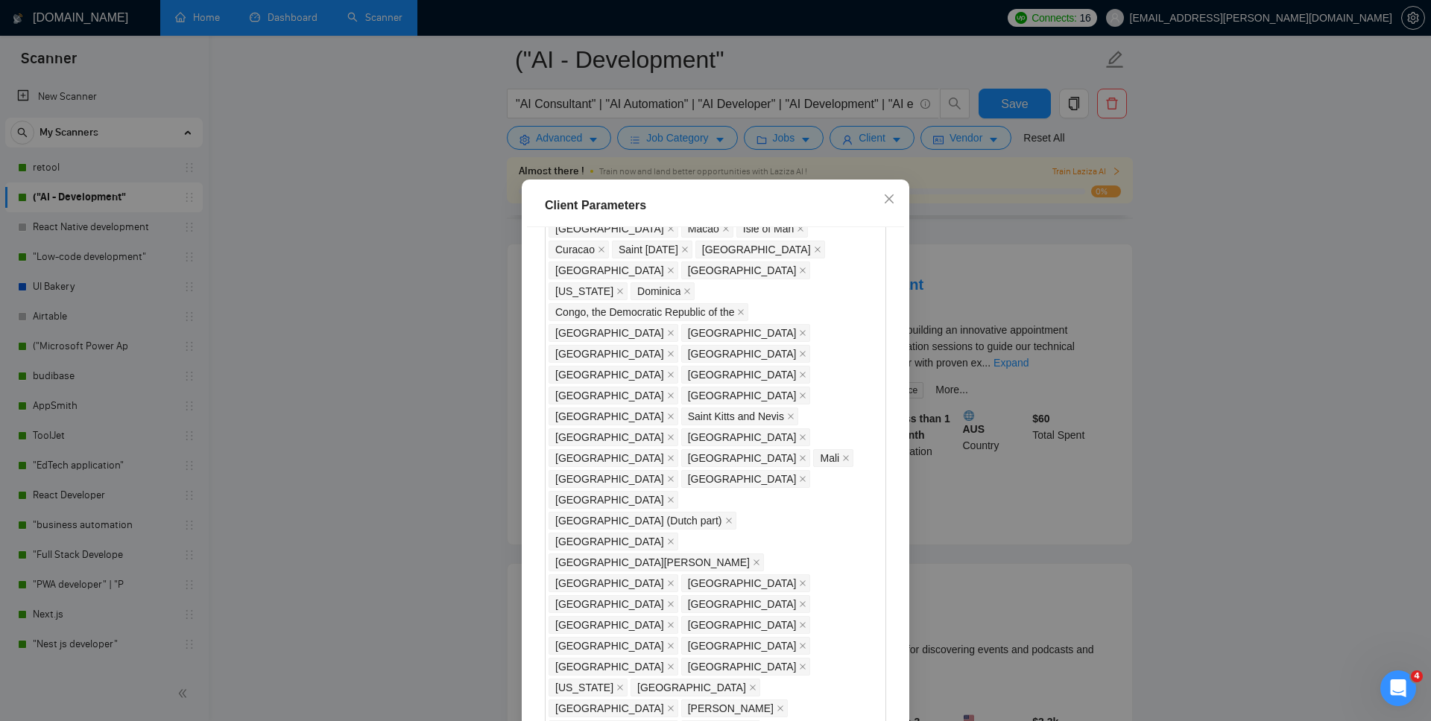
scroll to position [855, 0]
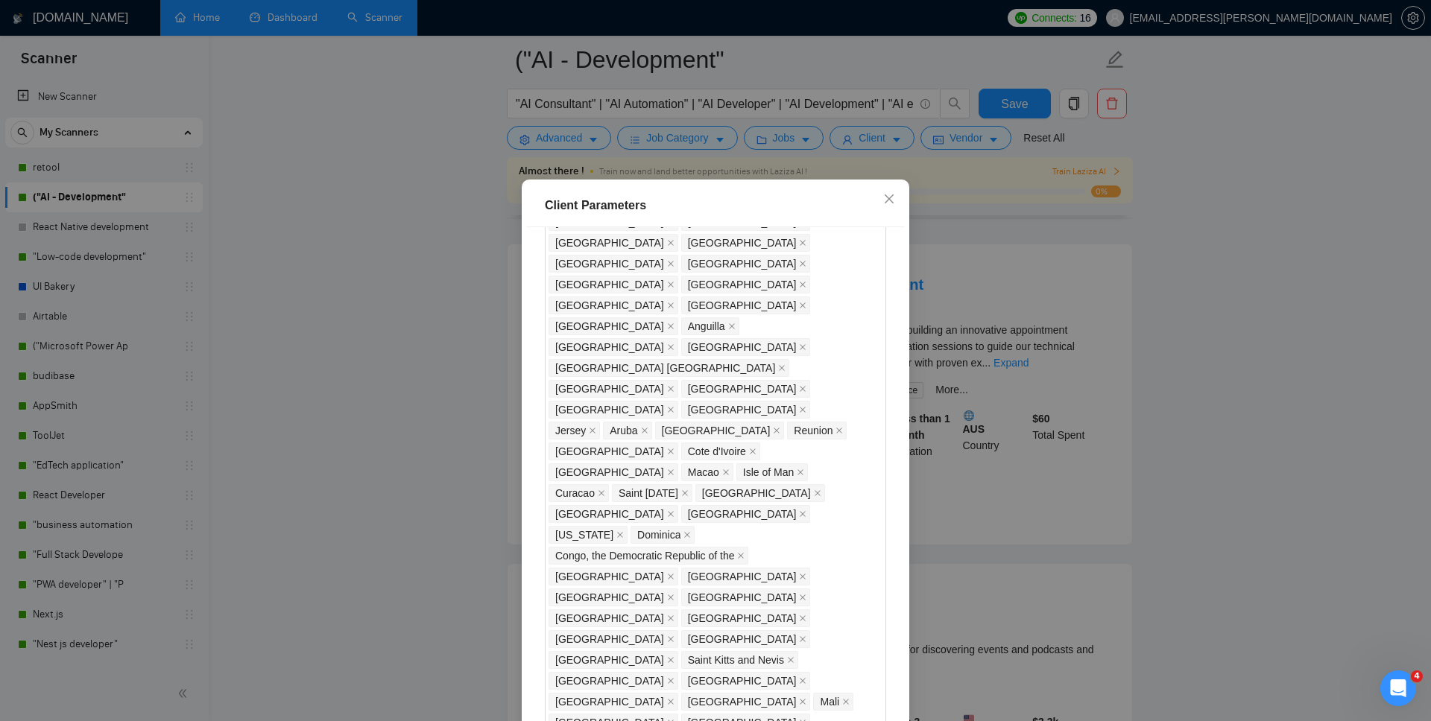
checkbox input "true"
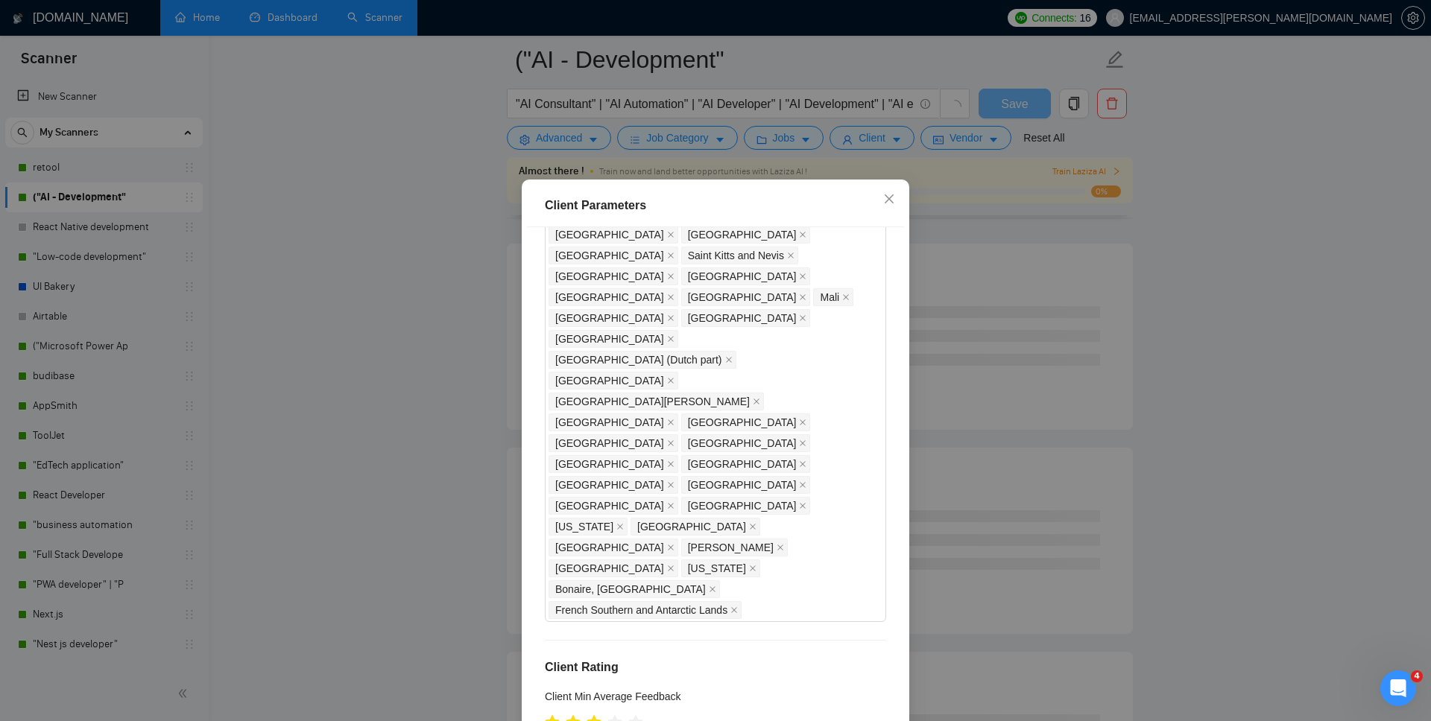
scroll to position [76, 0]
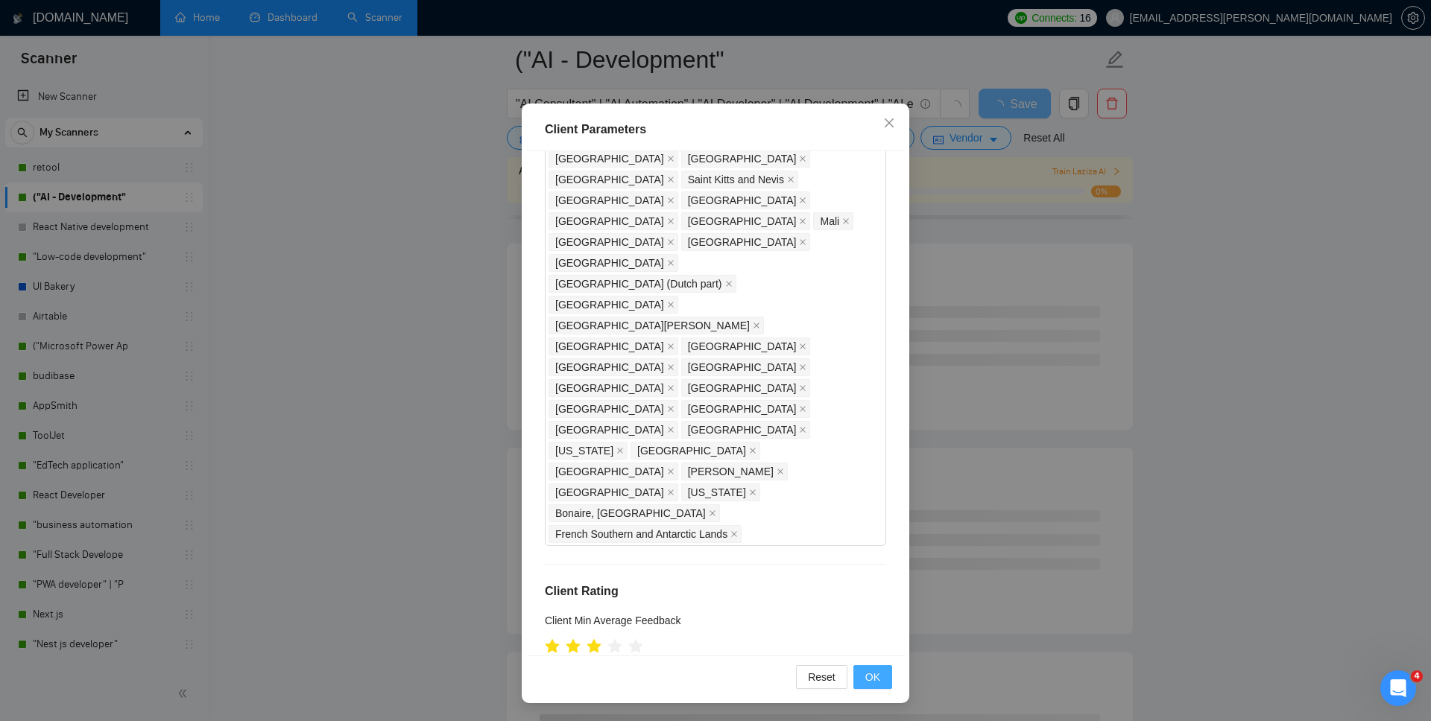
click at [881, 528] on button "OK" at bounding box center [872, 677] width 39 height 24
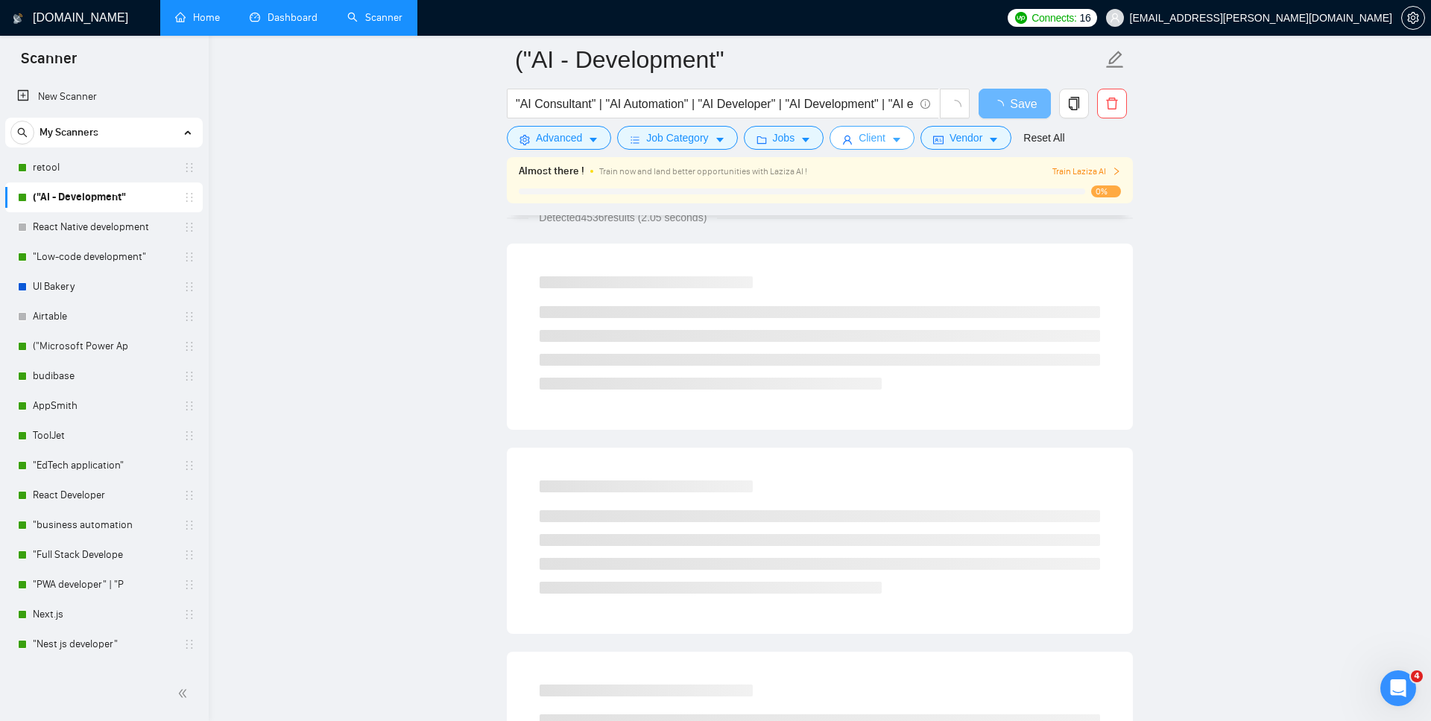
scroll to position [0, 0]
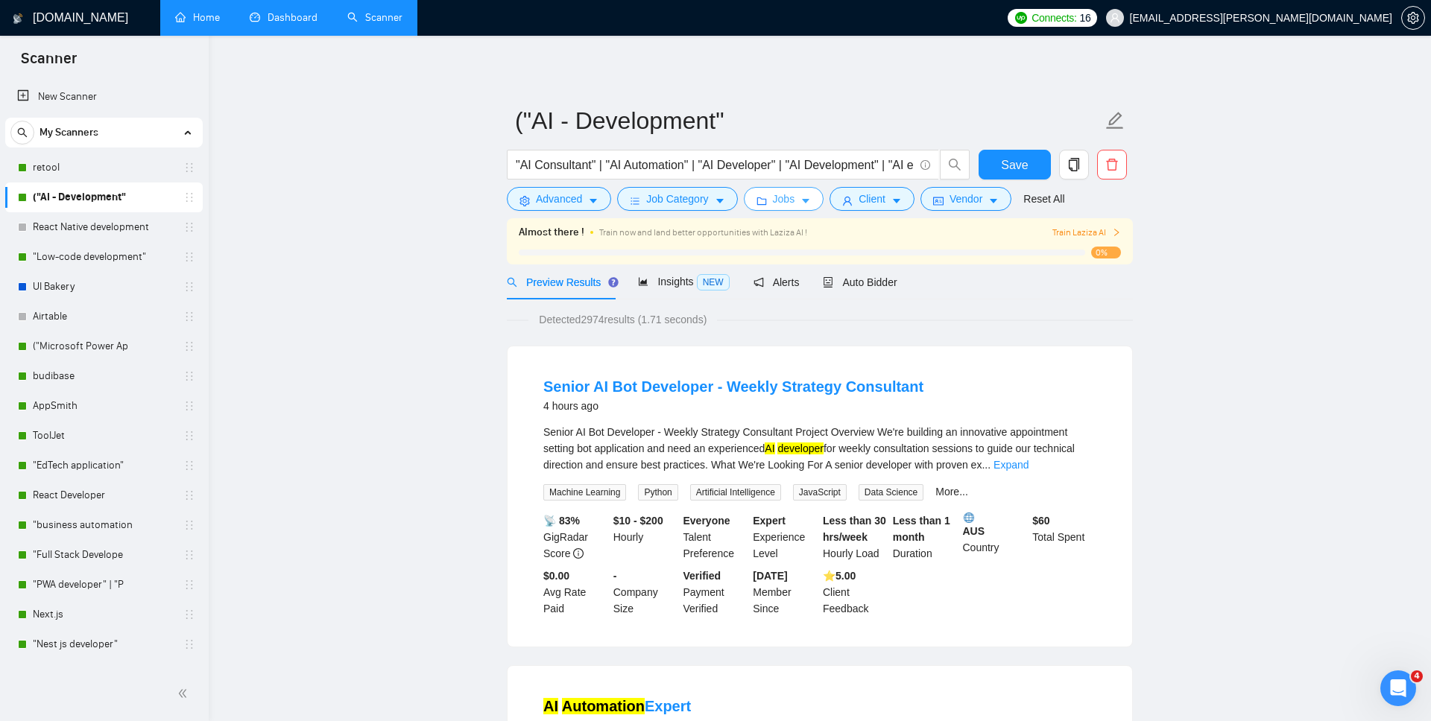
click at [805, 200] on icon "caret-down" at bounding box center [805, 201] width 10 height 10
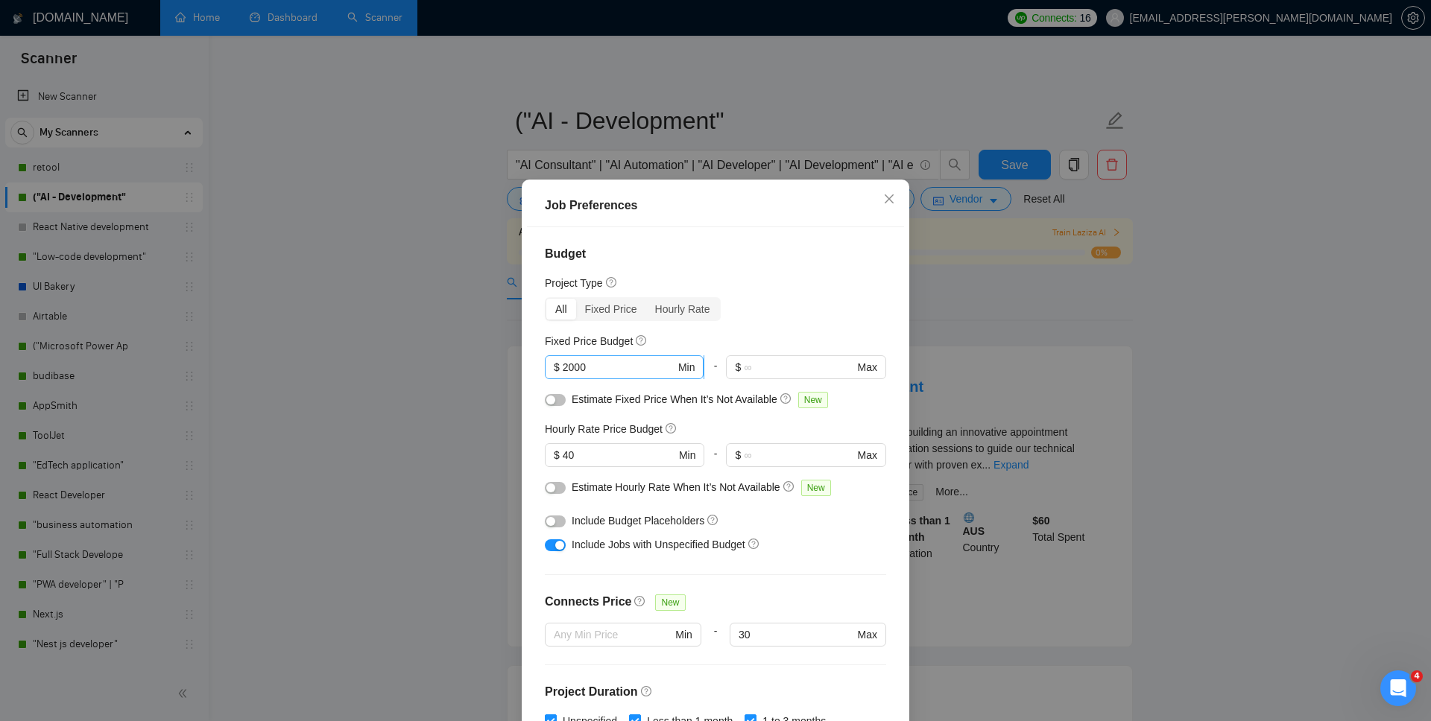
click at [565, 364] on input "2000" at bounding box center [619, 367] width 113 height 16
type input "5000"
click at [588, 457] on input "40" at bounding box center [619, 455] width 113 height 16
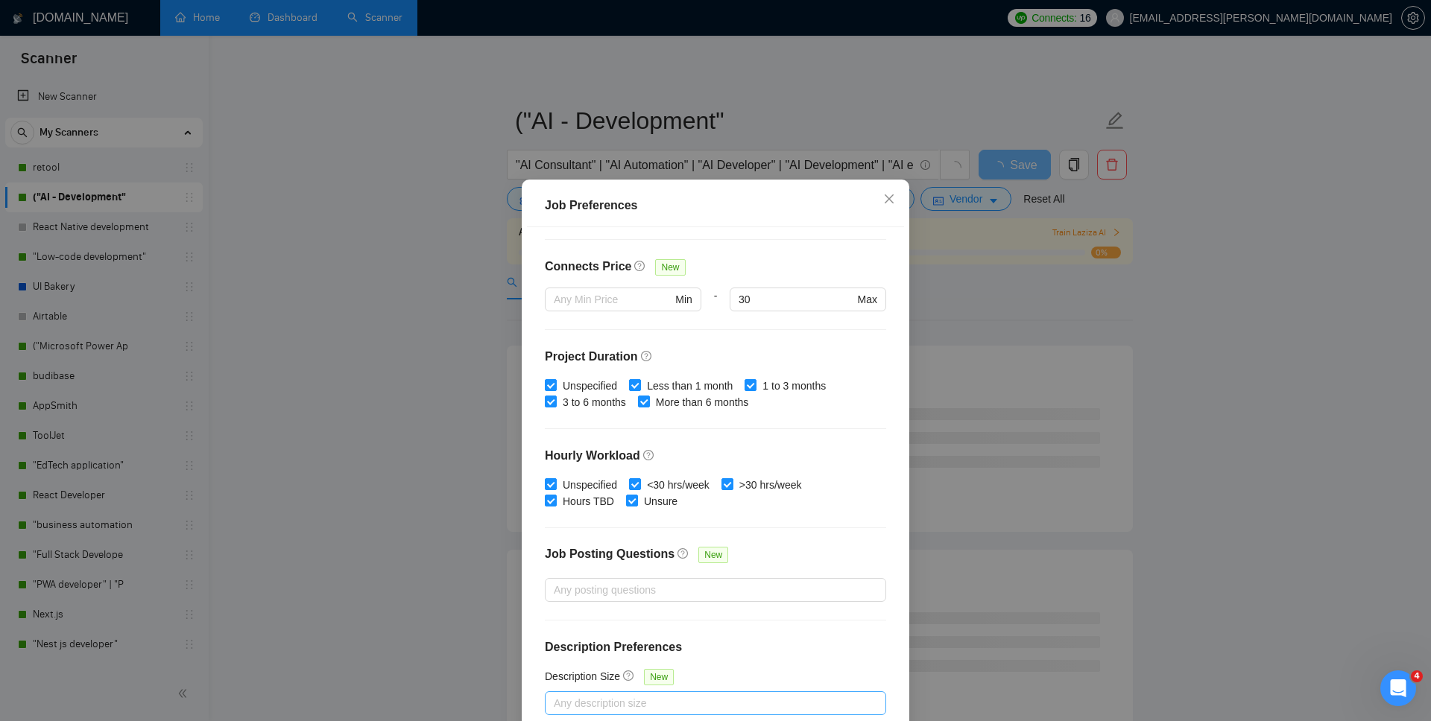
scroll to position [76, 0]
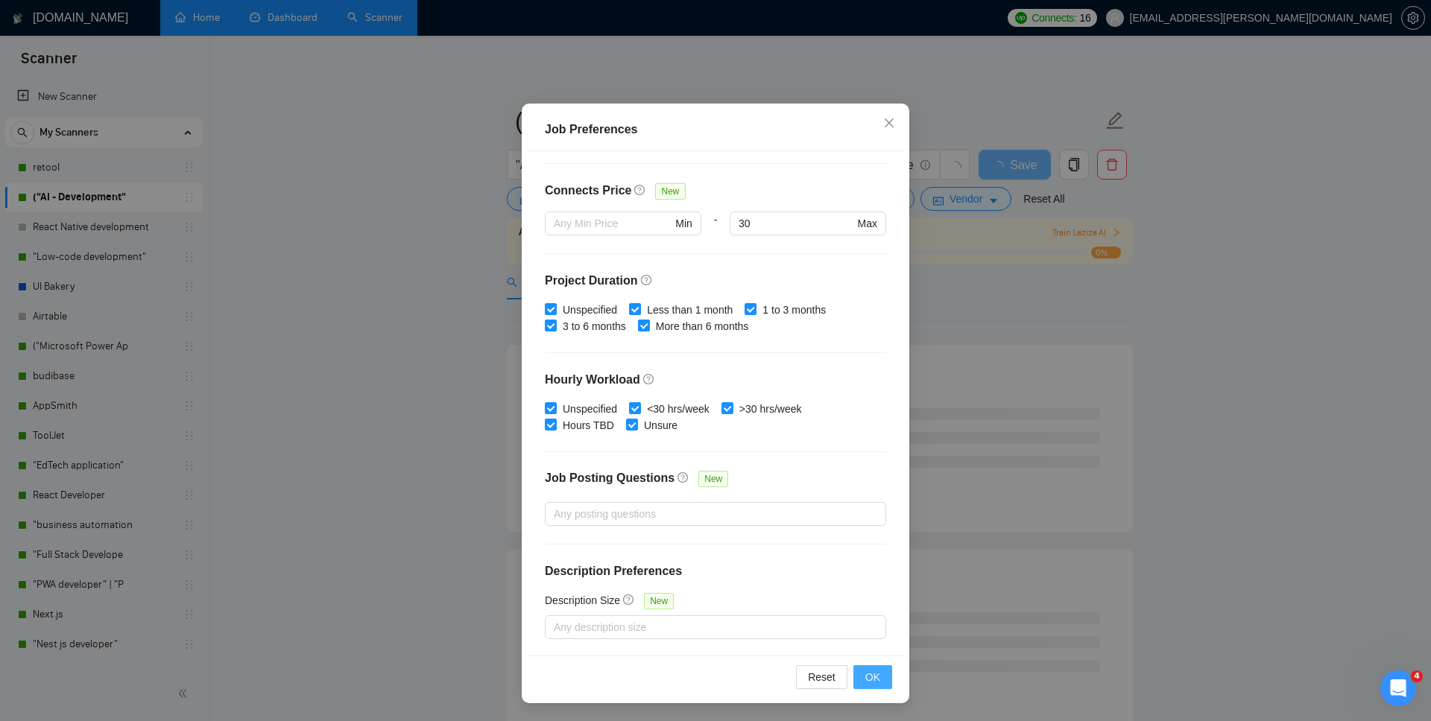
type input "45"
click at [875, 528] on button "OK" at bounding box center [872, 677] width 39 height 24
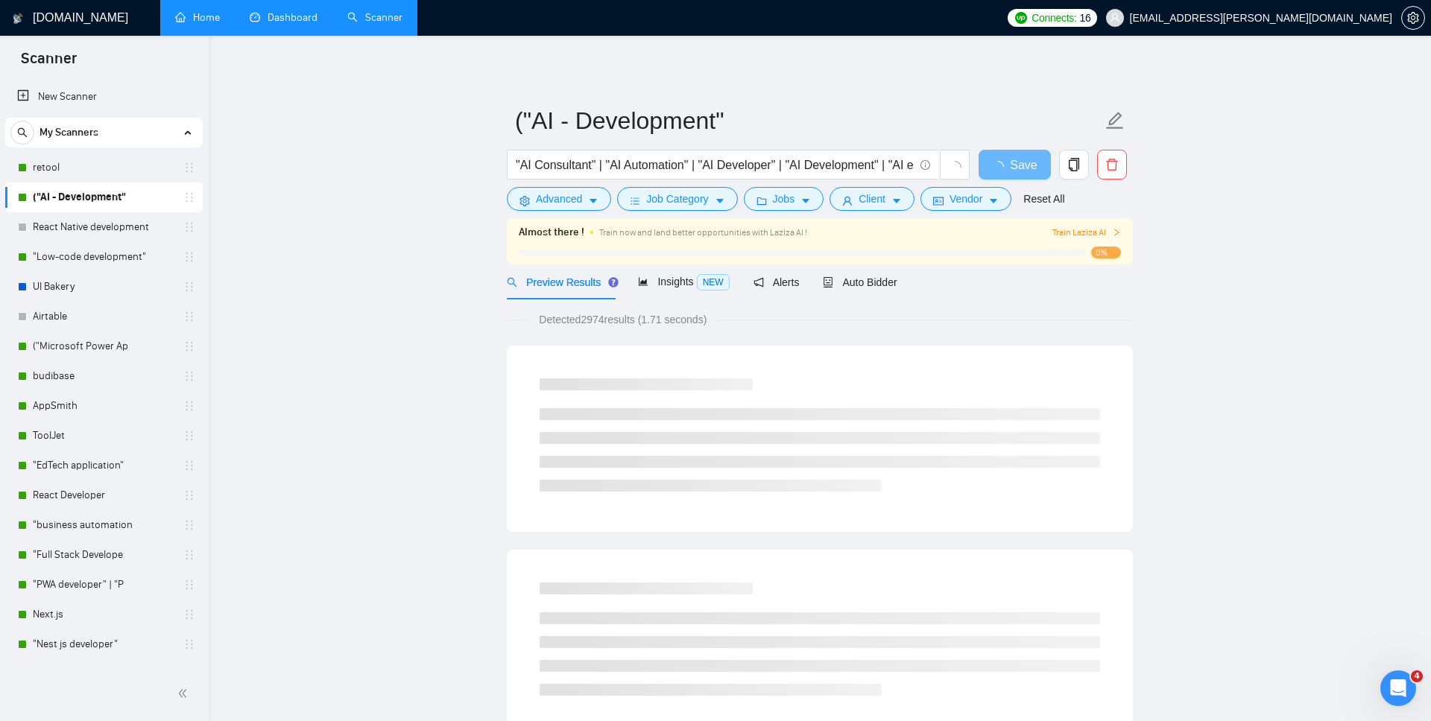
scroll to position [0, 0]
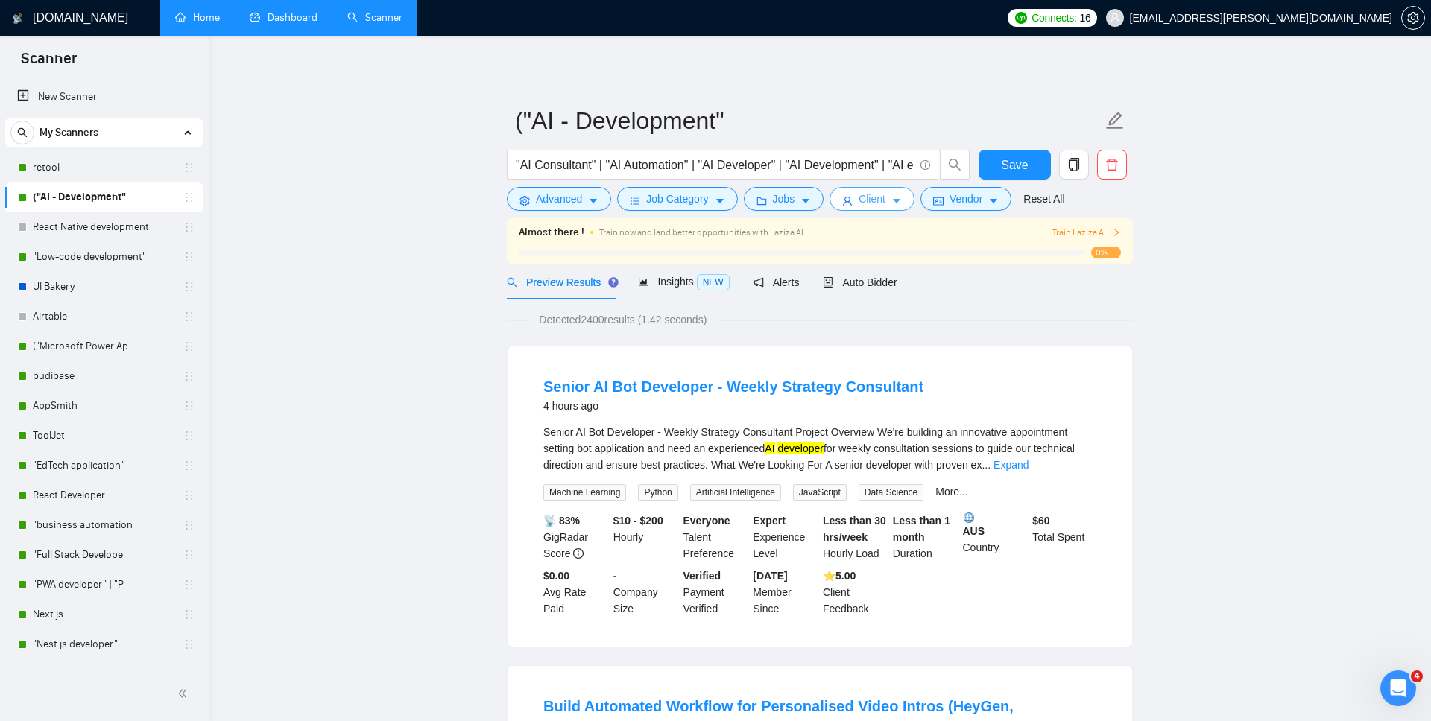
click at [880, 194] on span "Client" at bounding box center [871, 199] width 27 height 16
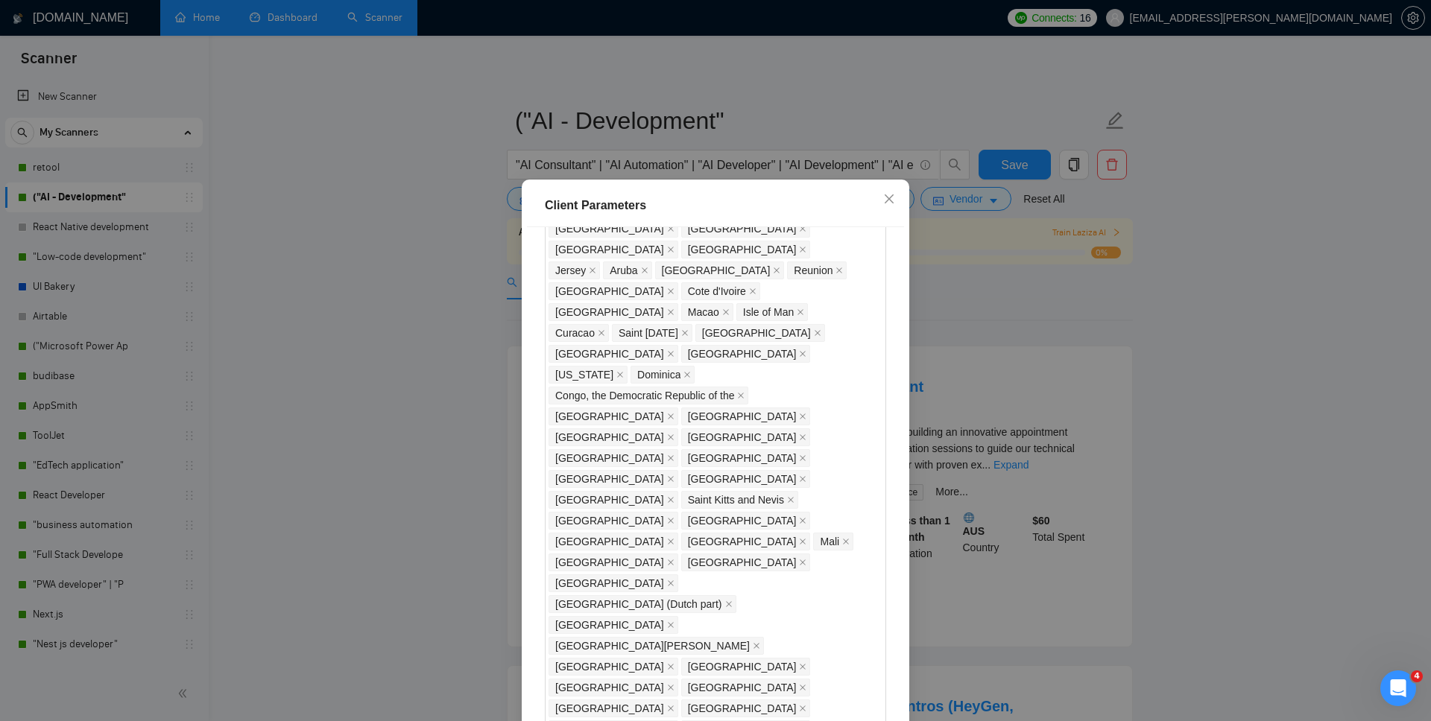
scroll to position [994, 0]
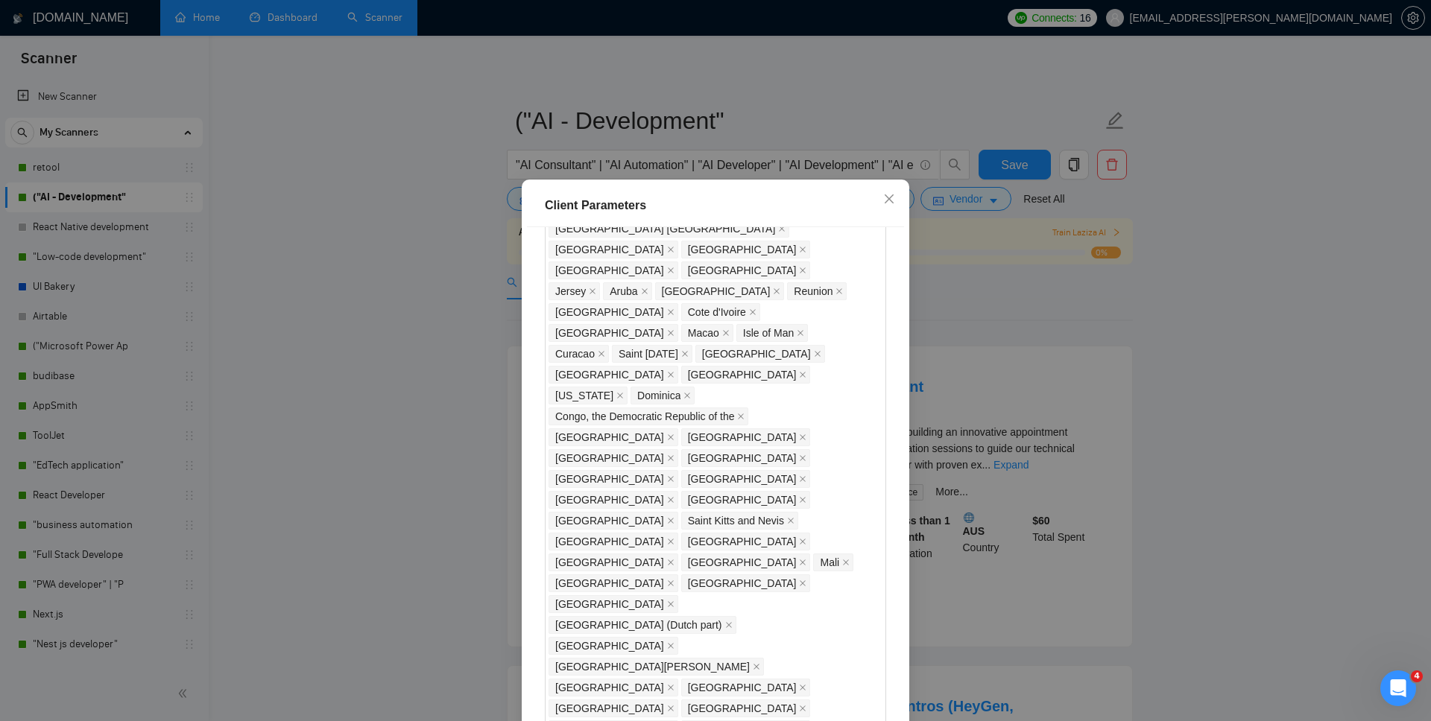
checkbox input "false"
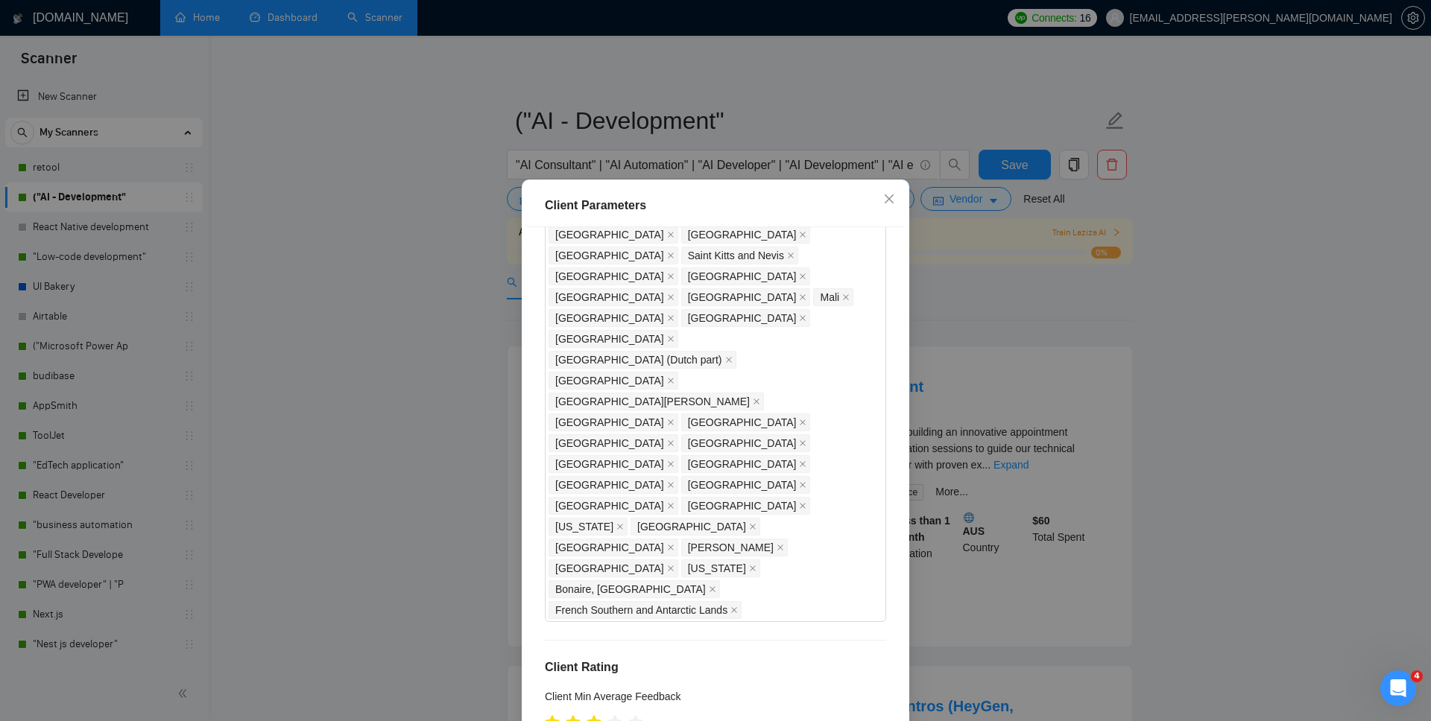
scroll to position [76, 0]
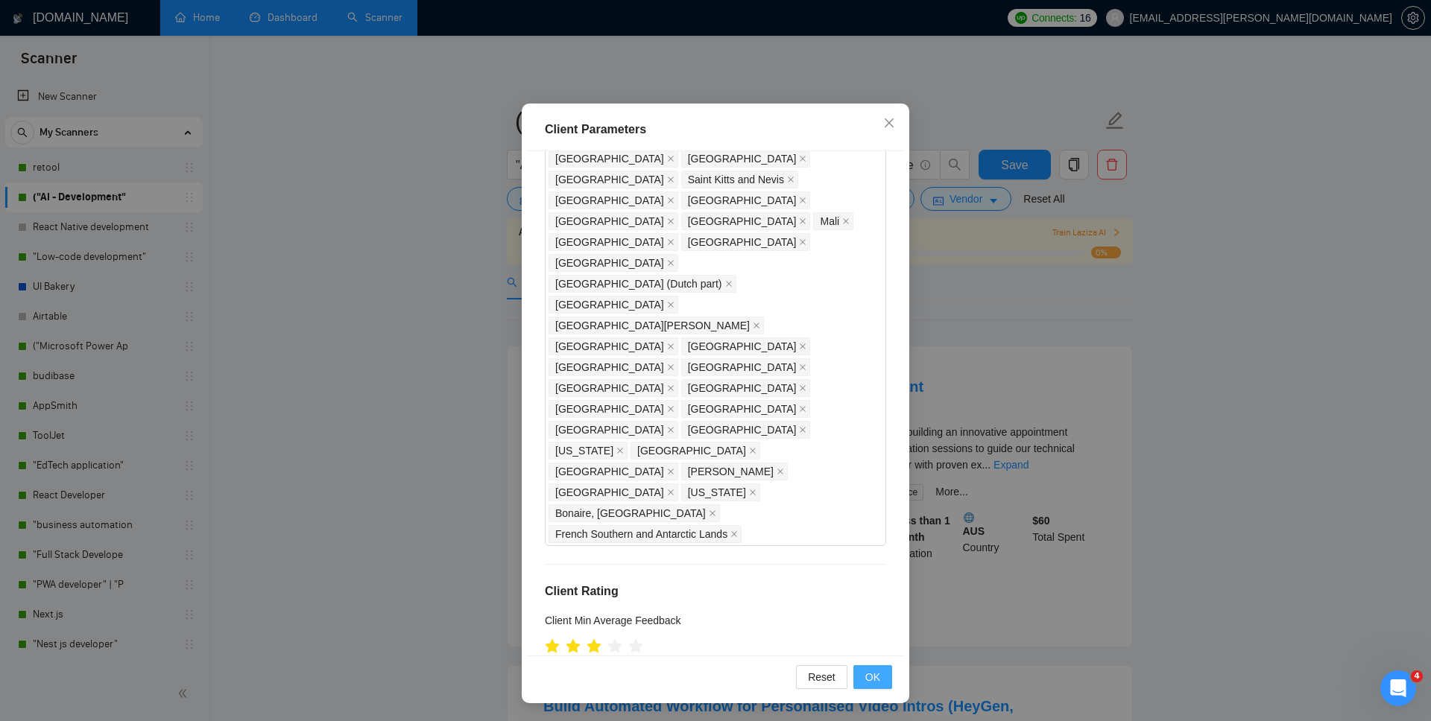
click at [867, 528] on span "OK" at bounding box center [872, 677] width 15 height 16
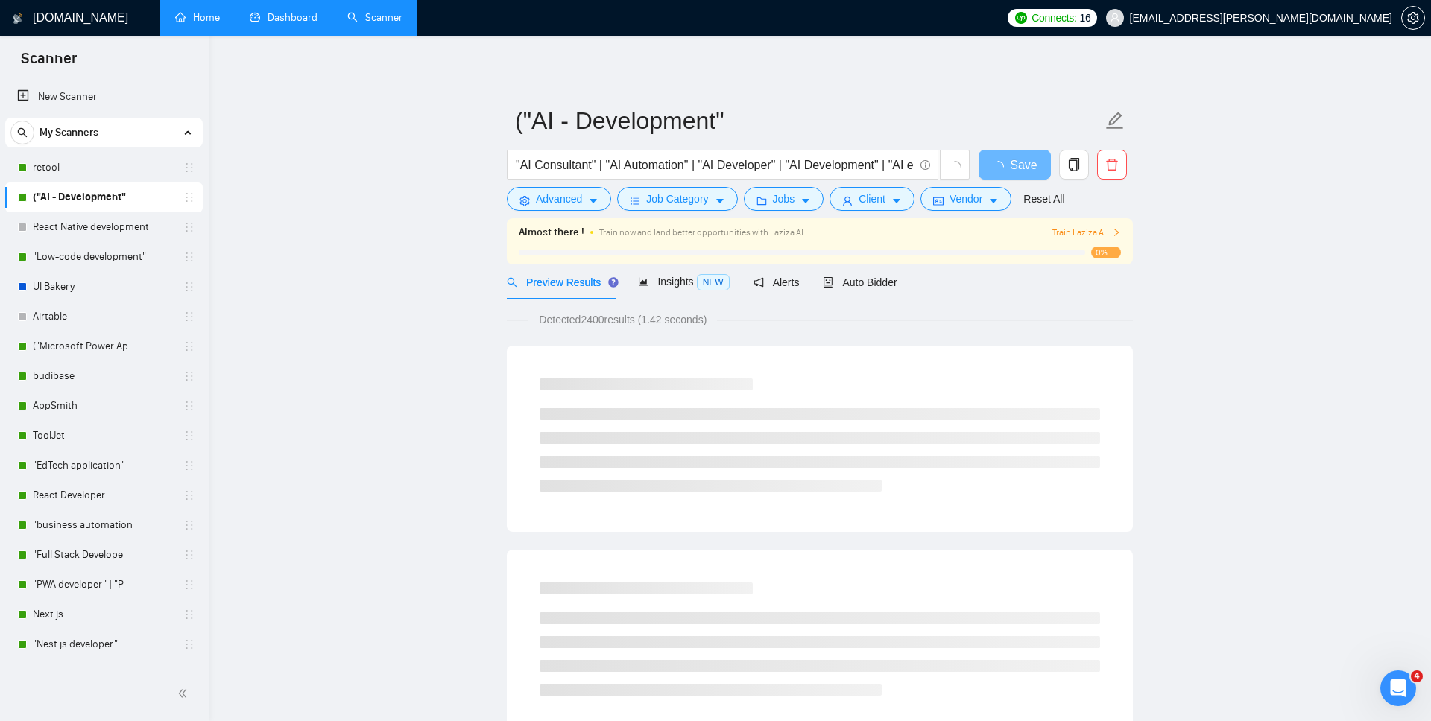
scroll to position [0, 0]
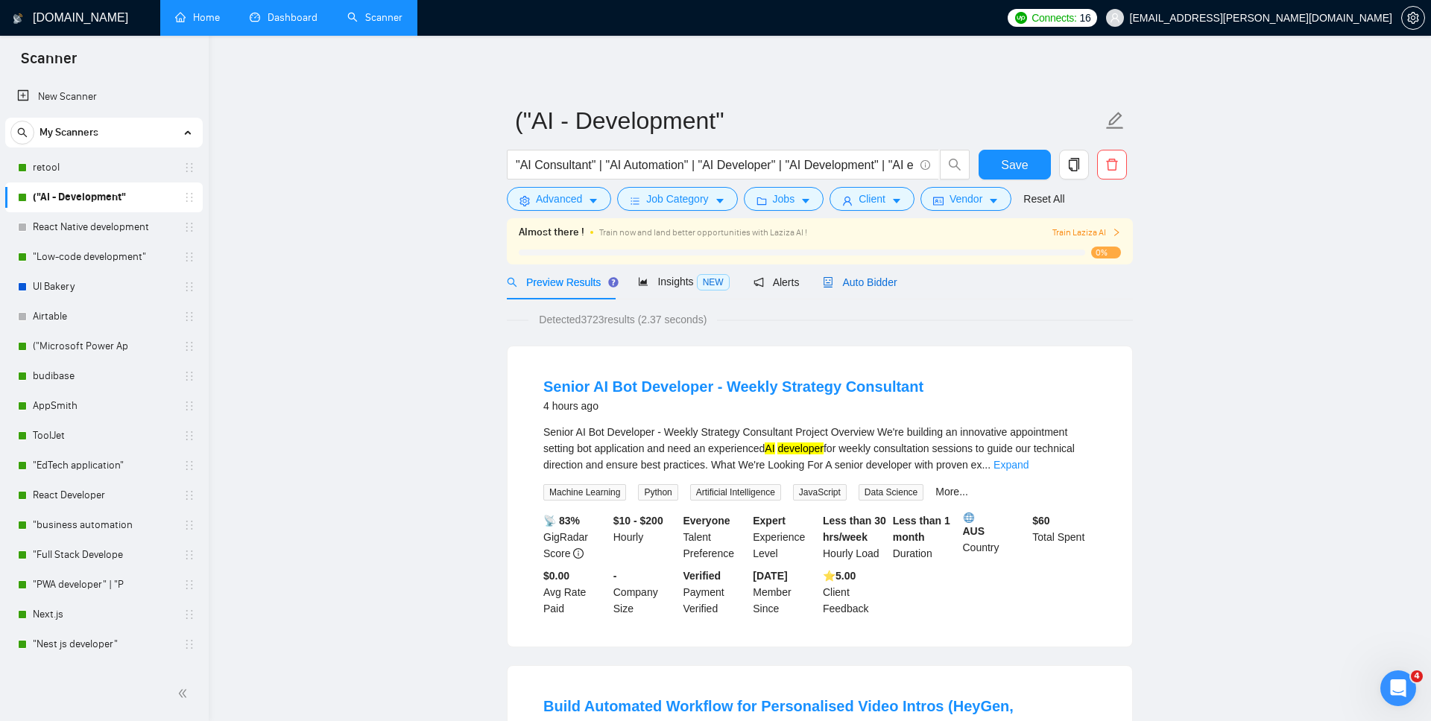
click at [860, 282] on span "Auto Bidder" at bounding box center [860, 282] width 74 height 12
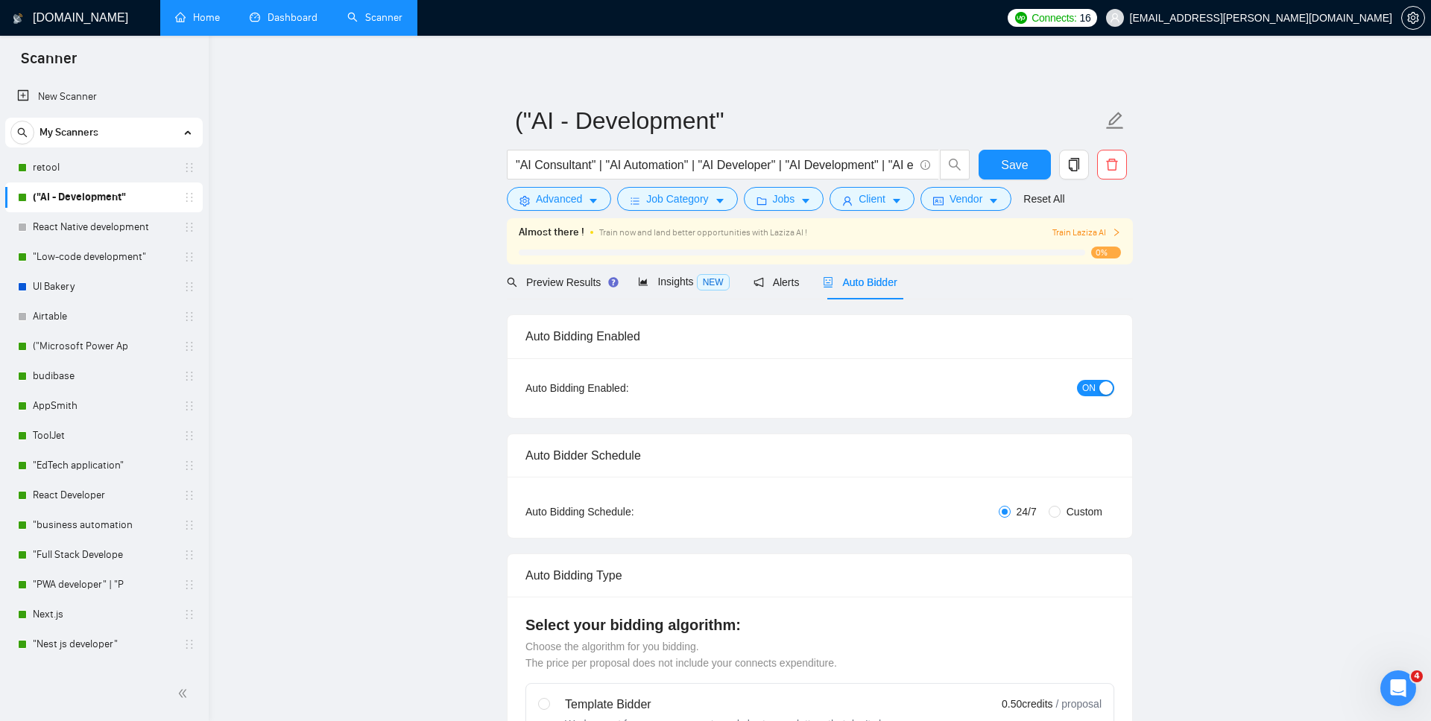
radio input "false"
radio input "true"
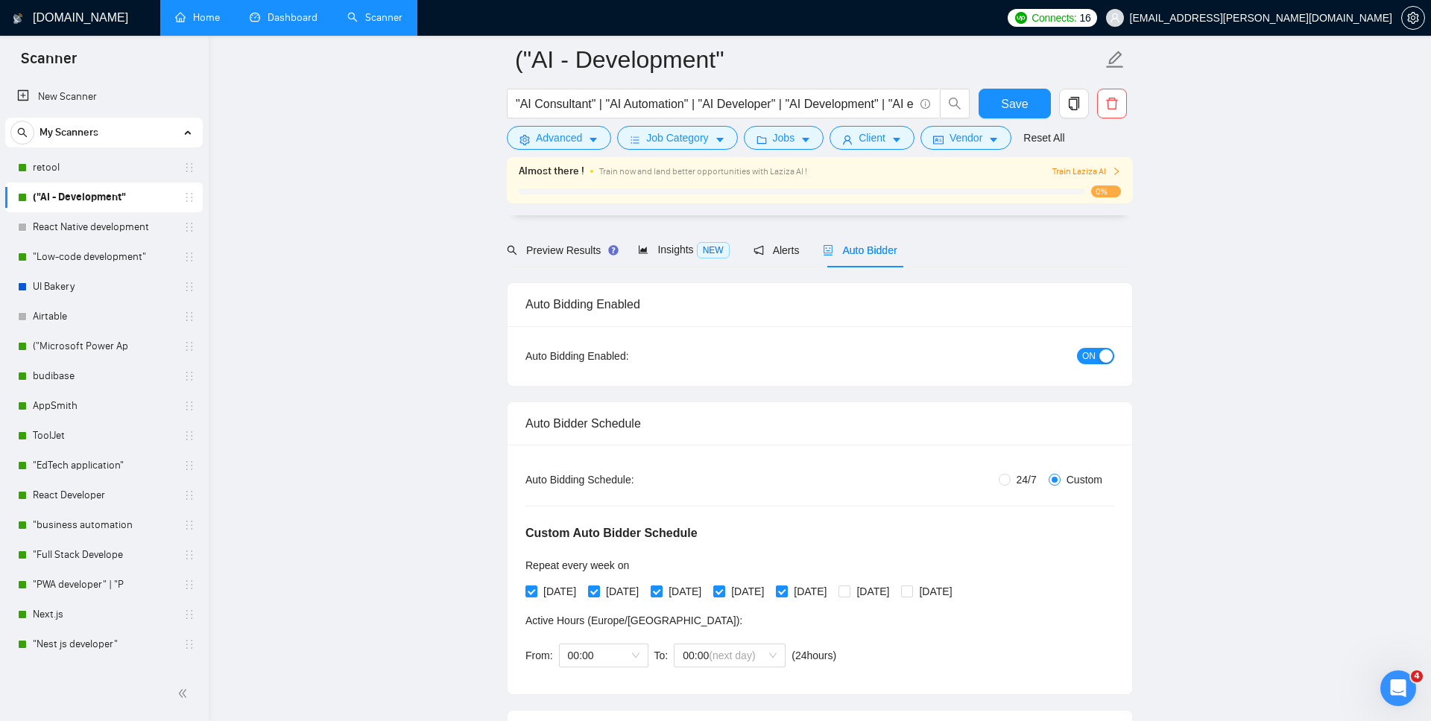
scroll to position [221, 0]
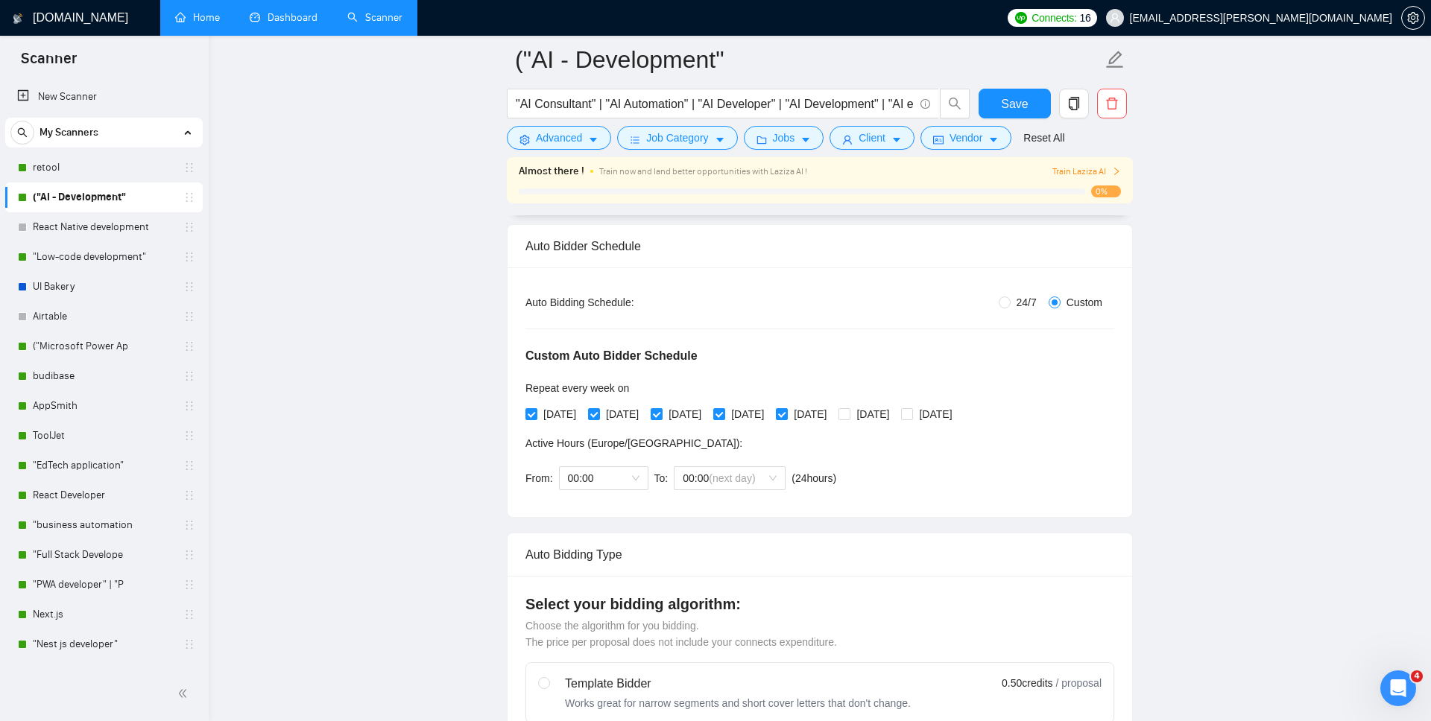
click at [1025, 291] on div "Auto Bidding Type: Automated (recommended) Semi-automated Auto Bidding Schedule…" at bounding box center [819, 392] width 624 height 250
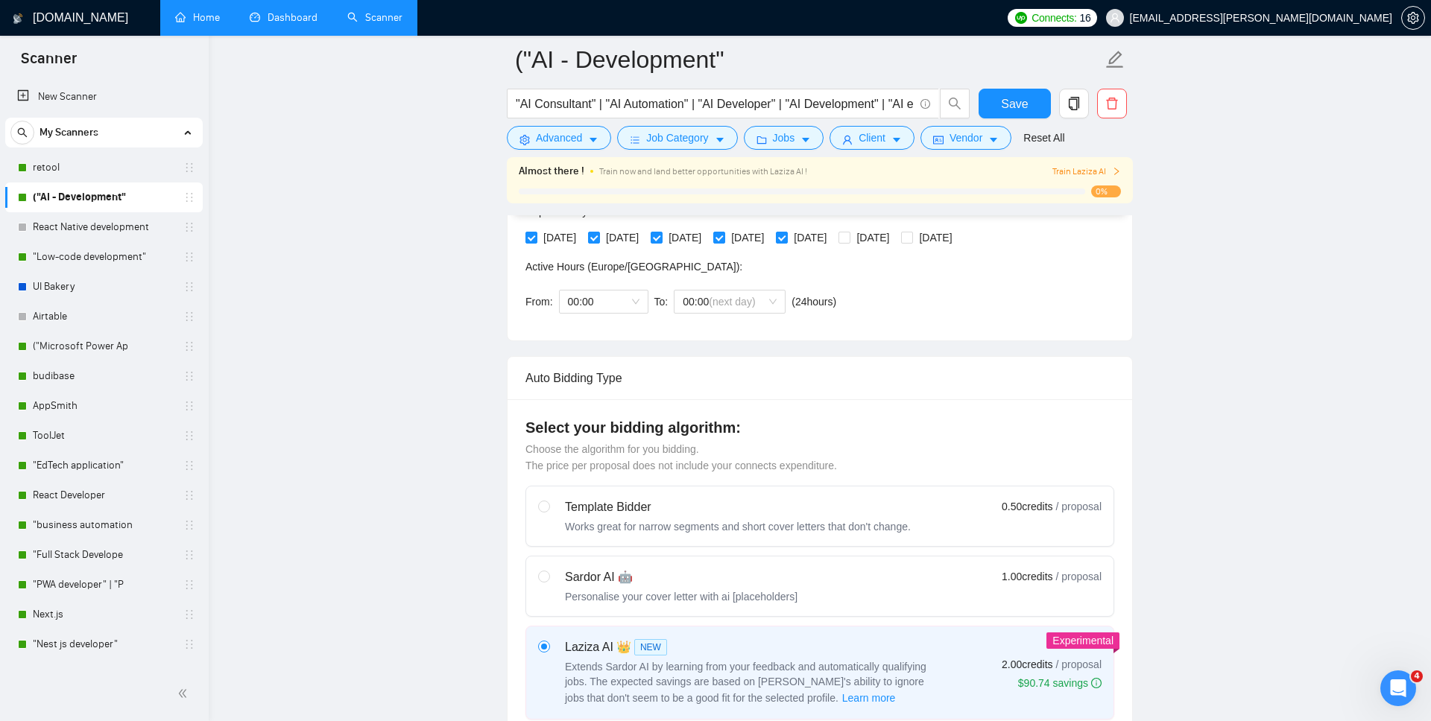
scroll to position [623, 0]
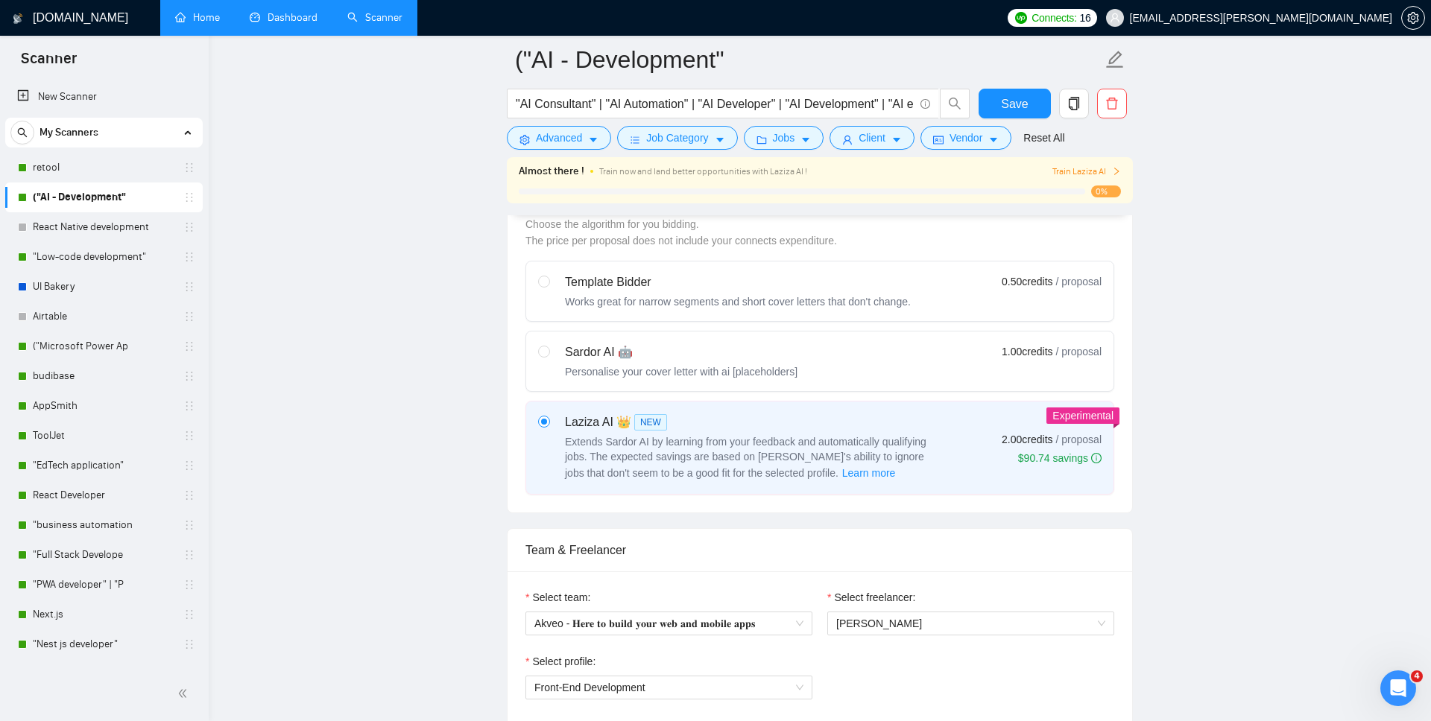
click at [853, 376] on div "Sardor AI 🤖 Personalise your cover letter with ai [placeholders] 1.00 credits /…" at bounding box center [819, 361] width 563 height 36
click at [548, 356] on input "radio" at bounding box center [543, 351] width 10 height 10
radio input "true"
radio input "false"
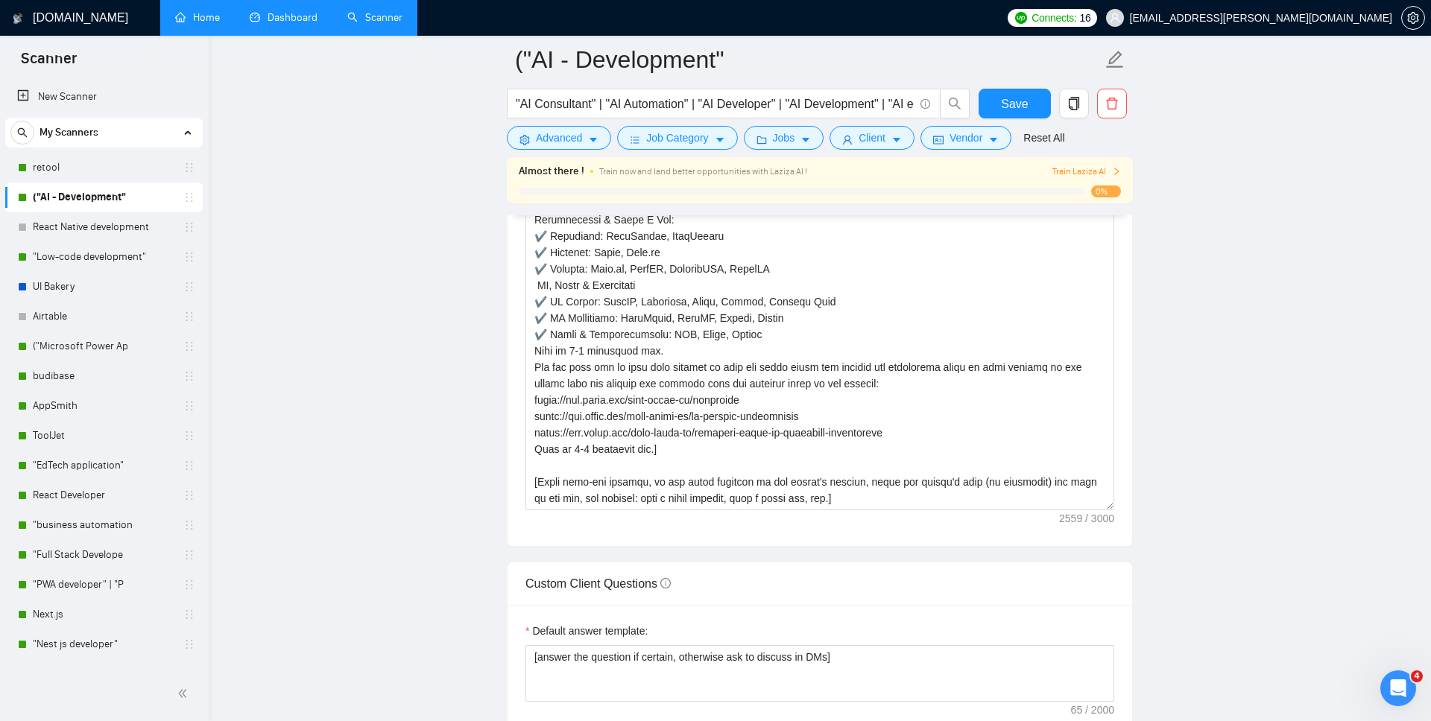
scroll to position [1495, 0]
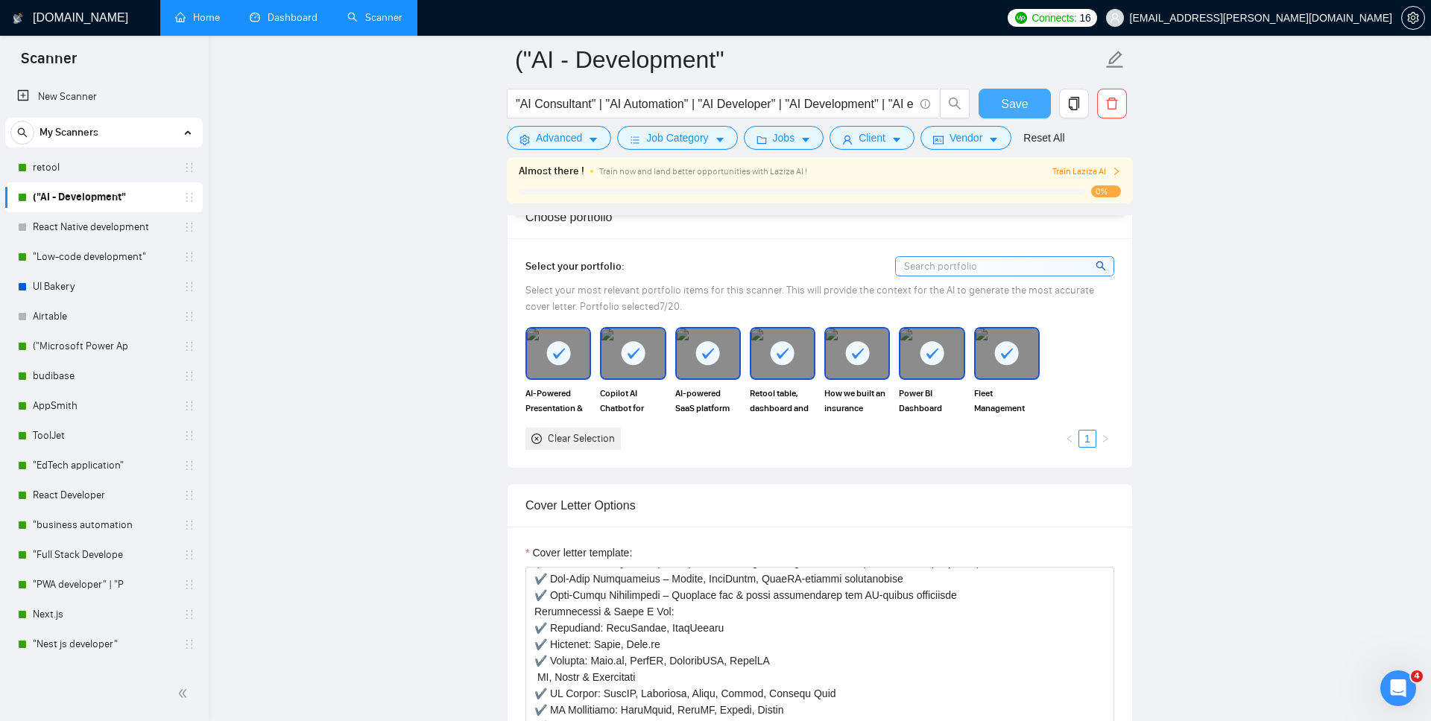
click at [1026, 98] on span "Save" at bounding box center [1014, 104] width 27 height 19
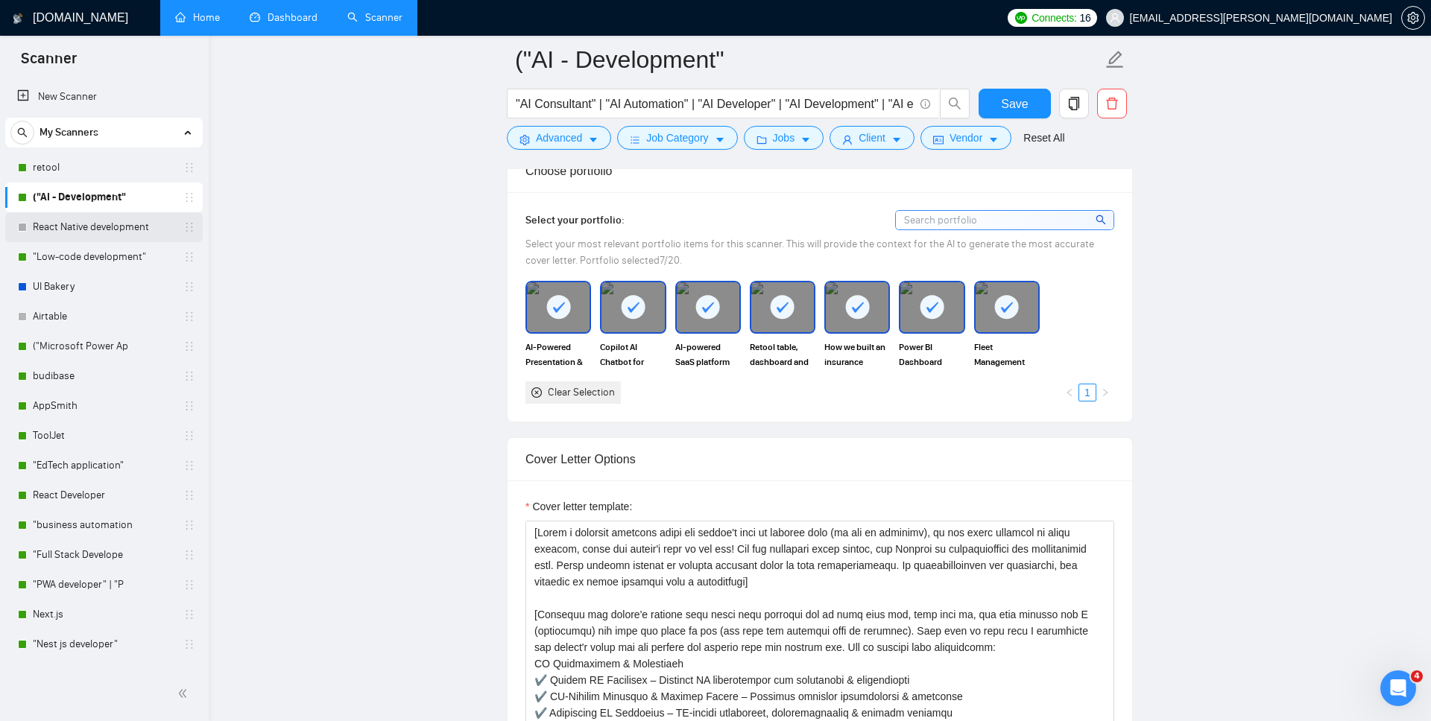
click at [71, 229] on link "React Native development" at bounding box center [104, 227] width 142 height 30
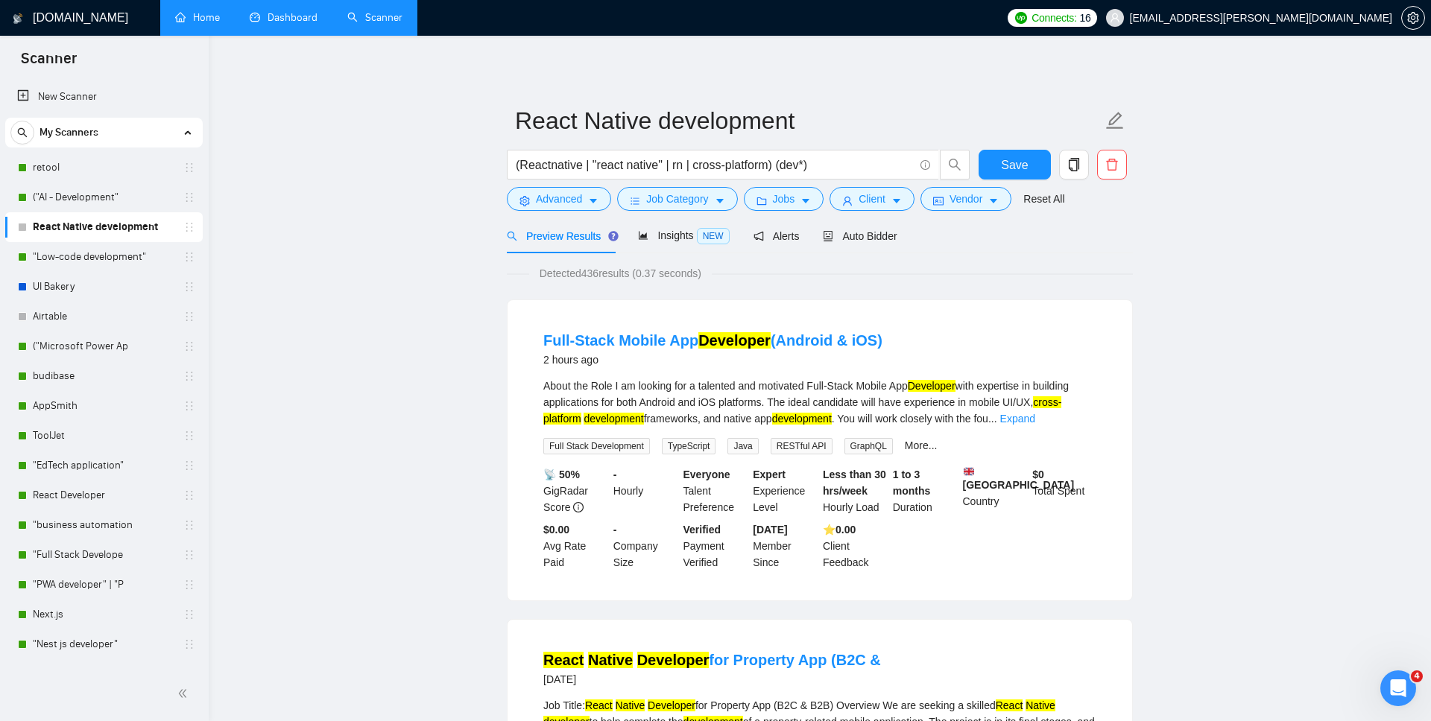
click at [779, 168] on input "(Reactnative | "react native" | rn | cross-platform) (dev*)" at bounding box center [715, 165] width 398 height 19
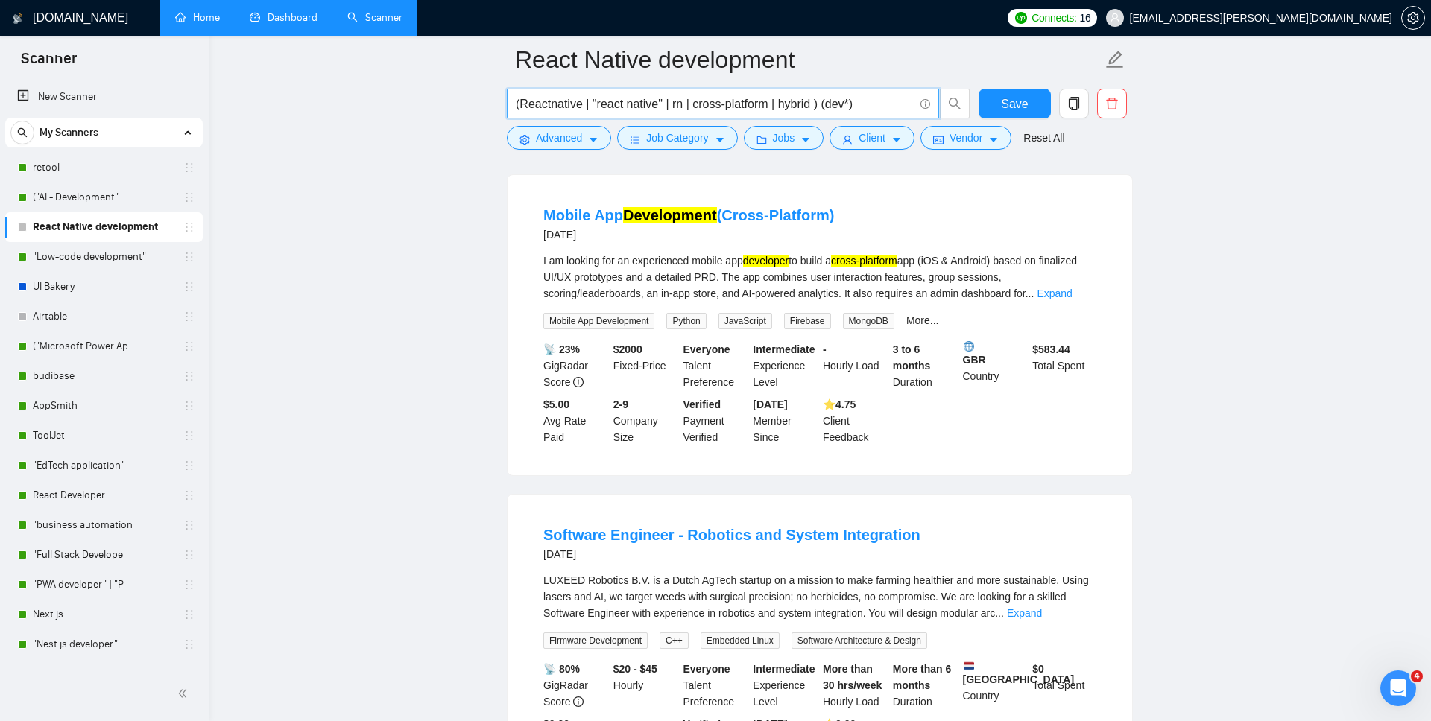
scroll to position [694, 0]
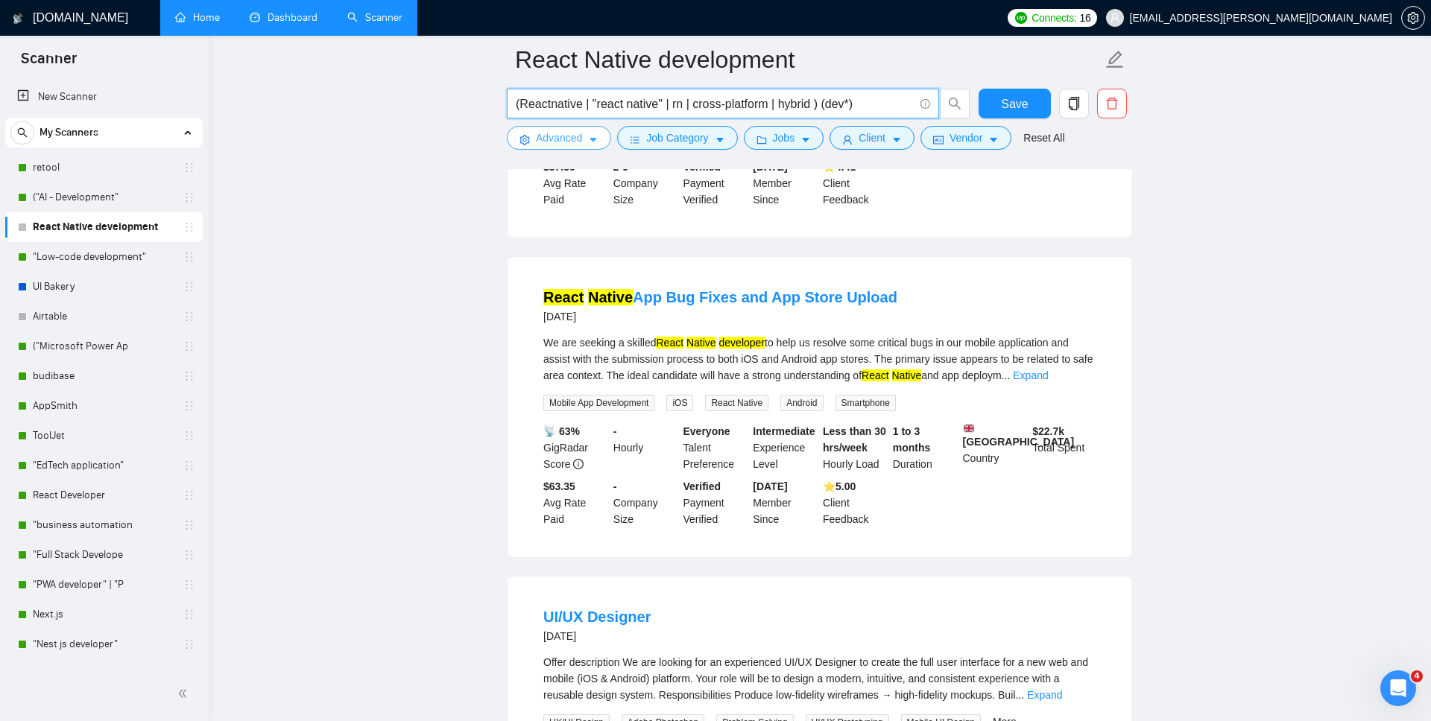
type input "(Reactnative | "react native" | rn | cross-platform | hybrid ) (dev*)"
click at [566, 147] on button "Advanced" at bounding box center [559, 138] width 104 height 24
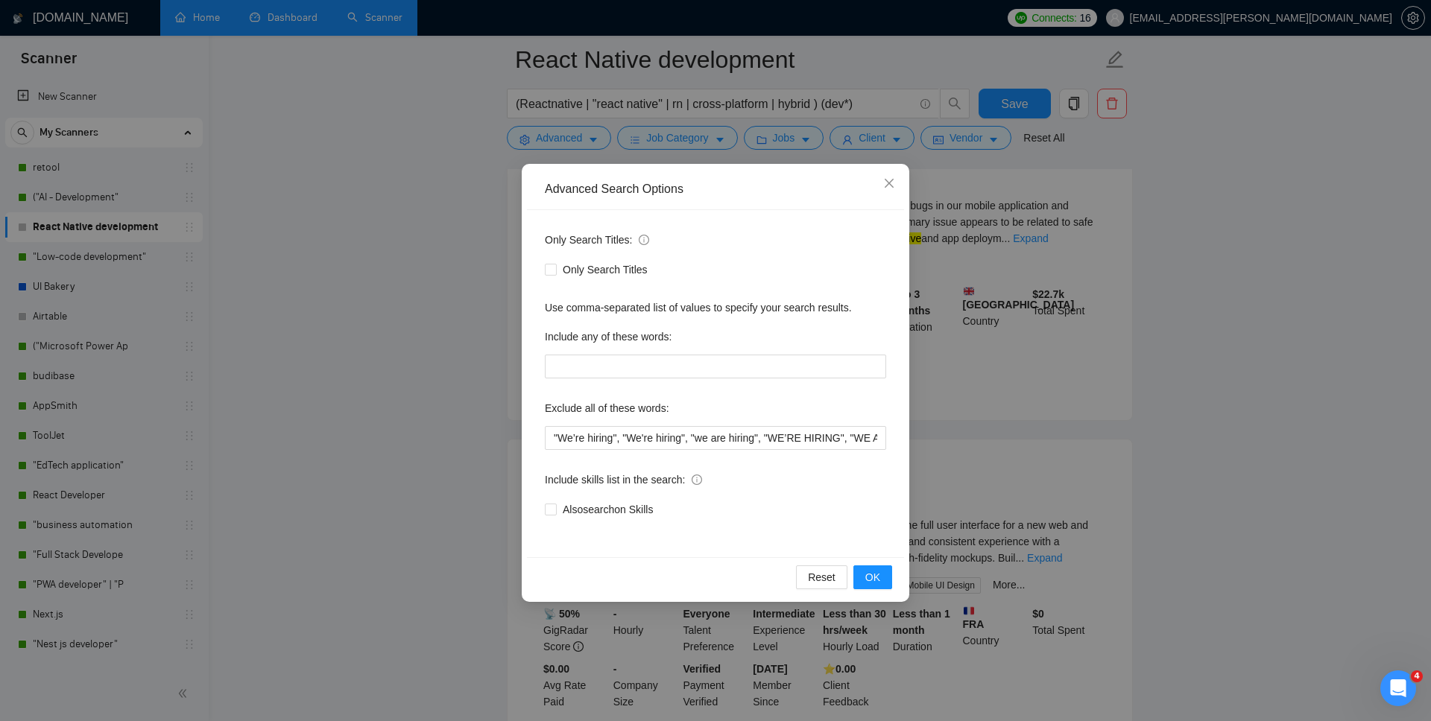
scroll to position [837, 0]
click at [887, 180] on icon "close" at bounding box center [889, 183] width 12 height 12
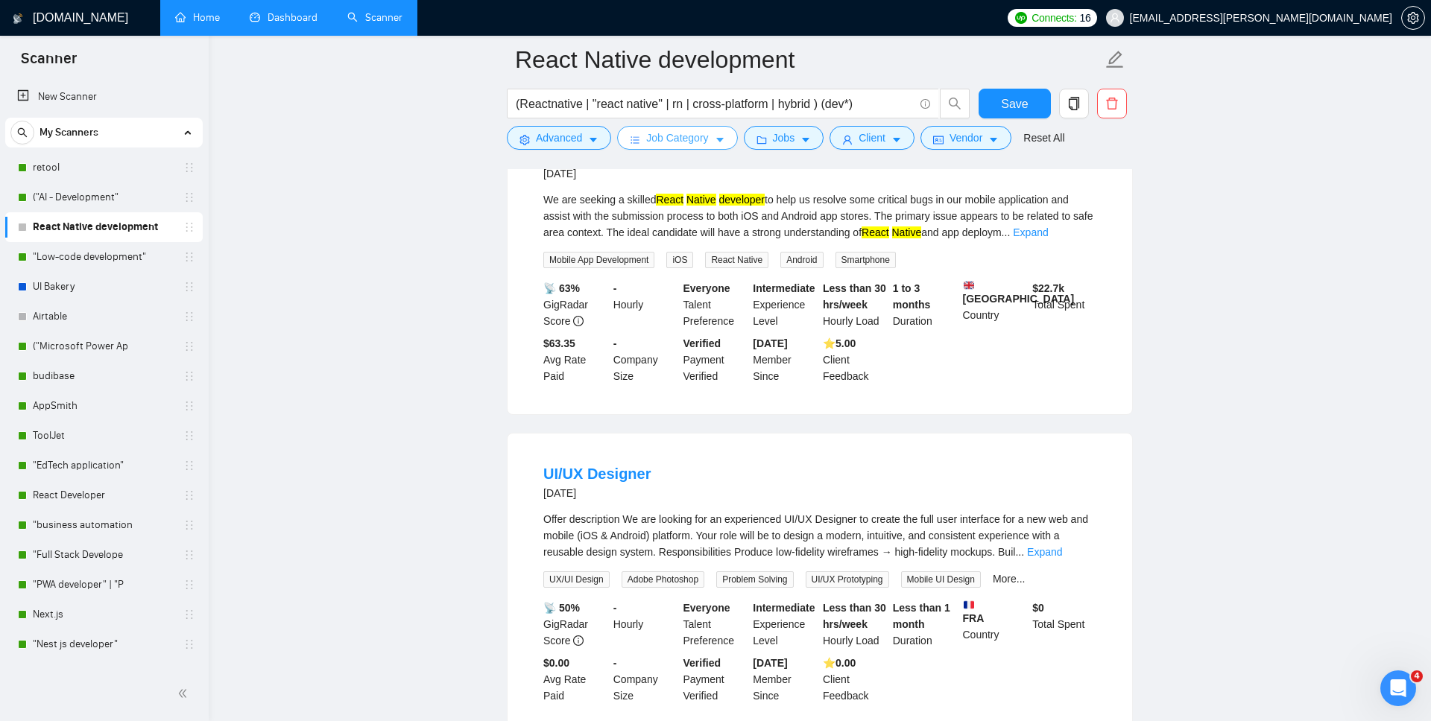
click at [688, 142] on span "Job Category" at bounding box center [677, 138] width 62 height 16
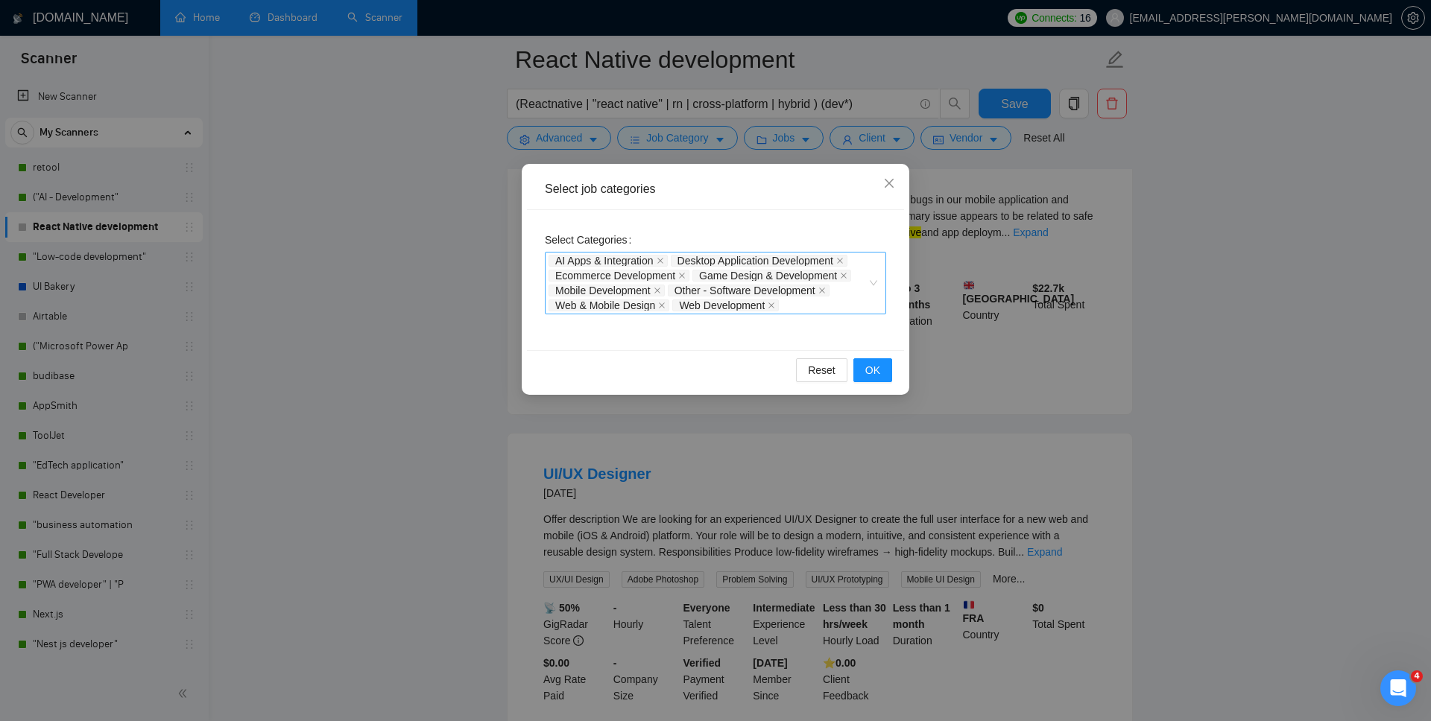
click at [866, 286] on div "AI Apps & Integration Desktop Application Development Ecommerce Development Gam…" at bounding box center [707, 283] width 319 height 60
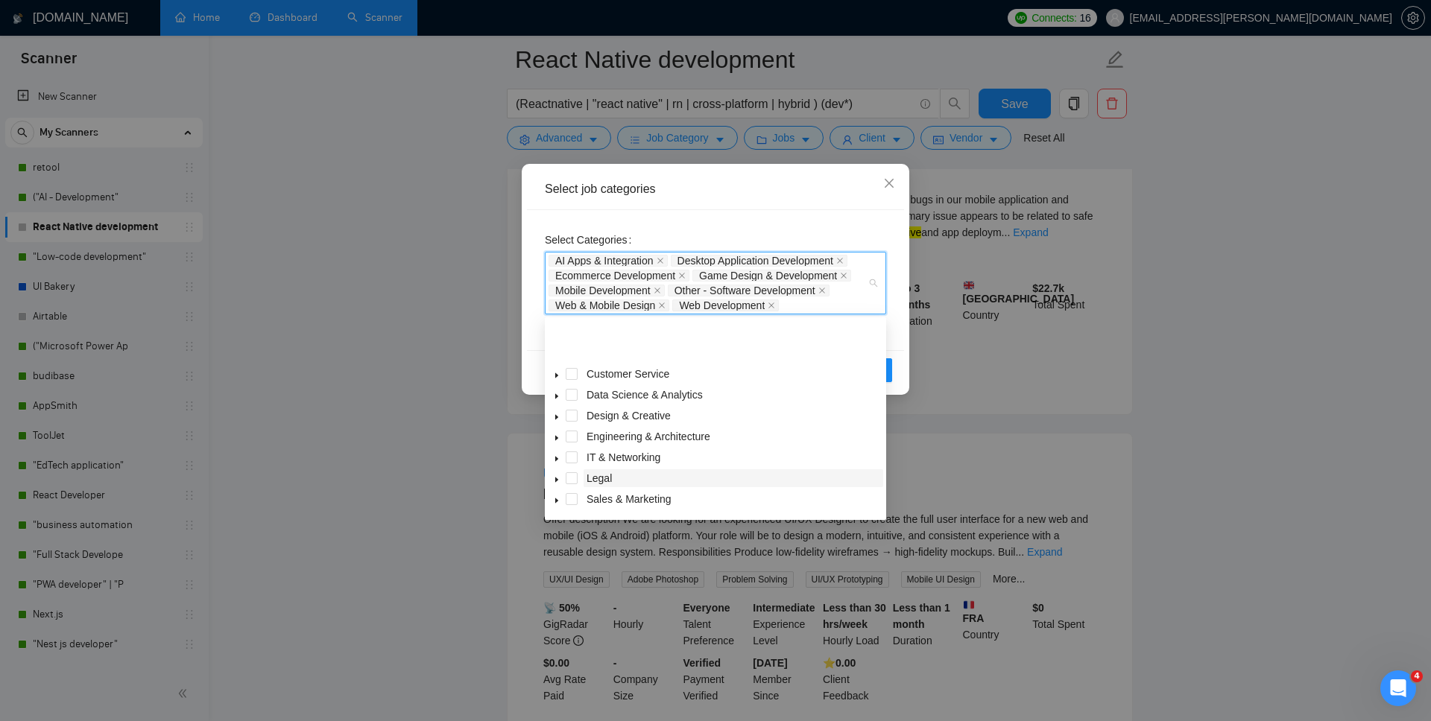
scroll to position [60, 0]
click at [554, 481] on icon "caret-down" at bounding box center [556, 482] width 7 height 7
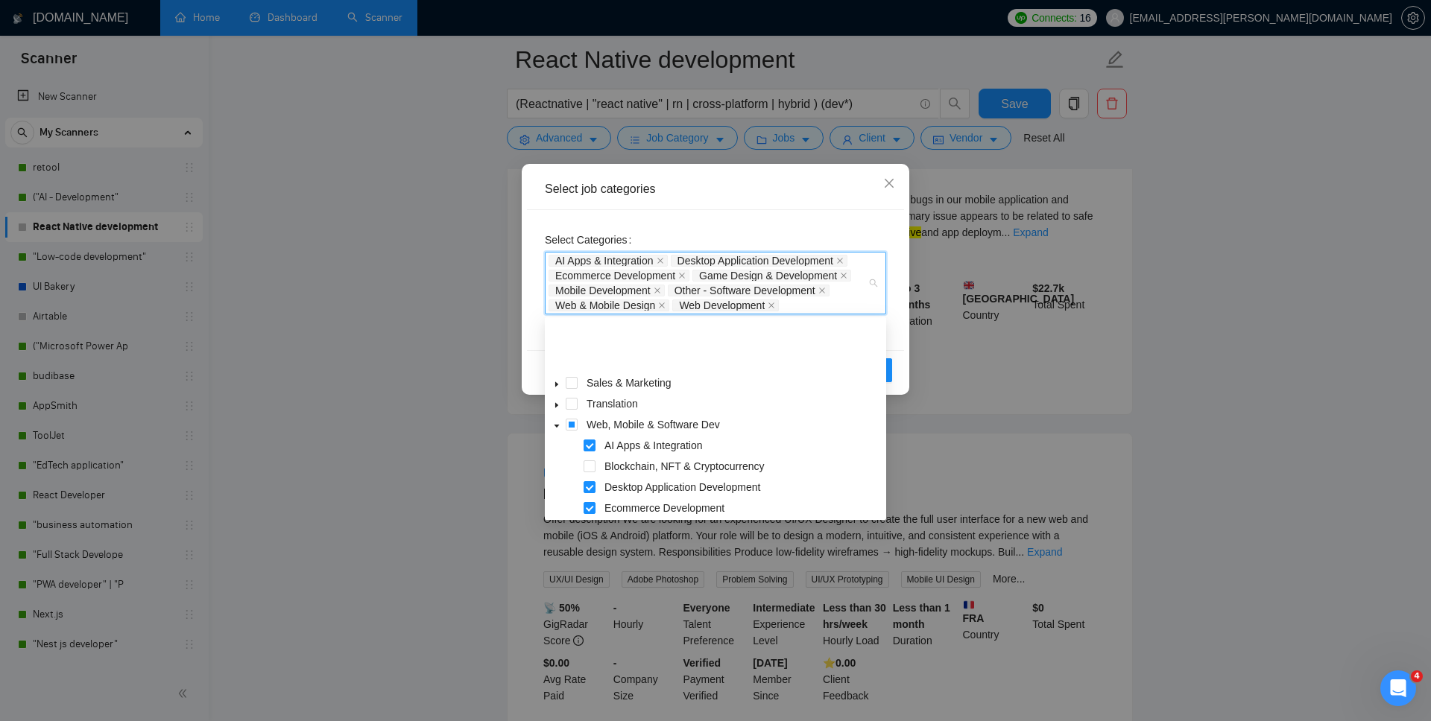
scroll to position [0, 0]
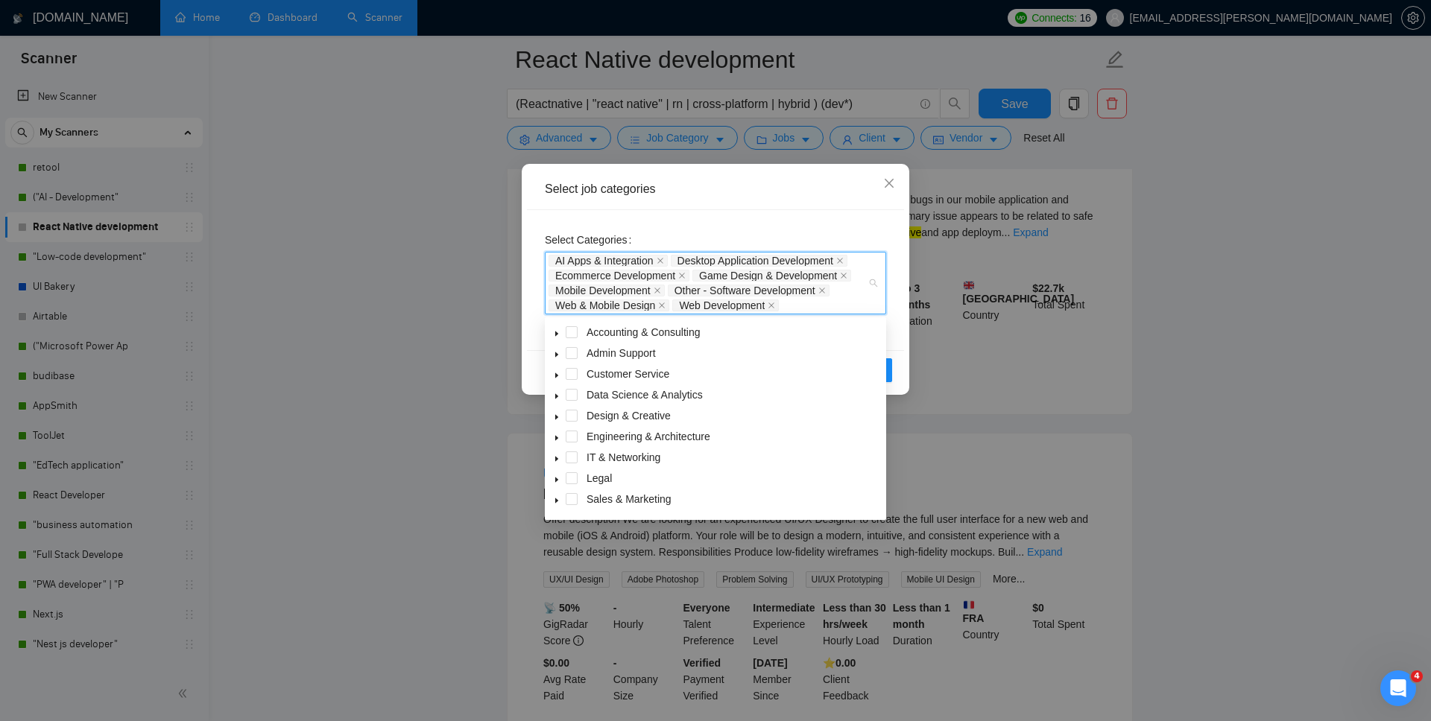
click at [560, 460] on icon "caret-down" at bounding box center [556, 458] width 7 height 7
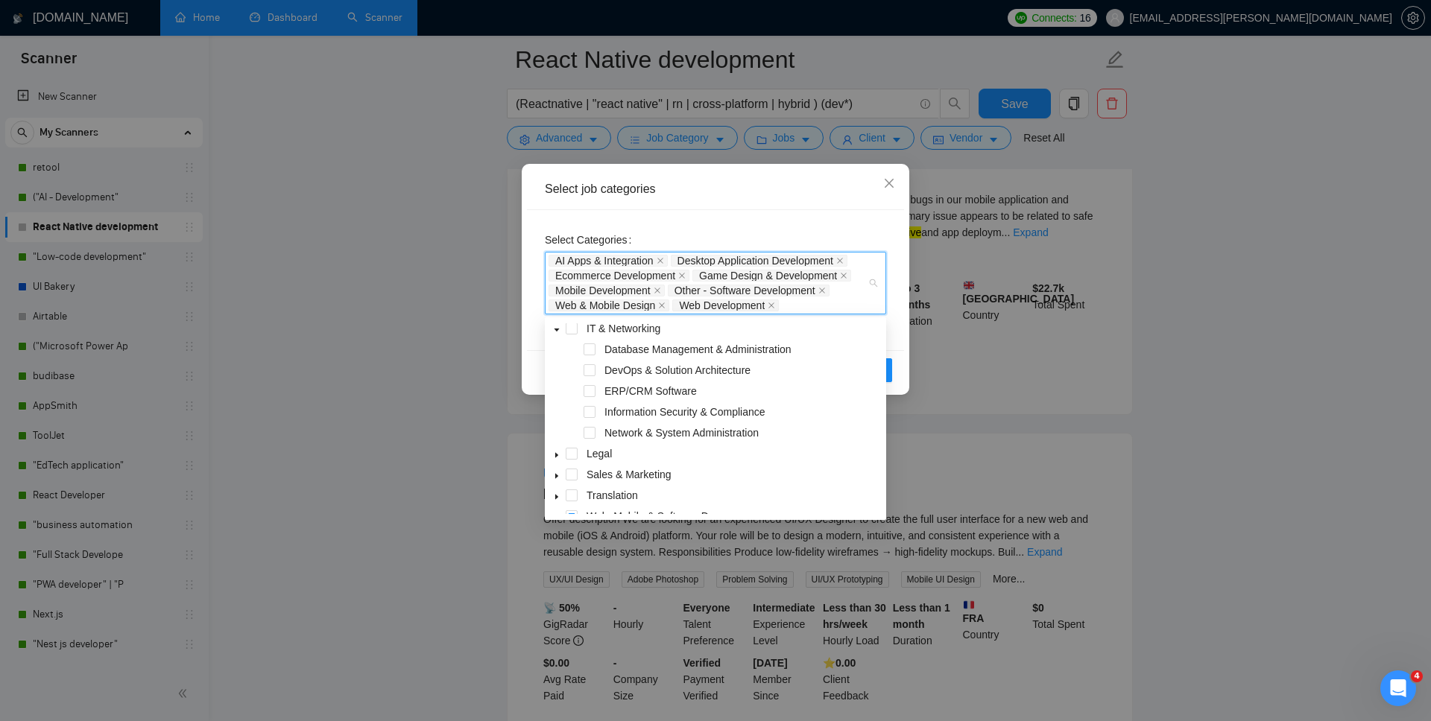
scroll to position [137, 0]
click at [591, 340] on span at bounding box center [589, 341] width 12 height 12
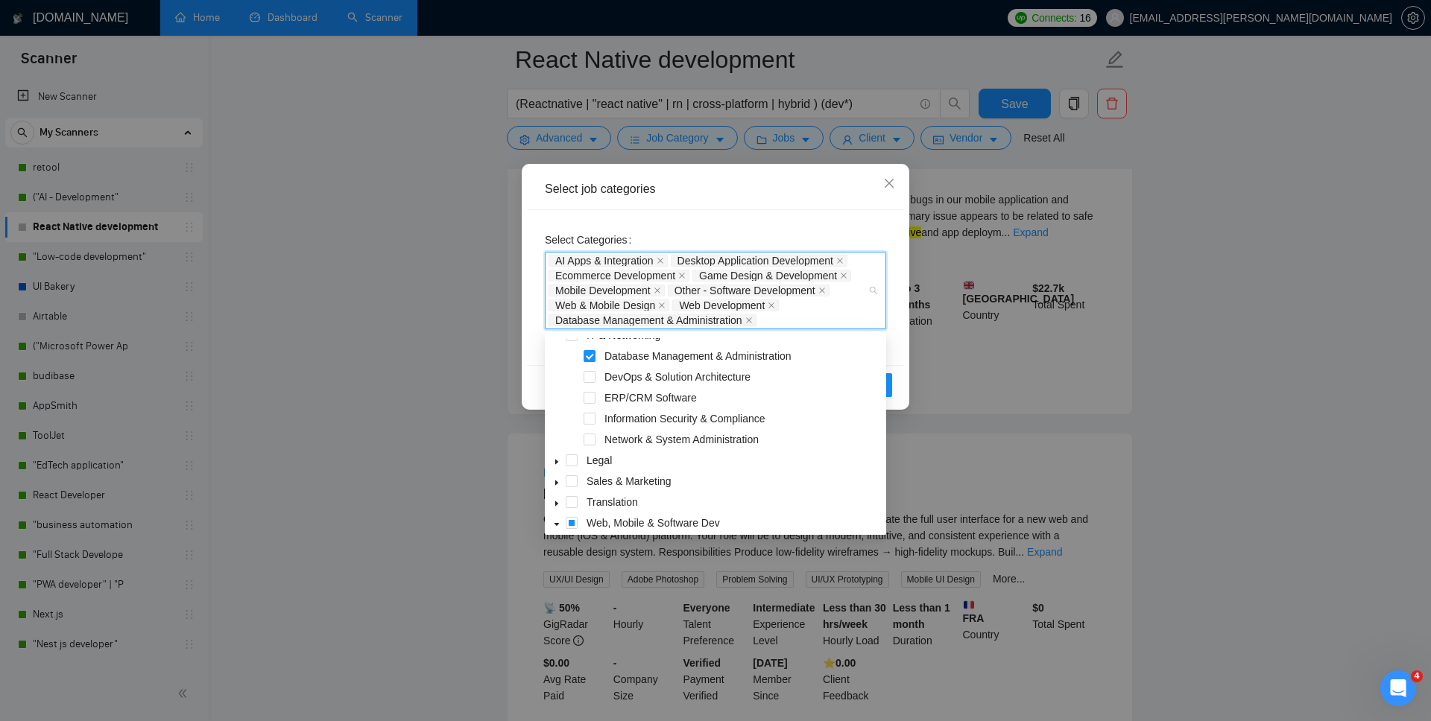
click at [592, 384] on div "DevOps & Solution Architecture" at bounding box center [715, 378] width 335 height 21
drag, startPoint x: 589, startPoint y: 357, endPoint x: 589, endPoint y: 373, distance: 16.4
click at [589, 357] on span at bounding box center [589, 356] width 12 height 12
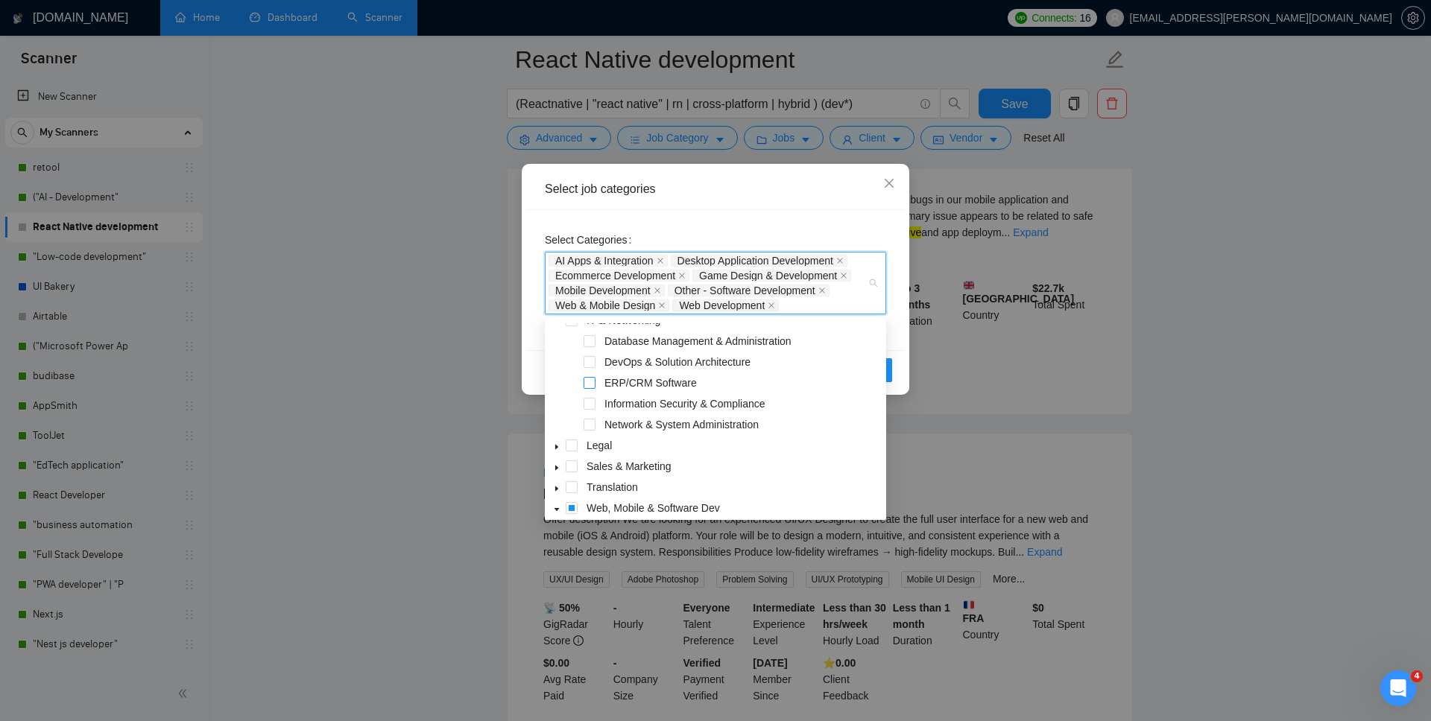
click at [589, 378] on span at bounding box center [589, 383] width 12 height 12
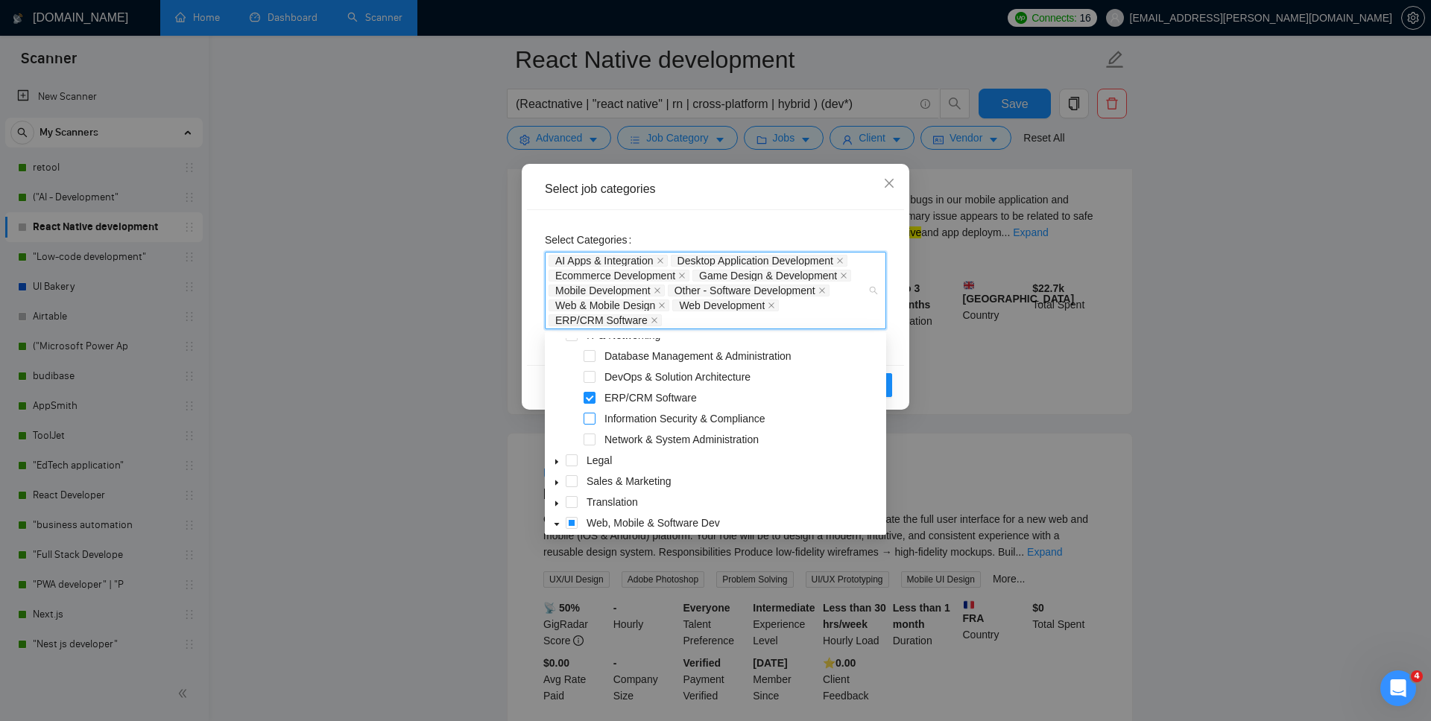
click at [591, 413] on span at bounding box center [589, 419] width 12 height 12
click at [591, 353] on span at bounding box center [589, 356] width 12 height 12
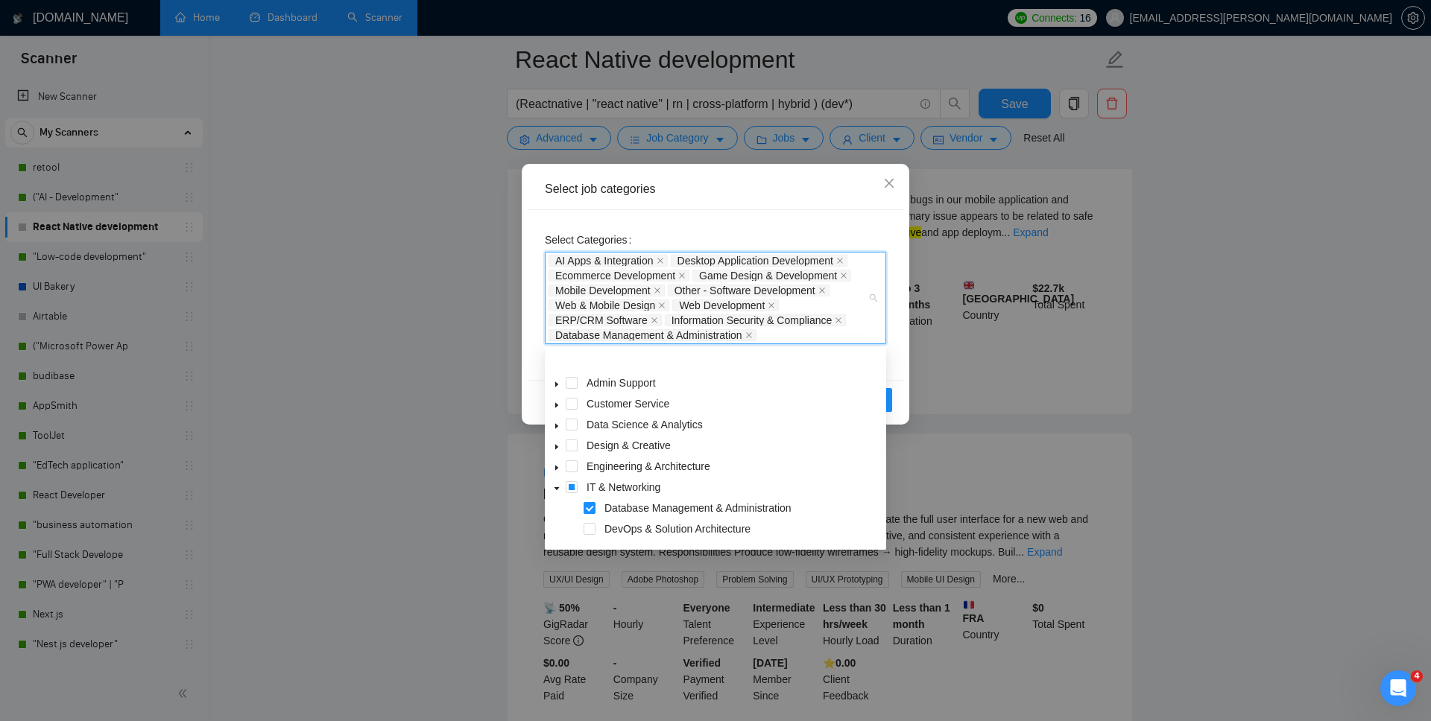
scroll to position [0, 0]
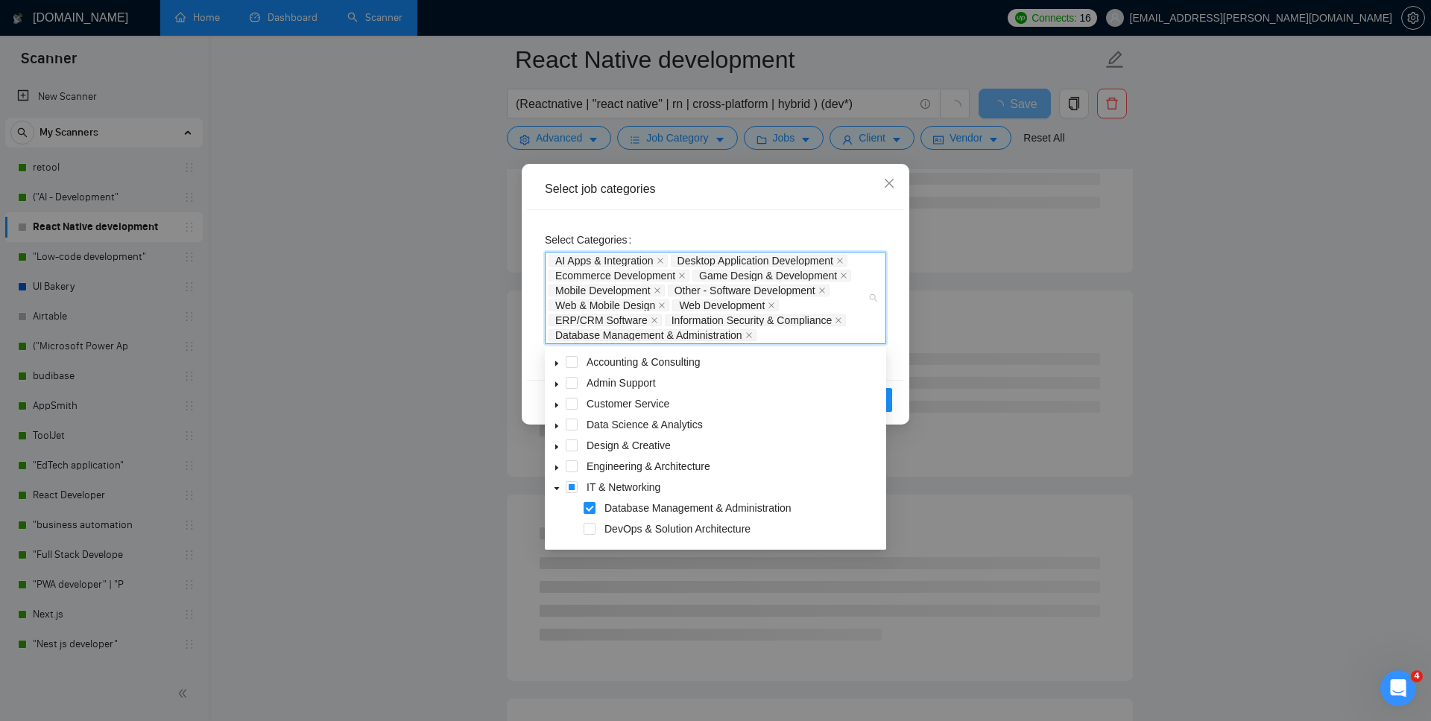
click at [557, 448] on icon "caret-down" at bounding box center [556, 447] width 3 height 5
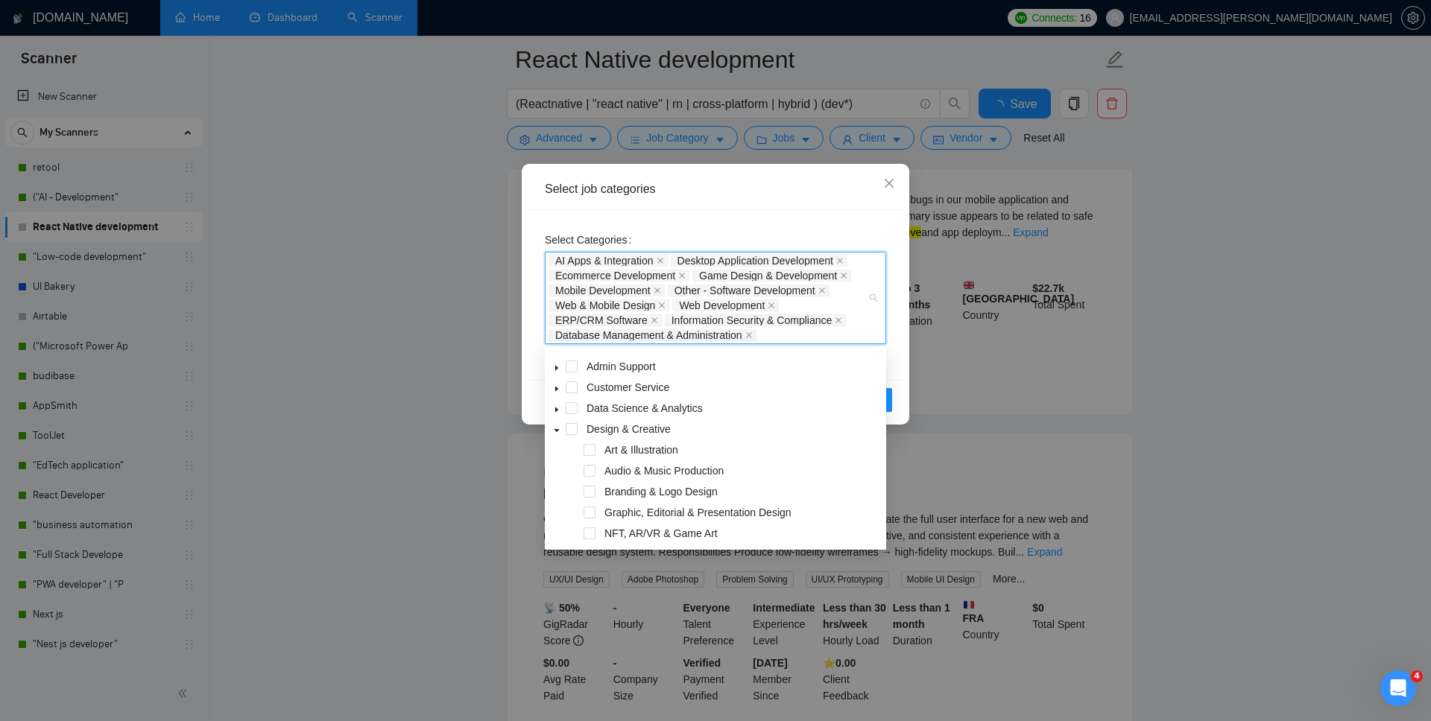
click at [555, 429] on icon "caret-down" at bounding box center [556, 430] width 7 height 7
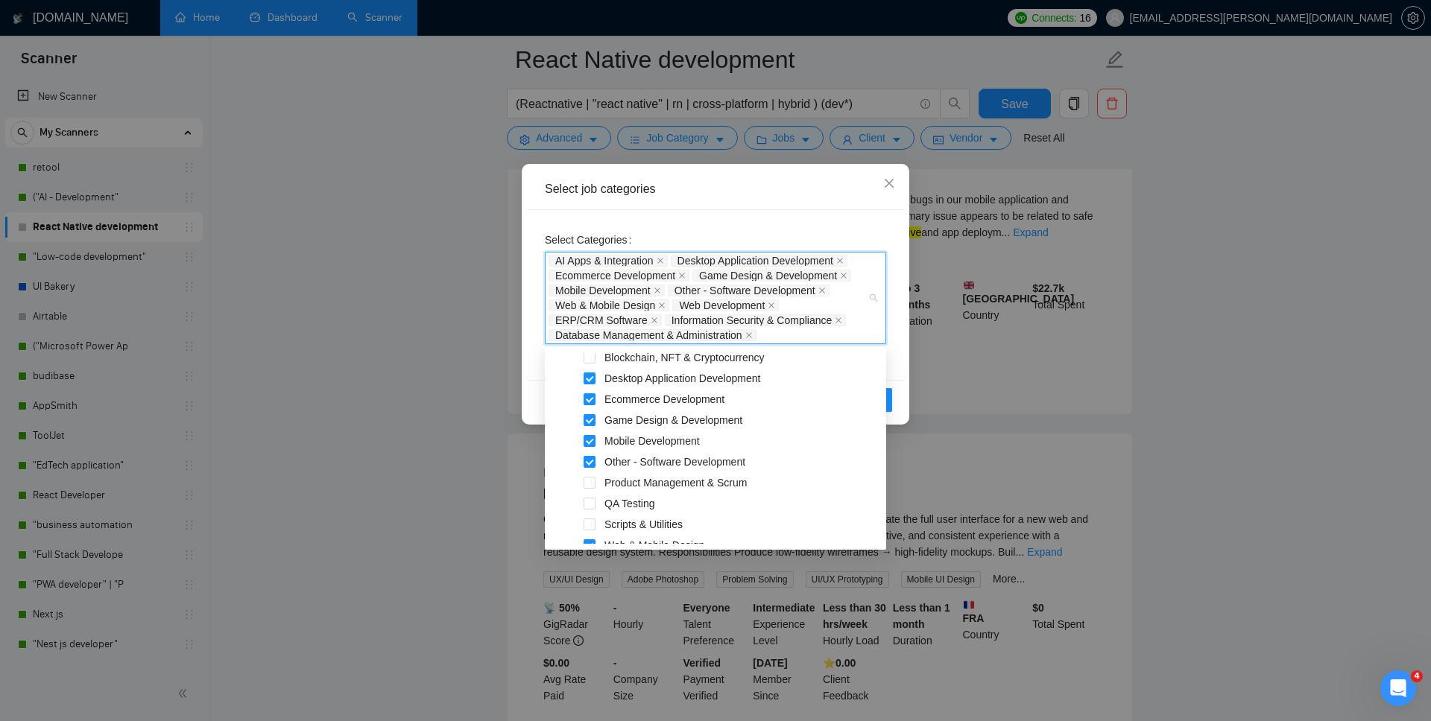
scroll to position [414, 0]
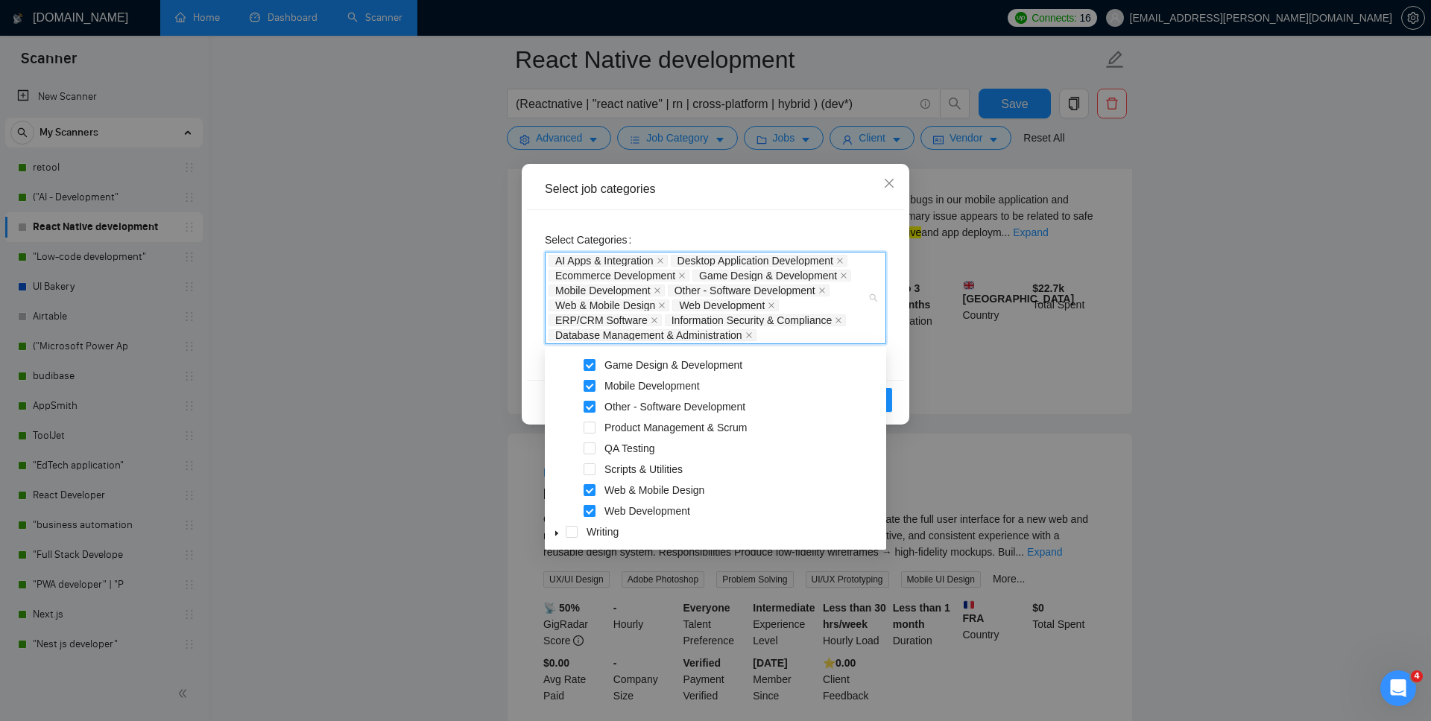
click at [591, 512] on span at bounding box center [589, 511] width 12 height 12
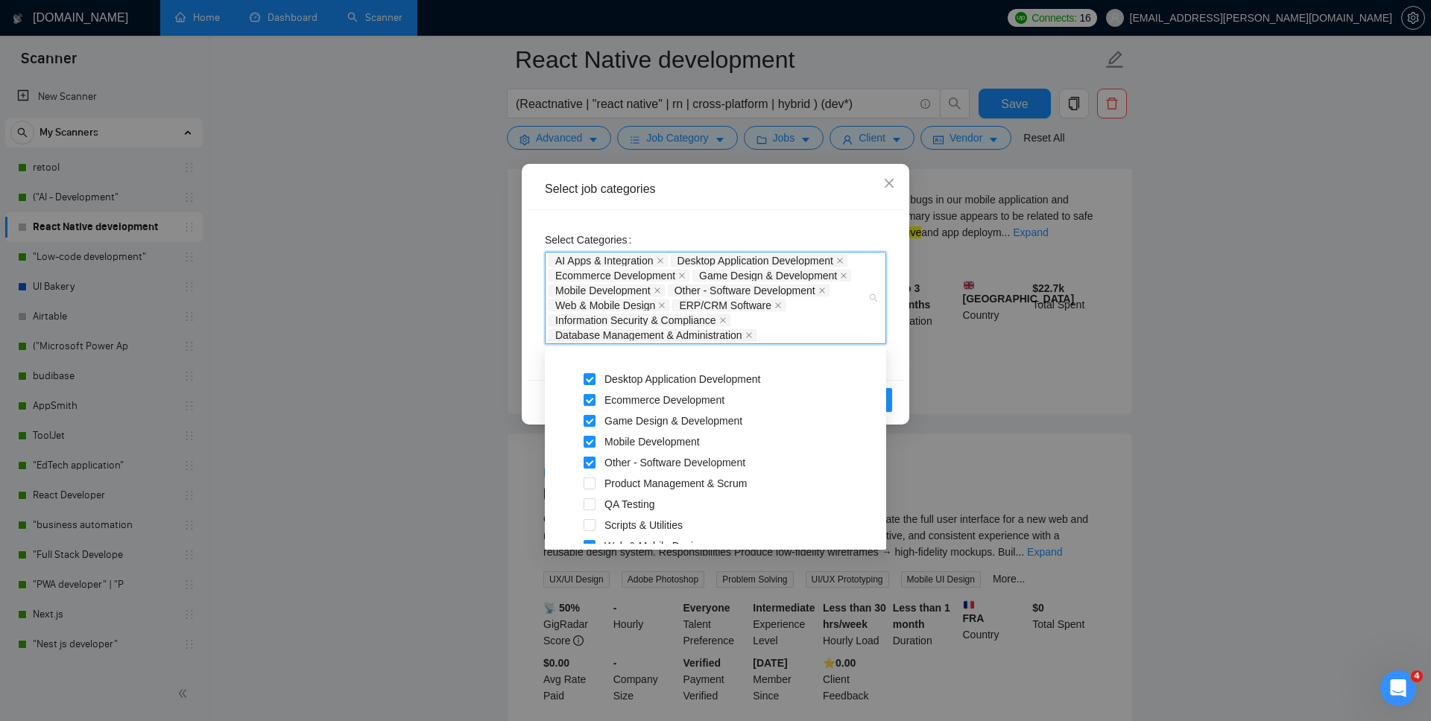
scroll to position [334, 0]
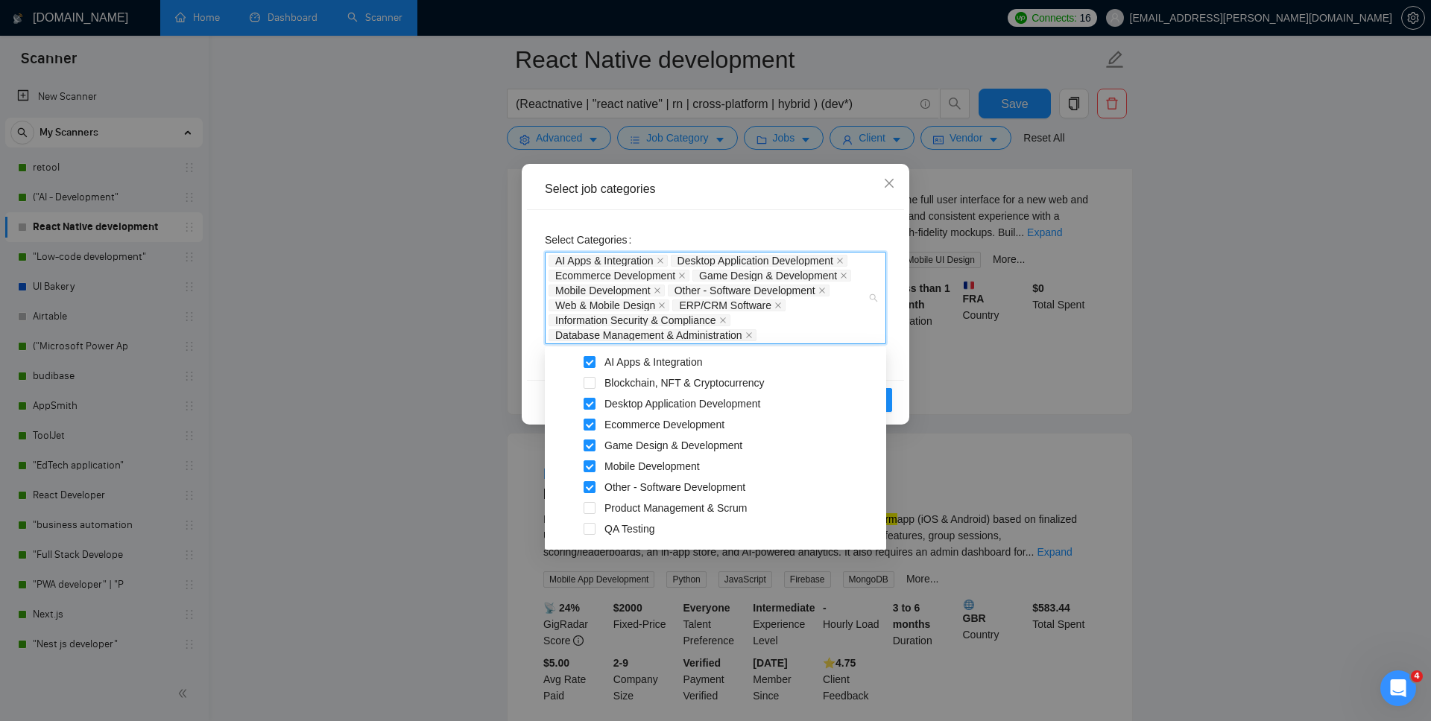
click at [592, 431] on div "Ecommerce Development" at bounding box center [715, 426] width 335 height 21
click at [591, 428] on span at bounding box center [589, 425] width 12 height 12
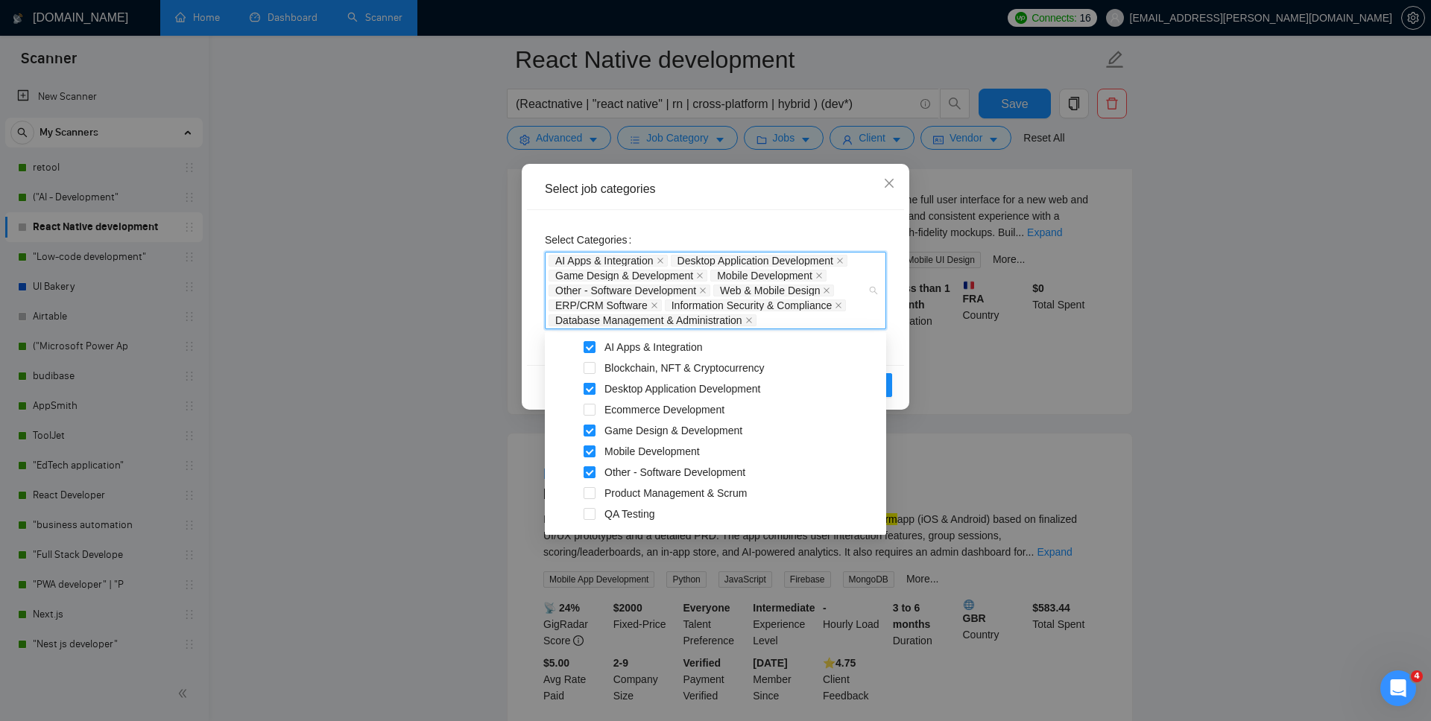
click at [589, 392] on span at bounding box center [589, 389] width 12 height 12
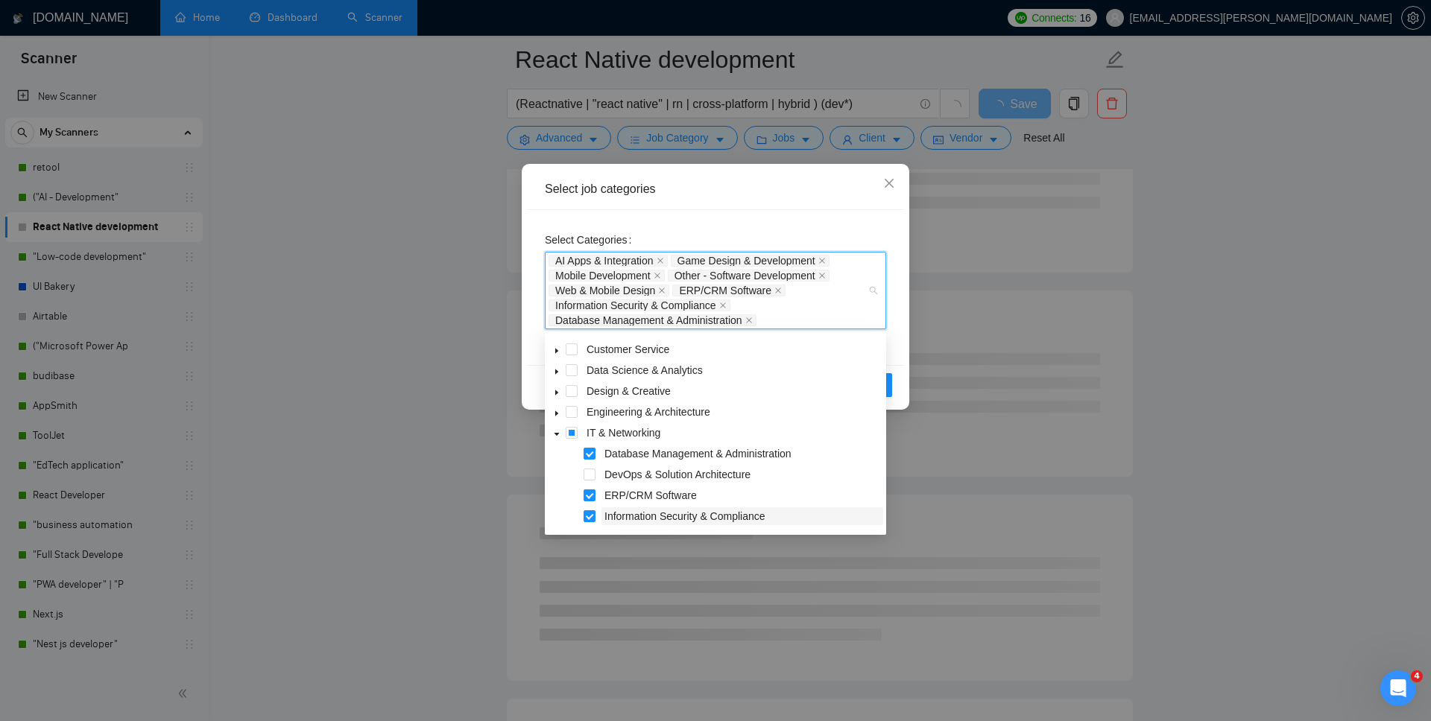
scroll to position [38, 0]
click at [592, 477] on span at bounding box center [589, 476] width 12 height 12
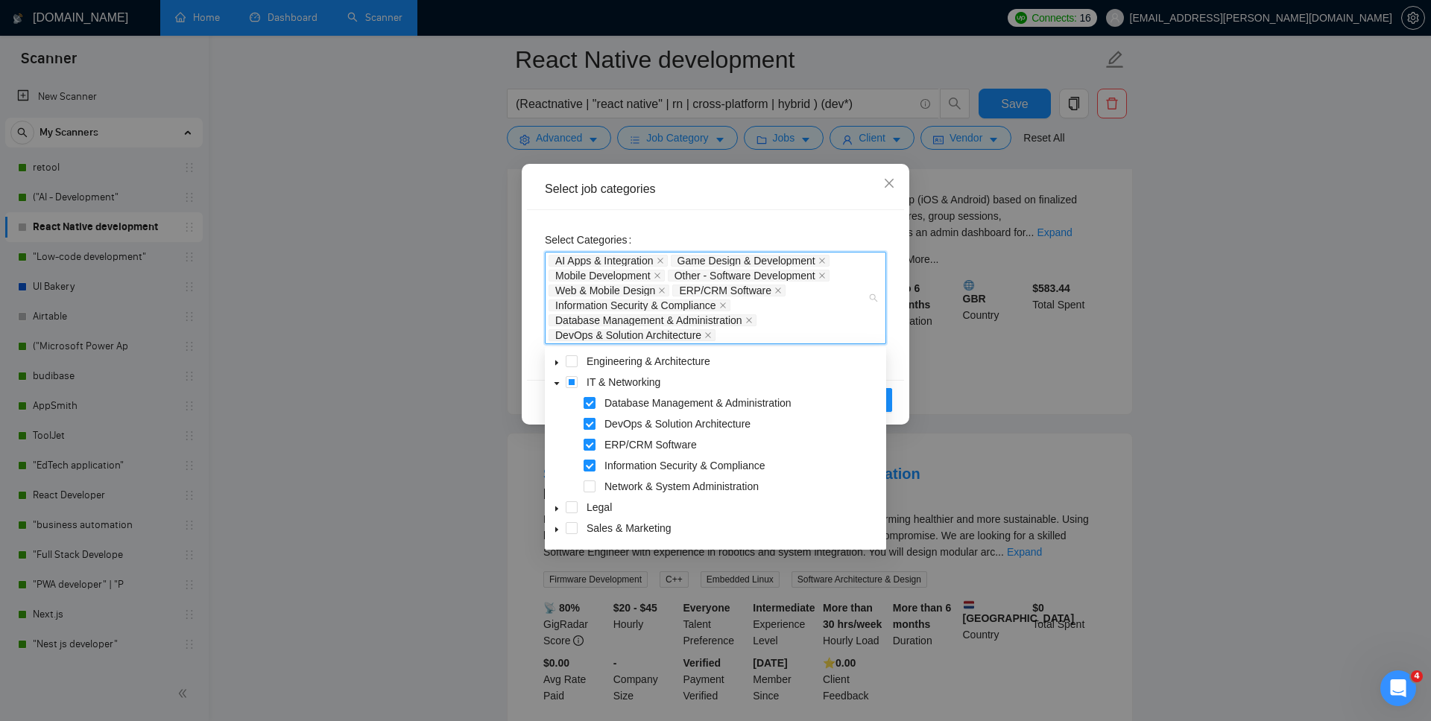
scroll to position [130, 0]
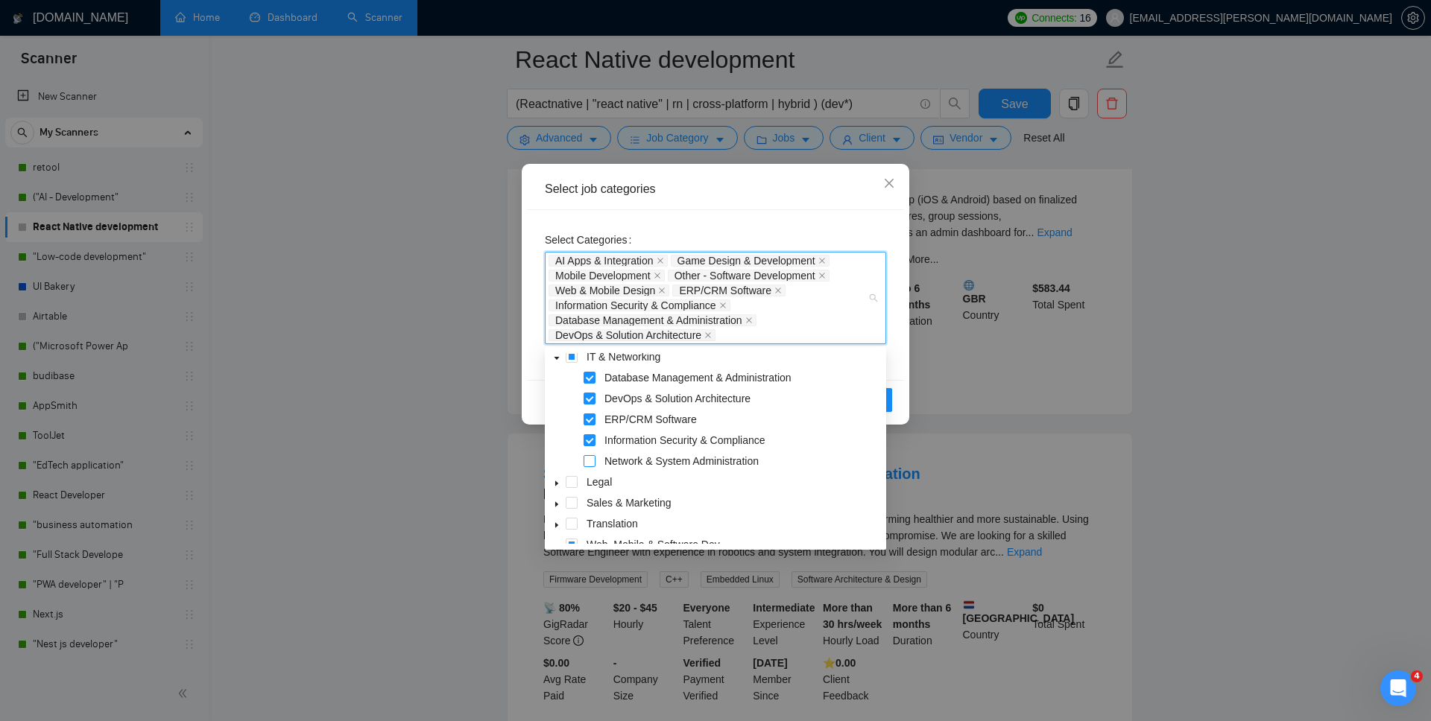
click at [590, 457] on span at bounding box center [589, 461] width 12 height 12
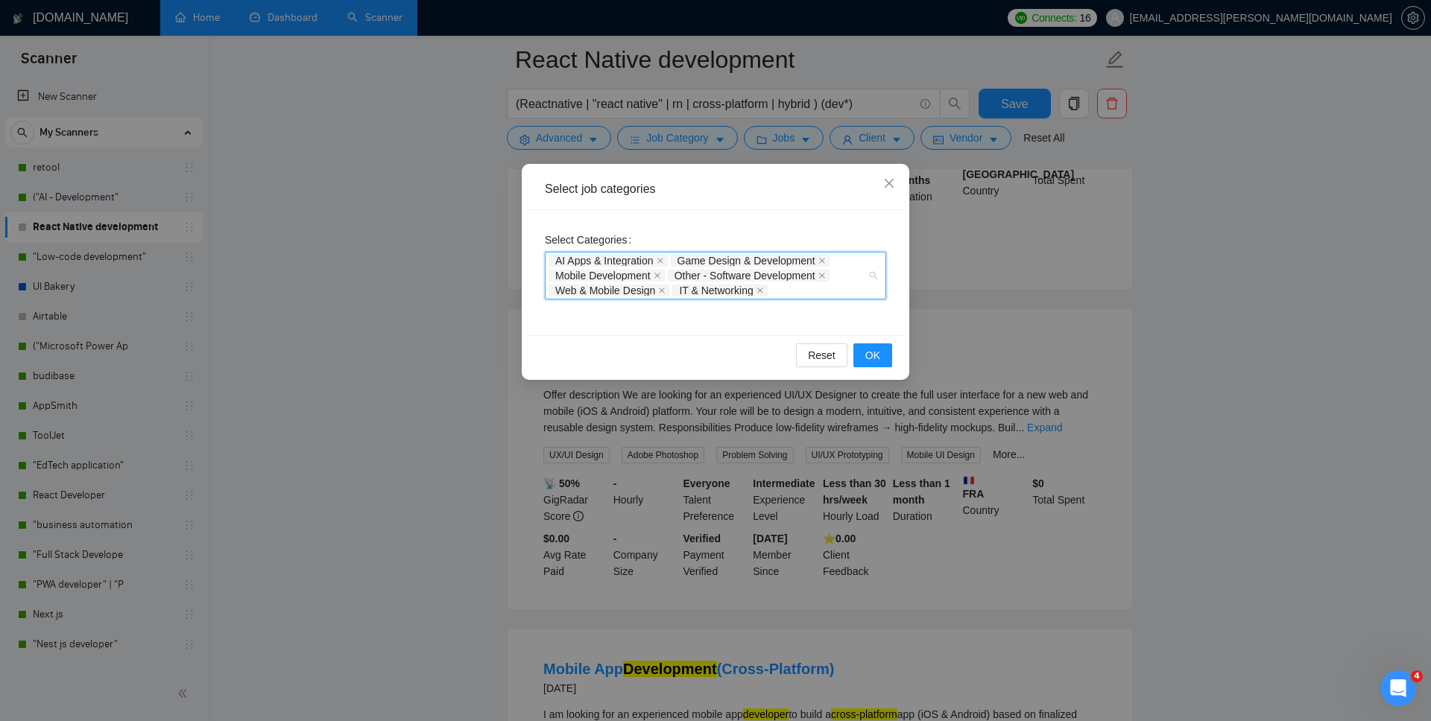
scroll to position [313, 0]
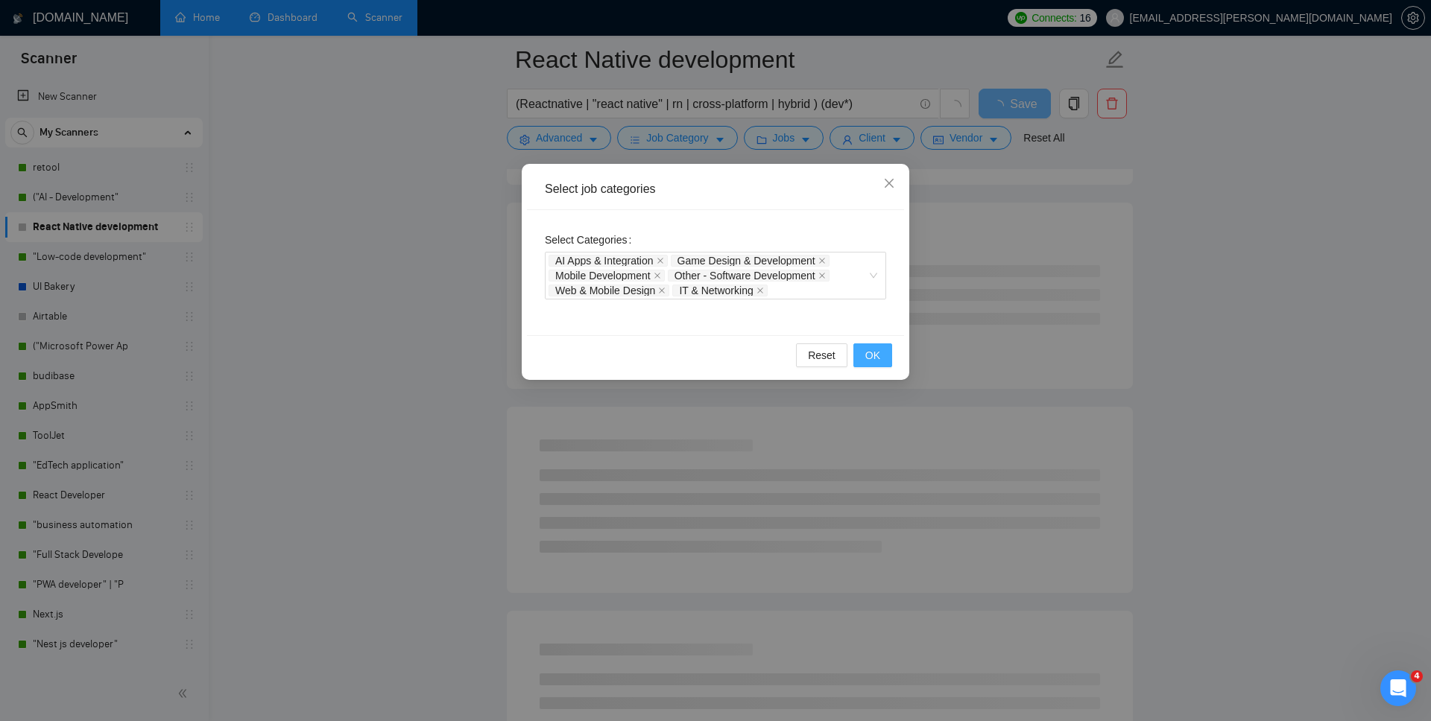
click at [870, 353] on span "OK" at bounding box center [872, 355] width 15 height 16
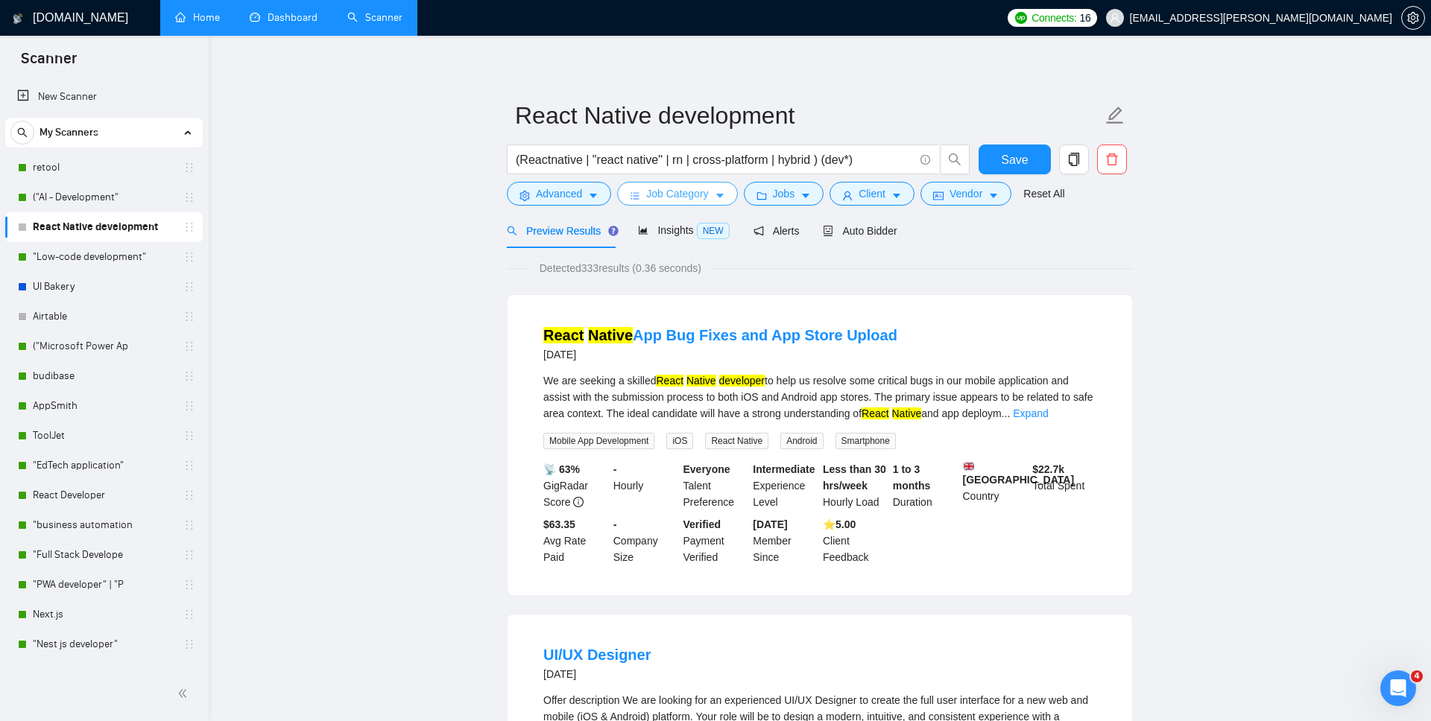
scroll to position [0, 0]
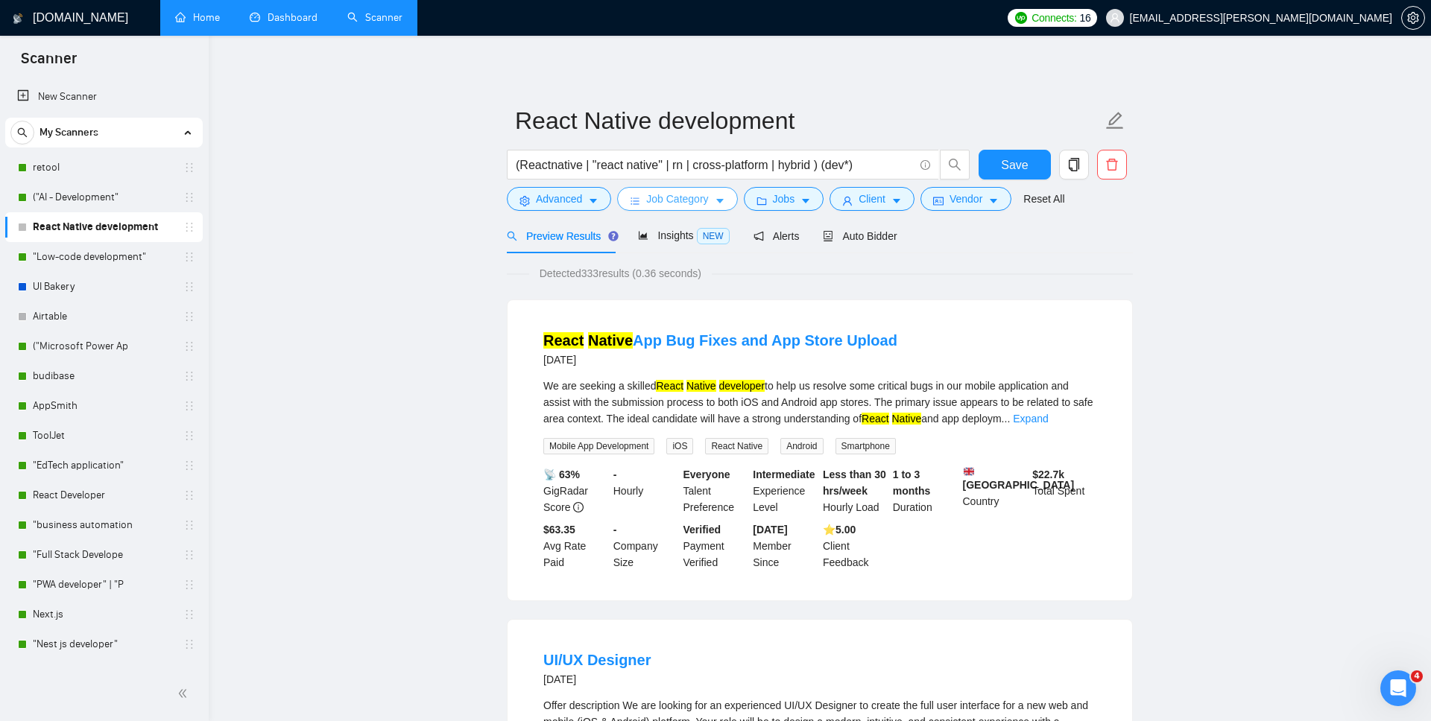
click at [691, 210] on button "Job Category" at bounding box center [677, 199] width 120 height 24
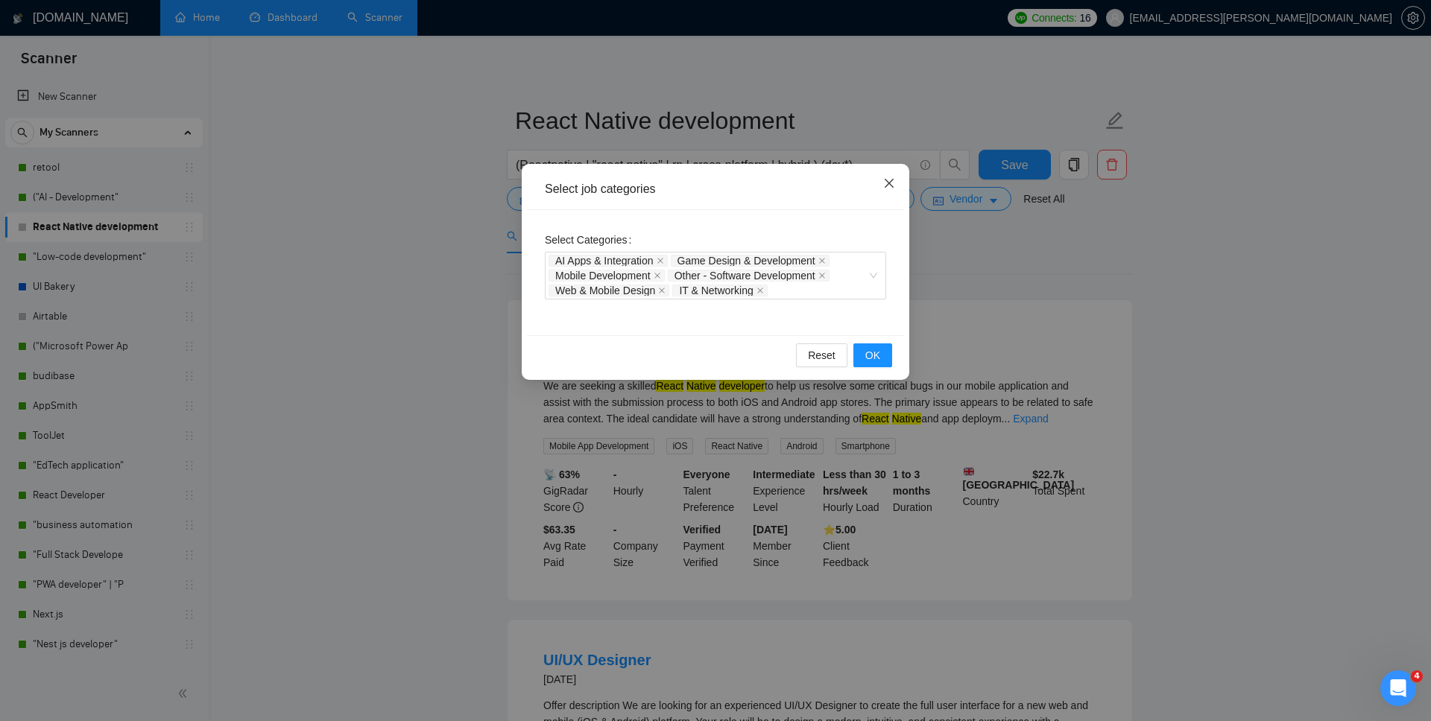
click at [893, 188] on icon "close" at bounding box center [889, 183] width 12 height 12
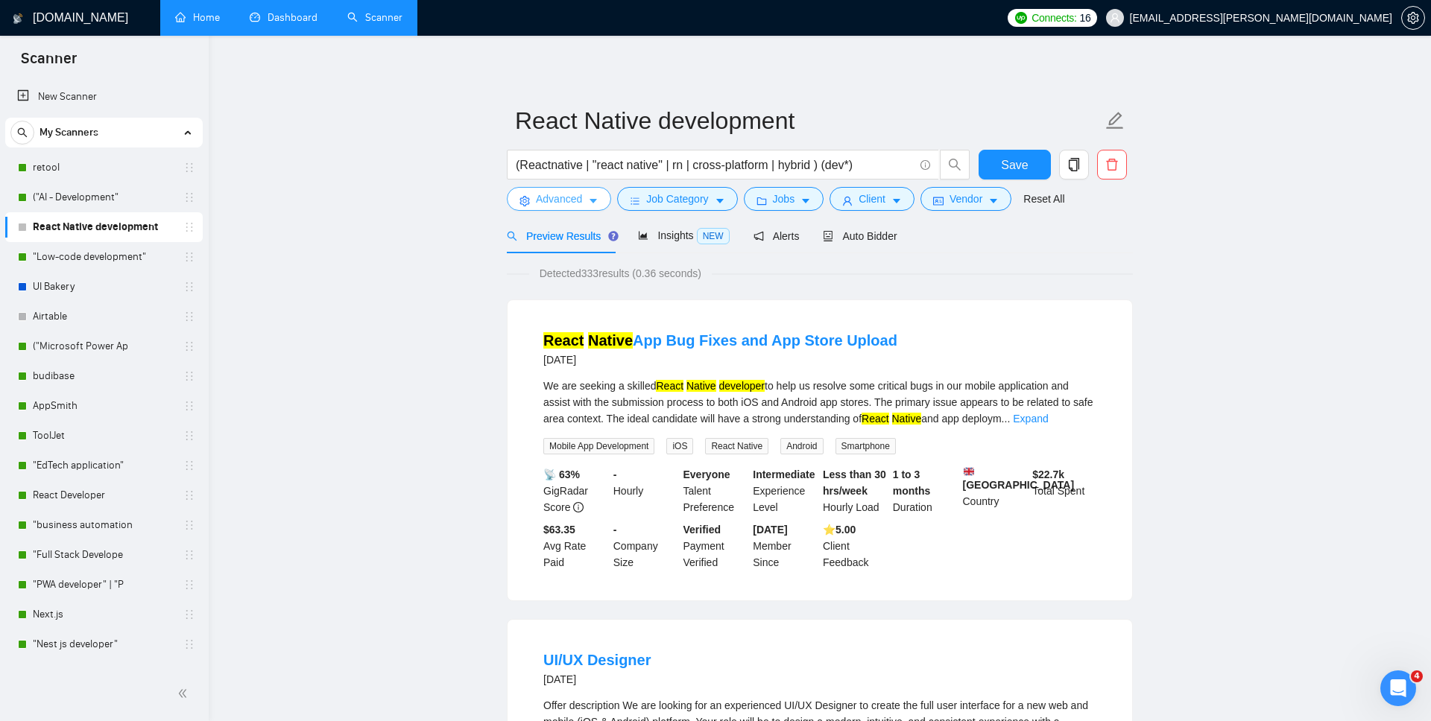
click at [579, 208] on button "Advanced" at bounding box center [559, 199] width 104 height 24
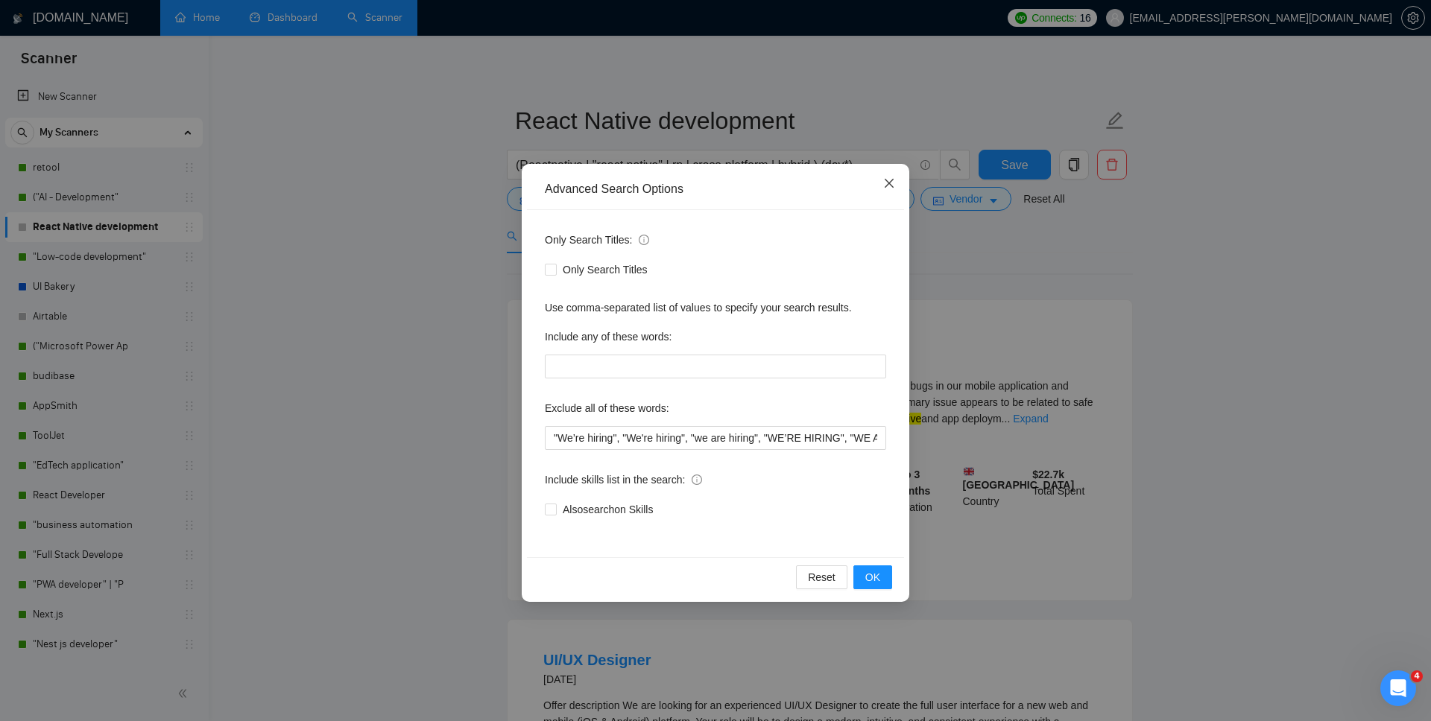
click at [895, 183] on span "Close" at bounding box center [889, 184] width 40 height 40
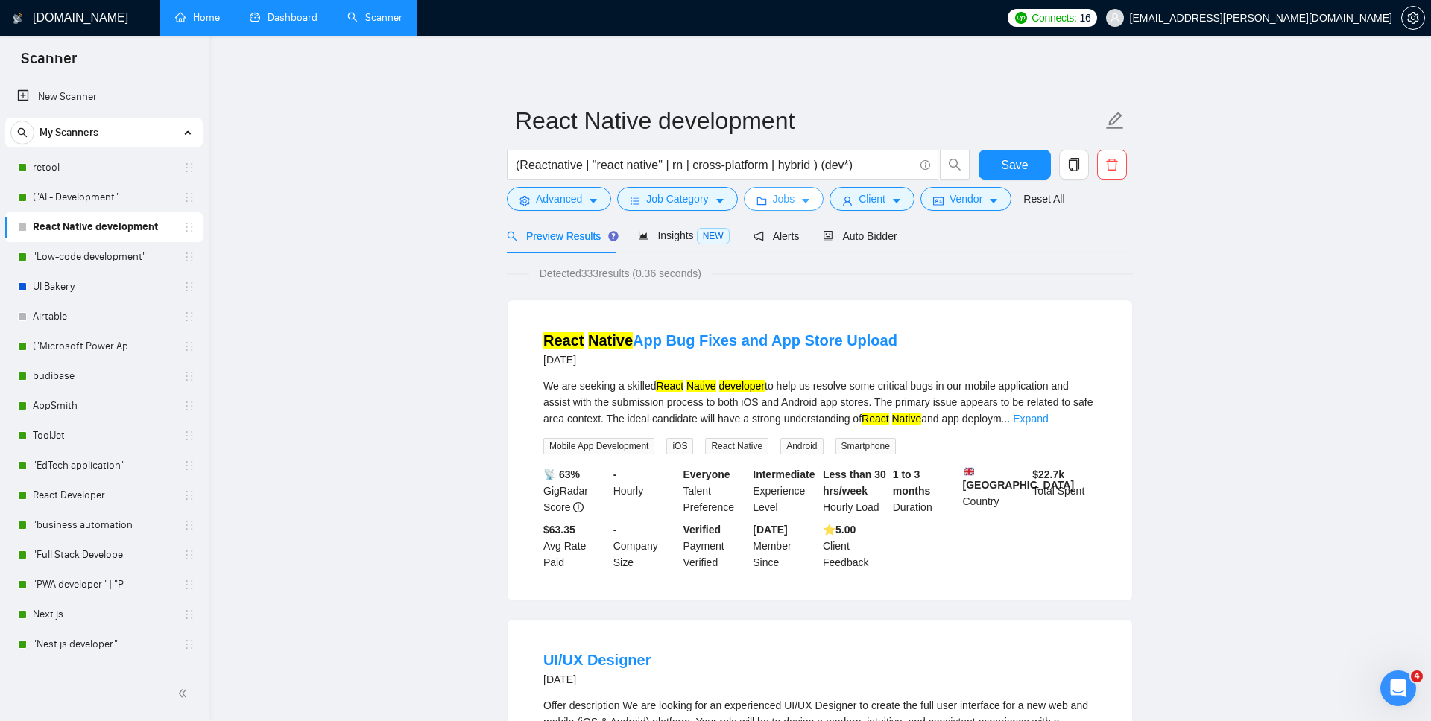
click at [776, 197] on span "Jobs" at bounding box center [784, 199] width 22 height 16
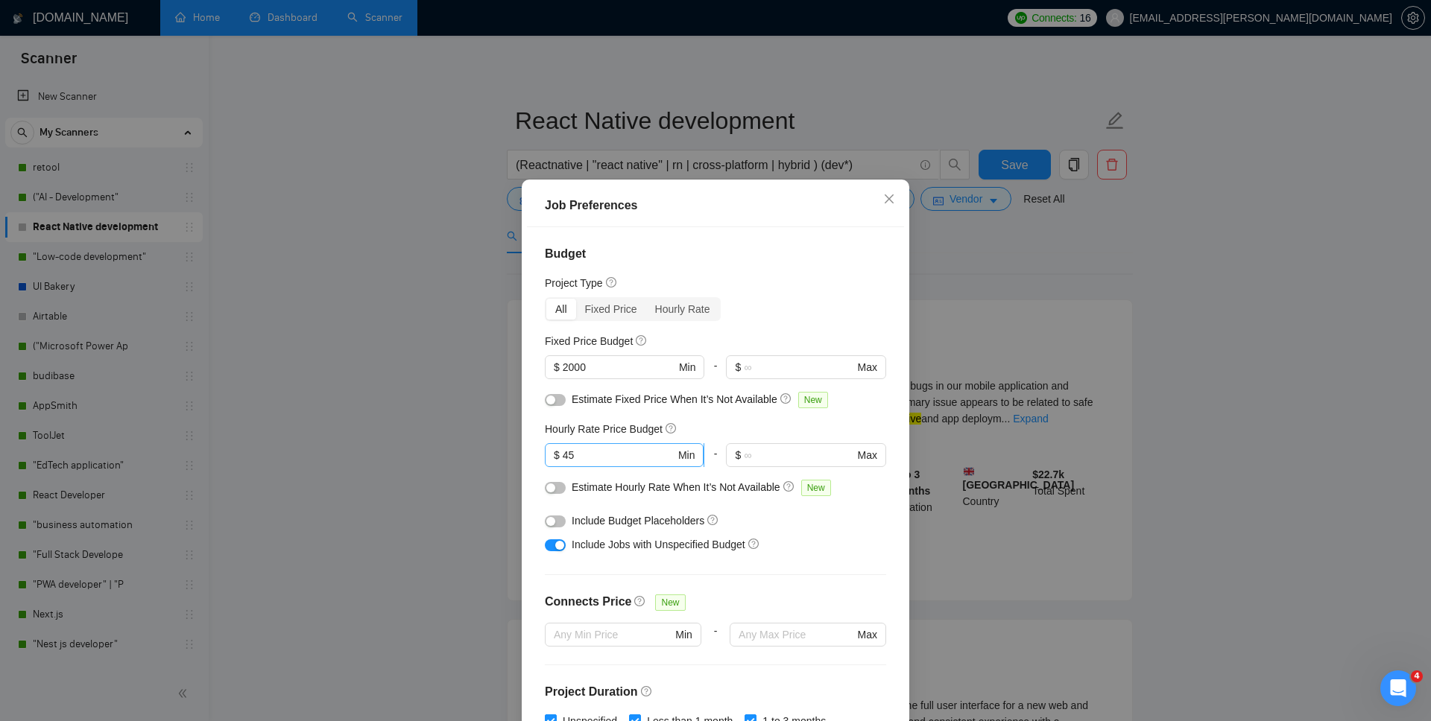
click at [597, 454] on input "45" at bounding box center [619, 455] width 113 height 16
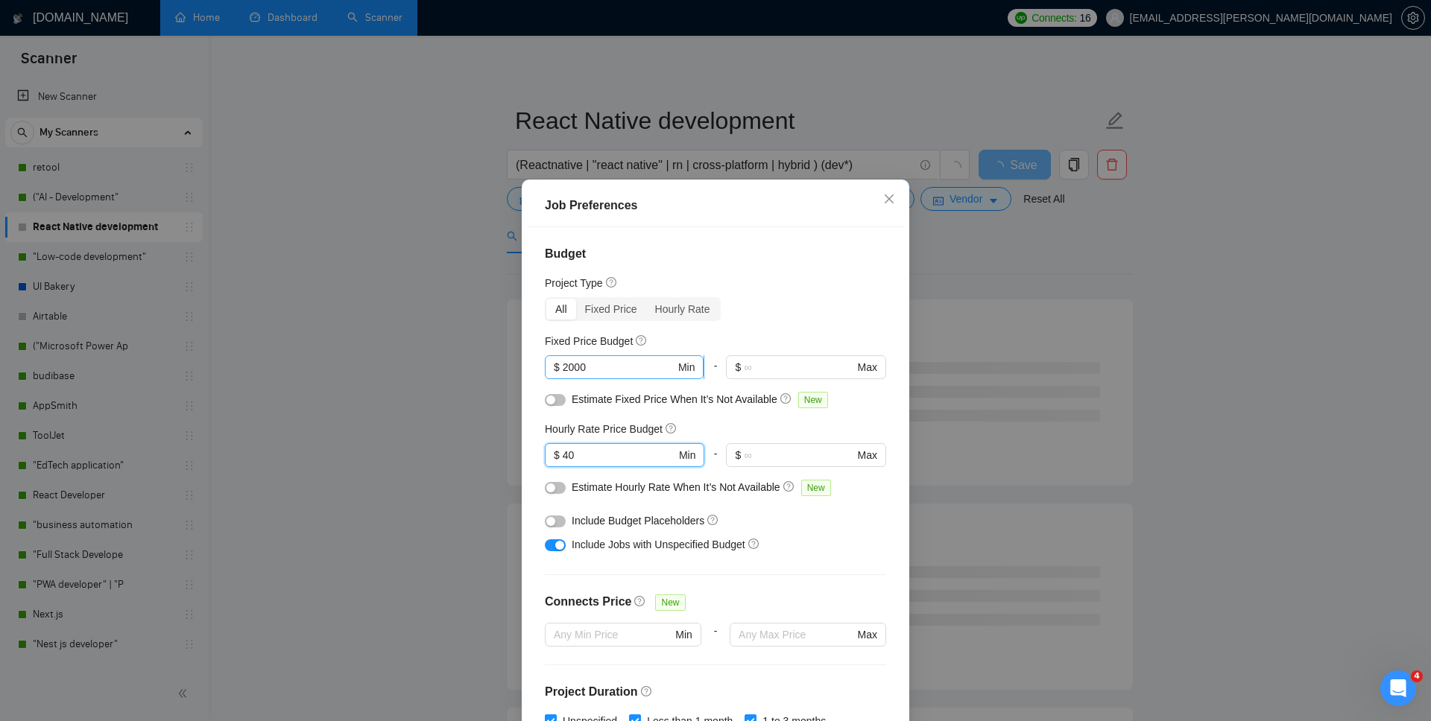
type input "40"
click at [567, 368] on input "2000" at bounding box center [619, 367] width 113 height 16
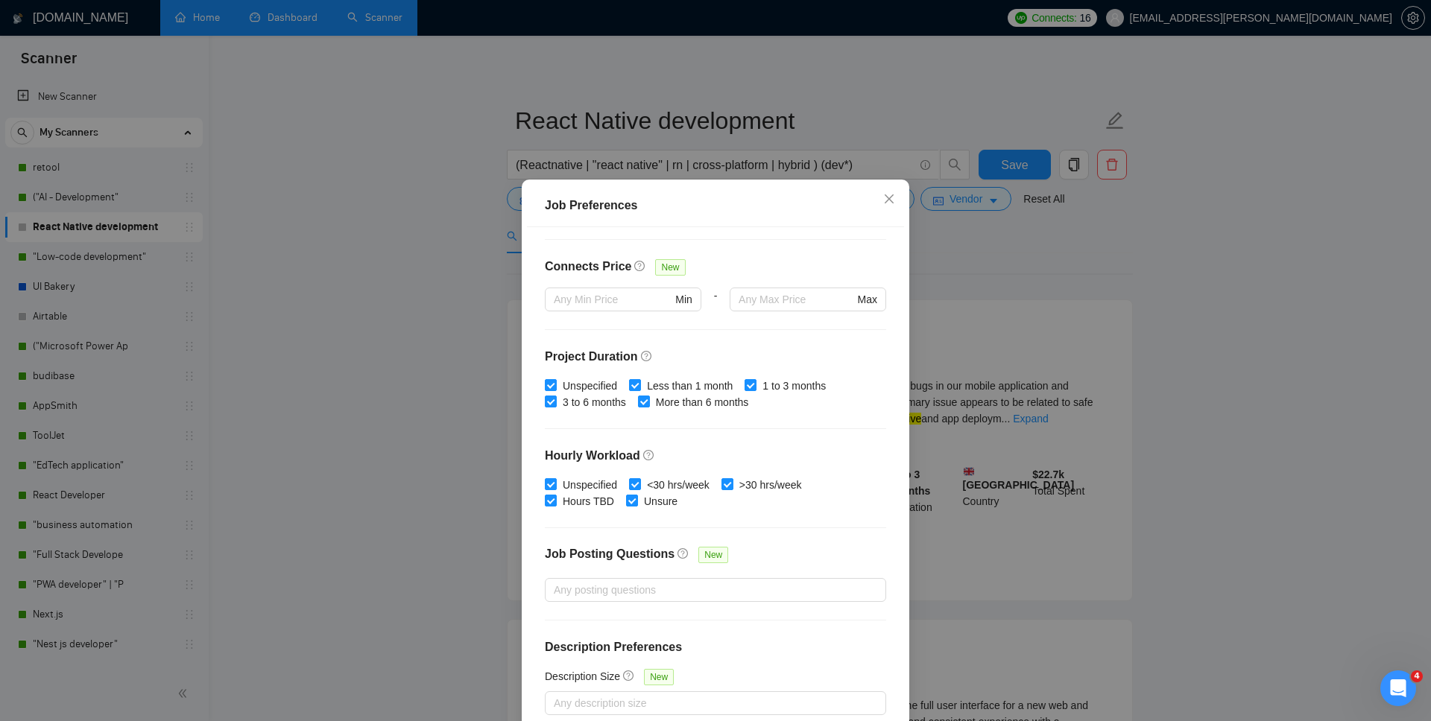
scroll to position [76, 0]
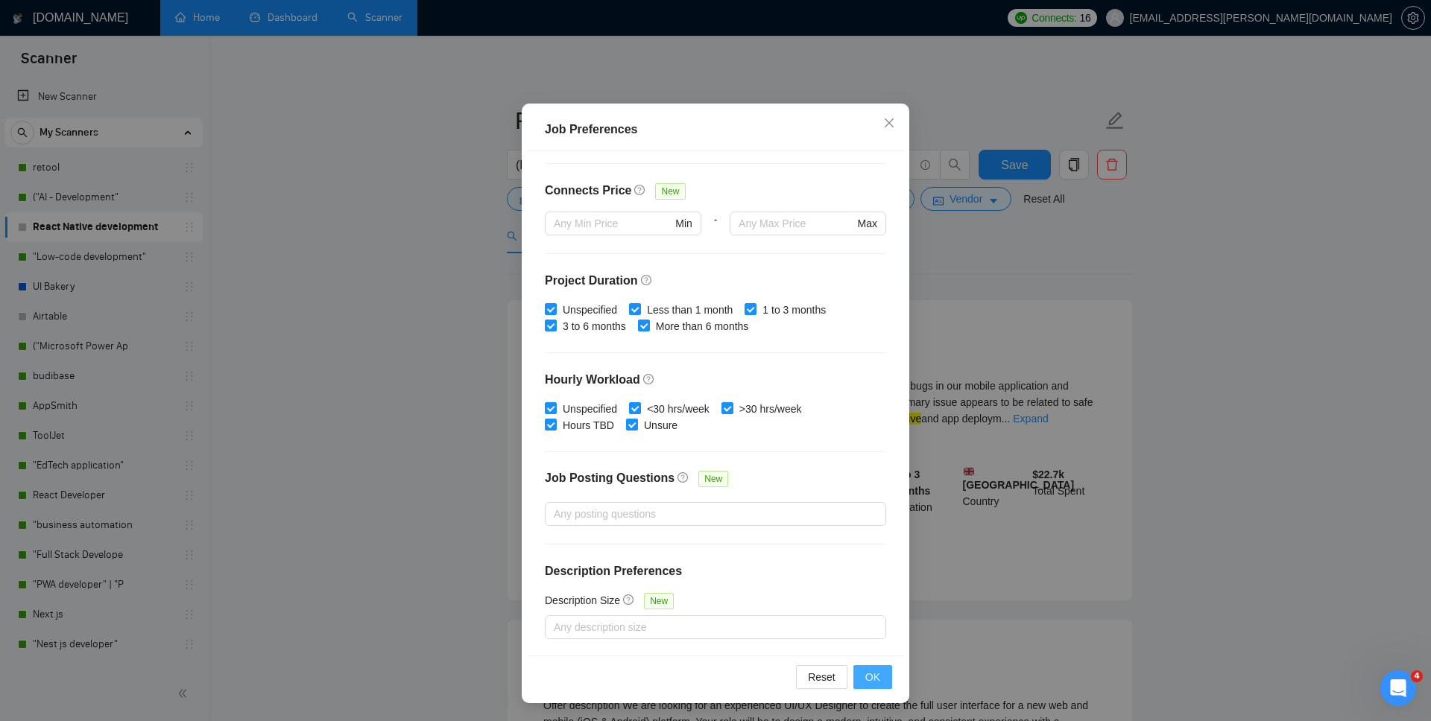
type input "5000"
click at [869, 528] on span "OK" at bounding box center [872, 677] width 15 height 16
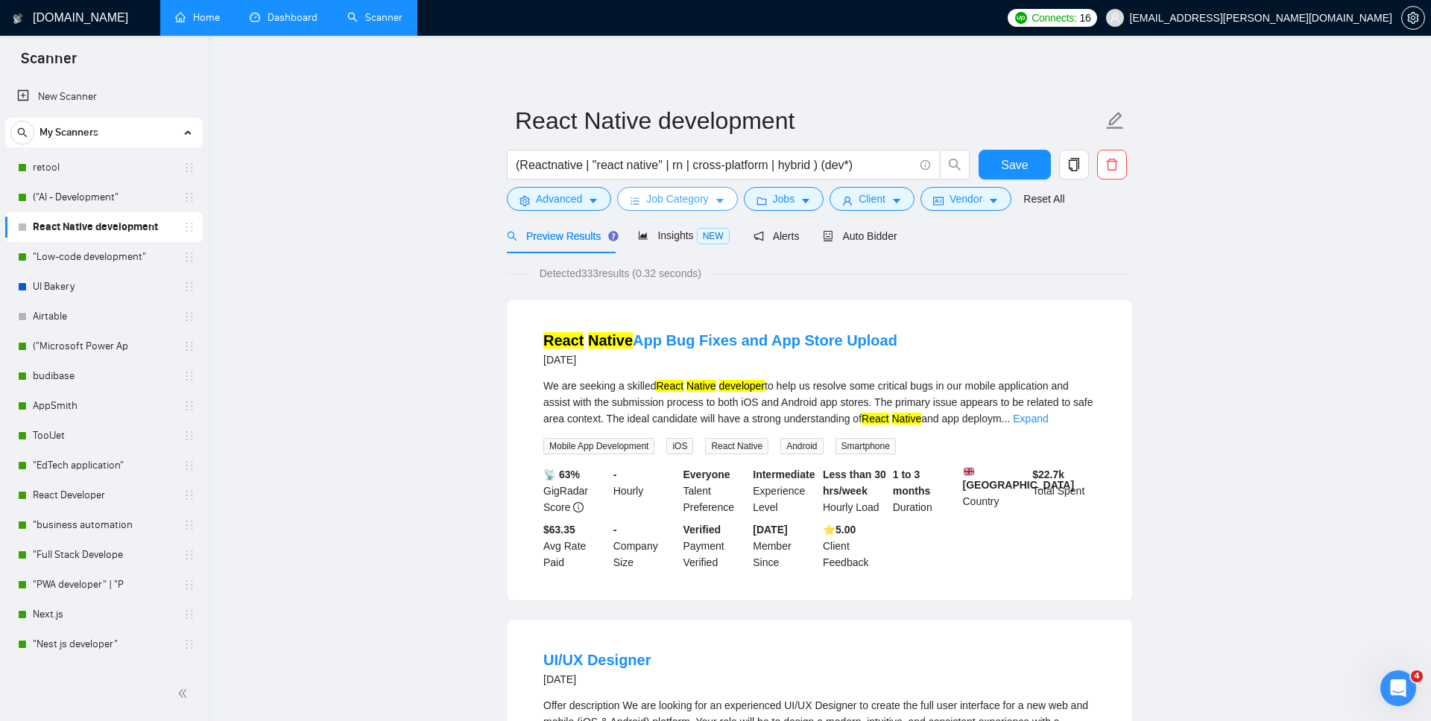
click at [666, 200] on span "Job Category" at bounding box center [677, 199] width 62 height 16
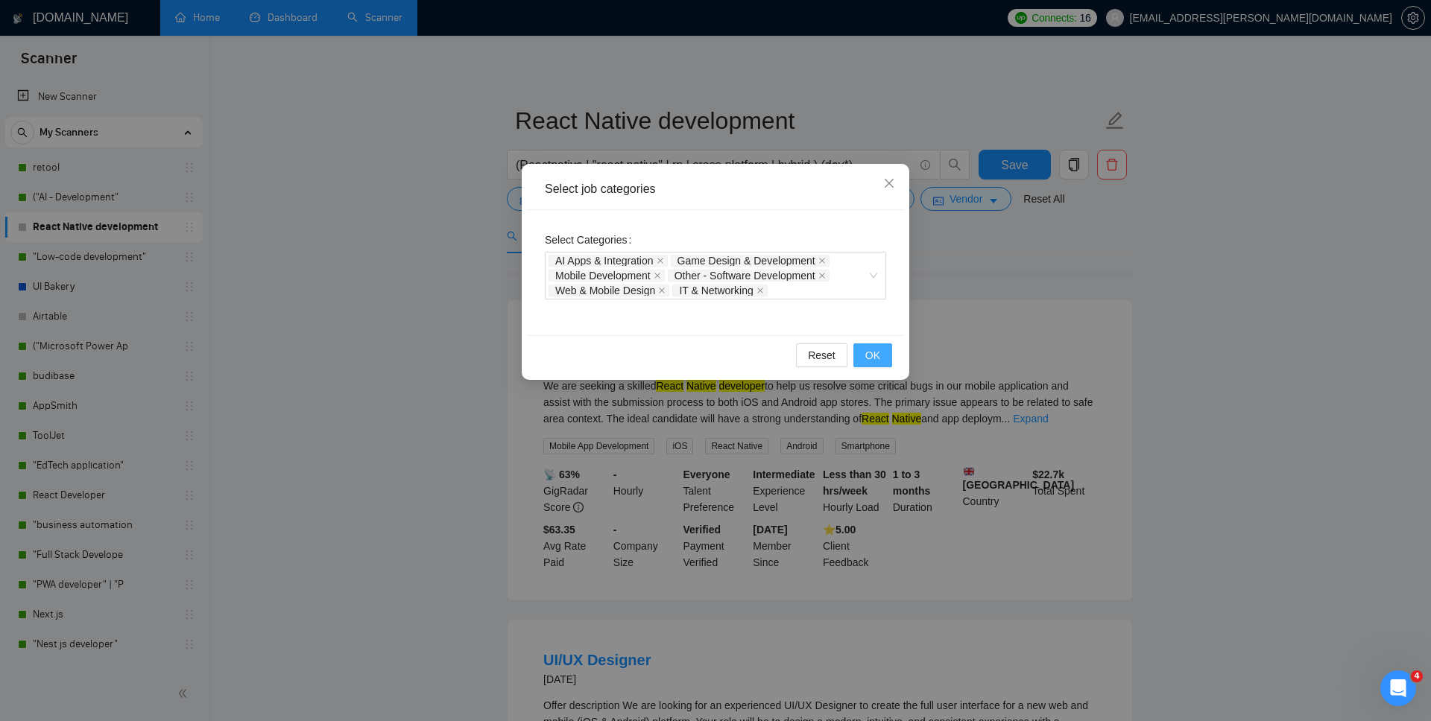
click at [883, 349] on button "OK" at bounding box center [872, 355] width 39 height 24
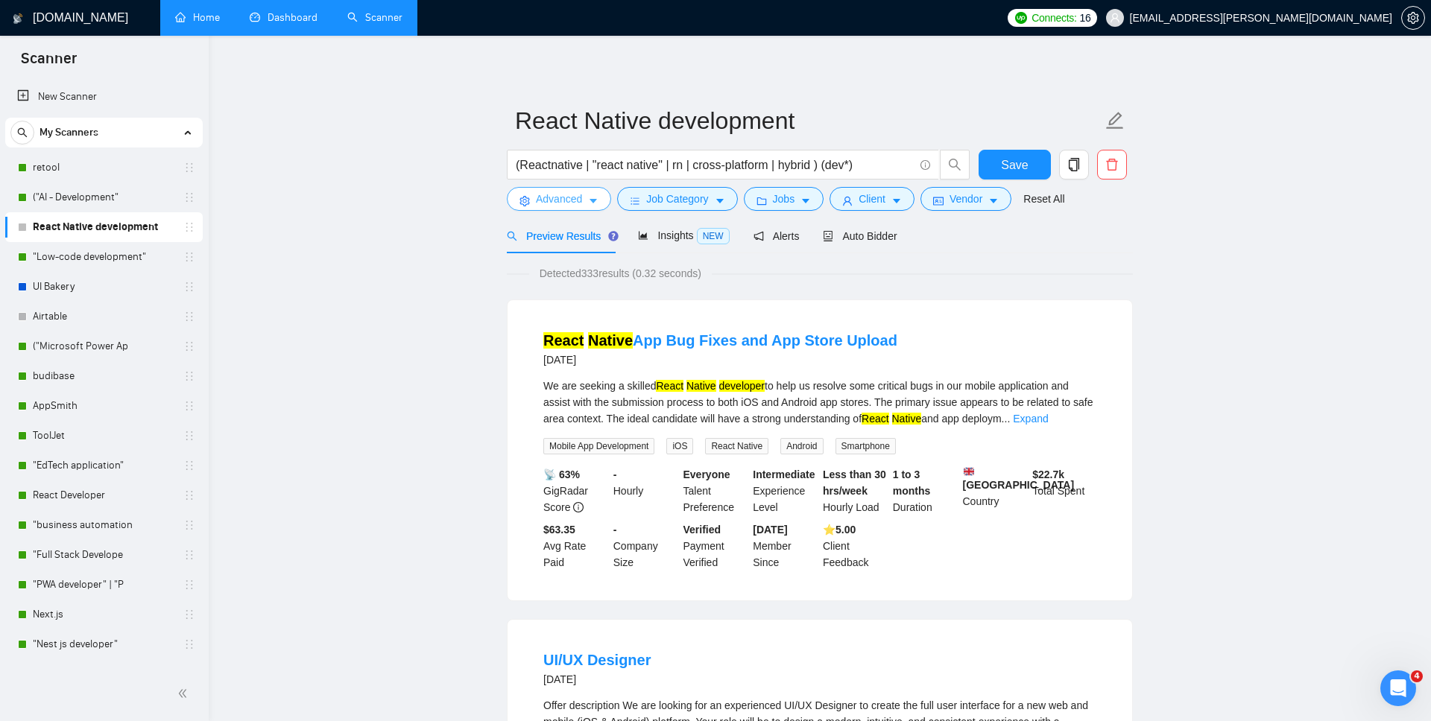
click at [557, 200] on span "Advanced" at bounding box center [559, 199] width 46 height 16
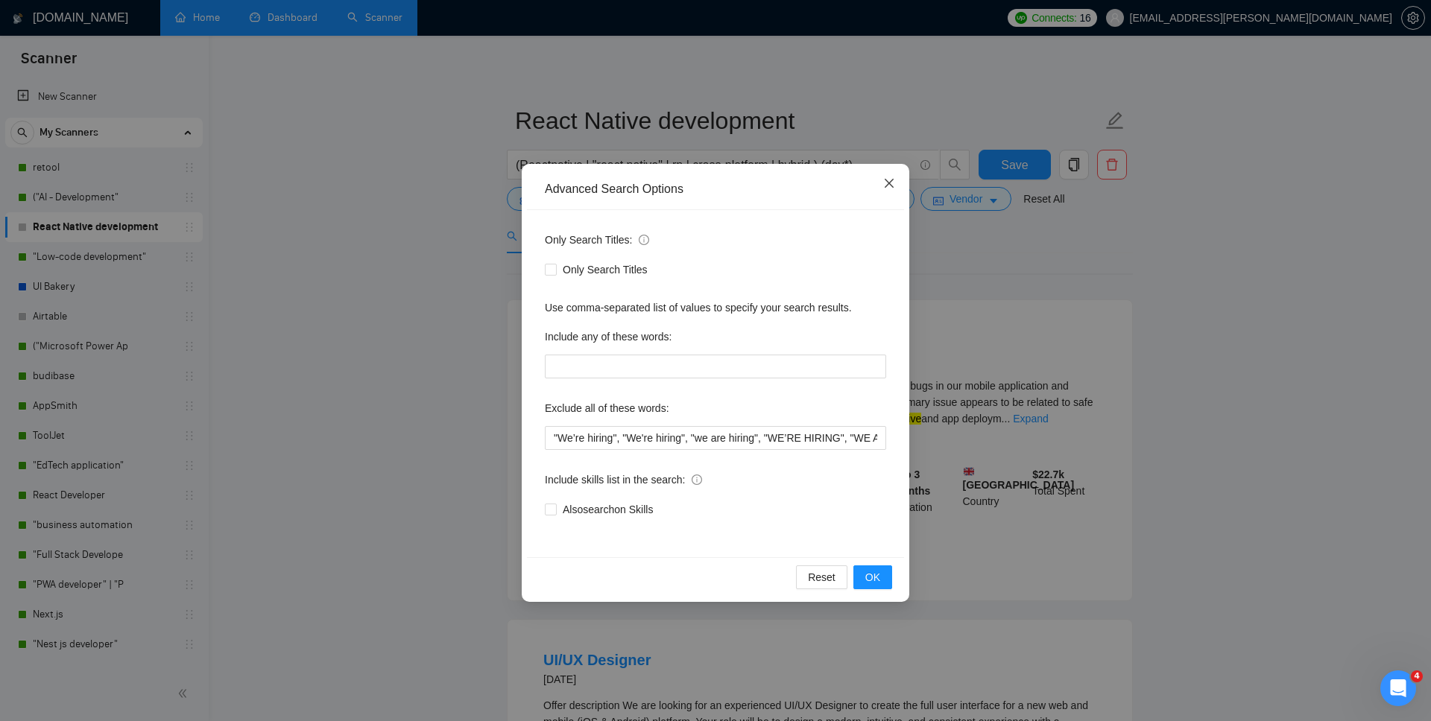
click at [897, 182] on span "Close" at bounding box center [889, 184] width 40 height 40
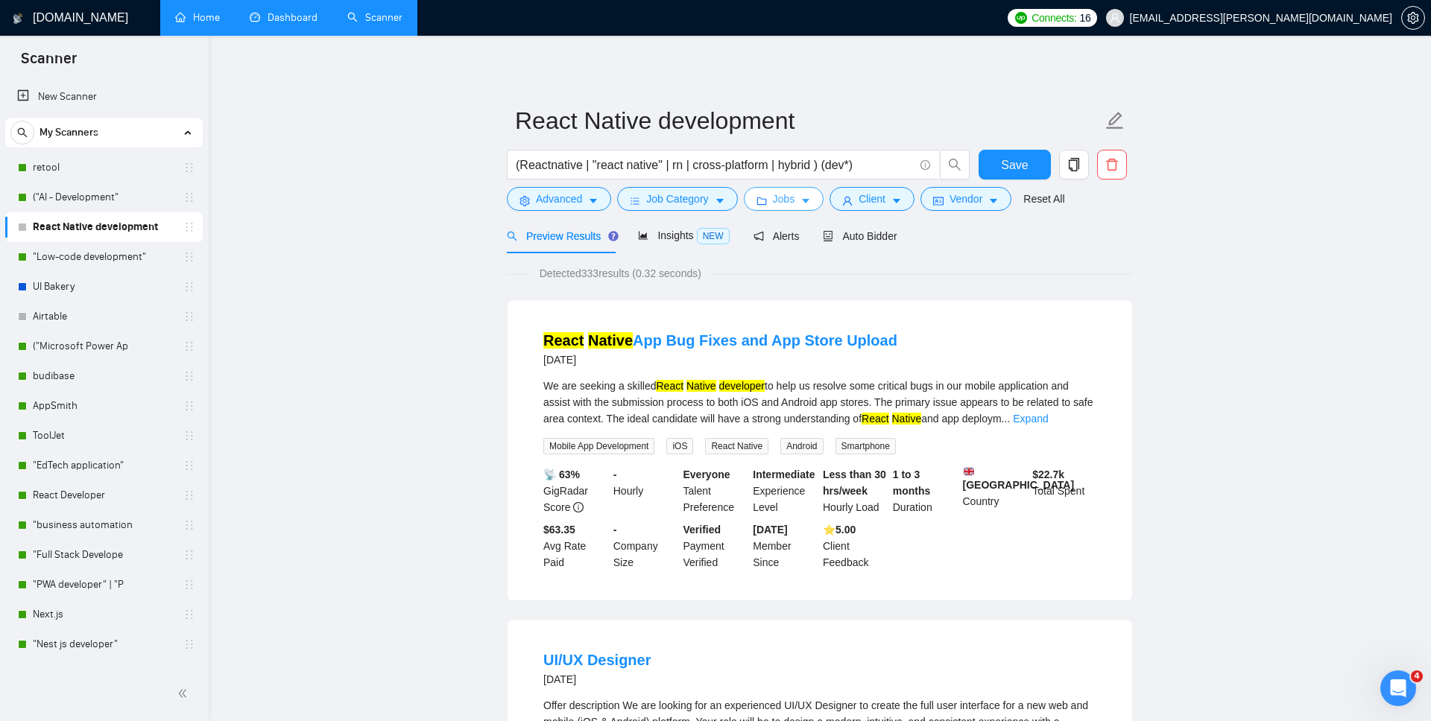
click at [793, 193] on span "Jobs" at bounding box center [784, 199] width 22 height 16
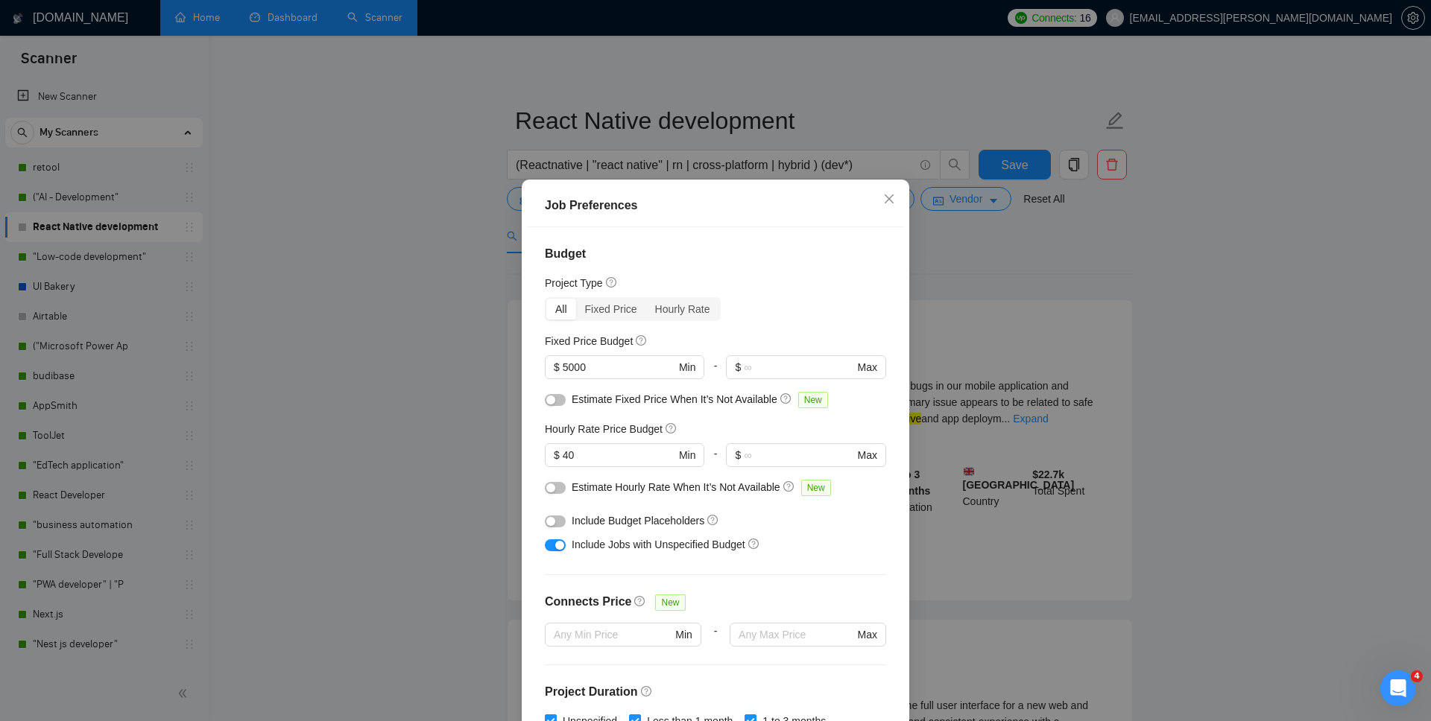
click at [947, 276] on div "Job Preferences Budget Project Type All Fixed Price Hourly Rate Fixed Price Bud…" at bounding box center [715, 360] width 1431 height 721
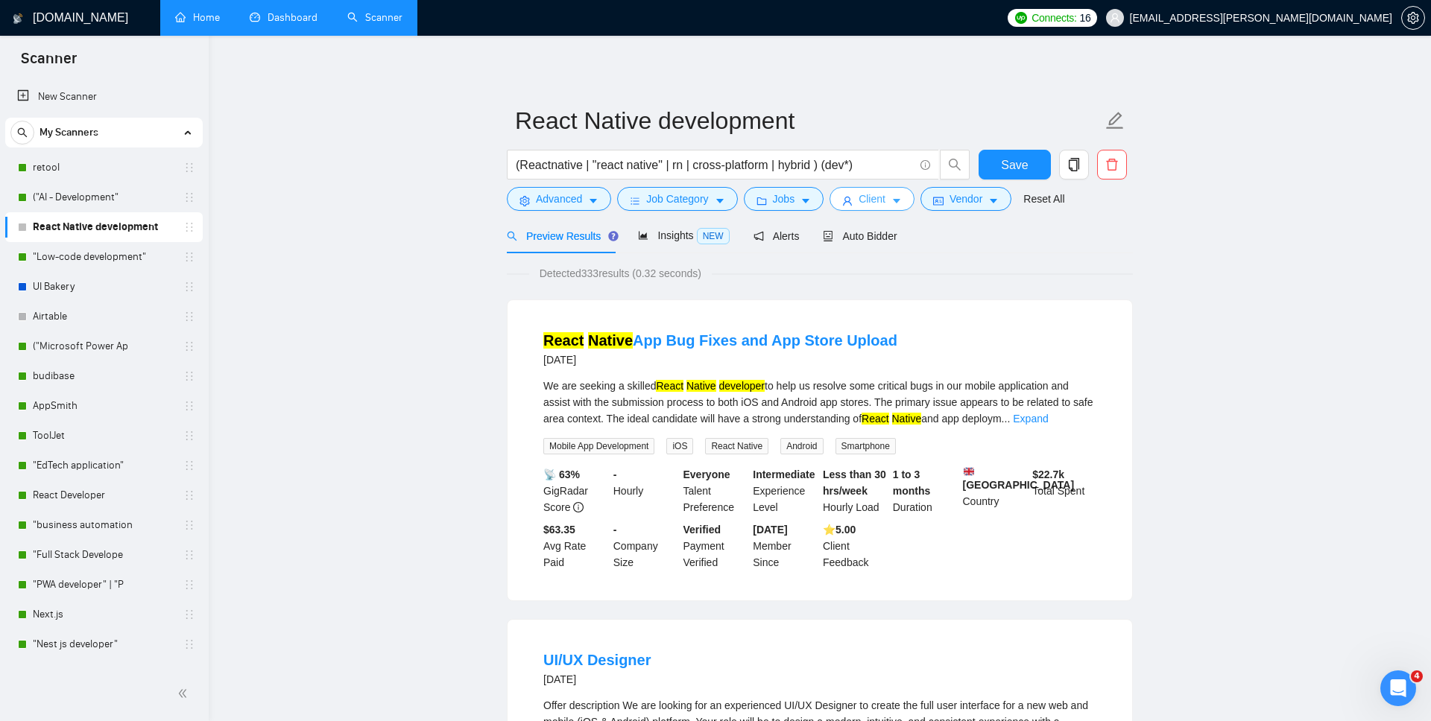
click at [884, 207] on button "Client" at bounding box center [871, 199] width 85 height 24
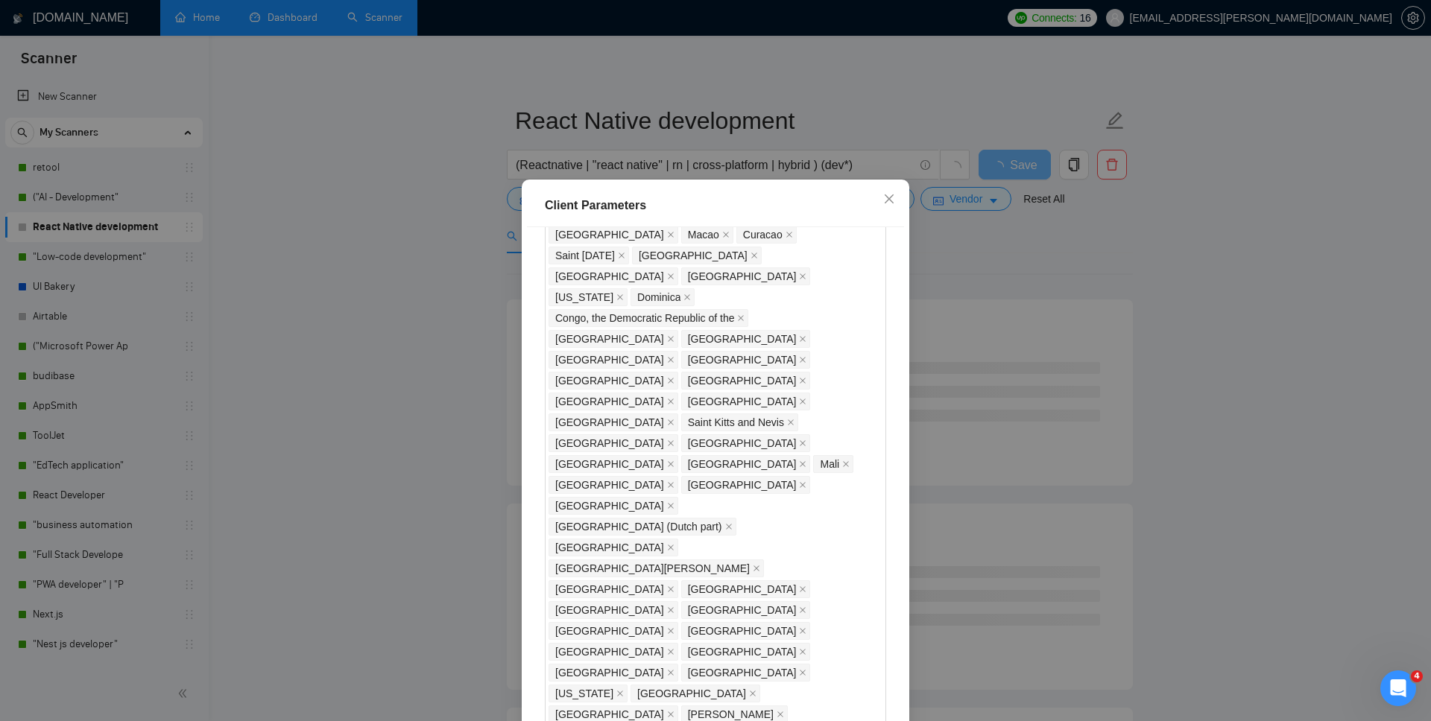
scroll to position [76, 0]
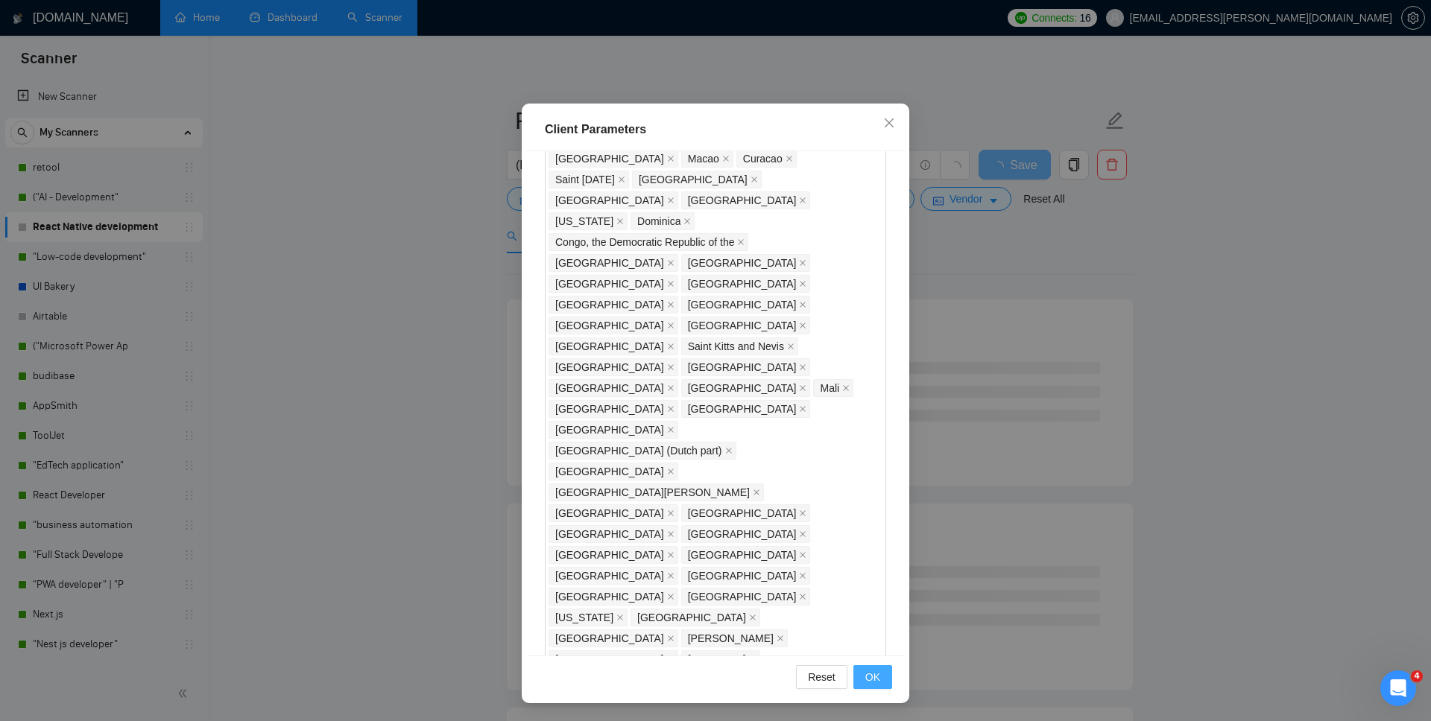
click at [878, 528] on span "OK" at bounding box center [872, 677] width 15 height 16
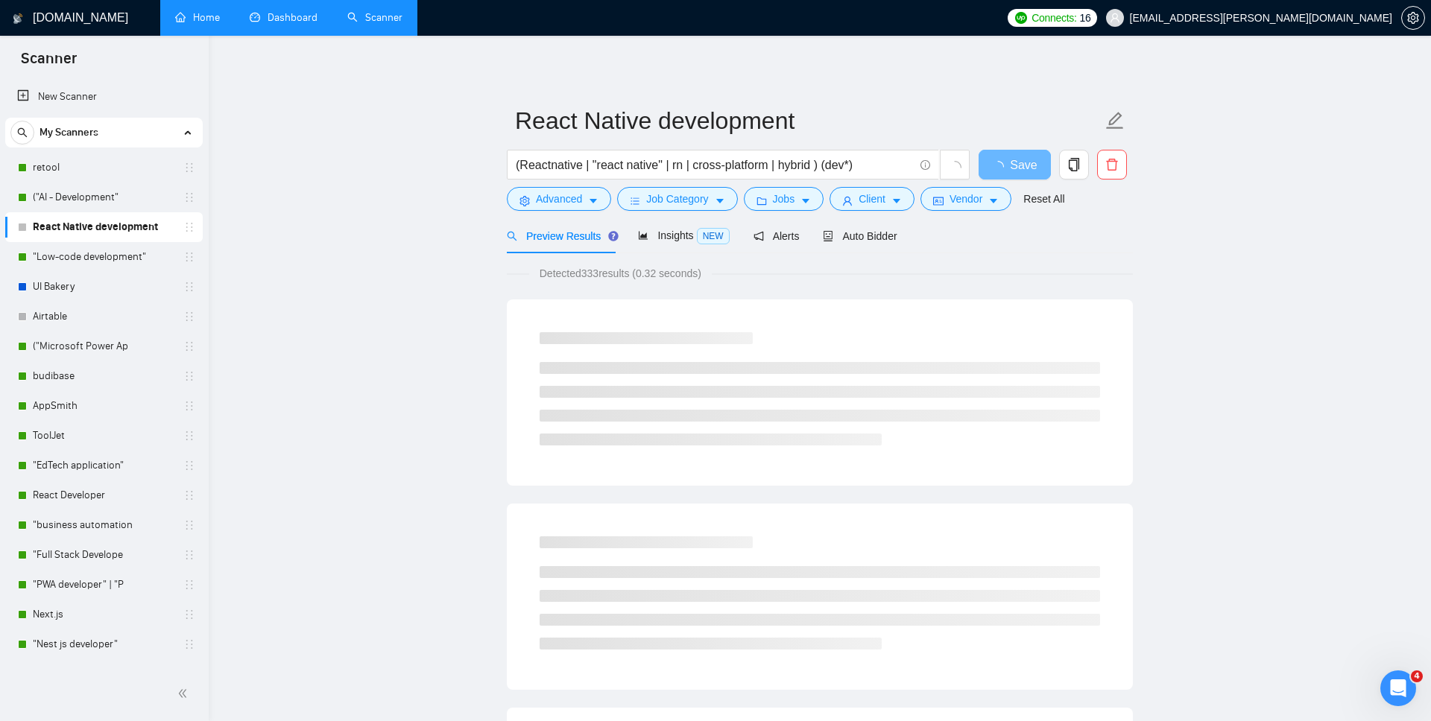
scroll to position [0, 0]
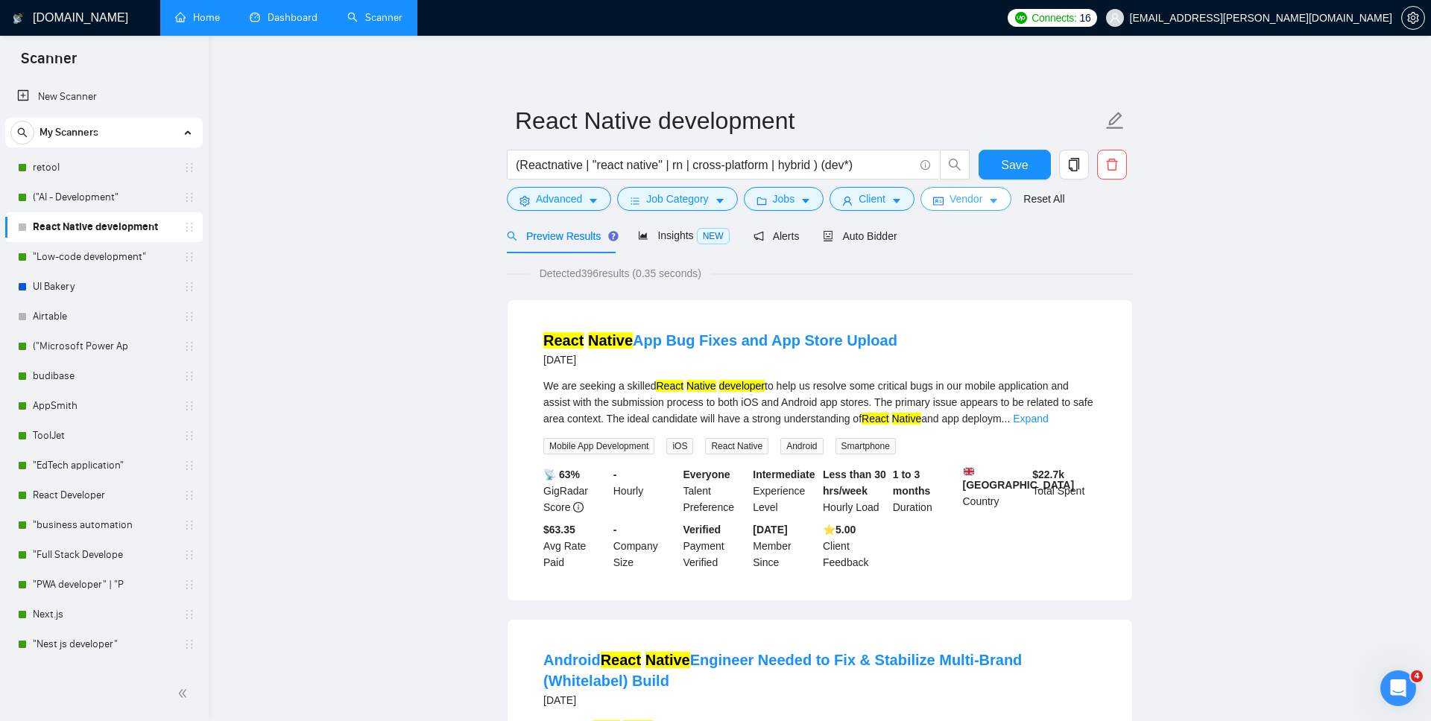
click at [982, 203] on span "Vendor" at bounding box center [965, 199] width 33 height 16
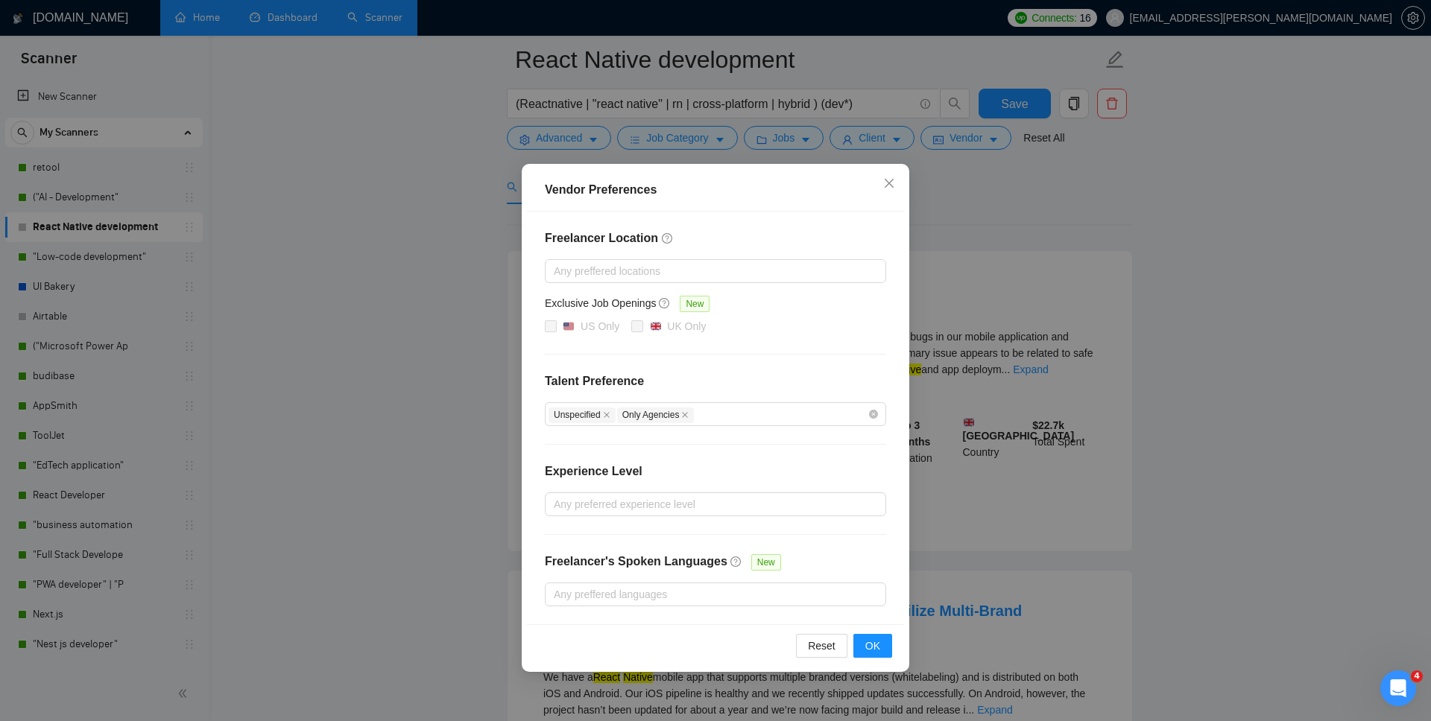
scroll to position [148, 0]
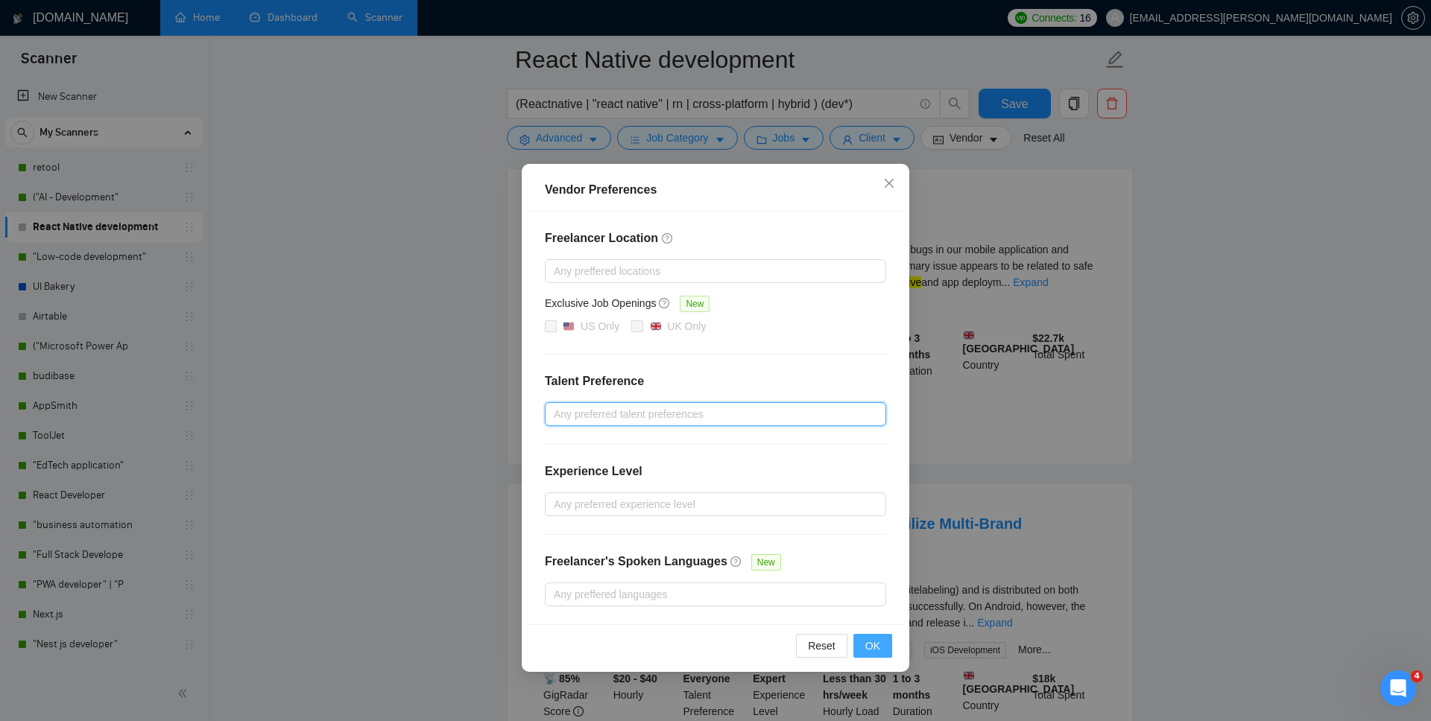
click at [872, 528] on span "OK" at bounding box center [872, 646] width 15 height 16
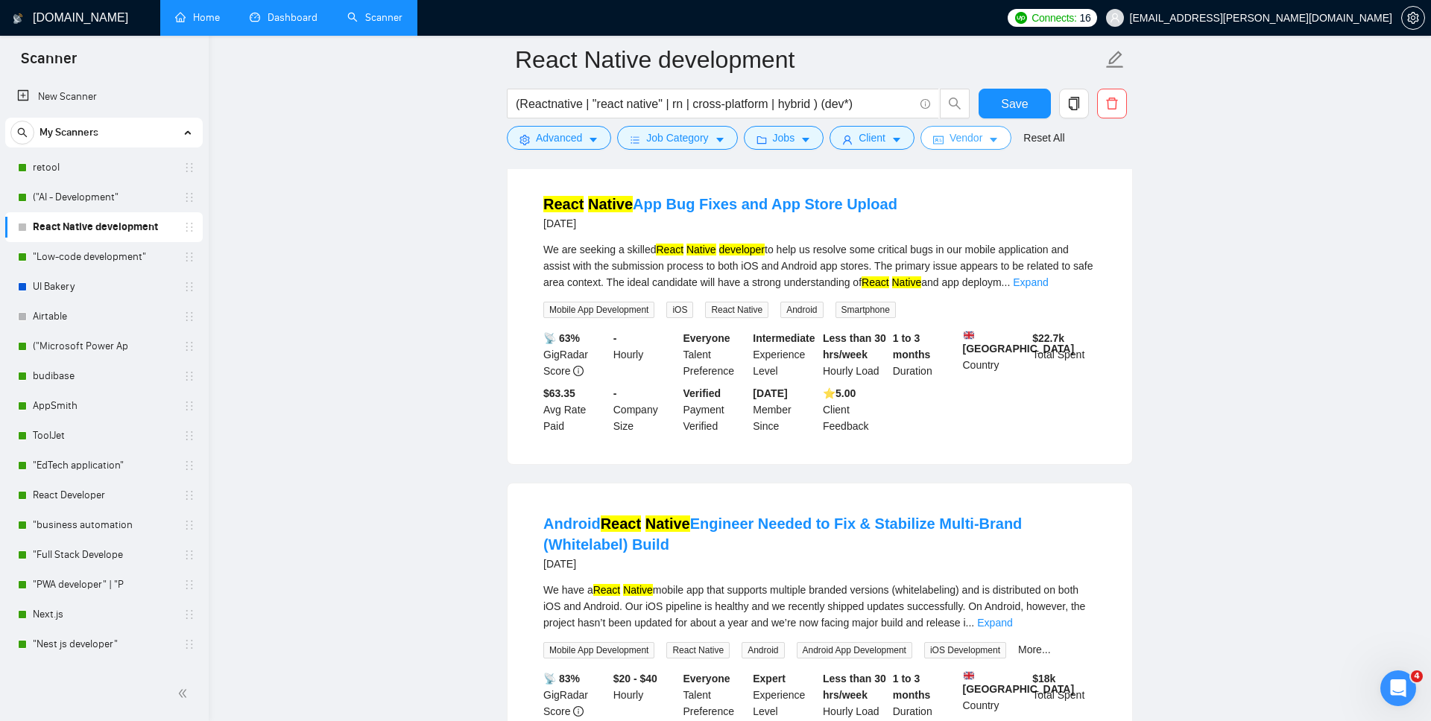
scroll to position [0, 0]
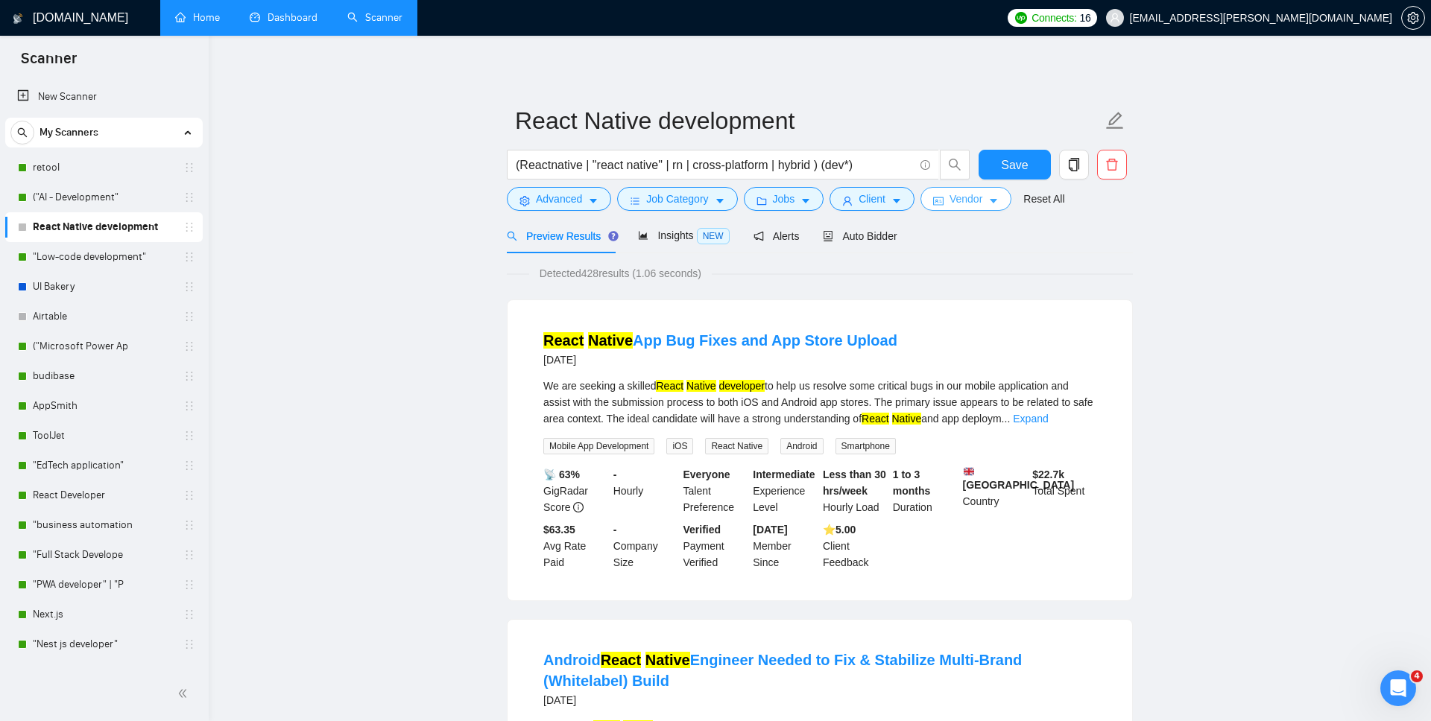
click at [943, 200] on icon "idcard" at bounding box center [938, 201] width 10 height 10
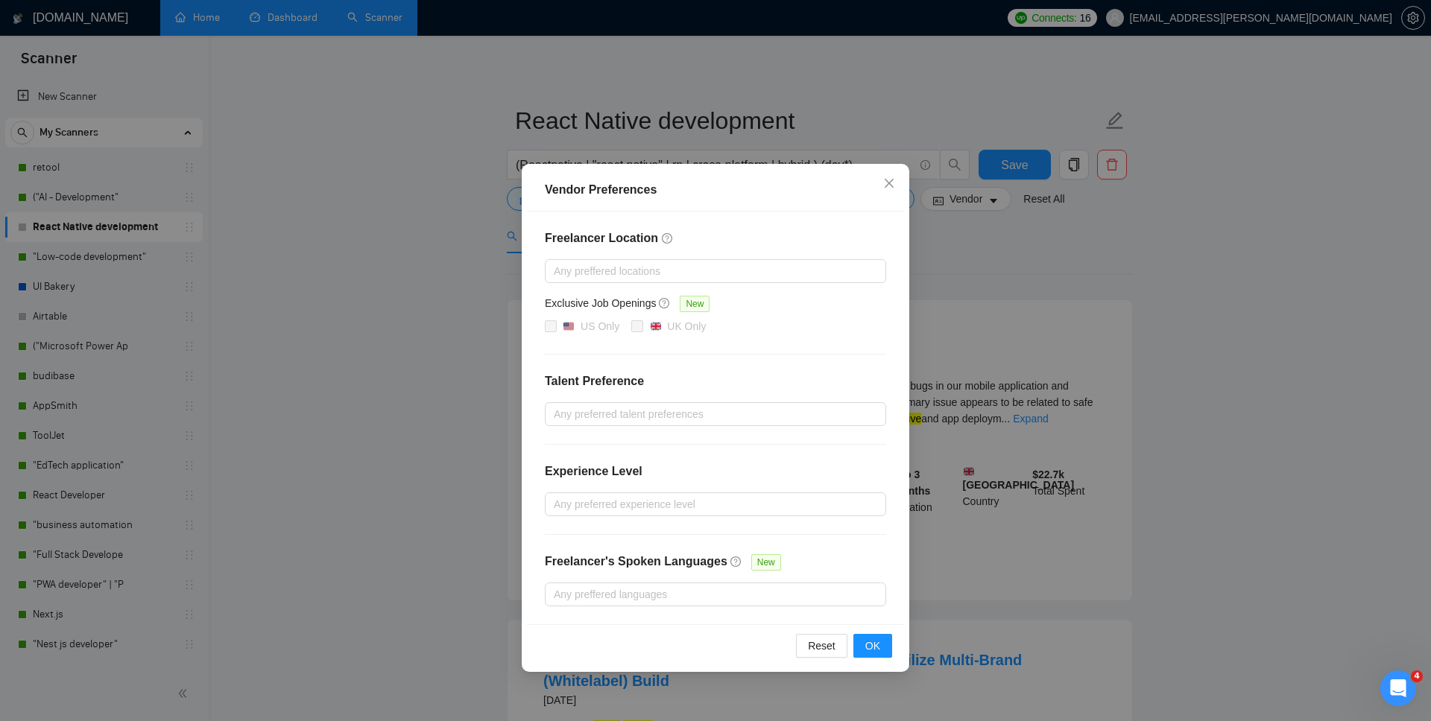
click at [1062, 273] on div "Vendor Preferences Freelancer Location Any preffered locations Exclusive Job Op…" at bounding box center [715, 360] width 1431 height 721
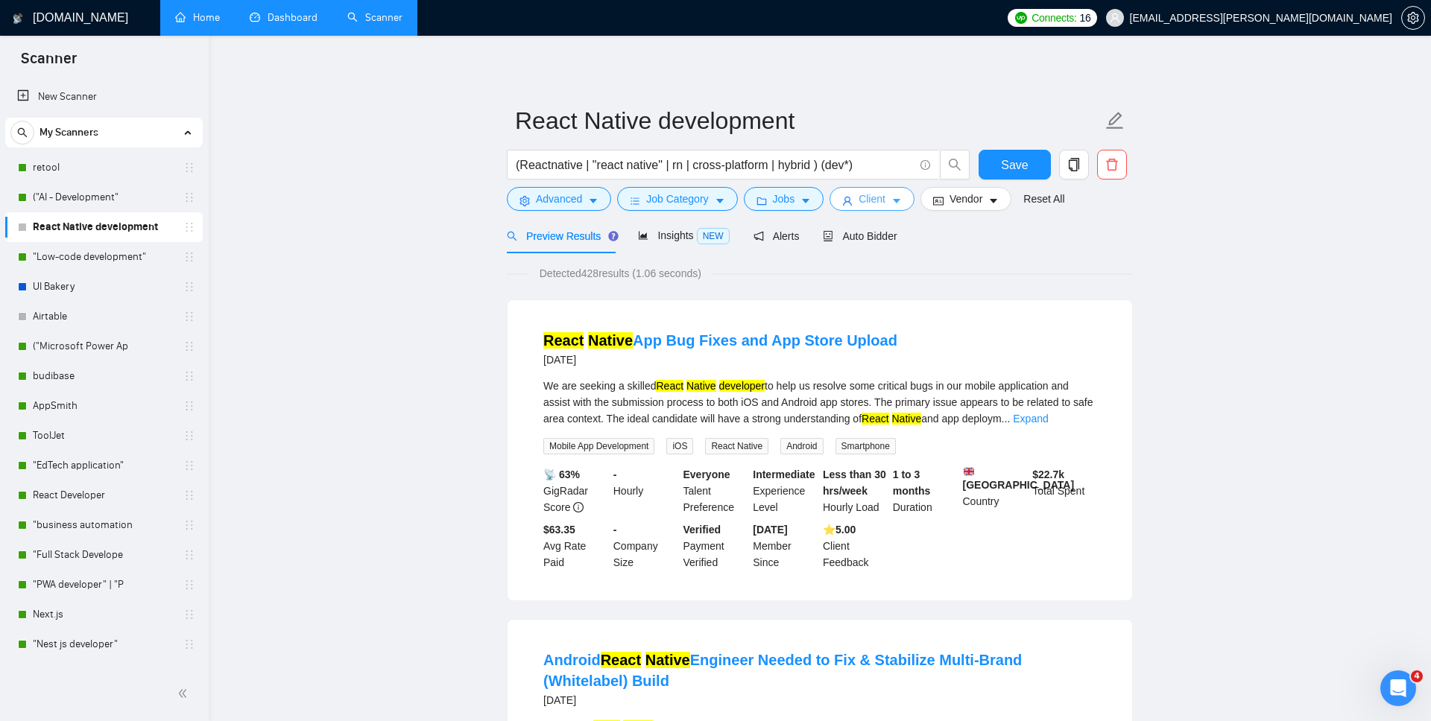
click at [881, 200] on span "Client" at bounding box center [871, 199] width 27 height 16
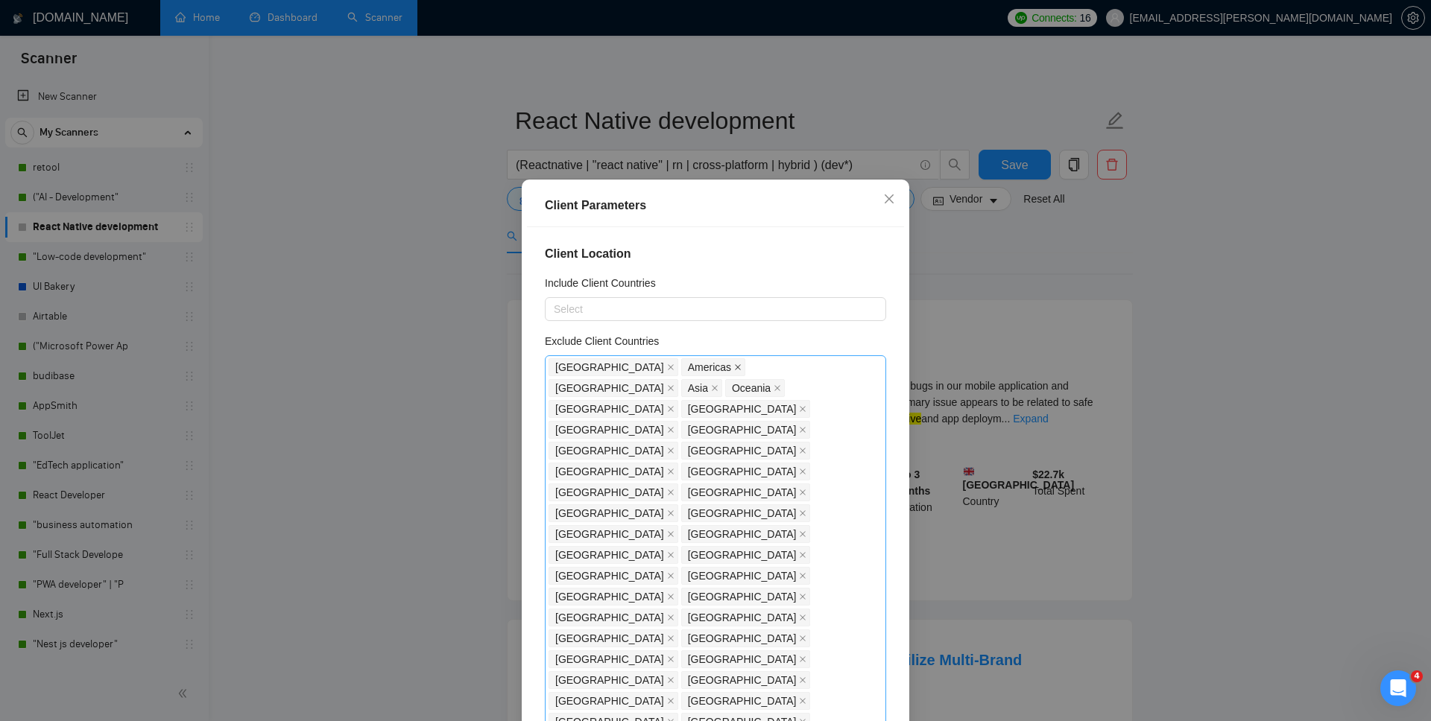
click at [734, 369] on icon "close" at bounding box center [737, 367] width 7 height 7
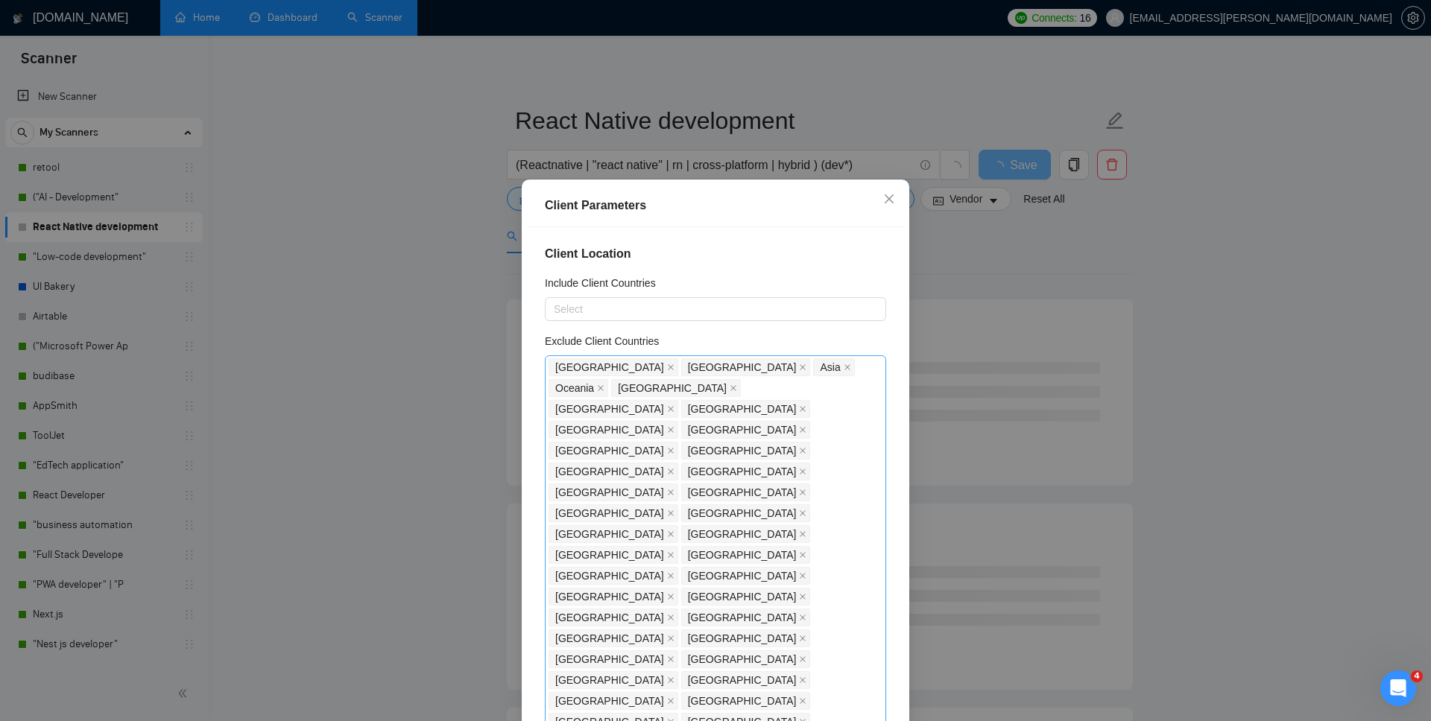
scroll to position [76, 0]
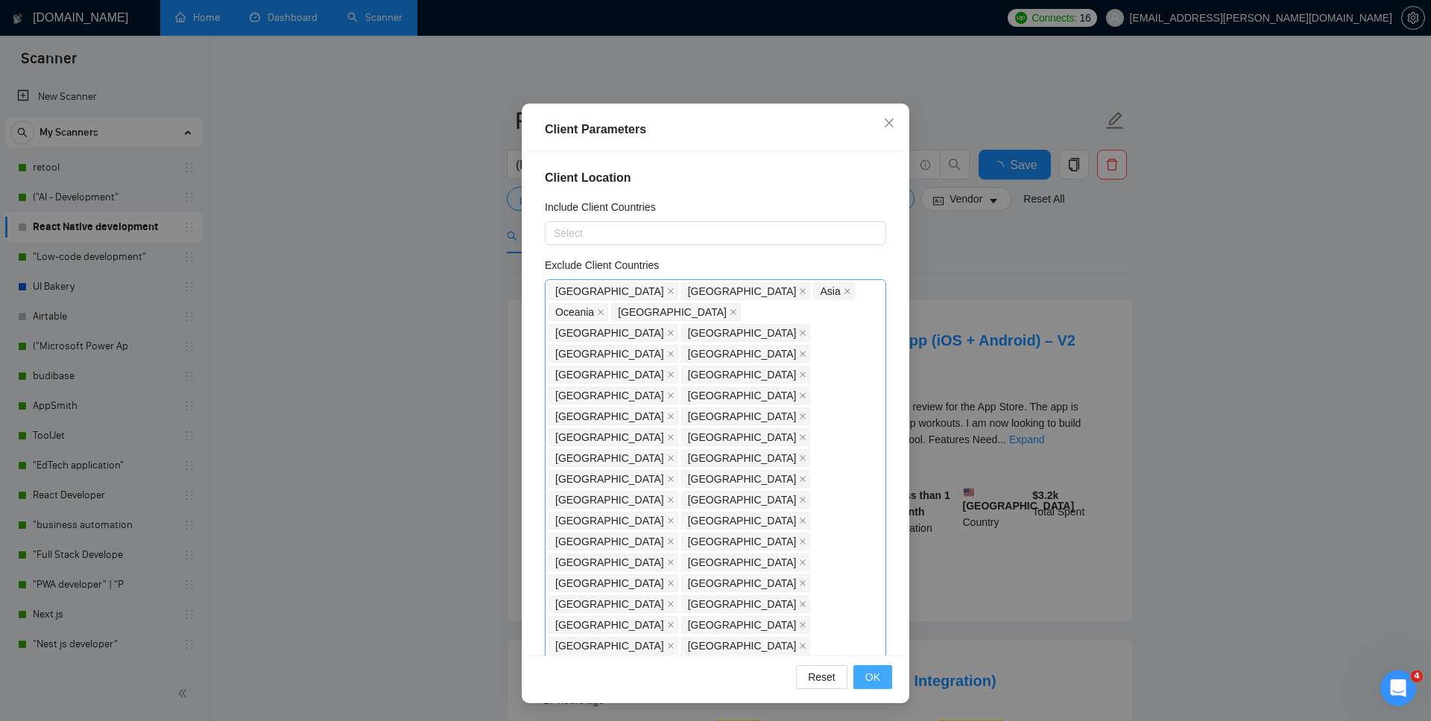
click at [872, 528] on button "OK" at bounding box center [872, 677] width 39 height 24
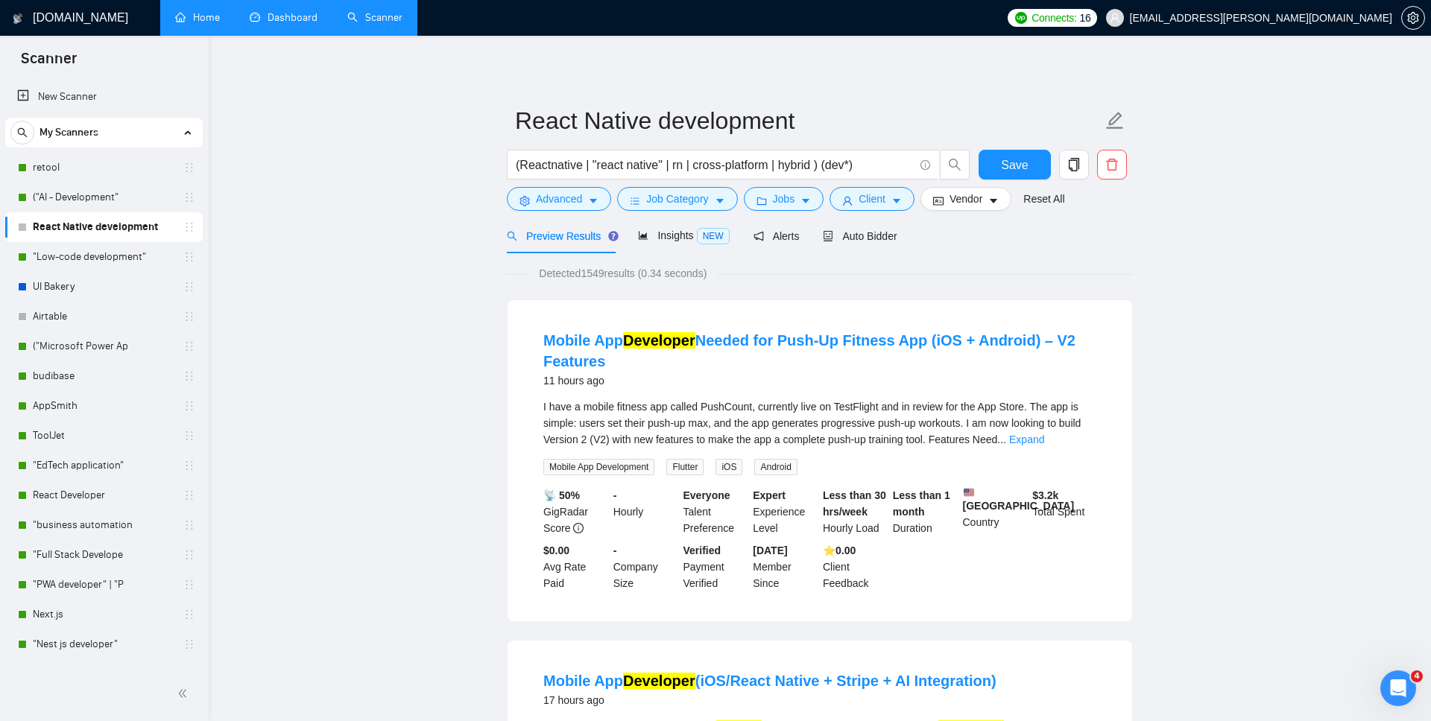
scroll to position [0, 0]
click at [875, 194] on span "Client" at bounding box center [871, 199] width 27 height 16
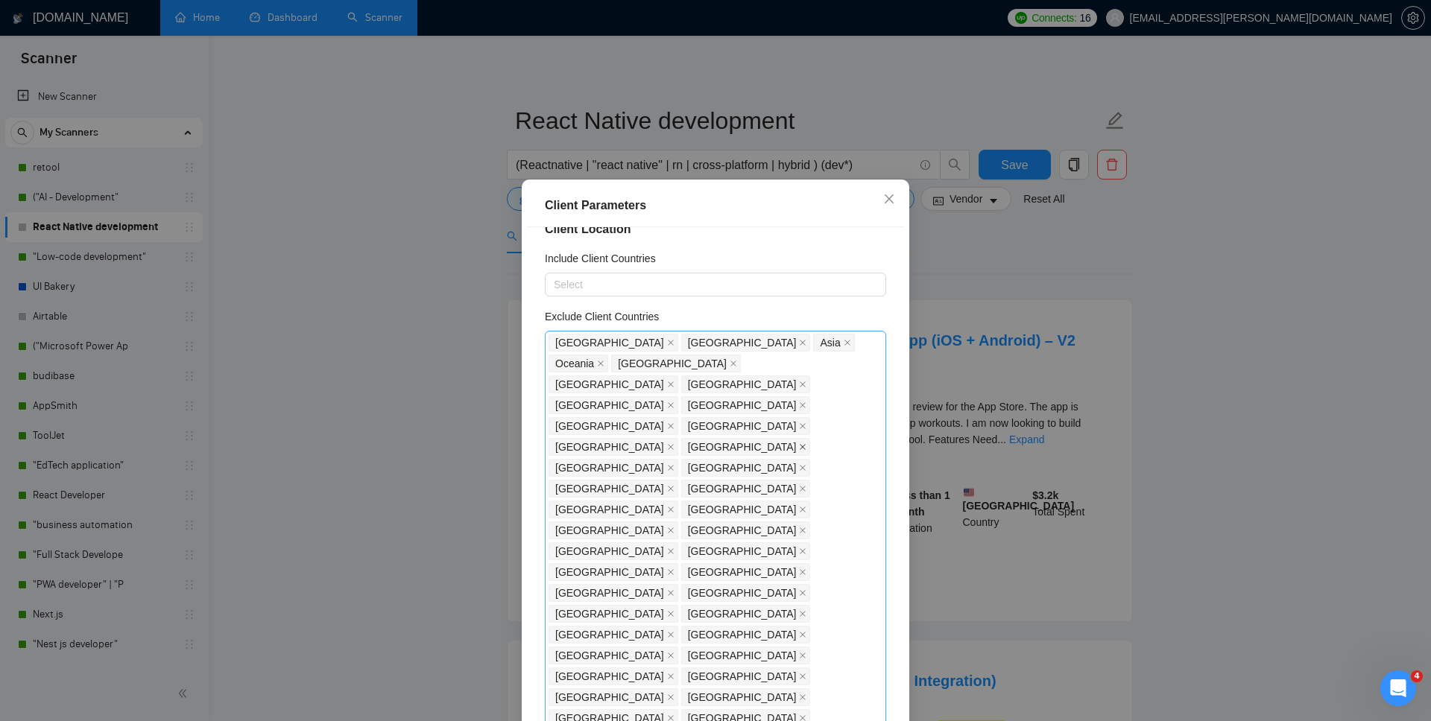
scroll to position [25, 0]
click at [843, 344] on icon "close" at bounding box center [846, 341] width 7 height 7
click at [604, 360] on icon "close" at bounding box center [601, 363] width 6 height 6
click at [674, 380] on icon "close" at bounding box center [670, 383] width 7 height 7
click at [667, 380] on icon "close" at bounding box center [670, 383] width 7 height 7
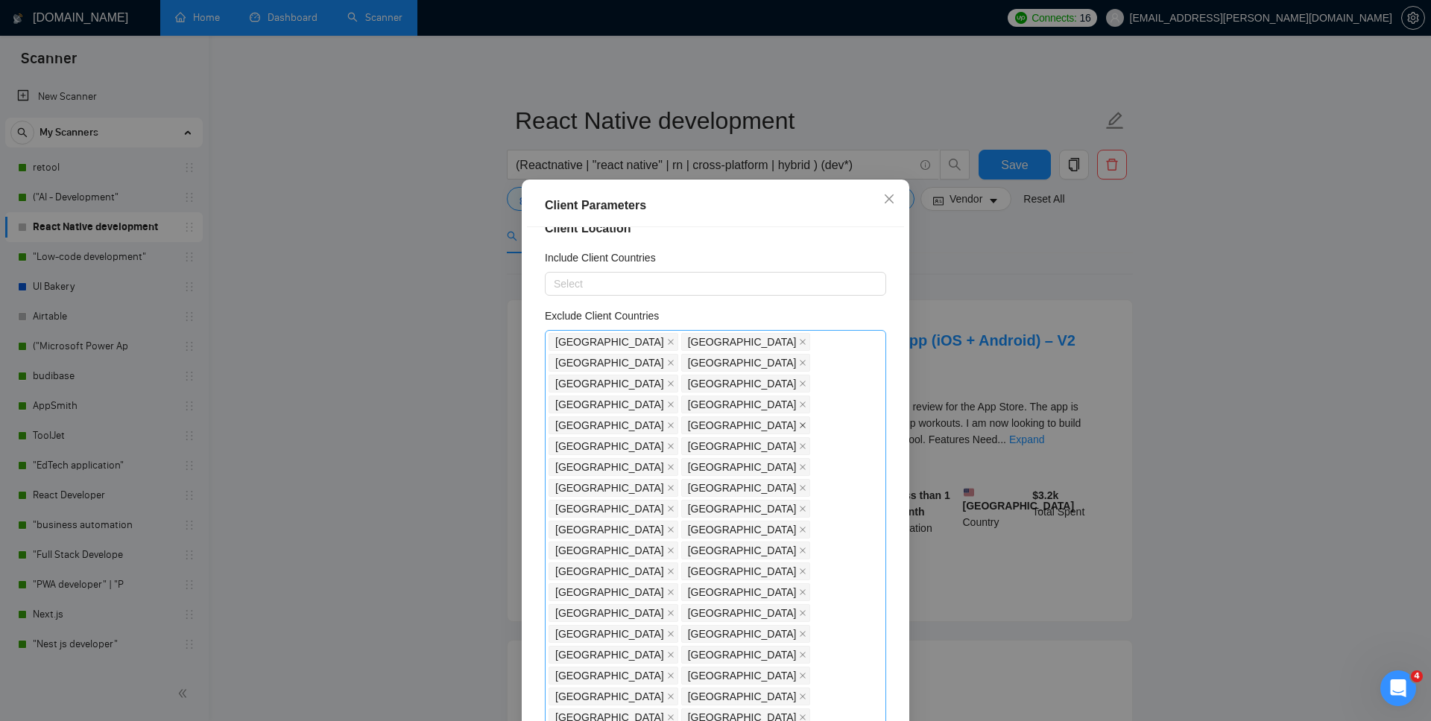
click at [806, 422] on icon "close" at bounding box center [803, 425] width 6 height 6
click at [668, 443] on icon "close" at bounding box center [671, 446] width 6 height 6
click at [674, 463] on icon "close" at bounding box center [670, 466] width 7 height 7
click at [799, 463] on icon "close" at bounding box center [802, 466] width 7 height 7
click at [667, 484] on icon "close" at bounding box center [670, 487] width 7 height 7
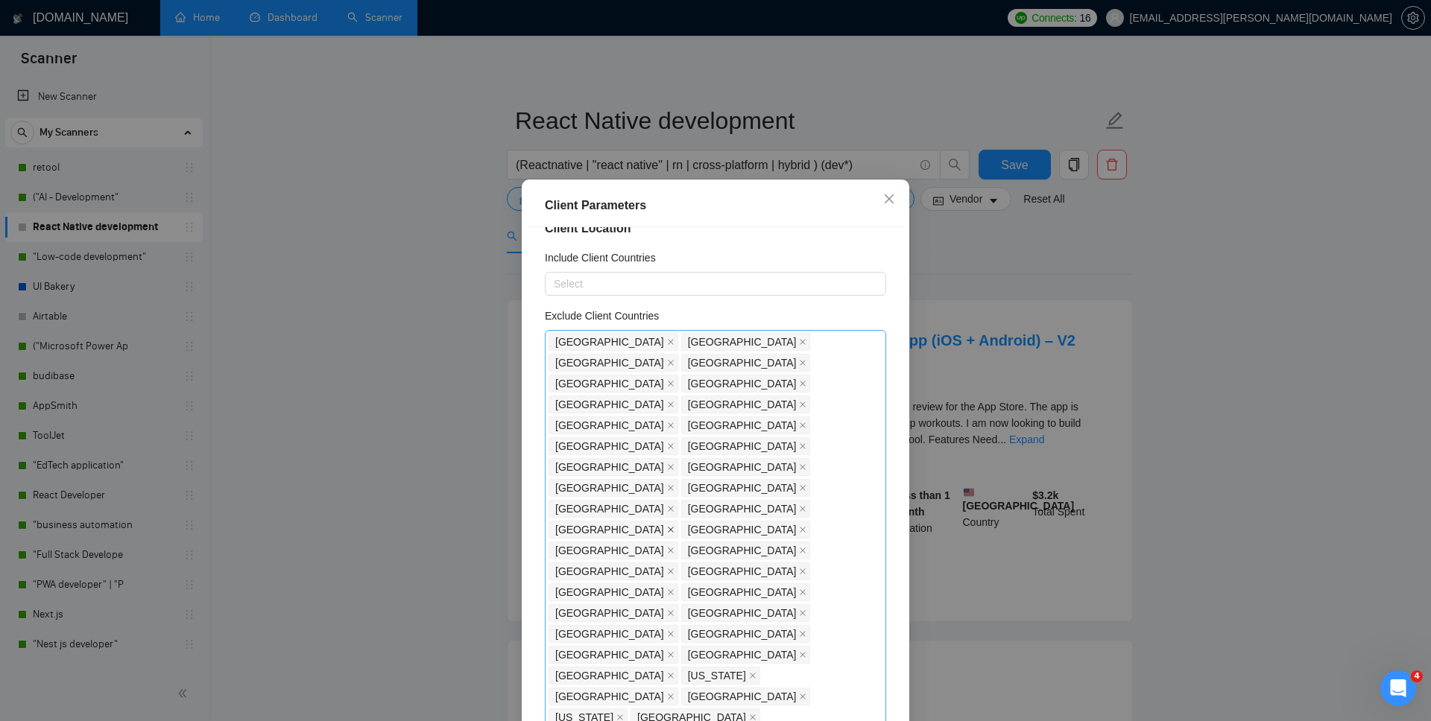
click at [674, 527] on icon "close" at bounding box center [671, 530] width 6 height 6
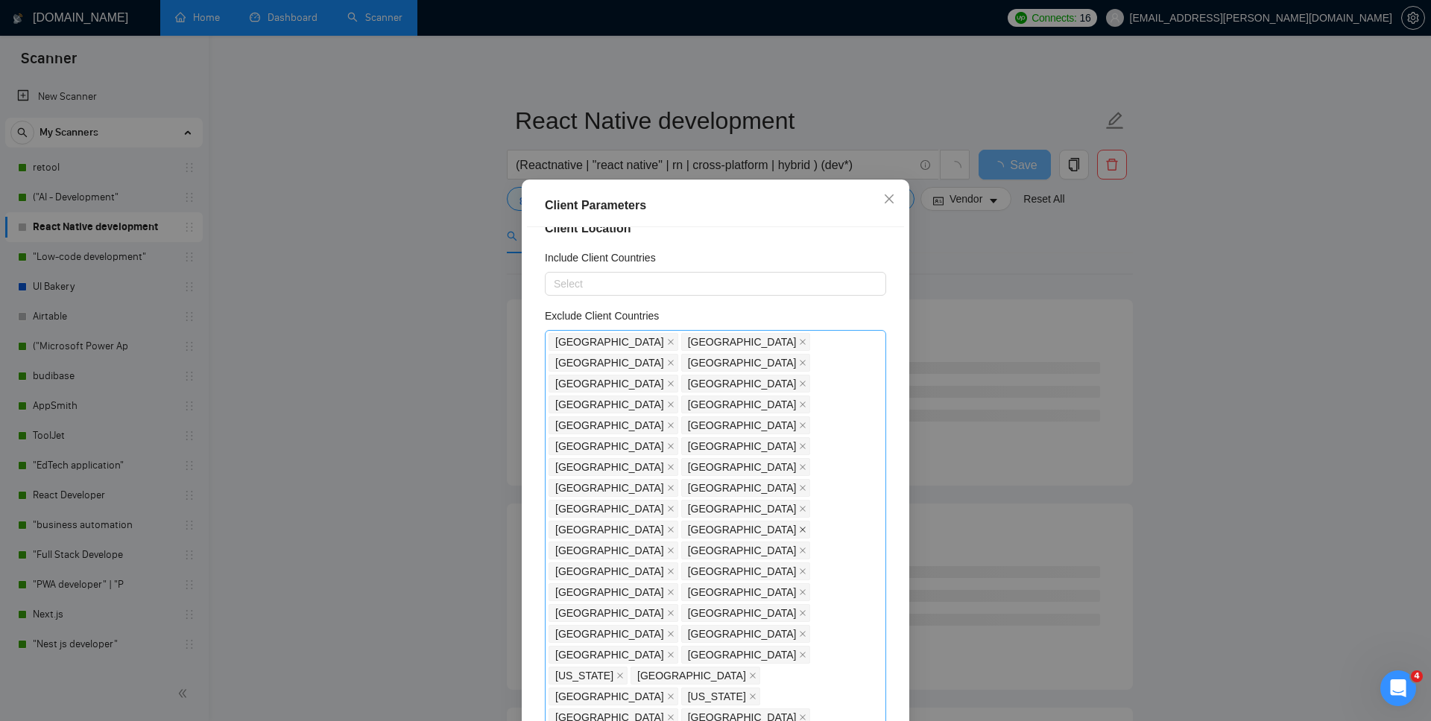
click at [800, 527] on icon "close" at bounding box center [803, 530] width 6 height 6
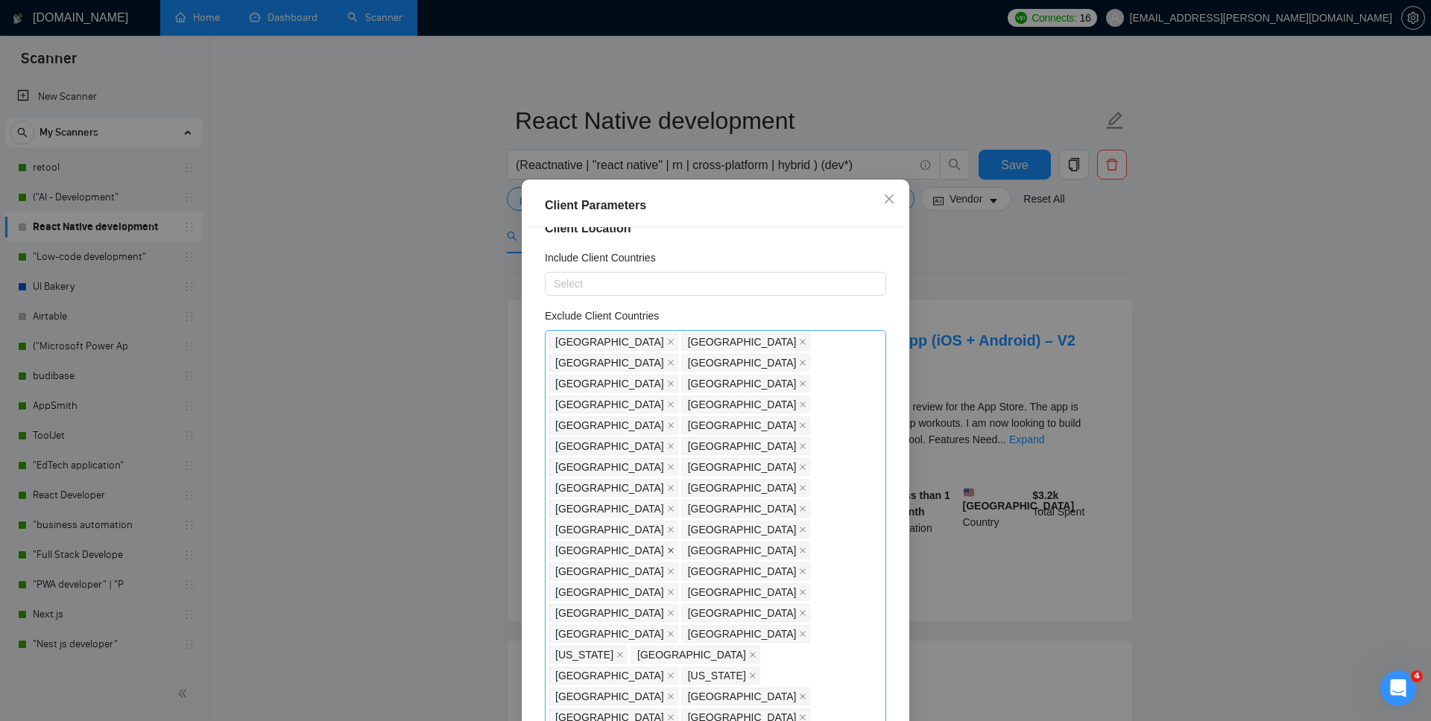
click at [667, 528] on icon "close" at bounding box center [670, 550] width 7 height 7
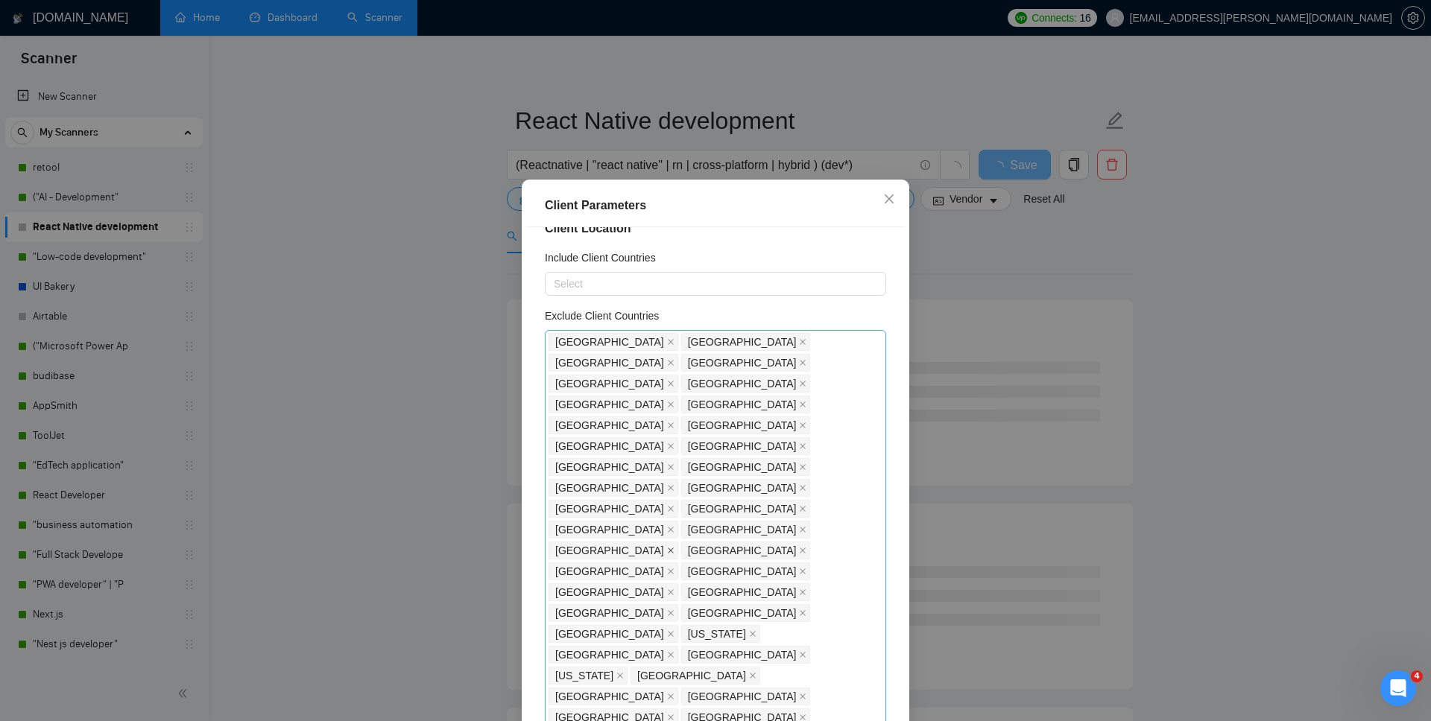
click at [667, 528] on icon "close" at bounding box center [670, 550] width 7 height 7
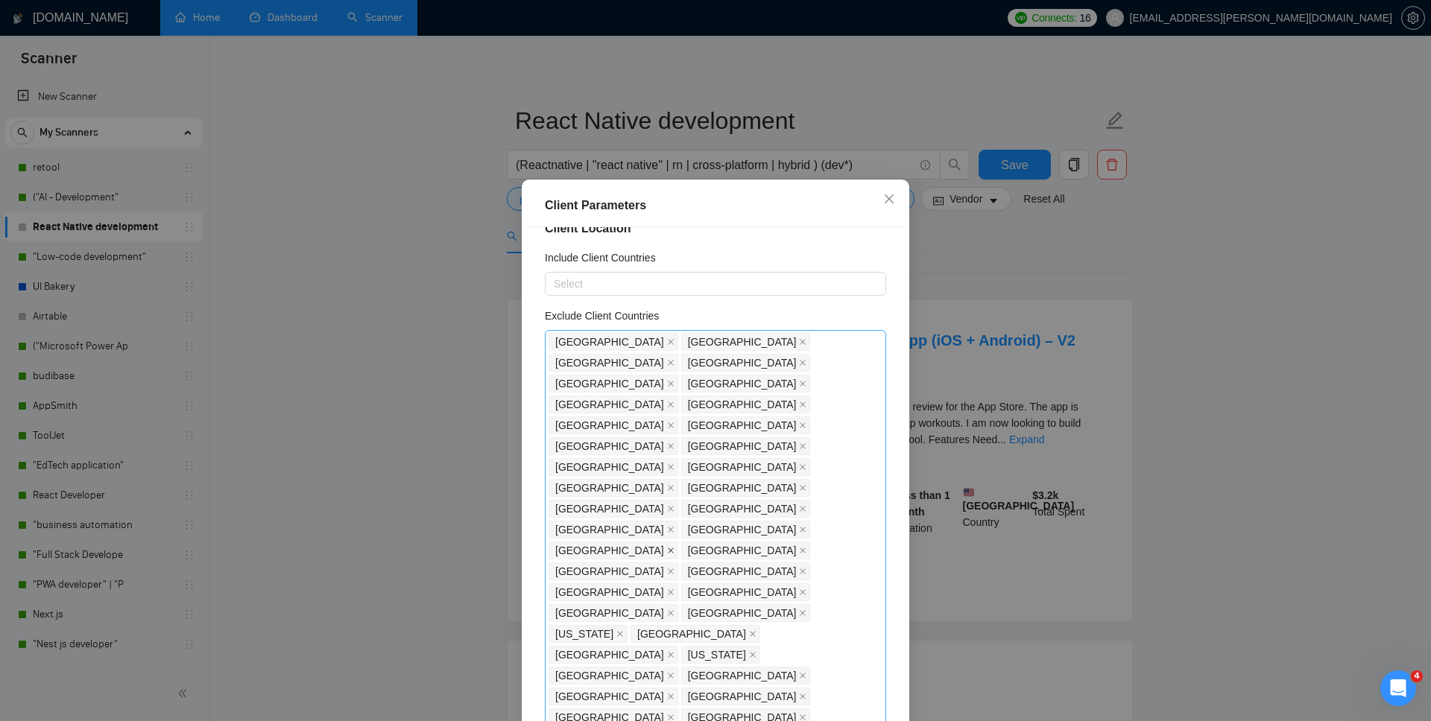
click at [667, 528] on icon "close" at bounding box center [670, 550] width 7 height 7
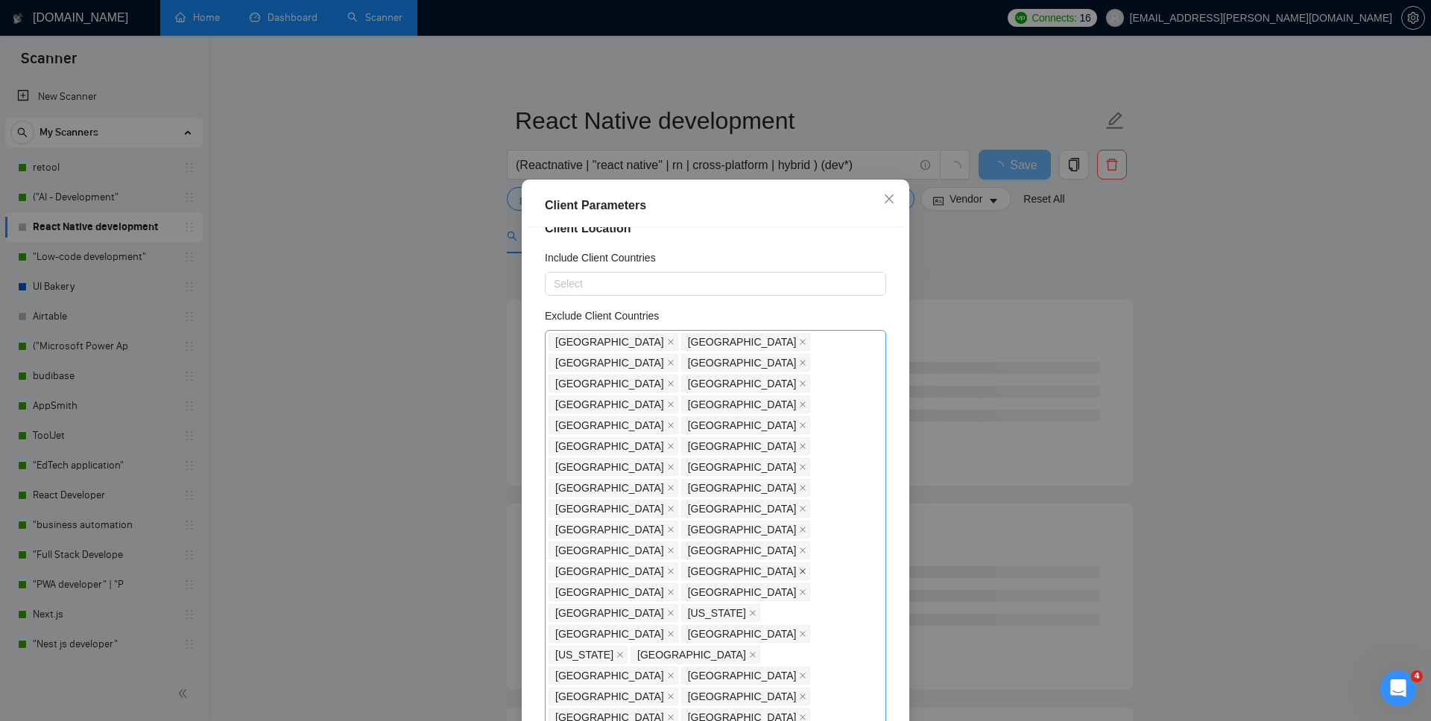
click at [800, 528] on icon "close" at bounding box center [803, 571] width 6 height 6
click at [674, 528] on icon "close" at bounding box center [670, 592] width 7 height 7
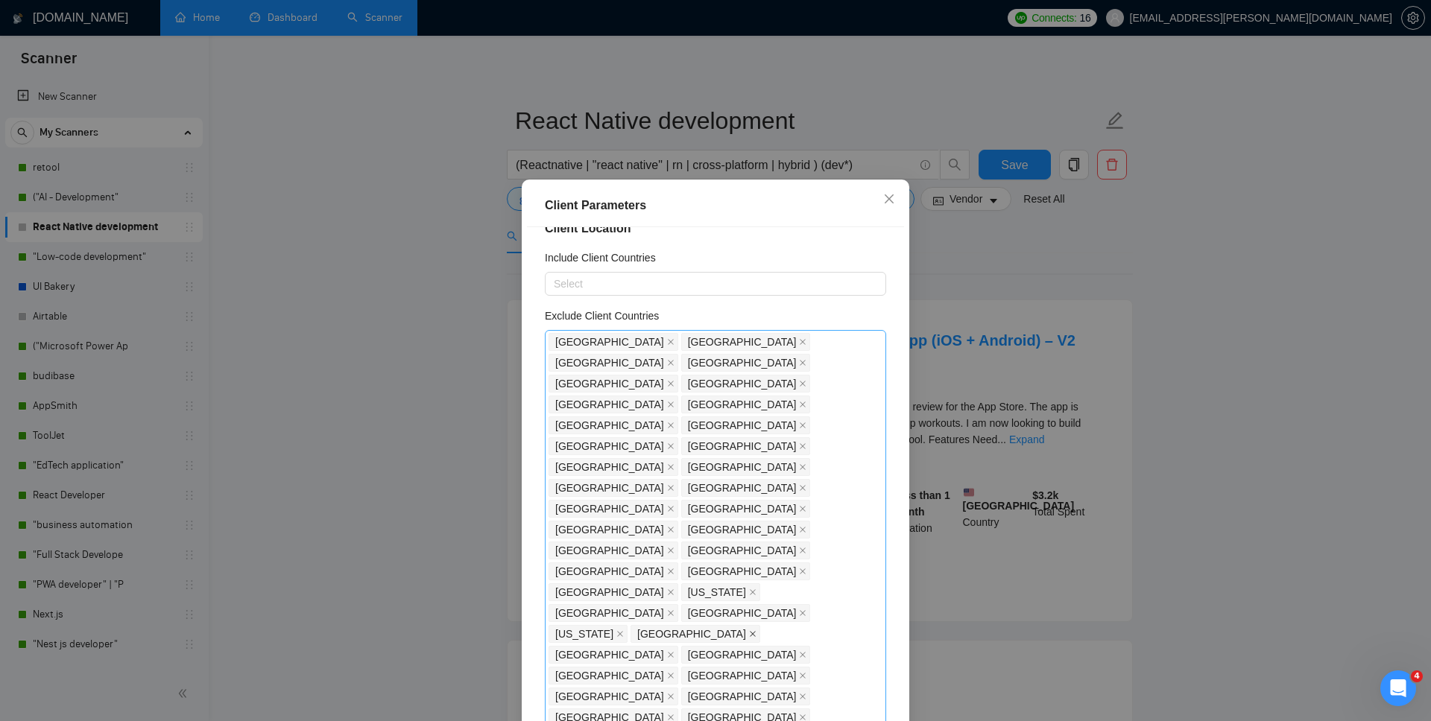
click at [749, 528] on icon "close" at bounding box center [752, 633] width 7 height 7
click at [667, 528] on icon "close" at bounding box center [670, 696] width 7 height 7
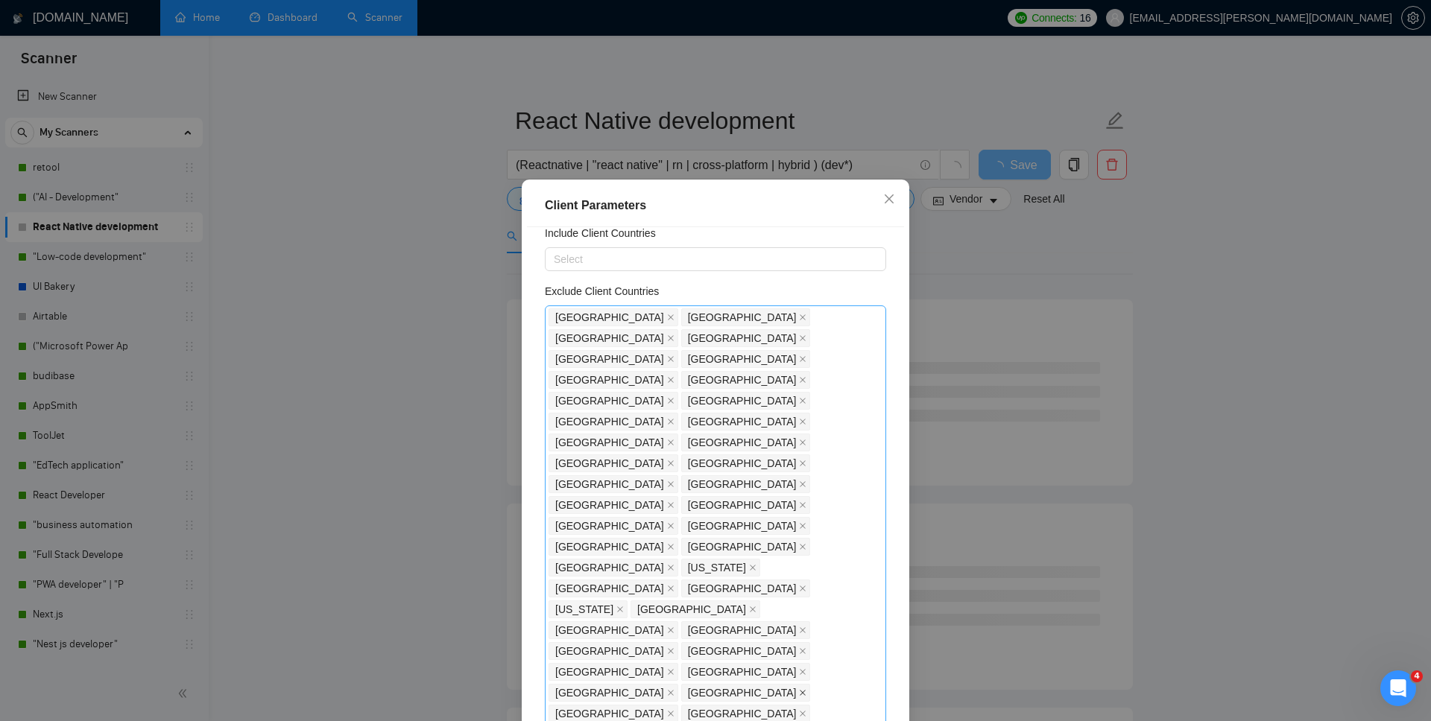
click at [800, 528] on icon "close" at bounding box center [803, 693] width 6 height 6
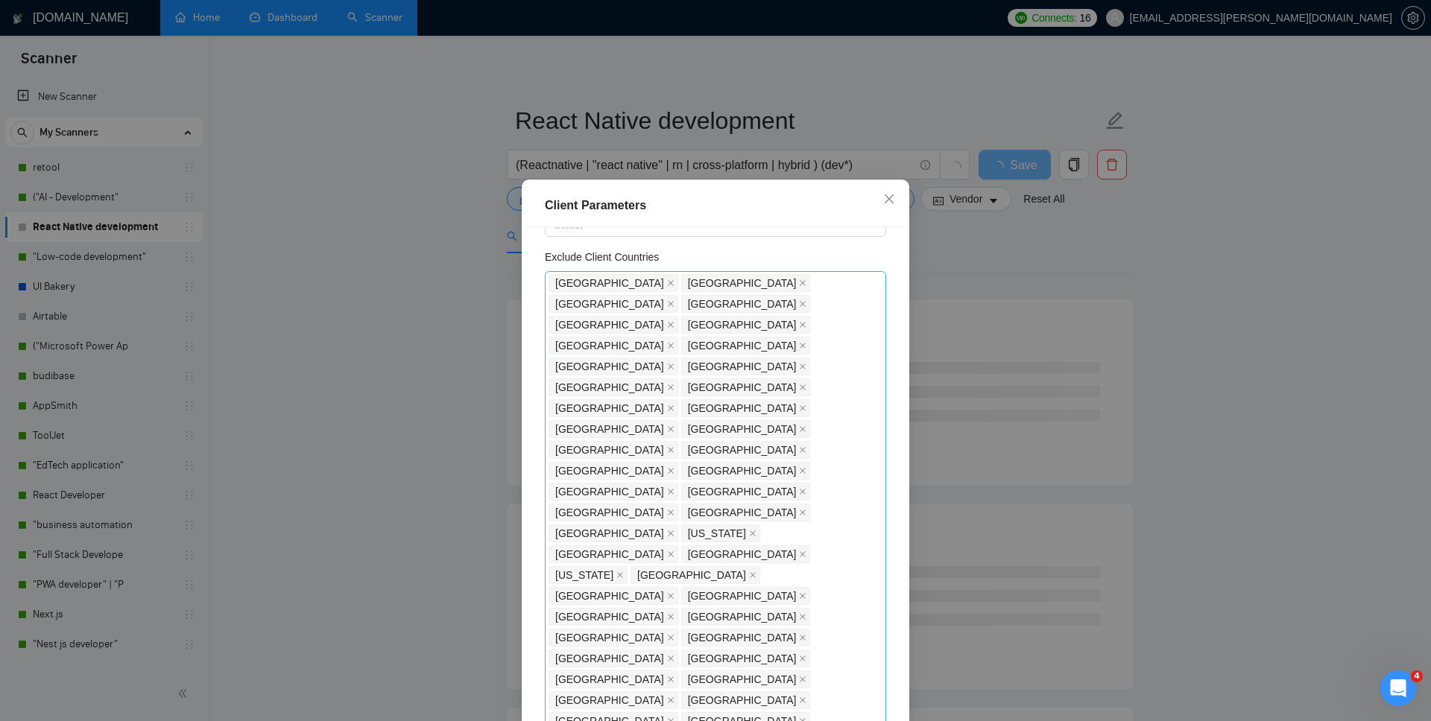
scroll to position [86, 0]
click at [806, 528] on icon "close" at bounding box center [802, 719] width 7 height 7
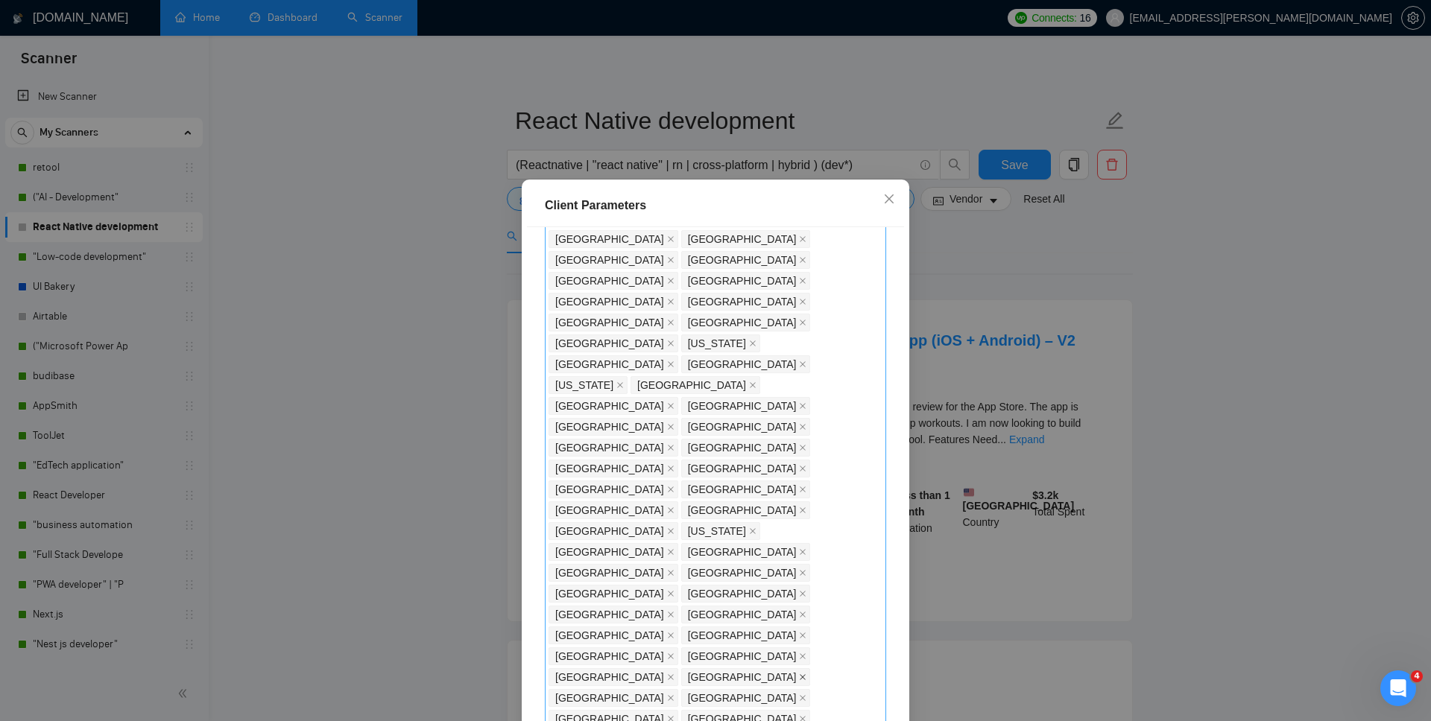
scroll to position [276, 0]
click at [674, 528] on icon "close" at bounding box center [671, 717] width 6 height 6
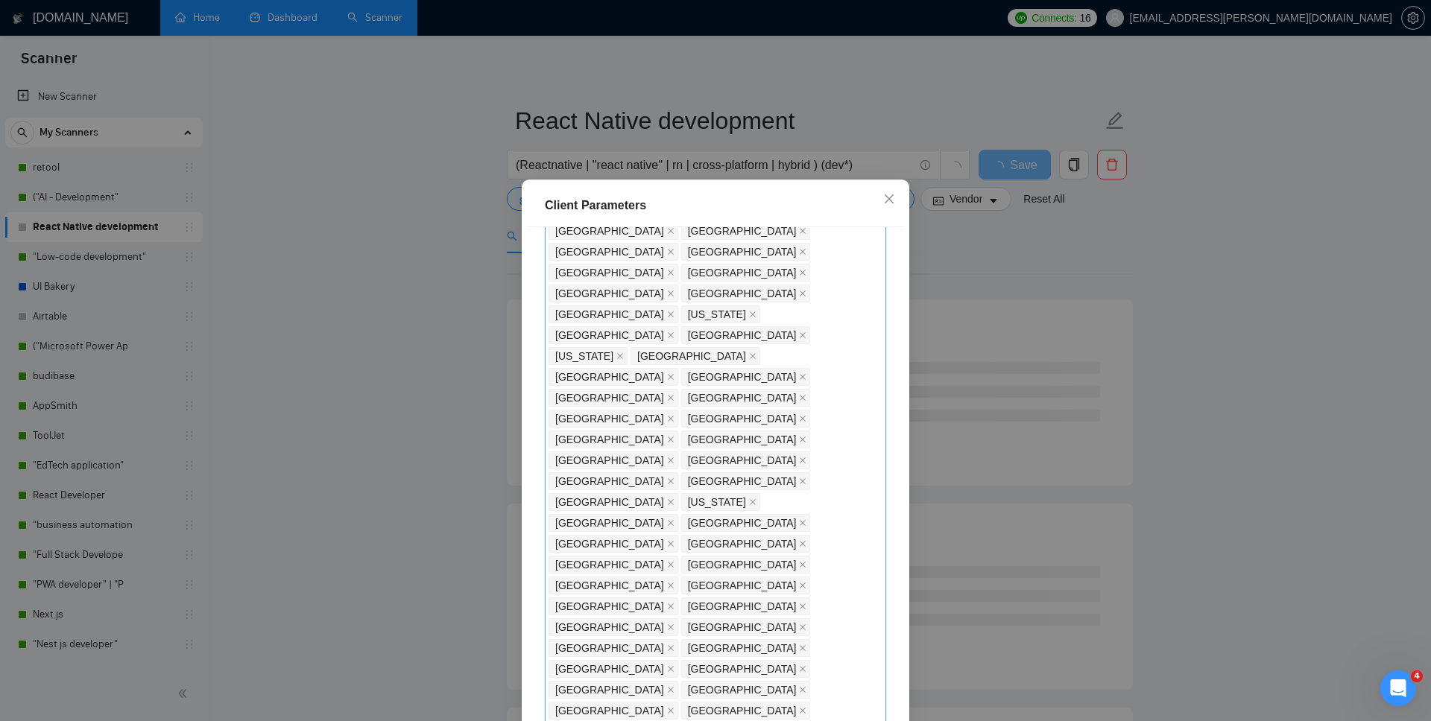
scroll to position [321, 0]
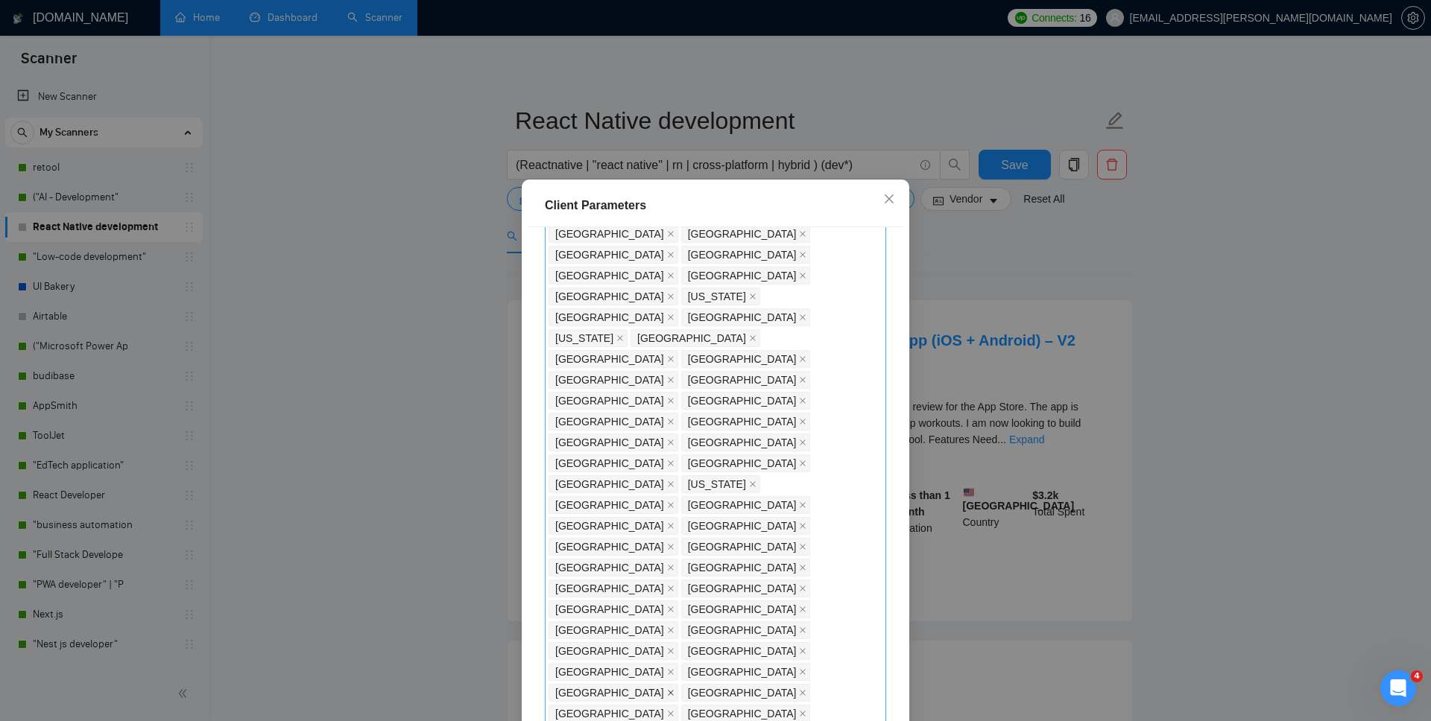
click at [667, 528] on icon "close" at bounding box center [670, 692] width 7 height 7
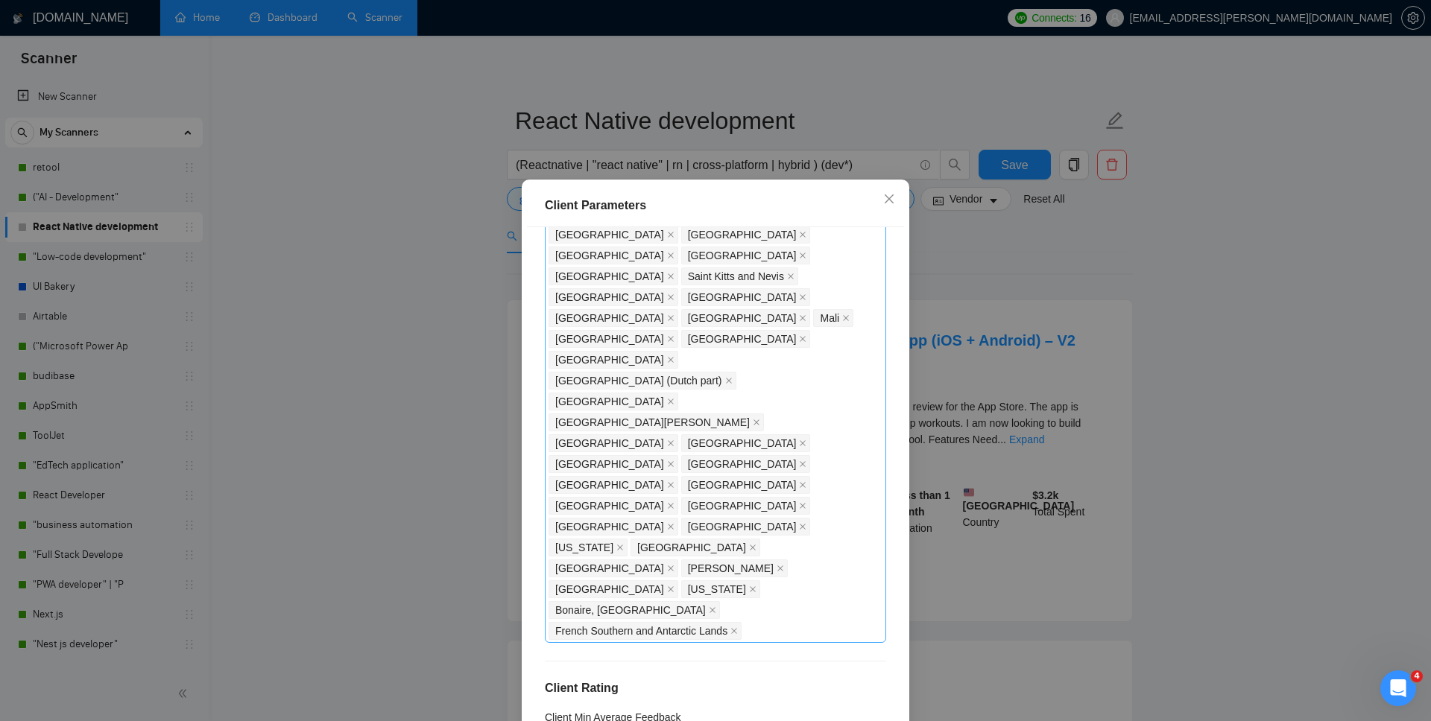
scroll to position [1027, 0]
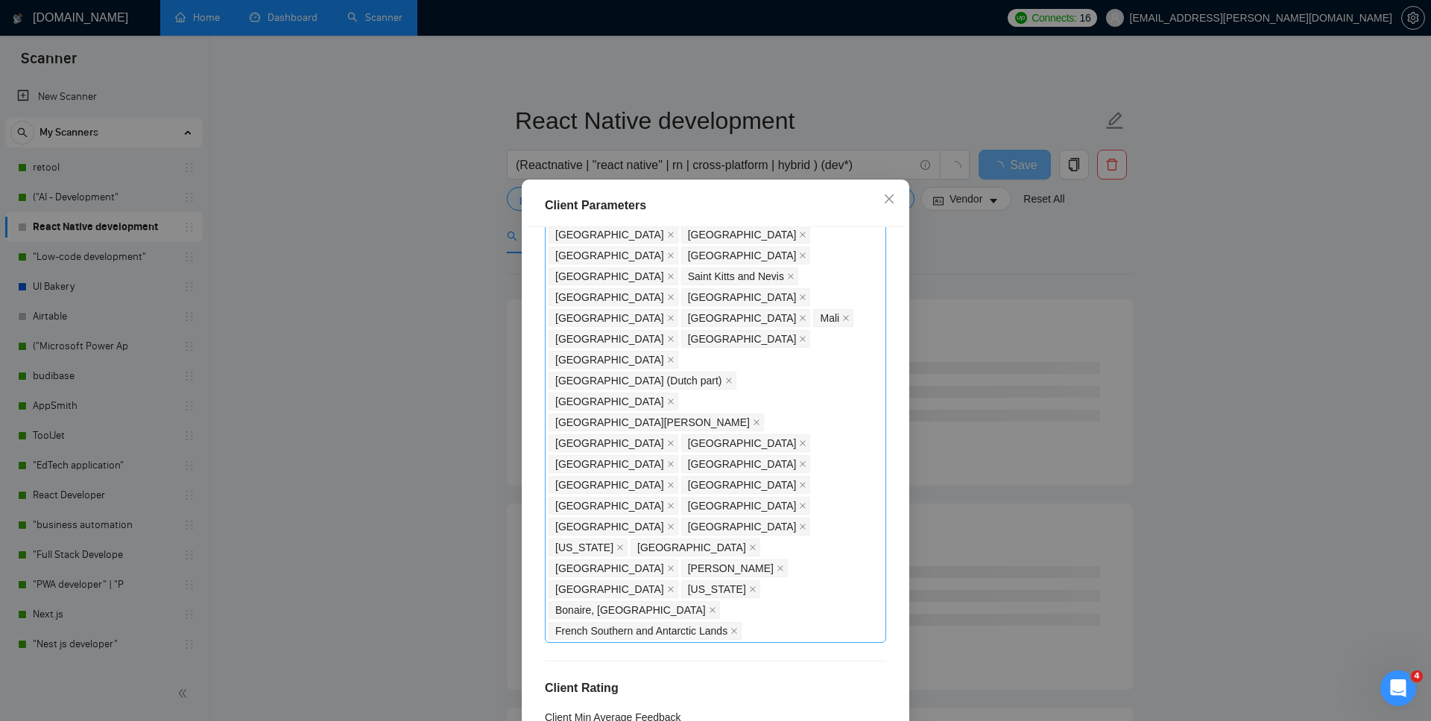
scroll to position [76, 0]
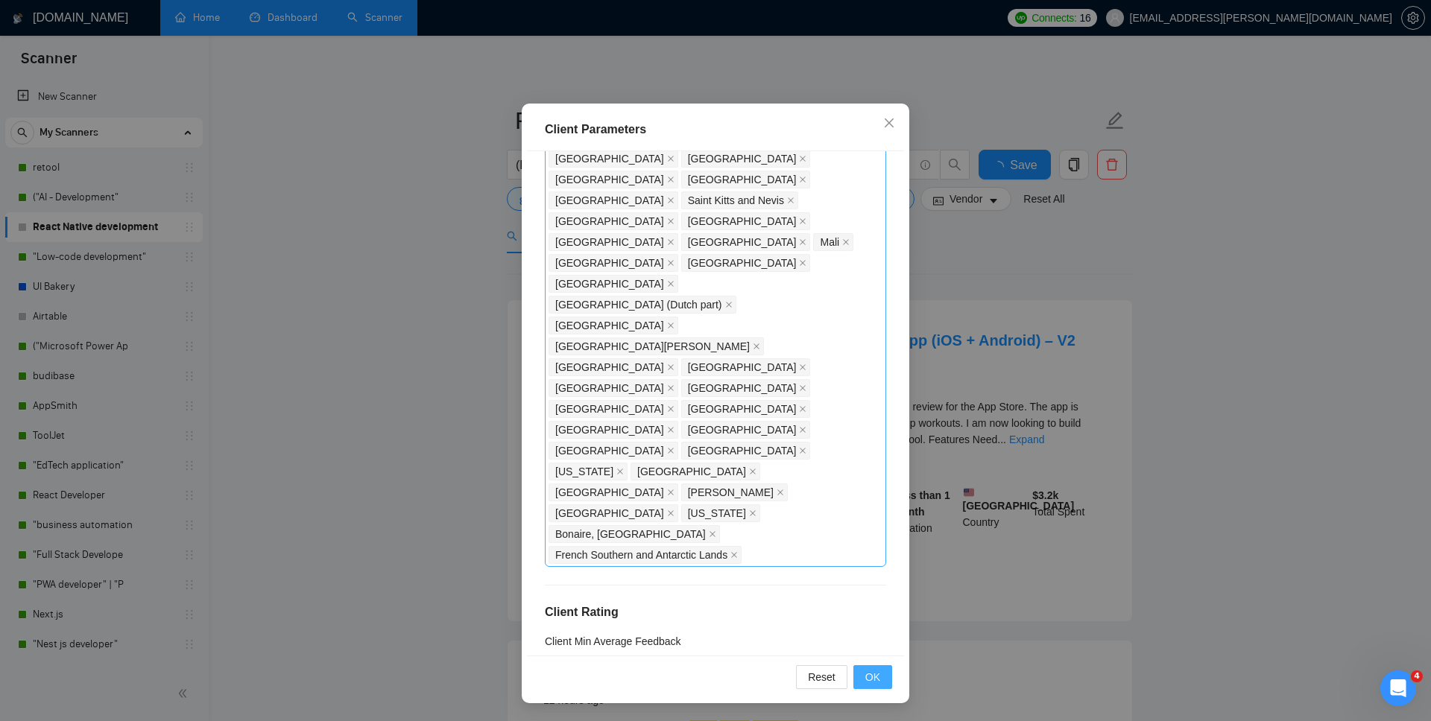
click at [870, 528] on span "OK" at bounding box center [872, 677] width 15 height 16
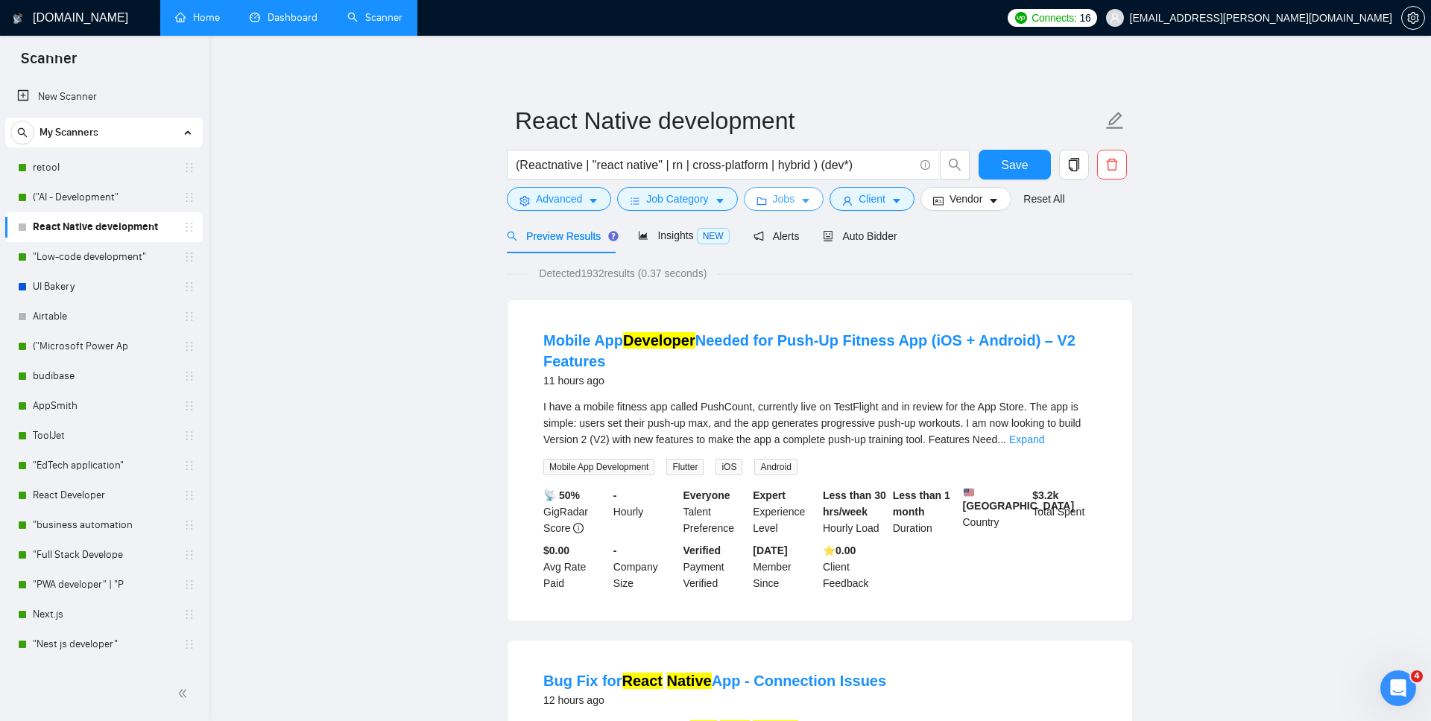
click at [795, 198] on span "Jobs" at bounding box center [784, 199] width 22 height 16
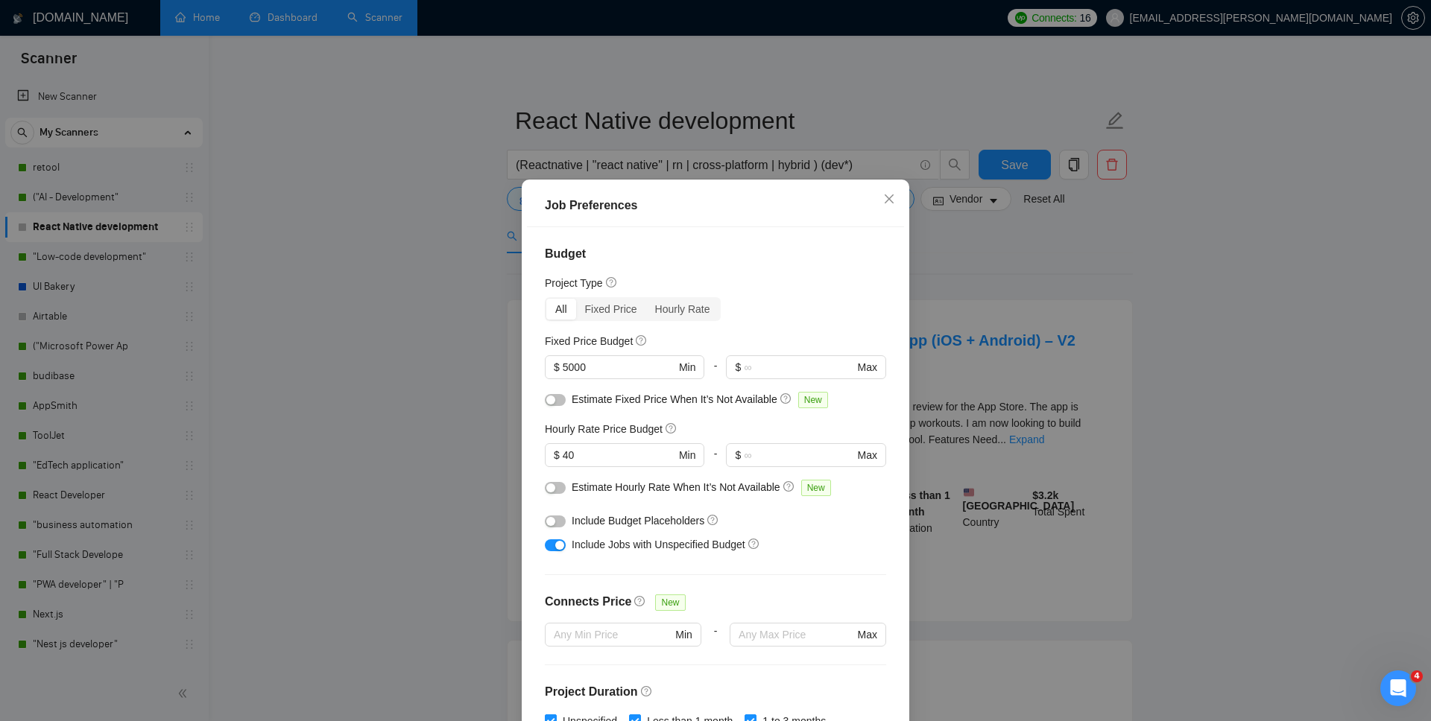
click at [960, 288] on div "Job Preferences Budget Project Type All Fixed Price Hourly Rate Fixed Price Bud…" at bounding box center [715, 360] width 1431 height 721
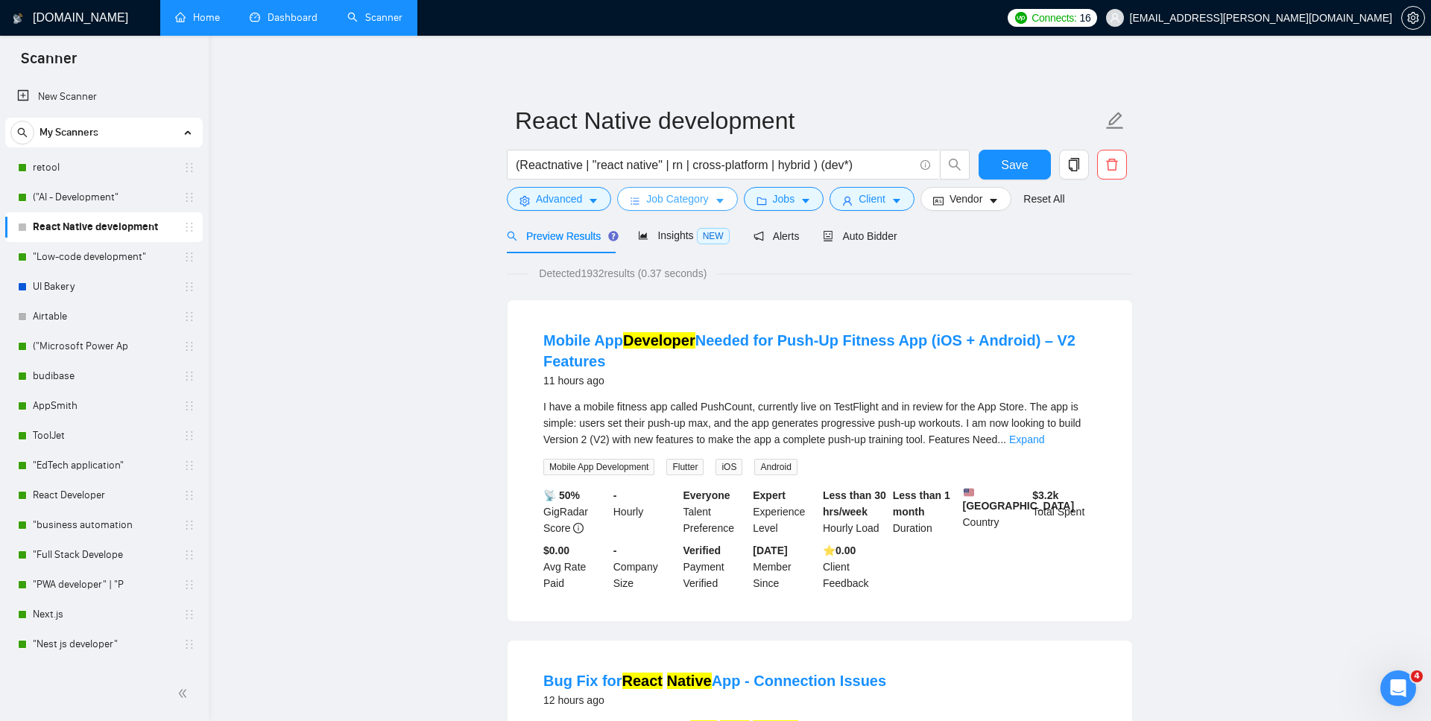
click at [688, 202] on span "Job Category" at bounding box center [677, 199] width 62 height 16
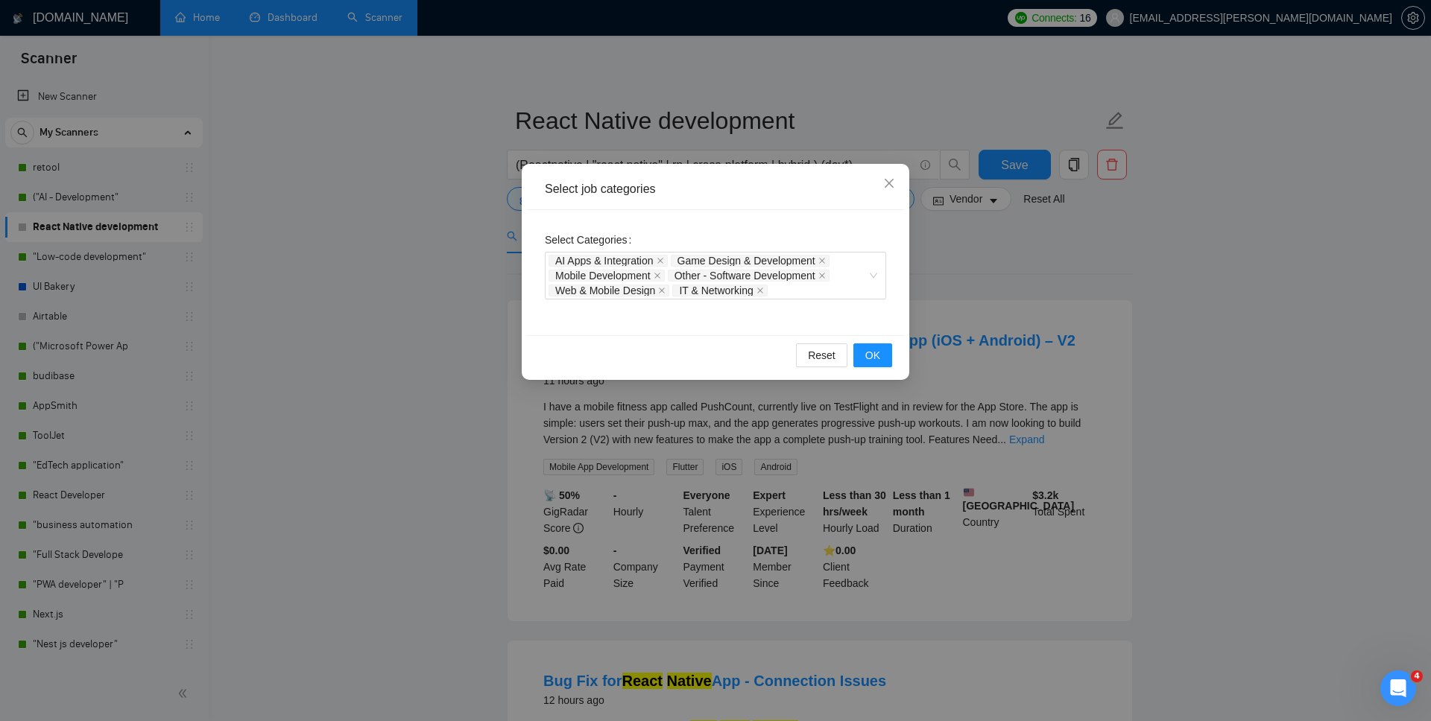
click at [959, 236] on div "Select job categories Select Categories AI Apps & Integration Game Design & Dev…" at bounding box center [715, 360] width 1431 height 721
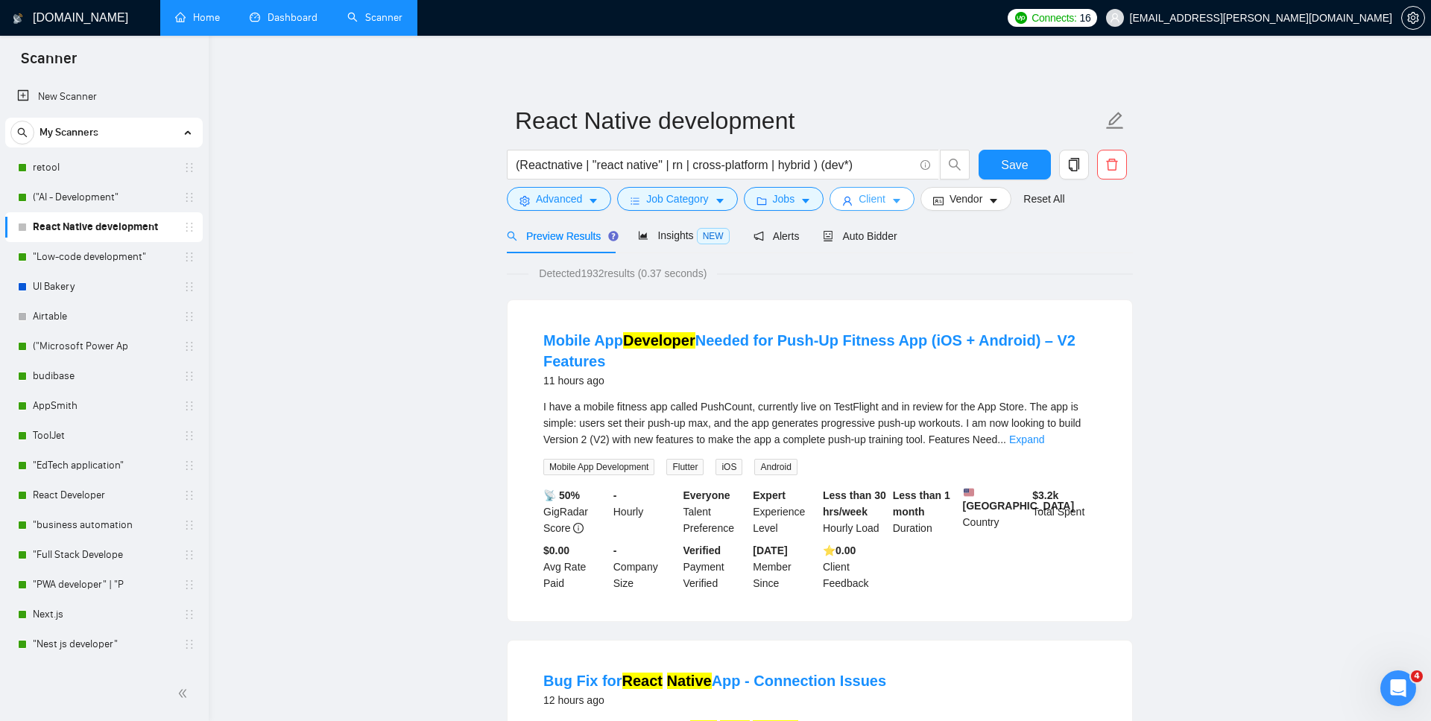
click at [865, 197] on span "Client" at bounding box center [871, 199] width 27 height 16
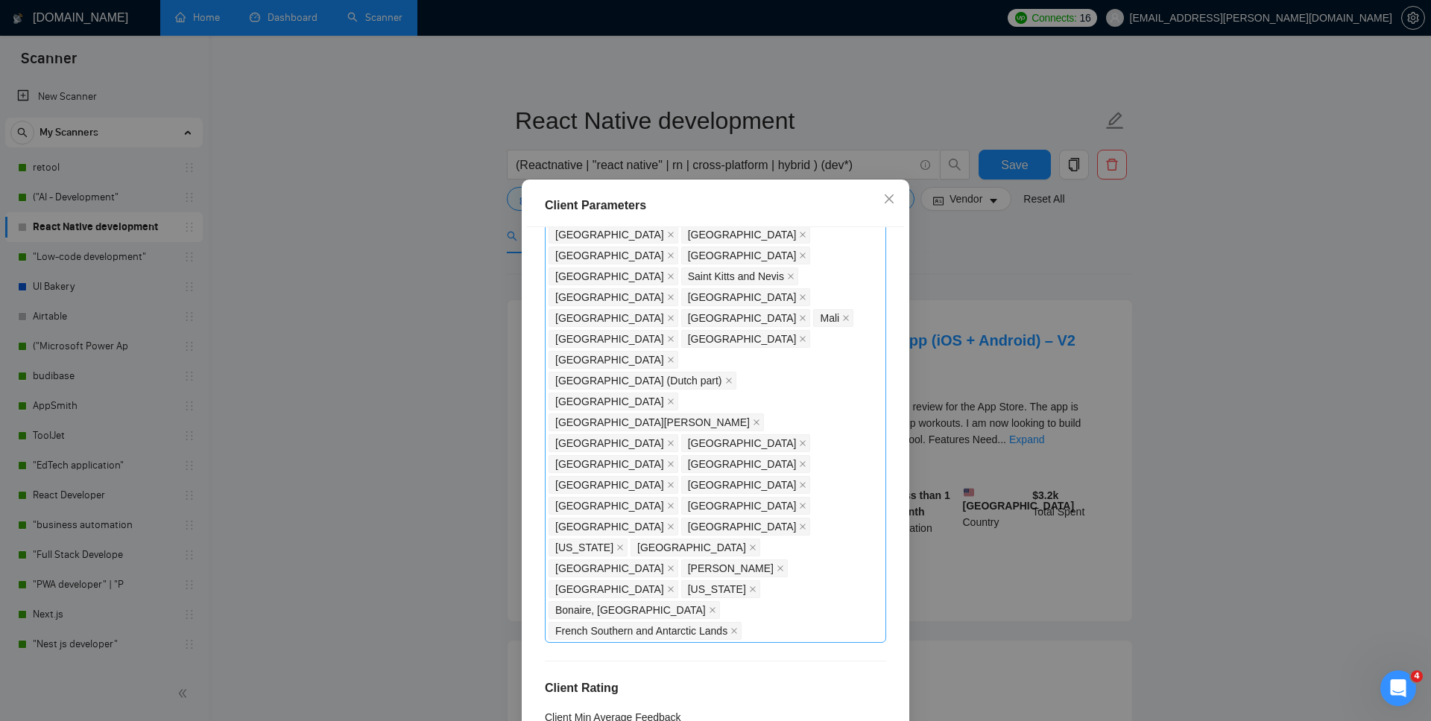
click at [1010, 275] on div "Client Parameters Client Location Include Client Countries Select Exclude Clien…" at bounding box center [715, 360] width 1431 height 721
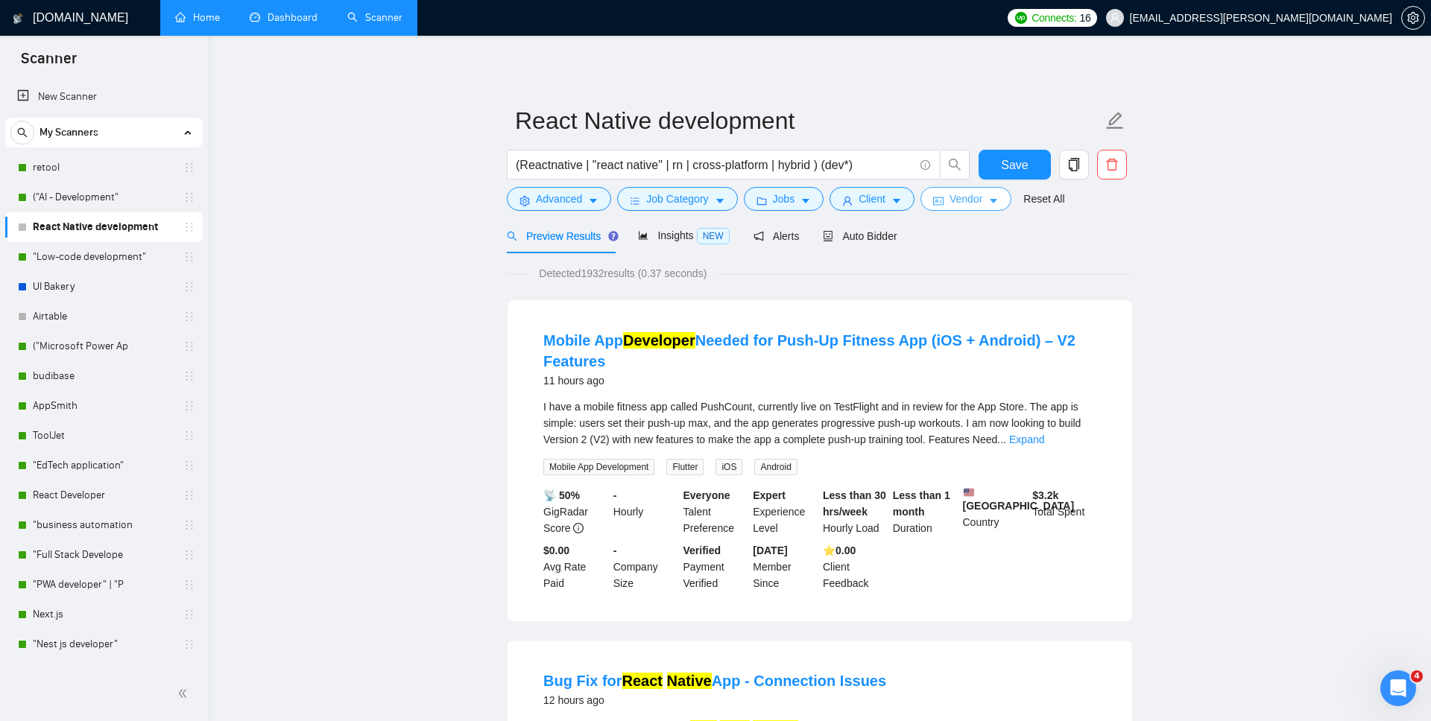
click at [980, 206] on span "Vendor" at bounding box center [965, 199] width 33 height 16
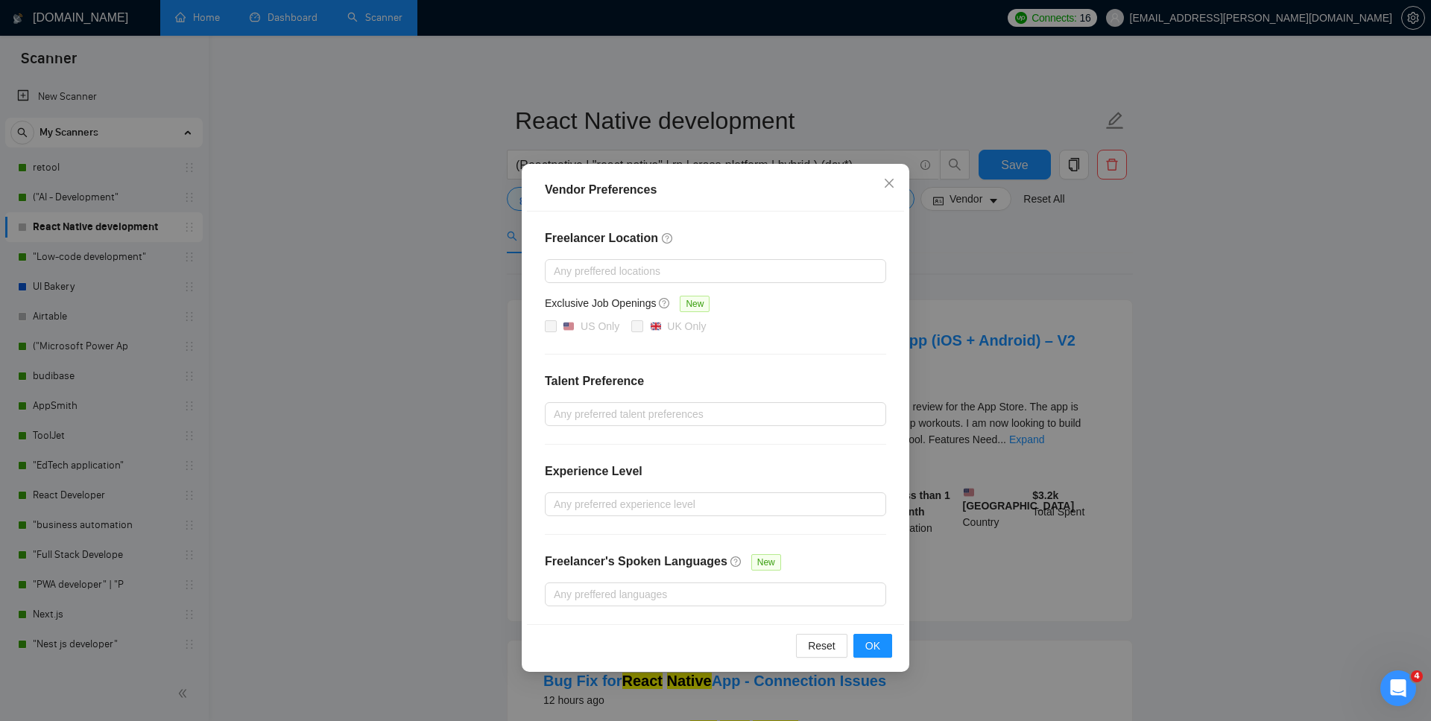
click at [1054, 281] on div "Vendor Preferences Freelancer Location Any preffered locations Exclusive Job Op…" at bounding box center [715, 360] width 1431 height 721
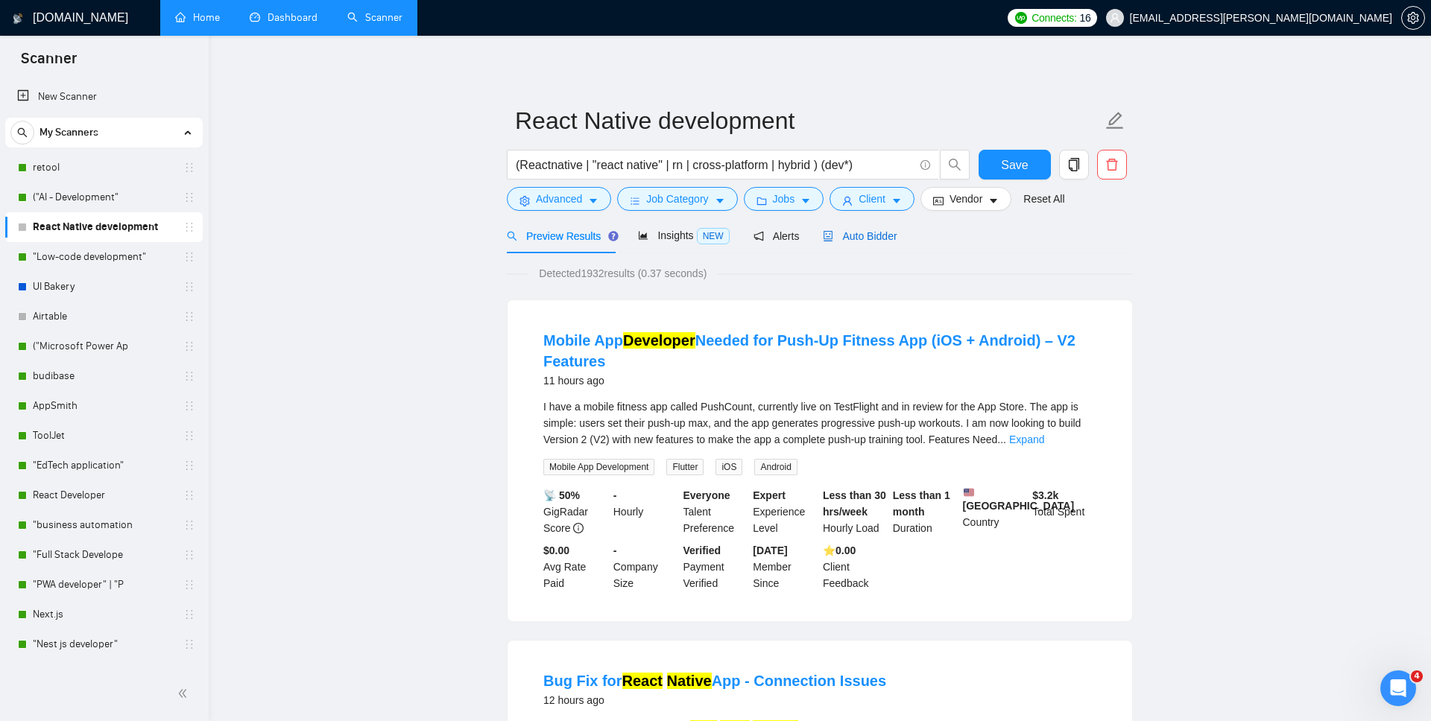
click at [854, 233] on span "Auto Bidder" at bounding box center [860, 236] width 74 height 12
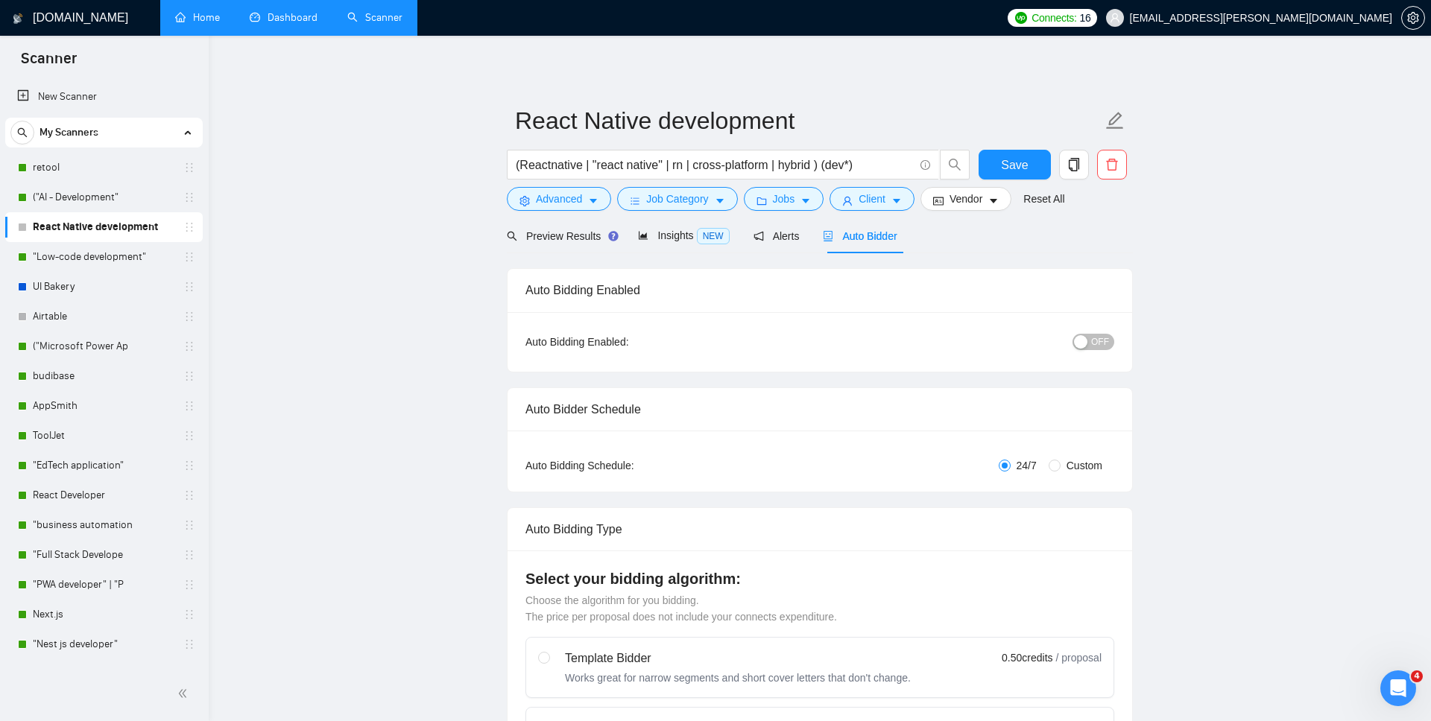
radio input "false"
radio input "true"
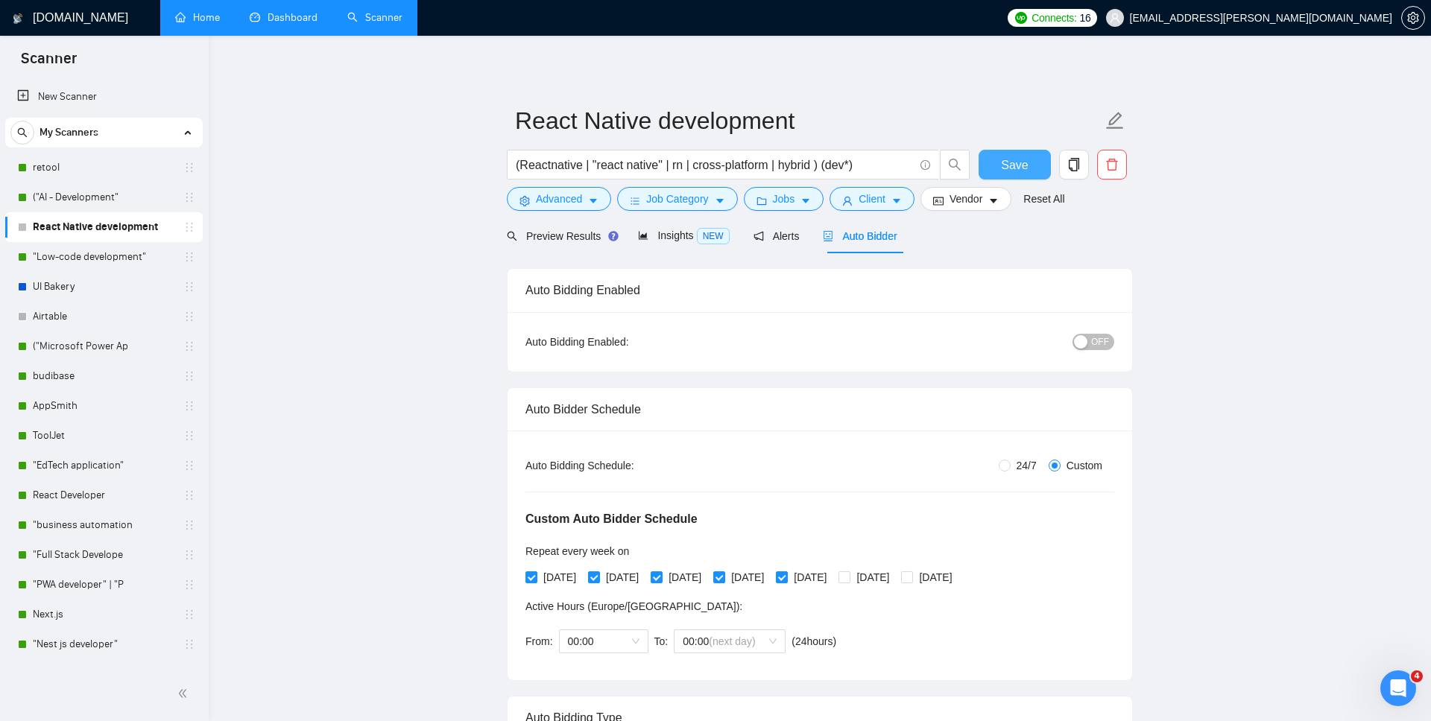
click at [1005, 167] on span "Save" at bounding box center [1014, 165] width 27 height 19
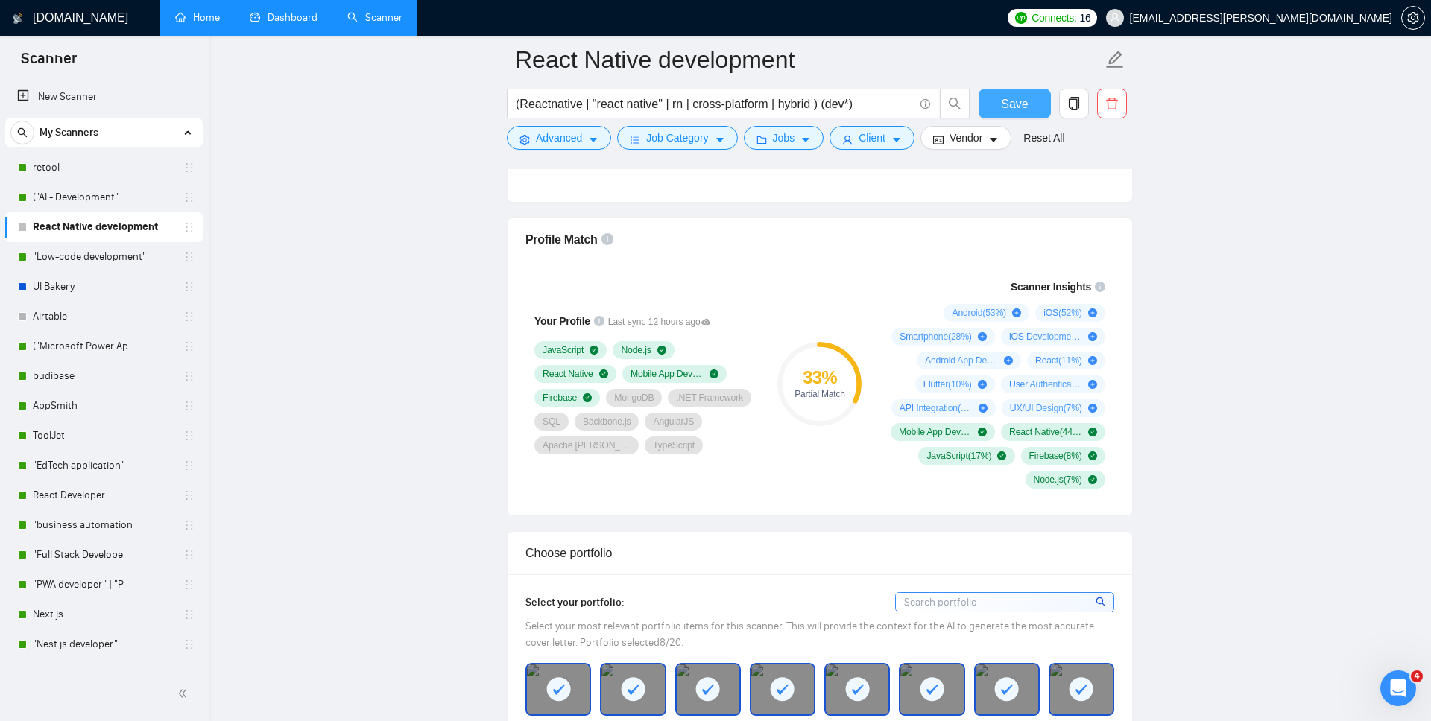
scroll to position [979, 0]
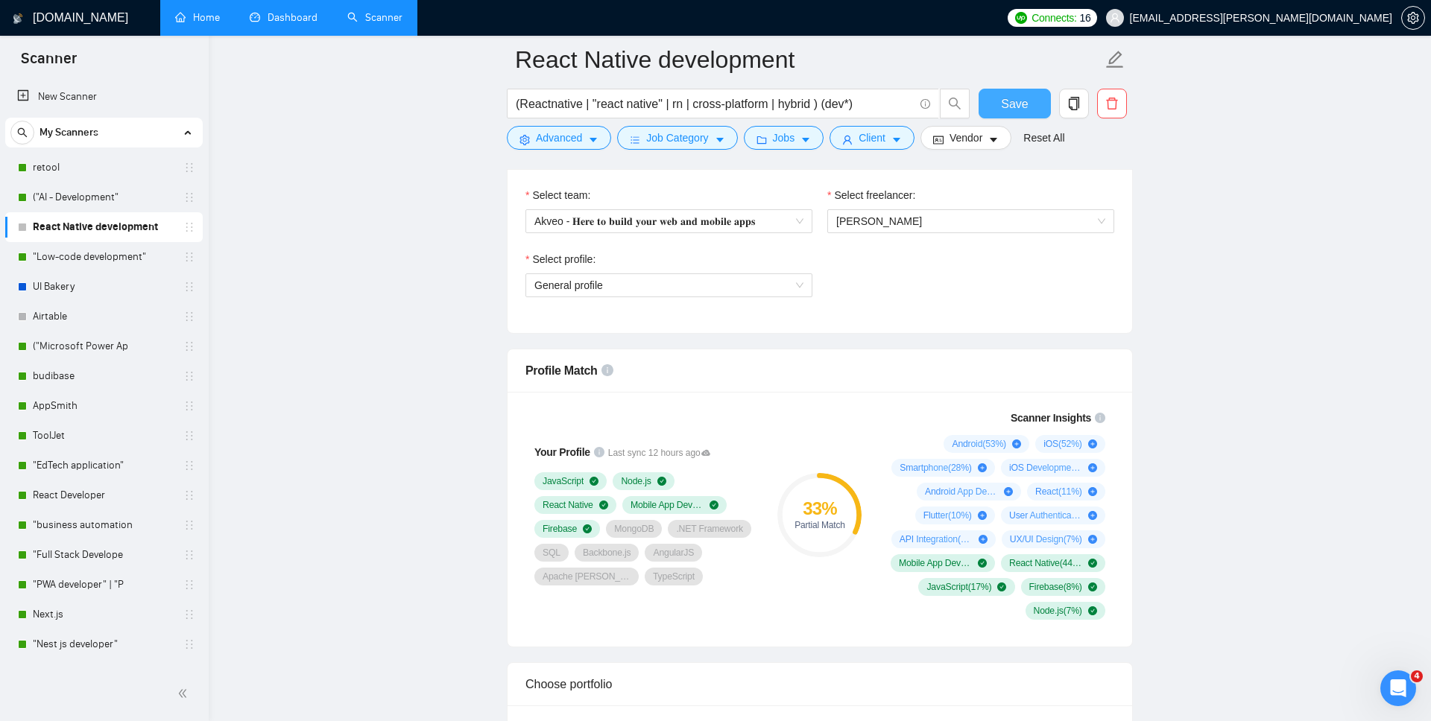
click at [1008, 95] on span "Save" at bounding box center [1014, 104] width 27 height 19
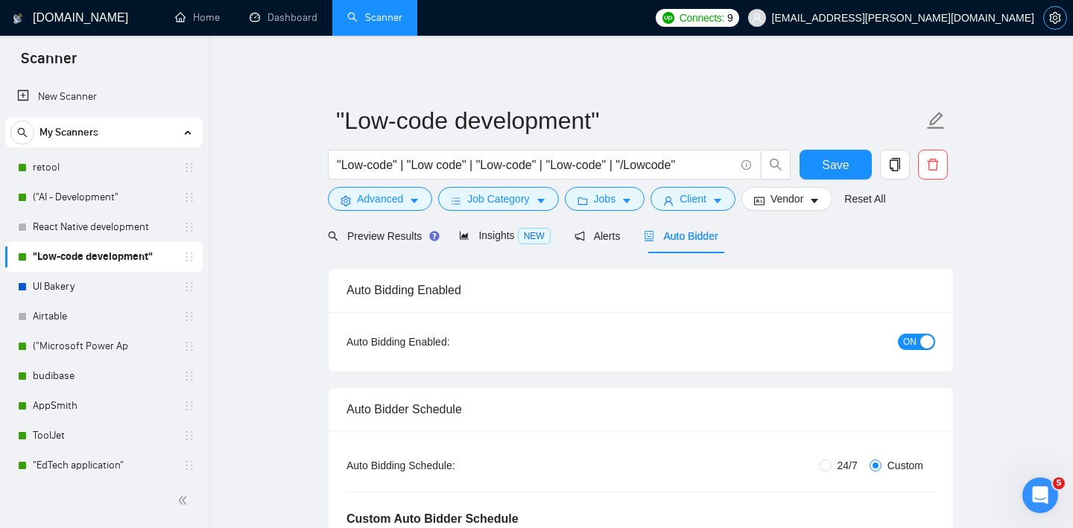
click at [1061, 16] on span "setting" at bounding box center [1055, 18] width 22 height 12
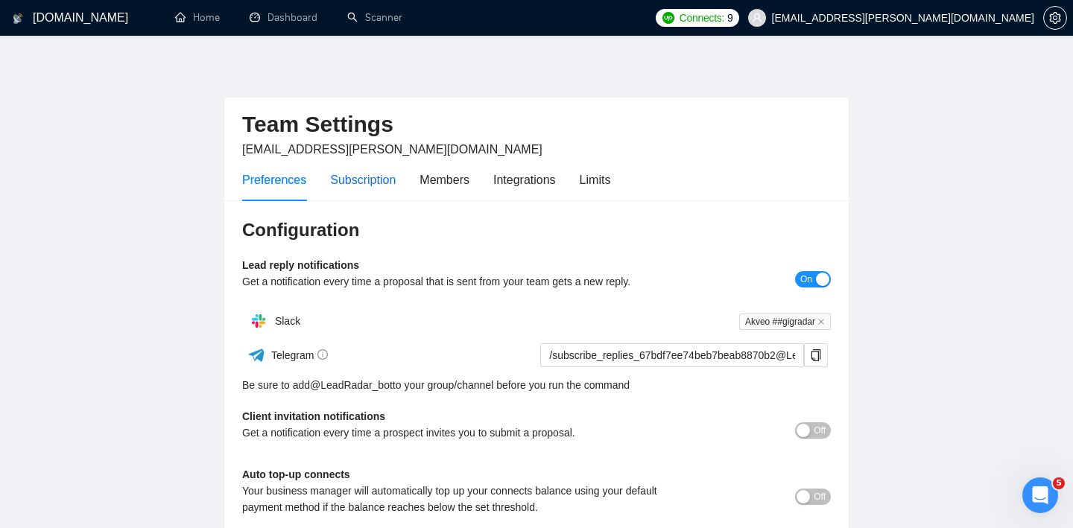
click at [365, 174] on div "Subscription" at bounding box center [363, 180] width 66 height 19
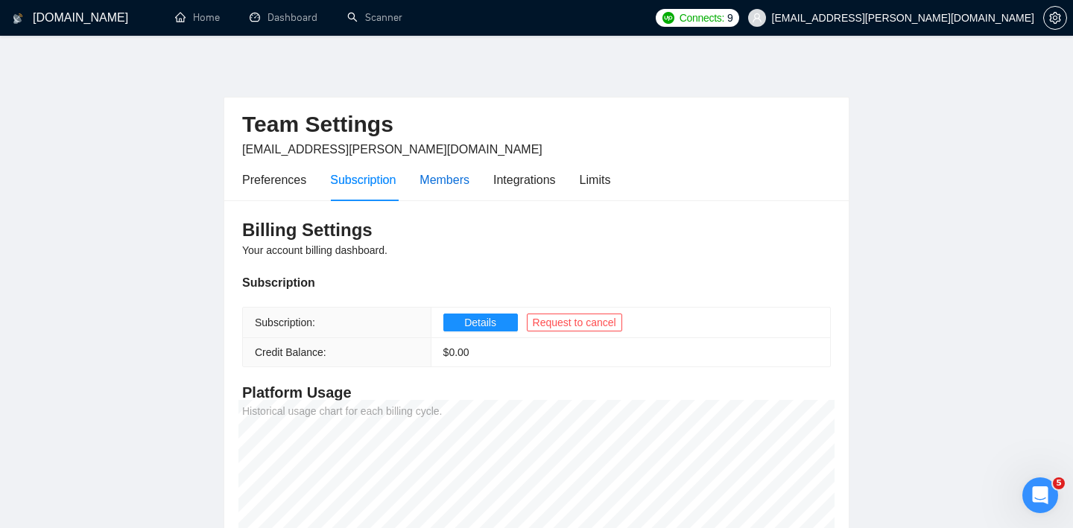
click at [441, 175] on div "Members" at bounding box center [444, 180] width 50 height 19
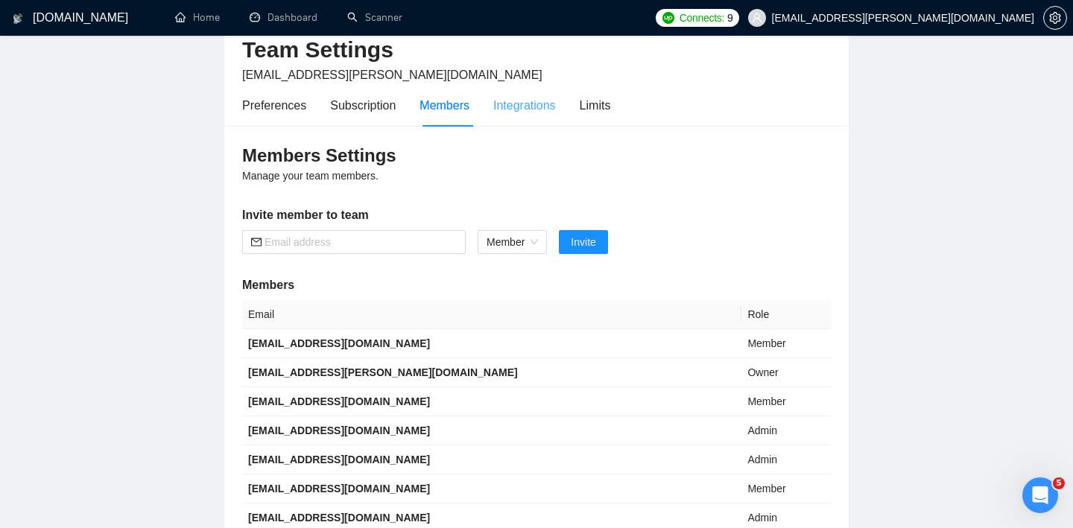
scroll to position [26, 0]
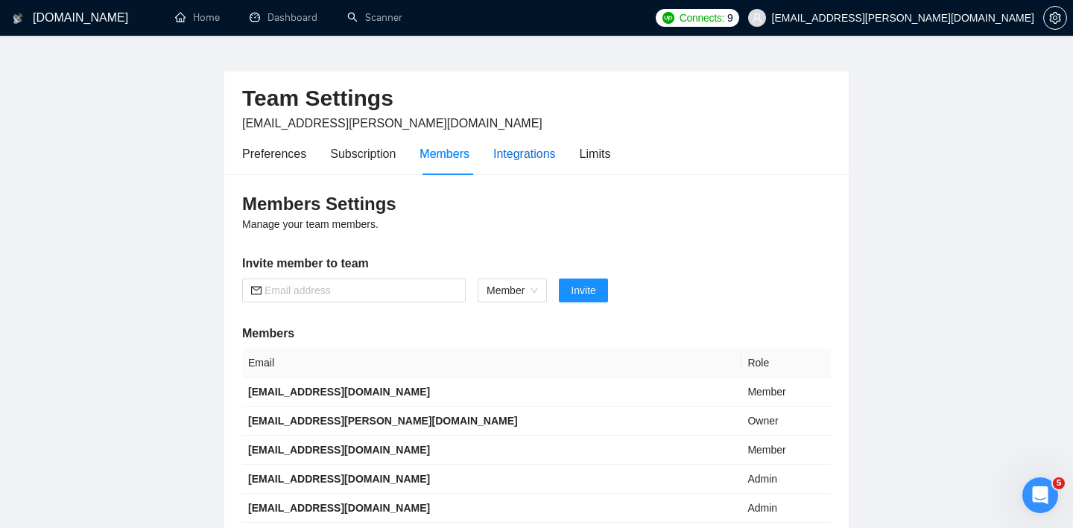
click at [522, 154] on div "Integrations" at bounding box center [524, 154] width 63 height 19
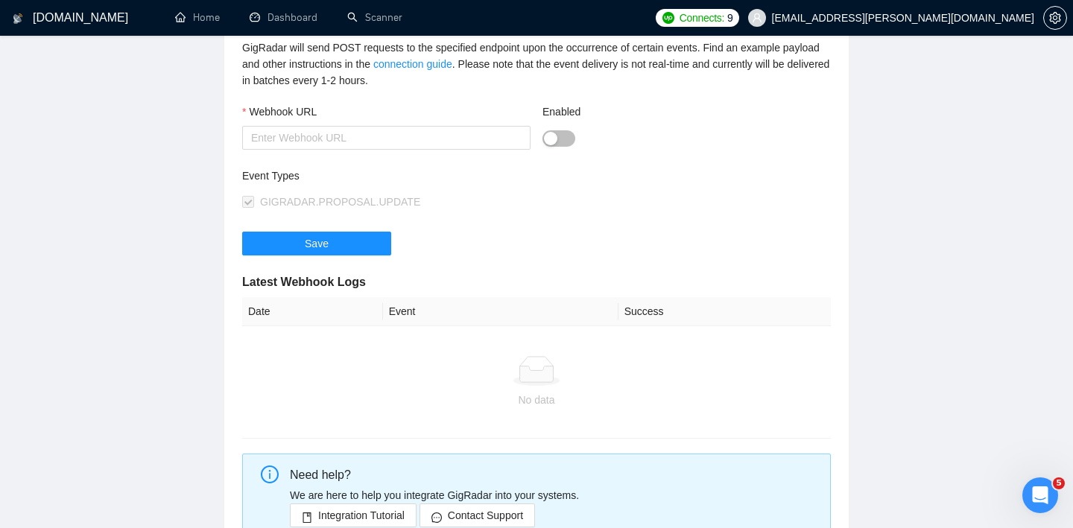
scroll to position [83, 0]
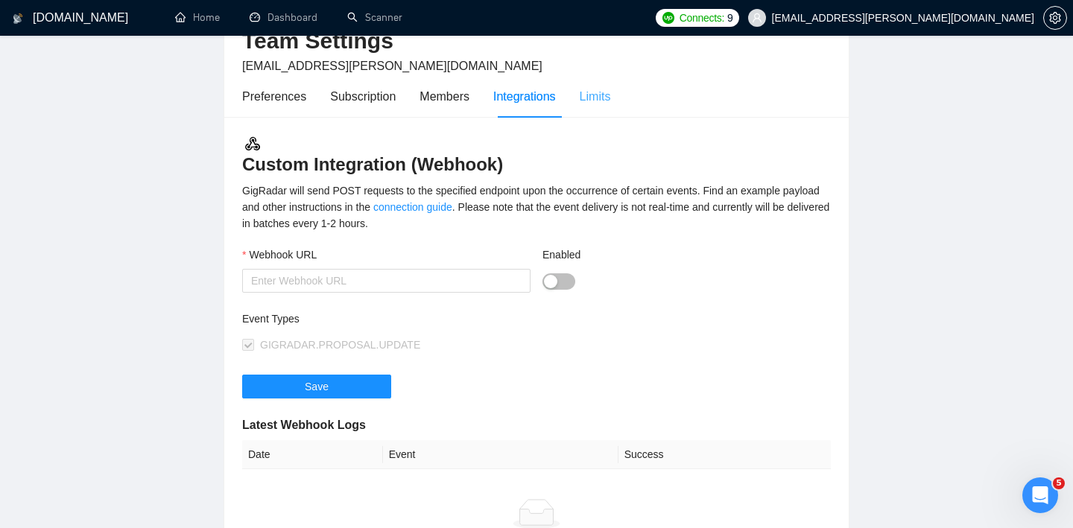
click at [603, 116] on div "Limits" at bounding box center [595, 96] width 31 height 42
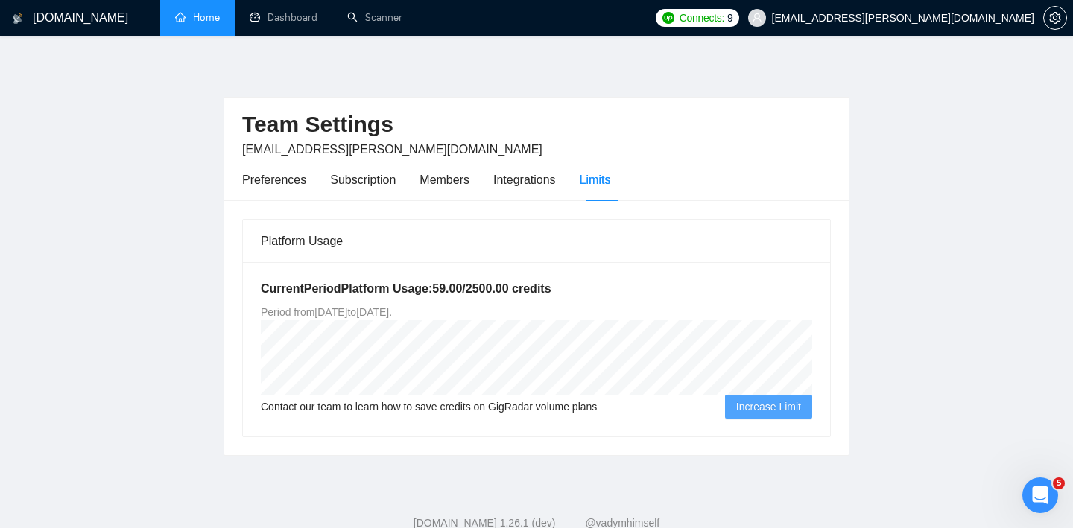
click at [177, 24] on link "Home" at bounding box center [197, 17] width 45 height 13
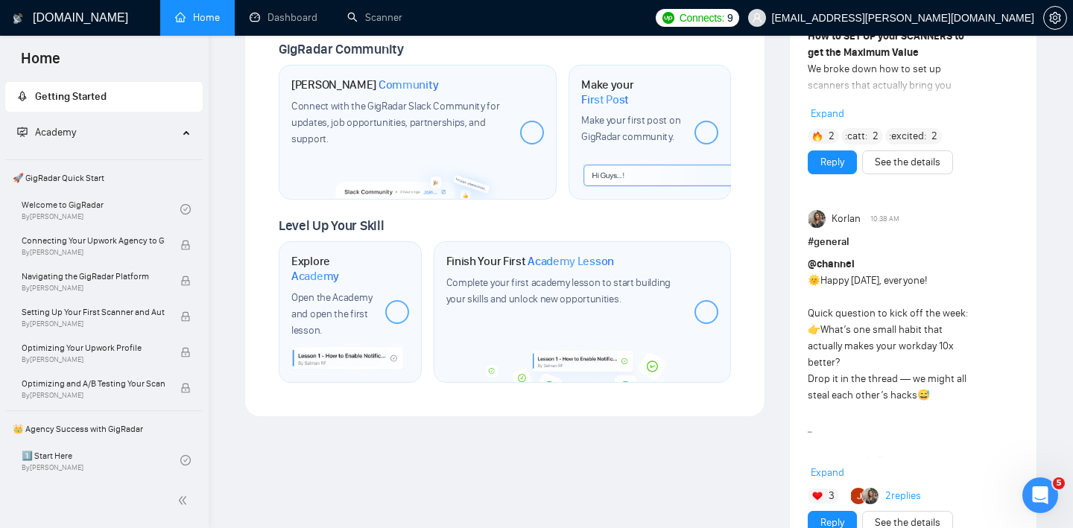
scroll to position [745, 0]
click at [305, 240] on div "Explore Academy Open the Academy and open the first lesson." at bounding box center [350, 310] width 143 height 141
click at [316, 267] on span "Academy" at bounding box center [315, 274] width 48 height 15
click at [317, 290] on span "Open the Academy and open the first lesson." at bounding box center [331, 312] width 80 height 45
click at [567, 253] on span "Academy Lesson" at bounding box center [571, 260] width 86 height 15
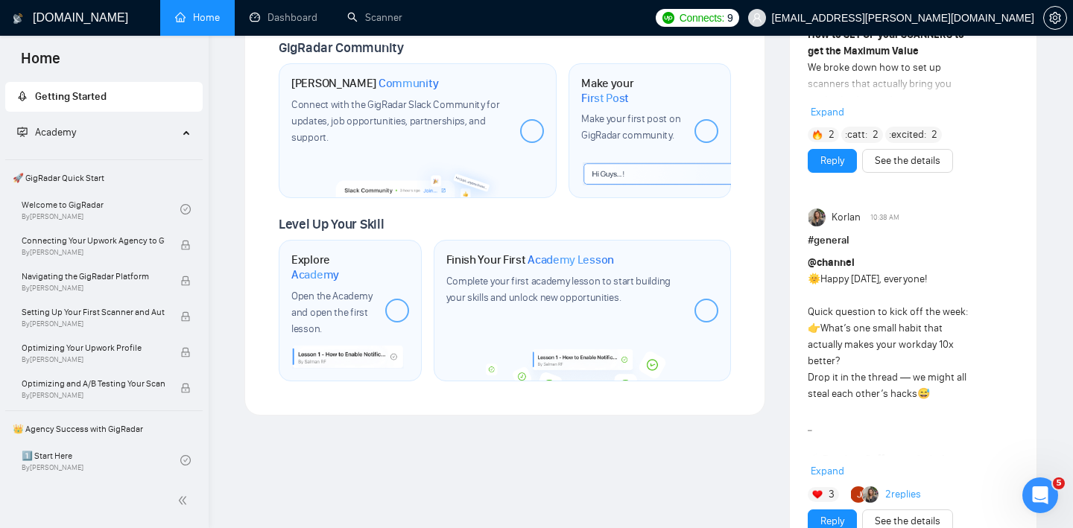
click at [390, 299] on div at bounding box center [397, 311] width 24 height 24
click at [329, 294] on span "Open the Academy and open the first lesson." at bounding box center [331, 312] width 80 height 45
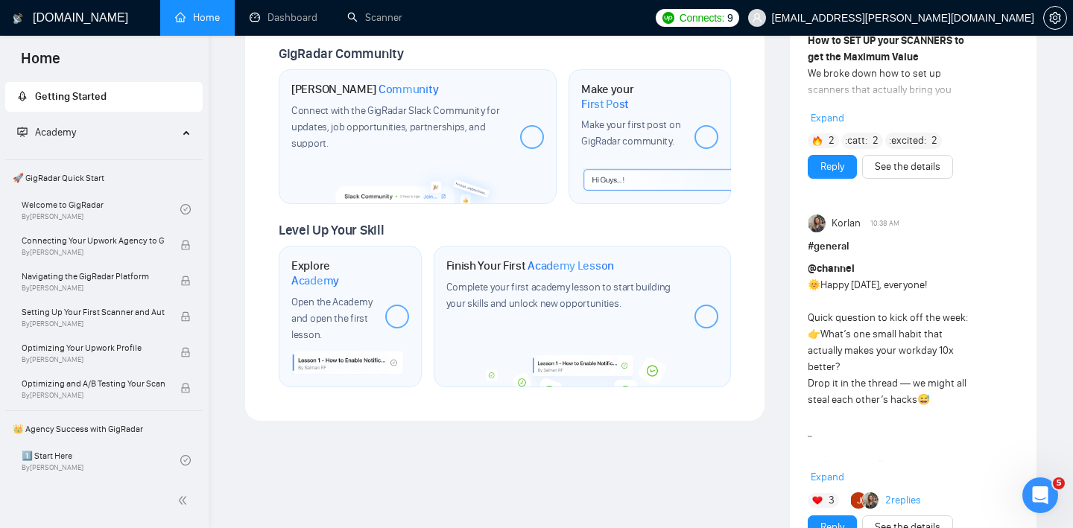
click at [975, 28] on span "[EMAIL_ADDRESS][PERSON_NAME][DOMAIN_NAME]" at bounding box center [891, 18] width 304 height 48
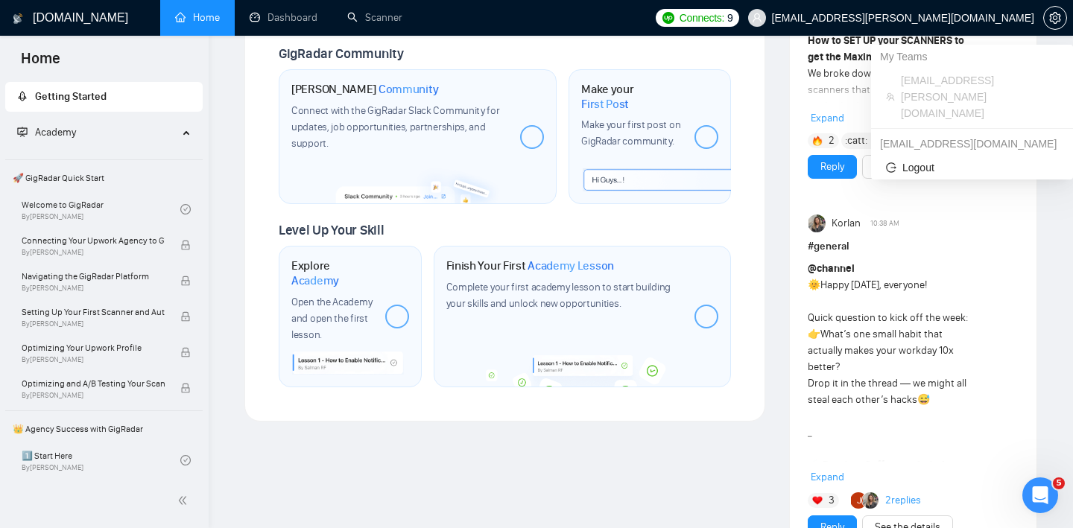
click at [972, 28] on span "[EMAIL_ADDRESS][PERSON_NAME][DOMAIN_NAME]" at bounding box center [891, 18] width 304 height 48
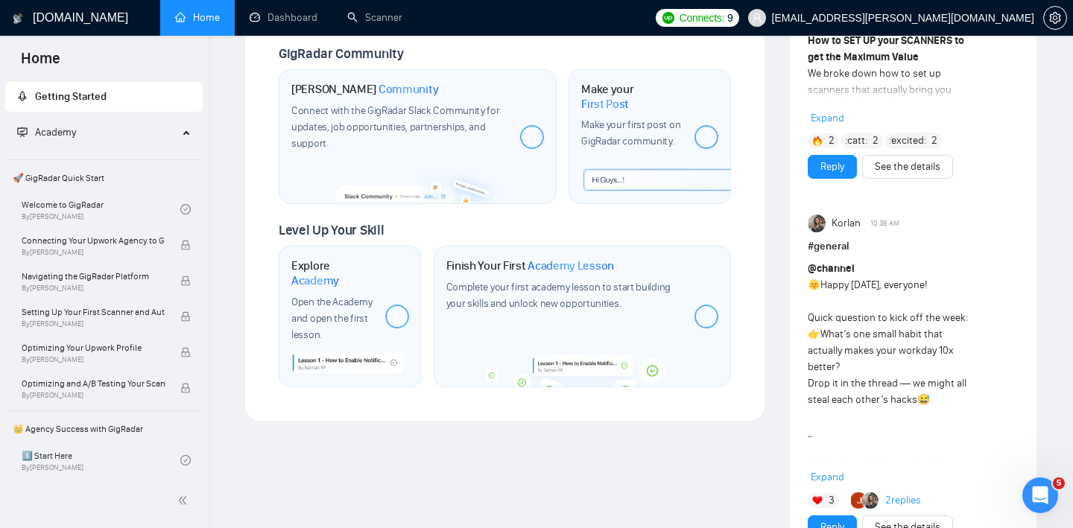
click at [72, 127] on span "Academy" at bounding box center [55, 132] width 41 height 13
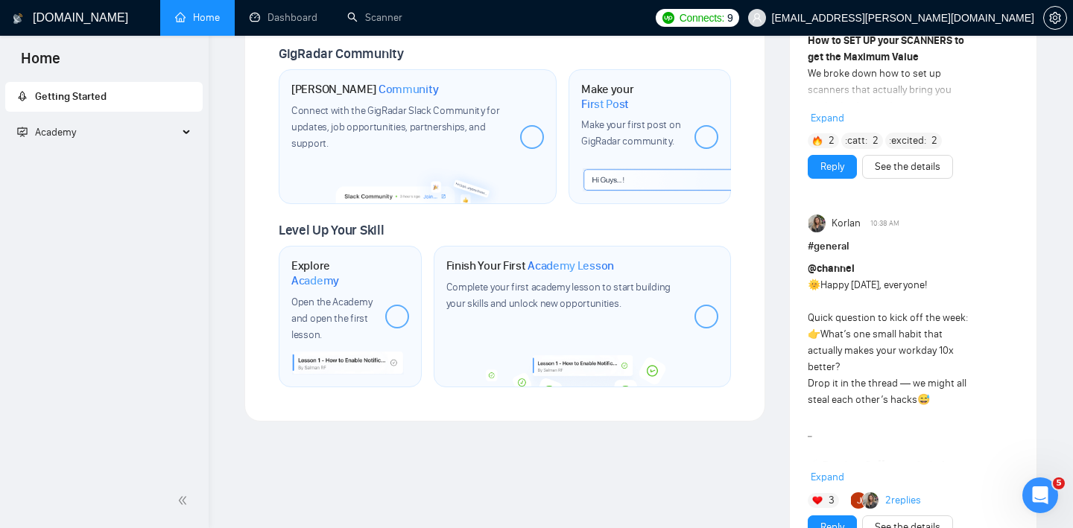
click at [74, 128] on span "Academy" at bounding box center [55, 132] width 41 height 13
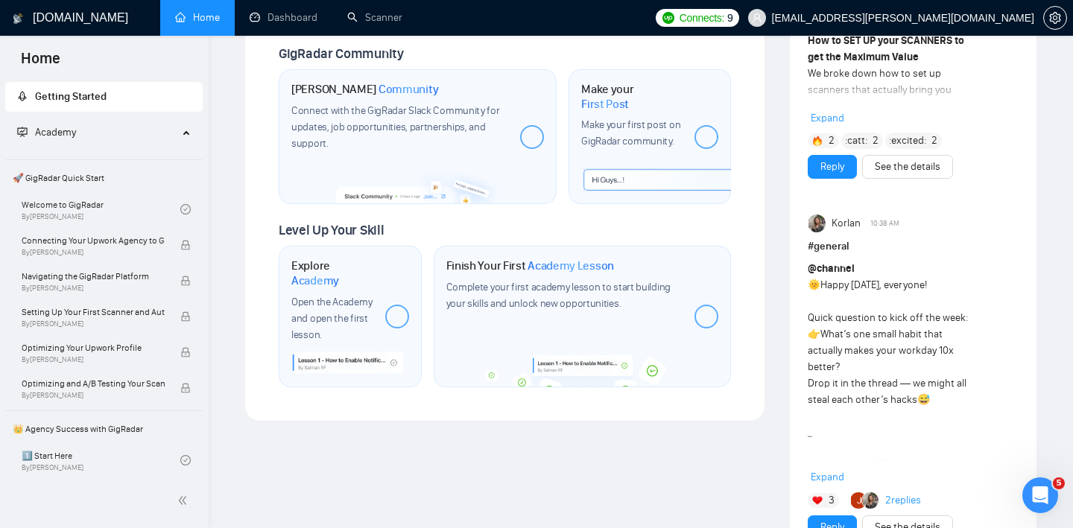
click at [91, 177] on span "🚀 GigRadar Quick Start" at bounding box center [104, 178] width 194 height 30
click at [95, 200] on link "Welcome to GigRadar By [PERSON_NAME]" at bounding box center [101, 209] width 159 height 33
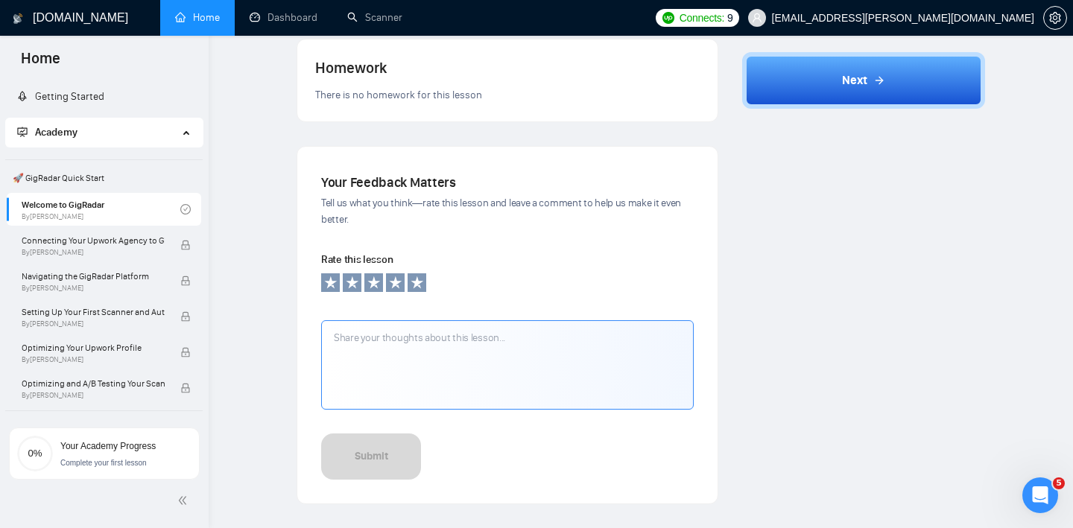
scroll to position [276, 0]
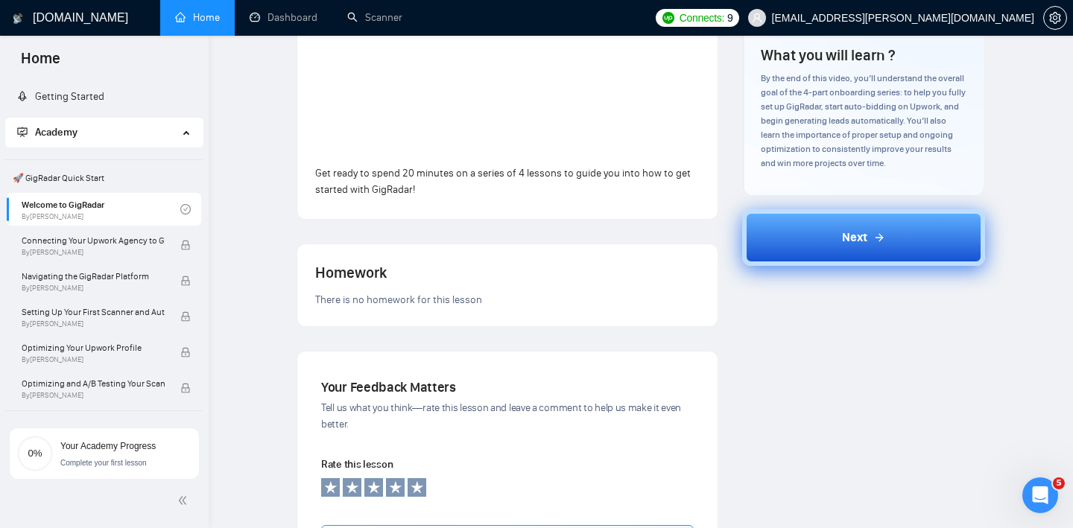
click at [796, 238] on button "Next" at bounding box center [864, 237] width 244 height 57
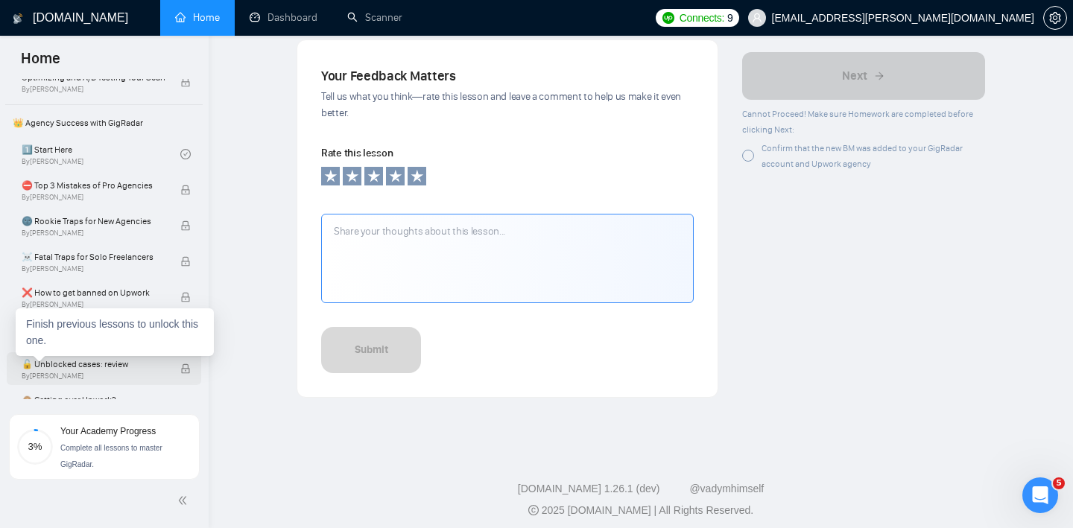
scroll to position [50, 0]
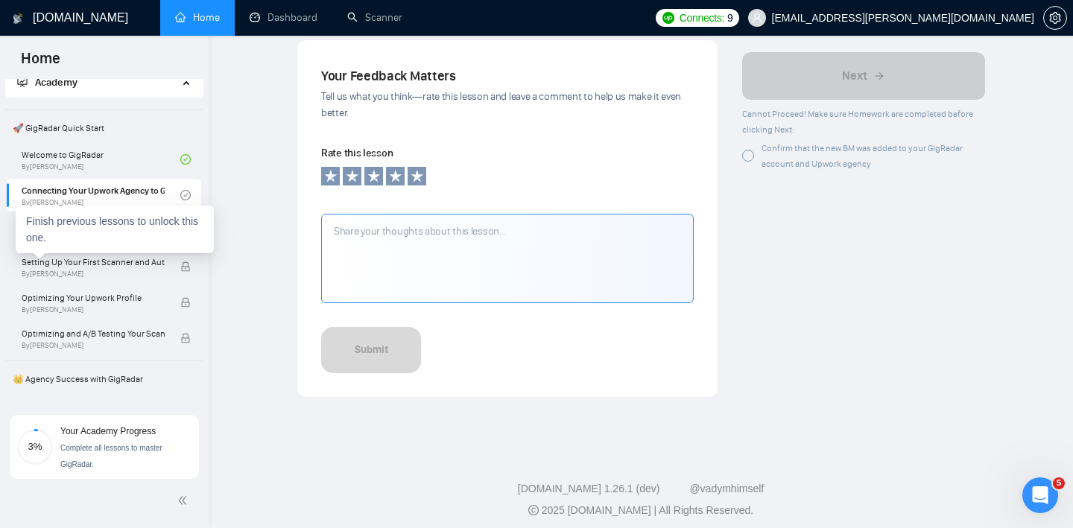
click at [120, 233] on div "Finish previous lessons to unlock this one." at bounding box center [115, 230] width 198 height 48
click at [98, 229] on span "Navigating the GigRadar Platform" at bounding box center [93, 226] width 143 height 15
click at [98, 256] on span "Setting Up Your First Scanner and Auto-Bidder" at bounding box center [93, 262] width 143 height 15
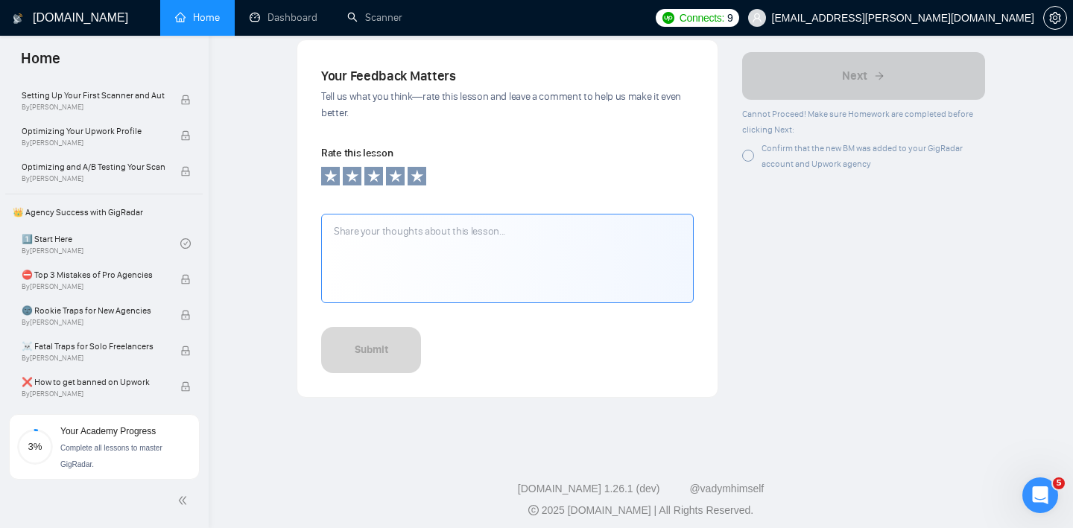
scroll to position [275, 0]
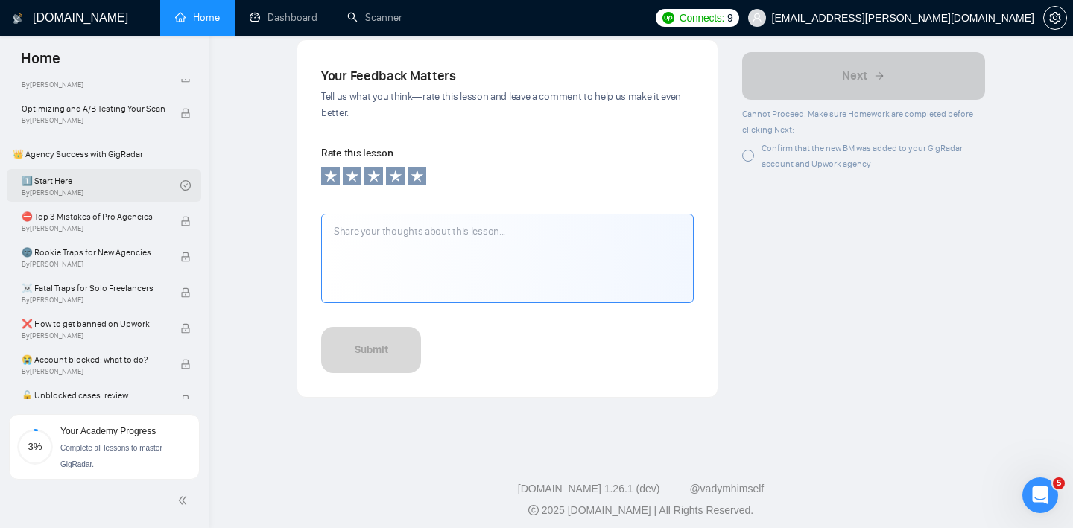
click at [125, 199] on link "1️⃣ Start Here By [PERSON_NAME]" at bounding box center [101, 185] width 159 height 33
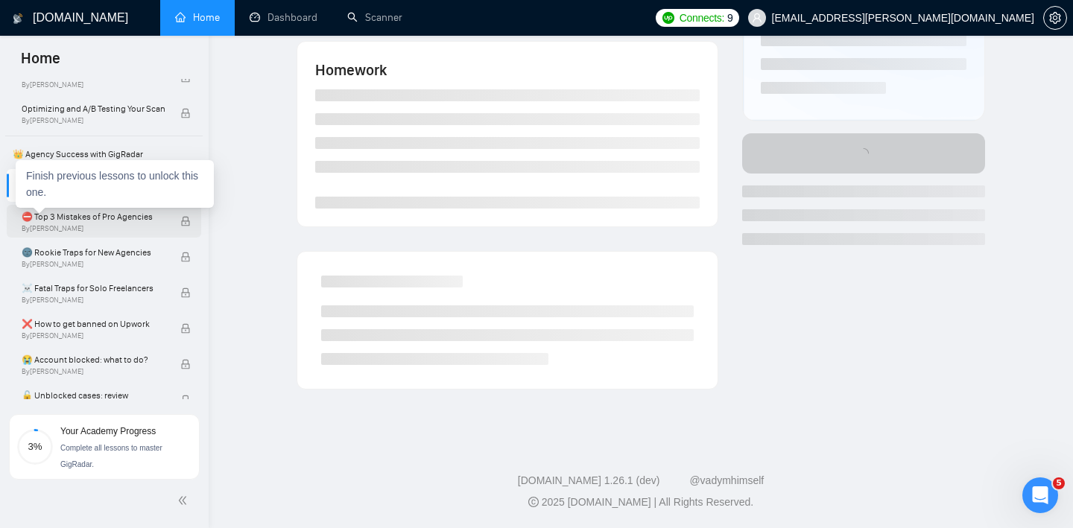
scroll to position [1092, 0]
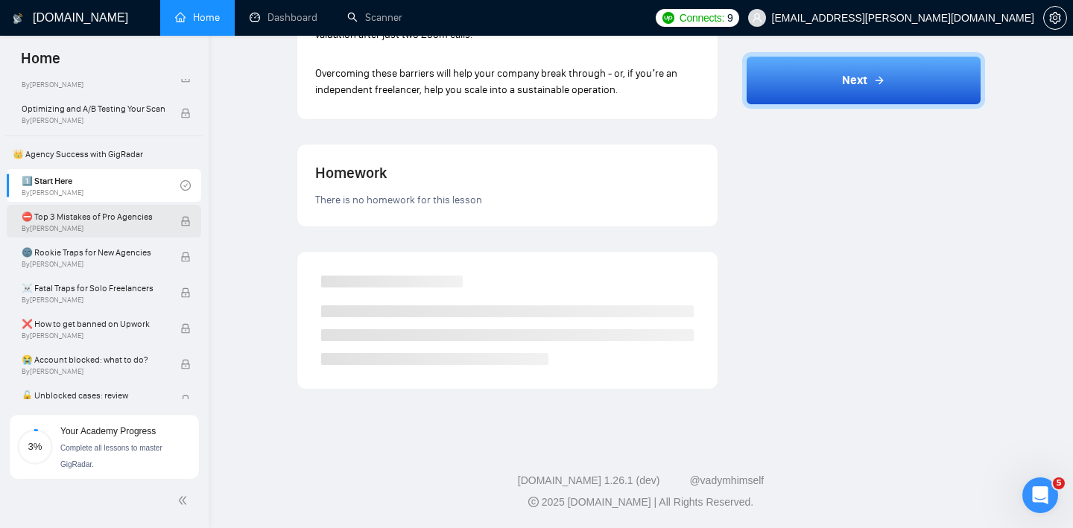
click at [121, 222] on span "⛔ Top 3 Mistakes of Pro Agencies" at bounding box center [93, 216] width 143 height 15
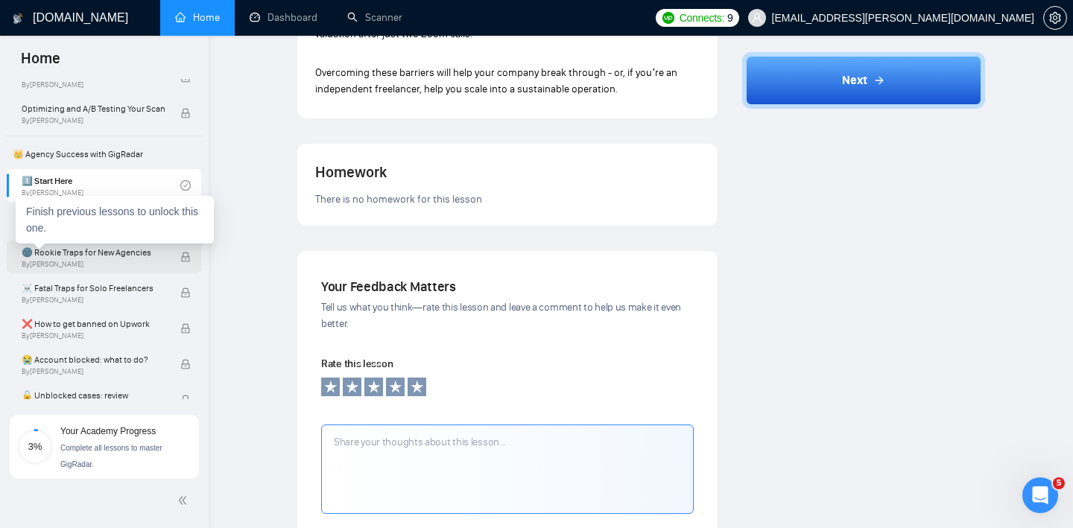
click at [127, 260] on span "By [PERSON_NAME]" at bounding box center [93, 264] width 143 height 9
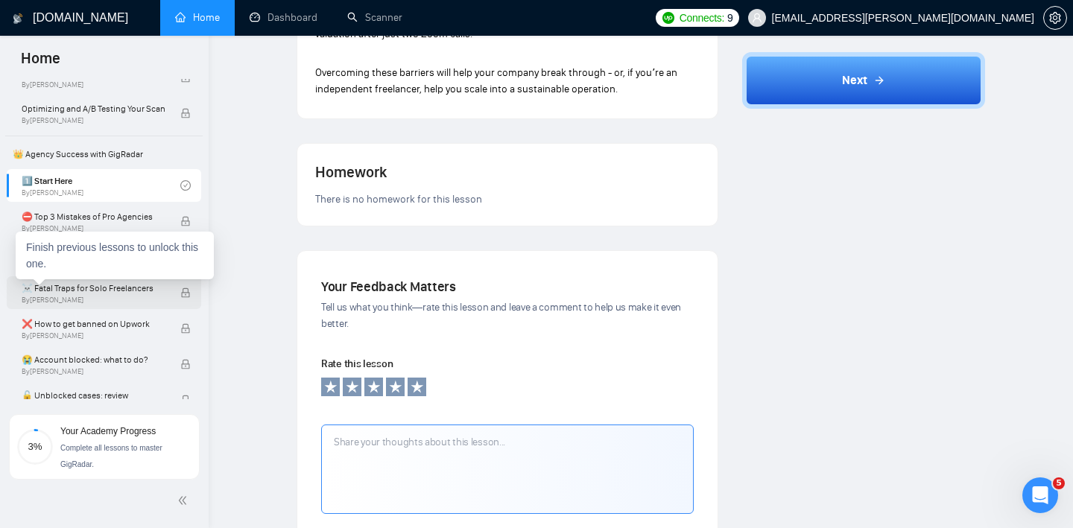
click at [130, 297] on span "By [PERSON_NAME]" at bounding box center [93, 300] width 143 height 9
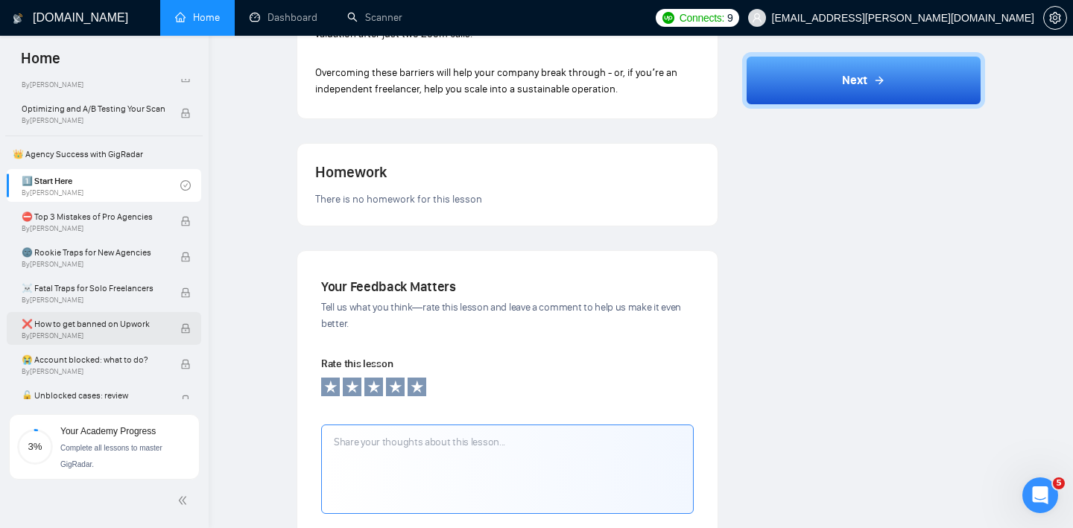
click at [130, 332] on span "By [PERSON_NAME]" at bounding box center [93, 336] width 143 height 9
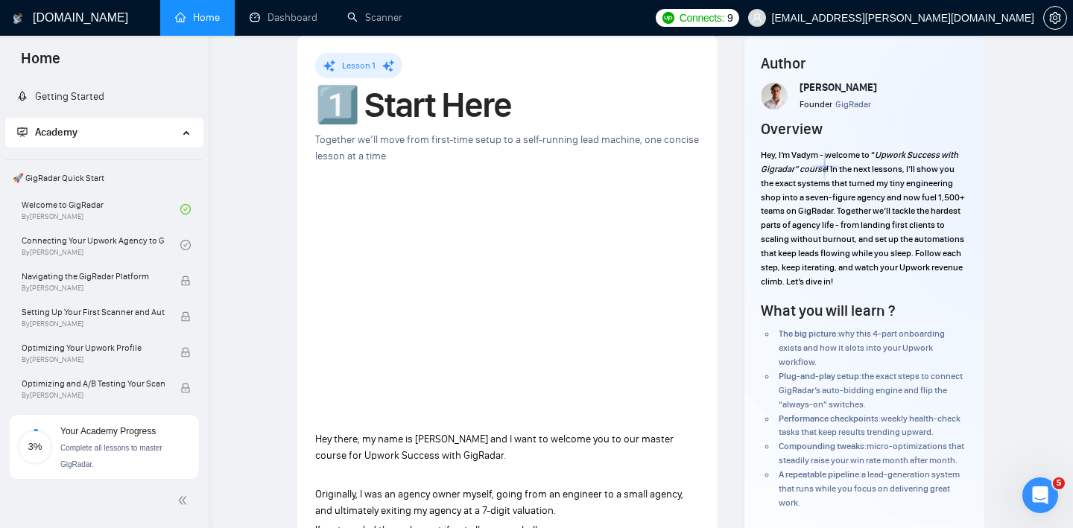
scroll to position [0, 0]
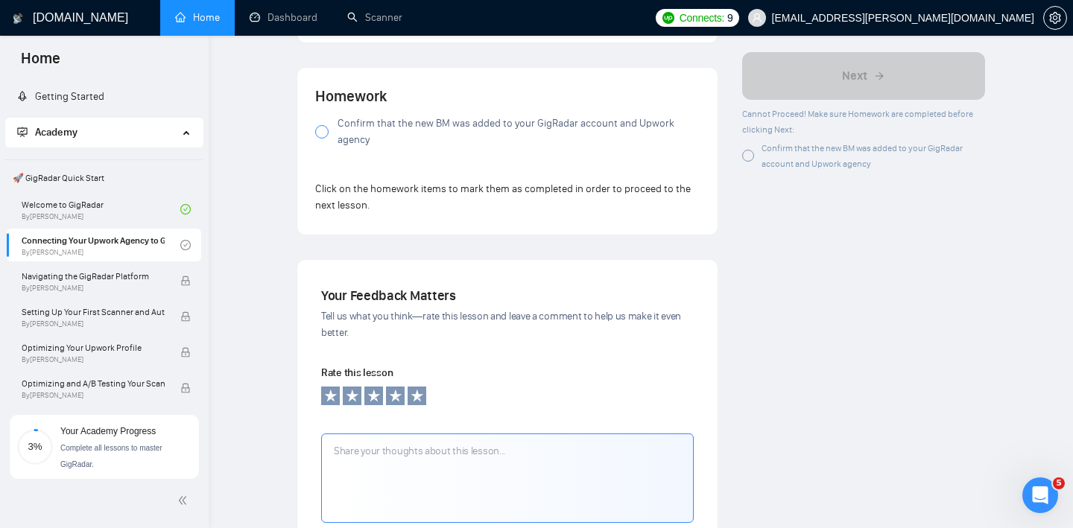
scroll to position [1311, 0]
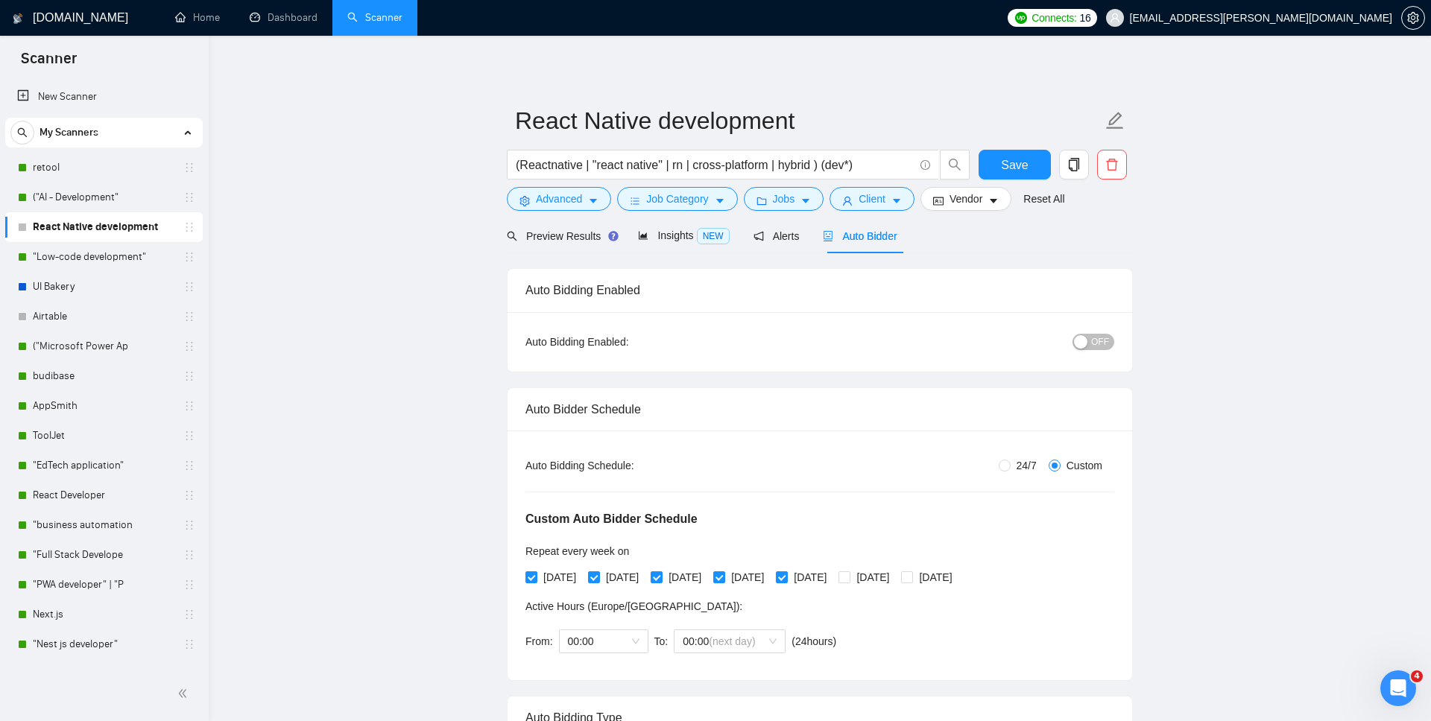
click at [1086, 340] on div "button" at bounding box center [1080, 341] width 13 height 13
click at [1020, 167] on span "Save" at bounding box center [1014, 165] width 27 height 19
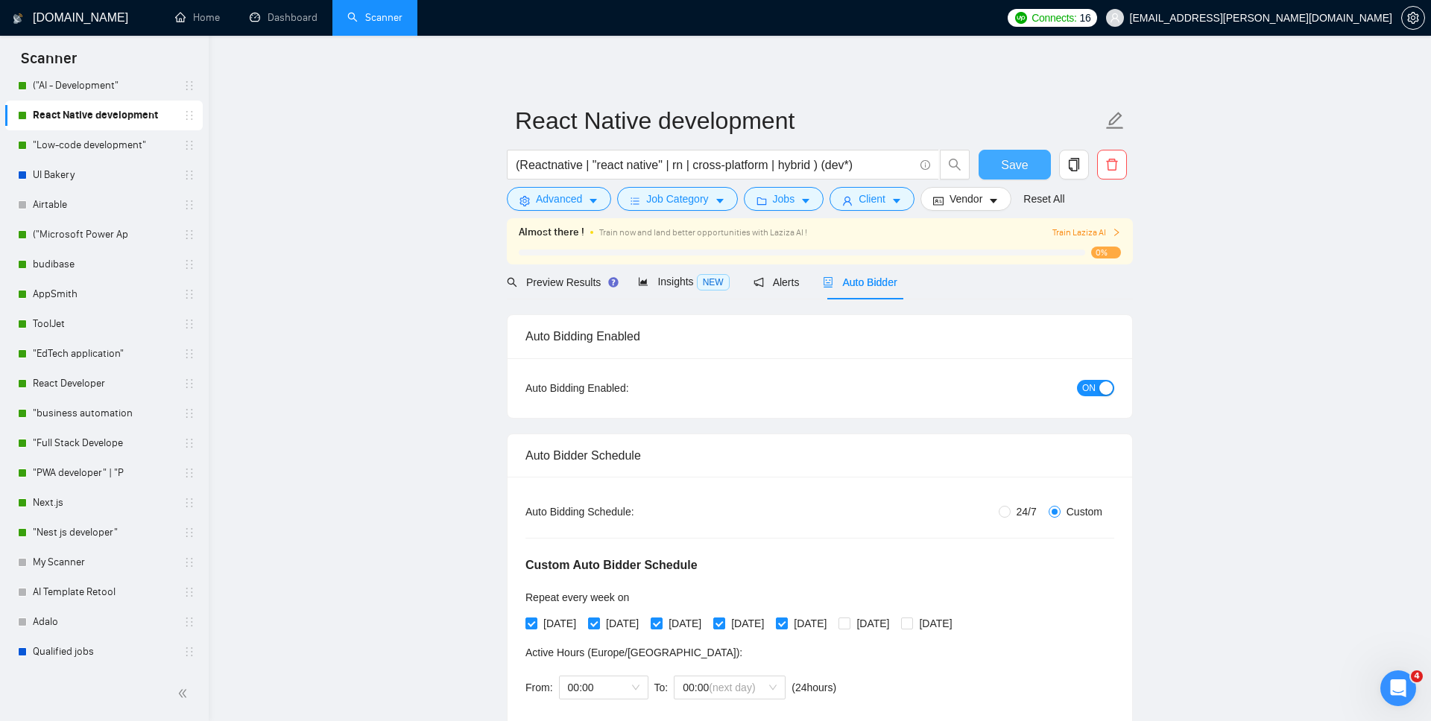
click at [1018, 157] on span "Save" at bounding box center [1014, 165] width 27 height 19
